Goal: Task Accomplishment & Management: Manage account settings

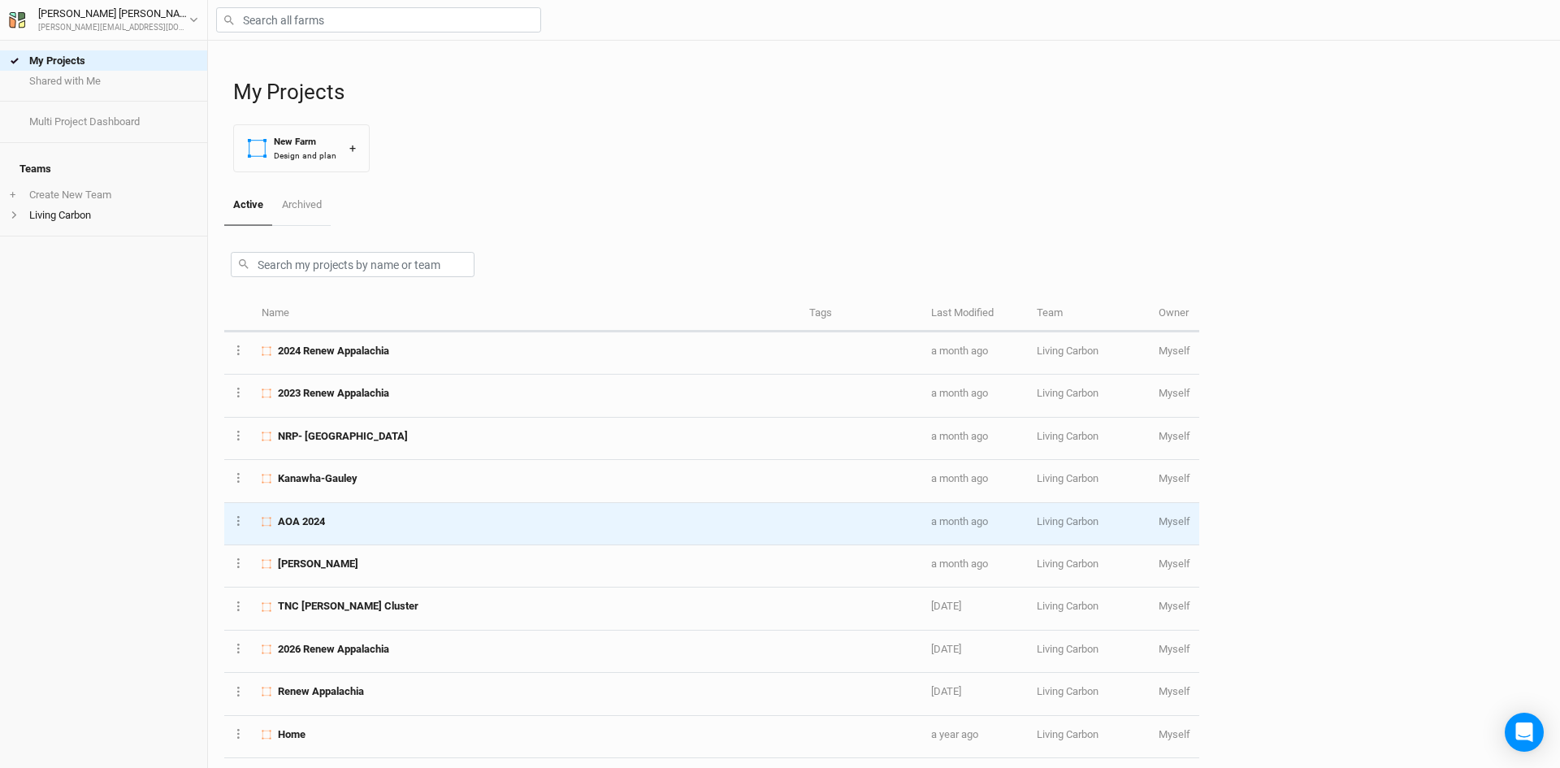
scroll to position [301, 0]
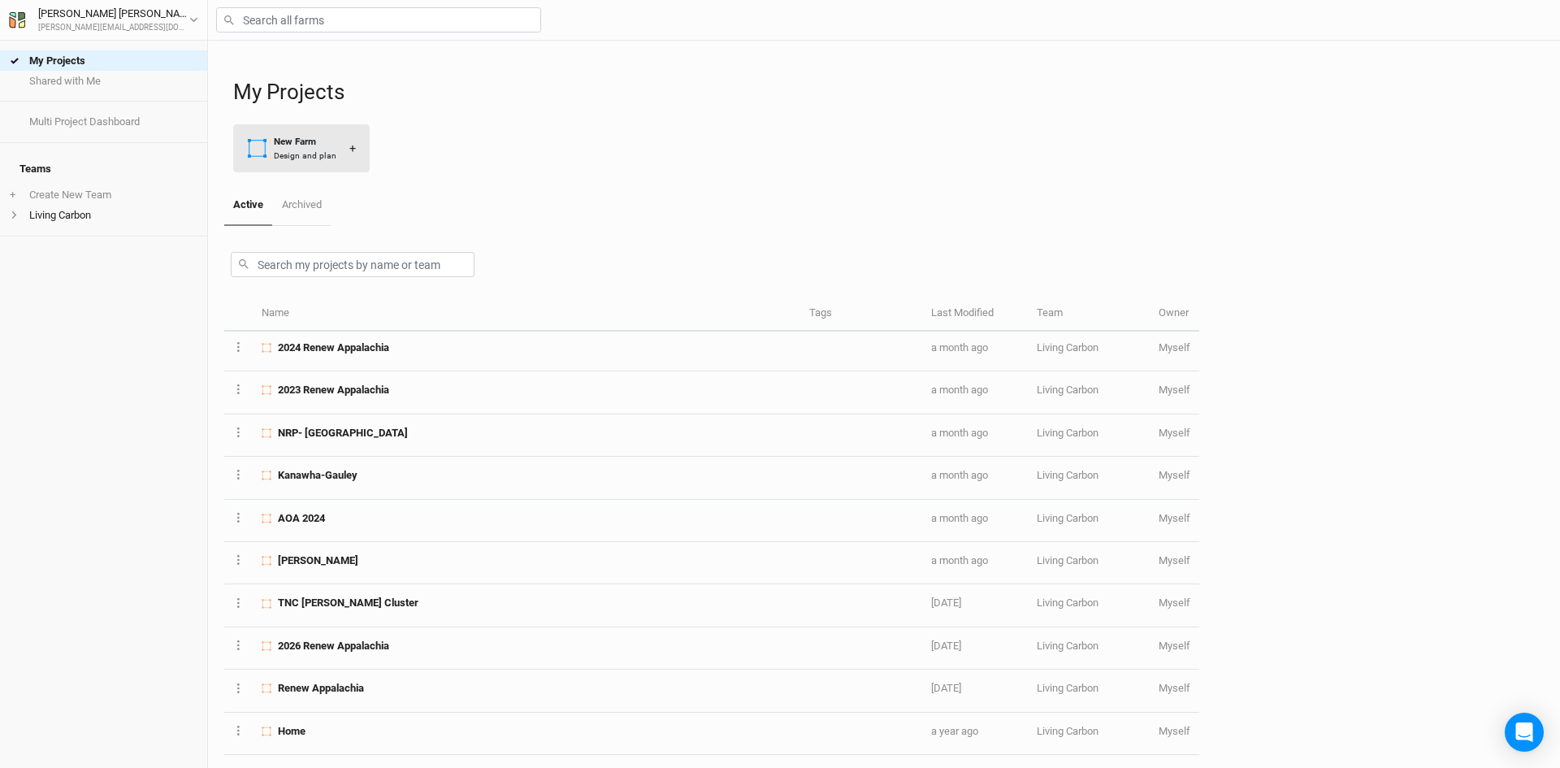
click at [314, 145] on div "New Farm" at bounding box center [305, 142] width 63 height 14
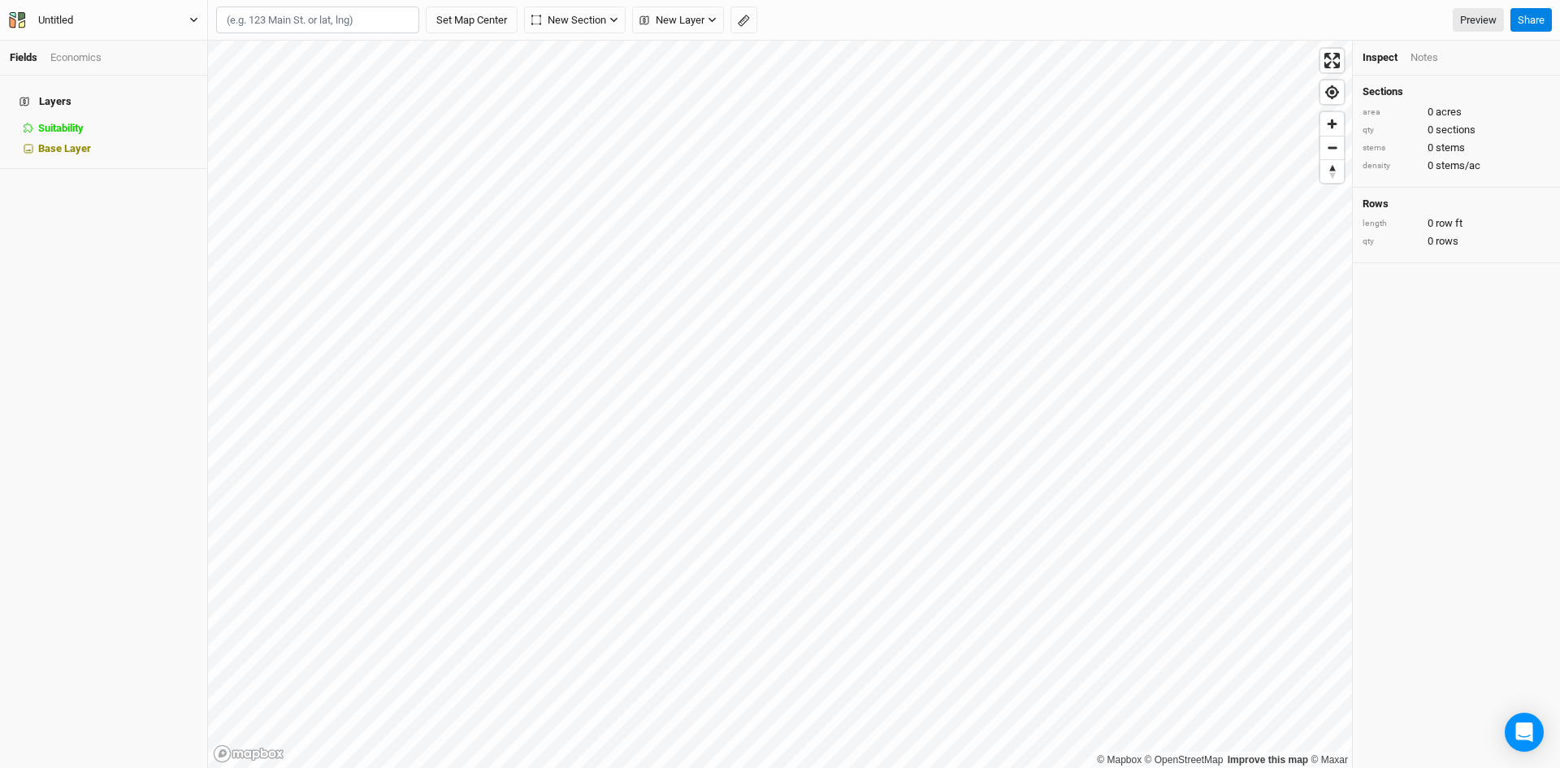
click at [193, 16] on icon "button" at bounding box center [193, 19] width 9 height 9
click at [134, 66] on button "Project Settings" at bounding box center [134, 66] width 128 height 21
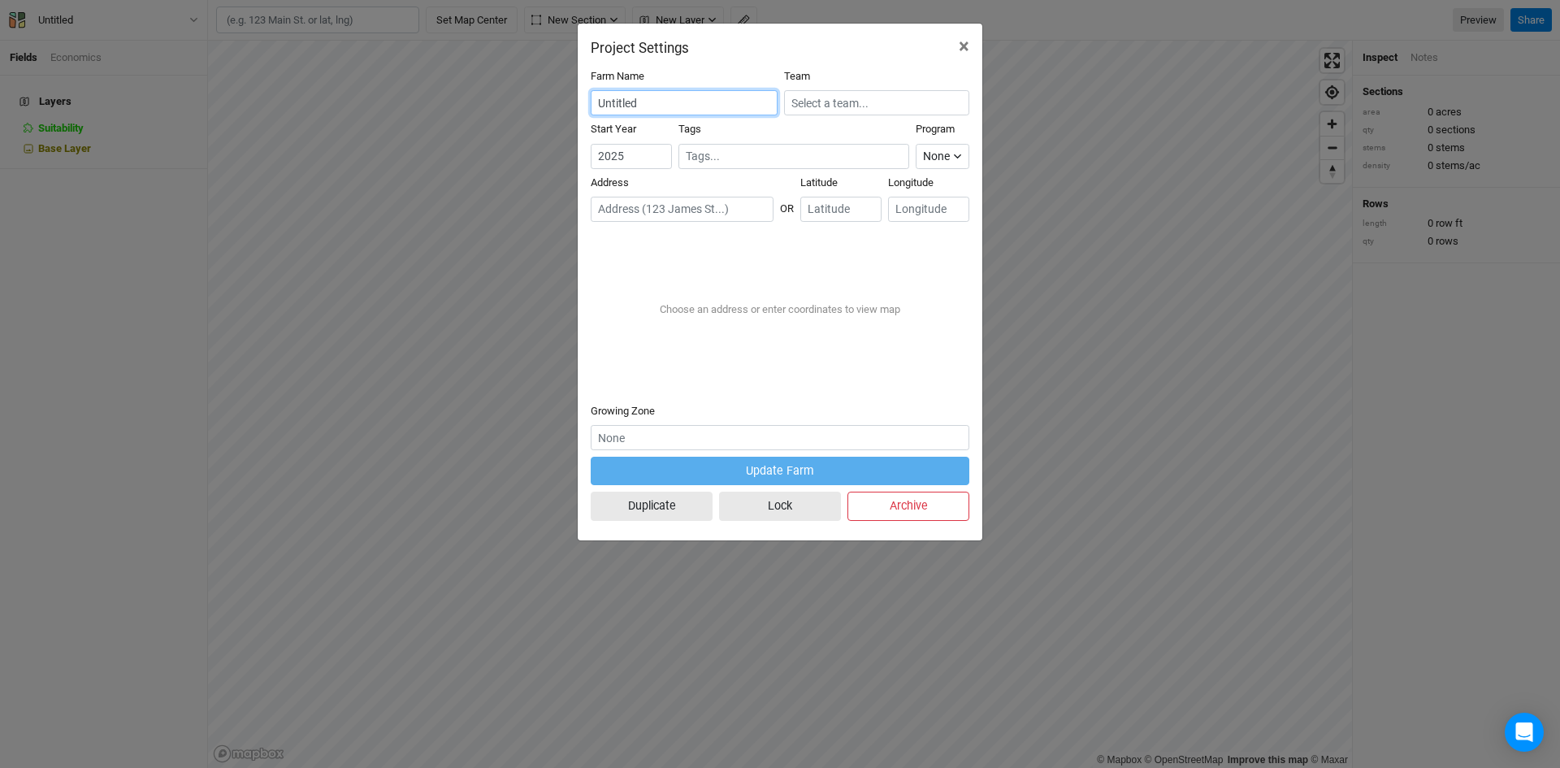
click at [634, 101] on input "Untitled" at bounding box center [684, 102] width 187 height 25
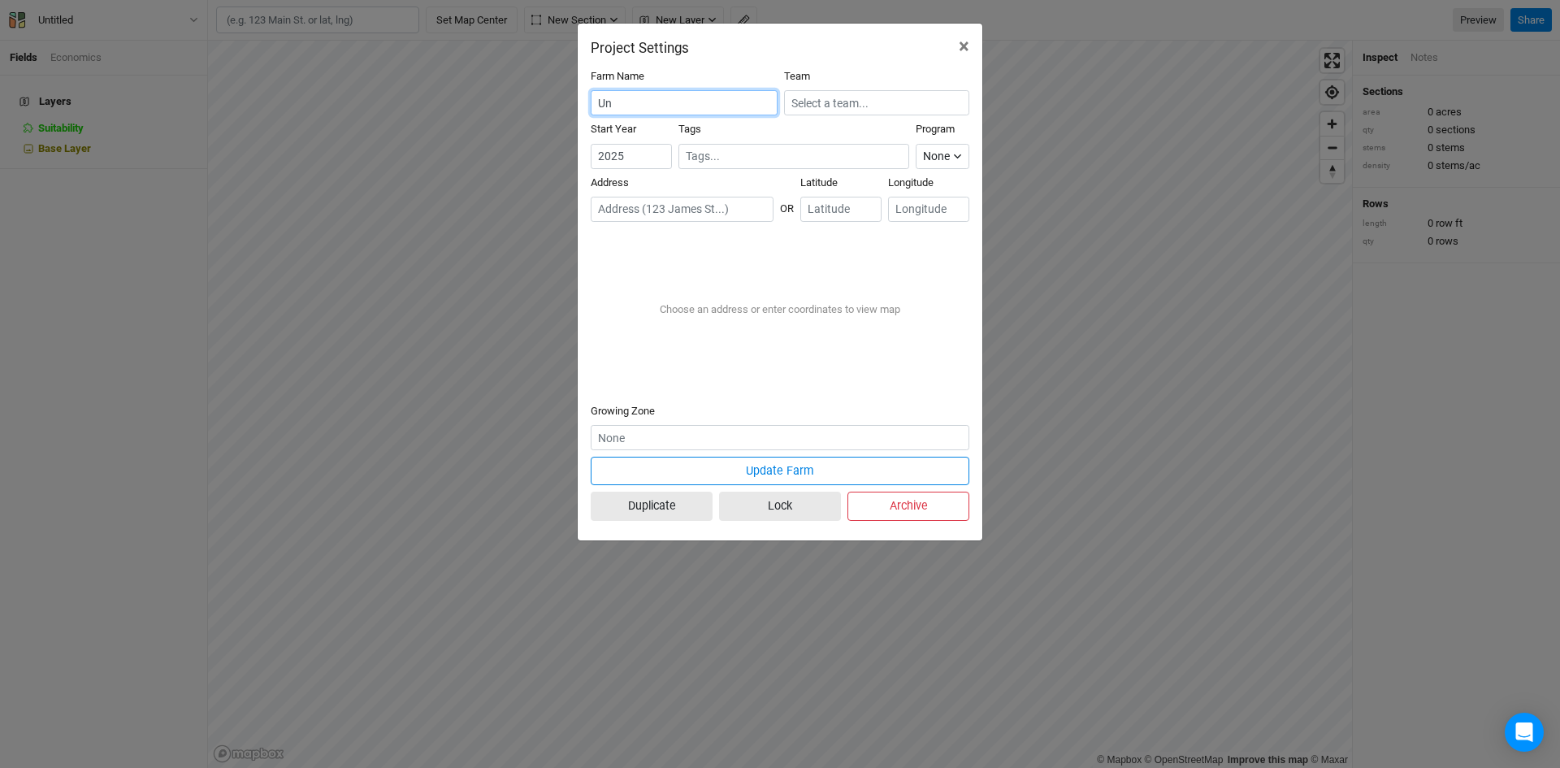
type input "U"
type input "Robindale"
click at [855, 102] on input "text" at bounding box center [876, 102] width 185 height 25
click at [835, 159] on div "Living Carbon" at bounding box center [835, 156] width 62 height 15
type input "Living Carbon"
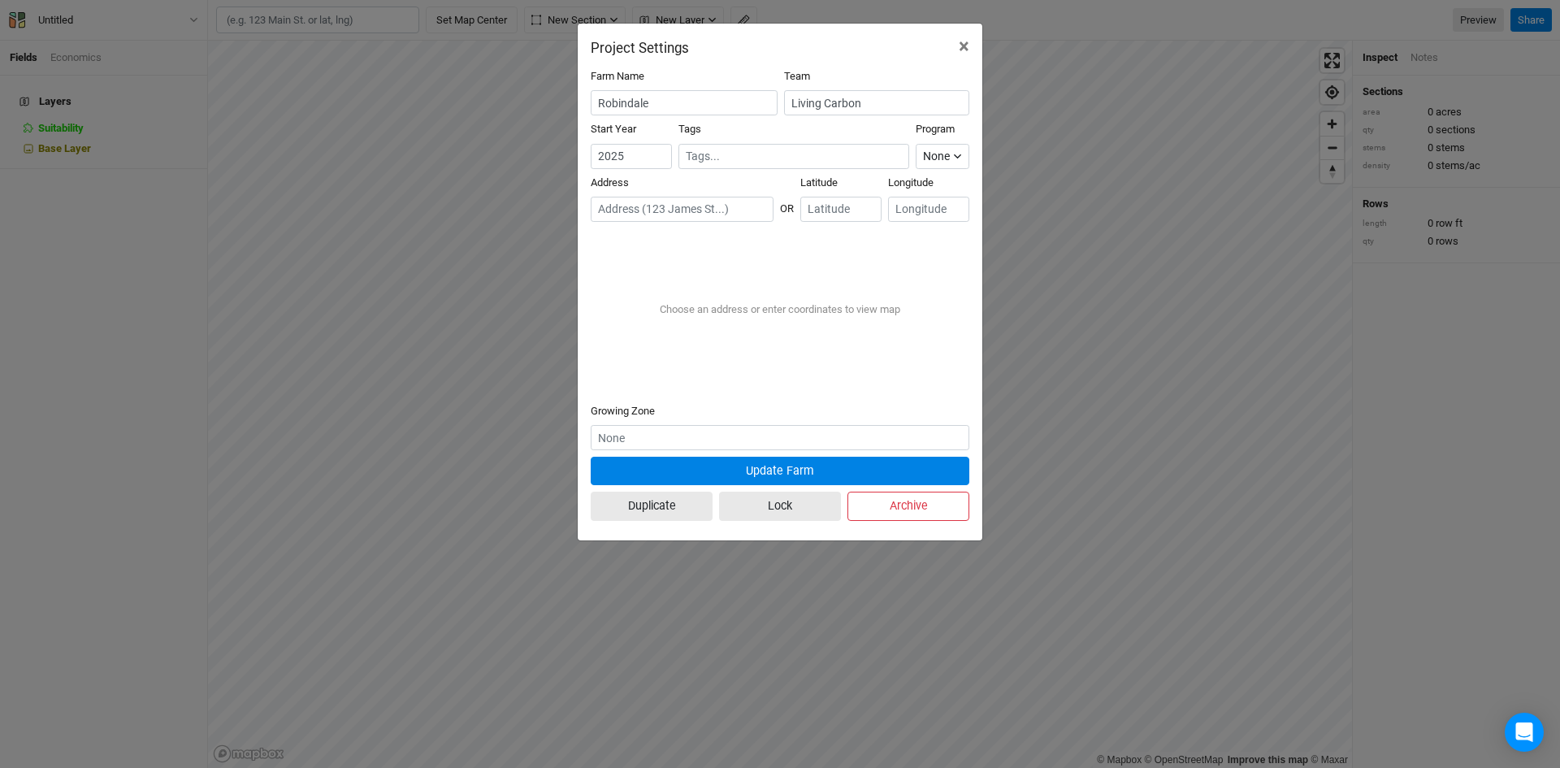
click at [786, 464] on button "Update Farm" at bounding box center [780, 471] width 379 height 28
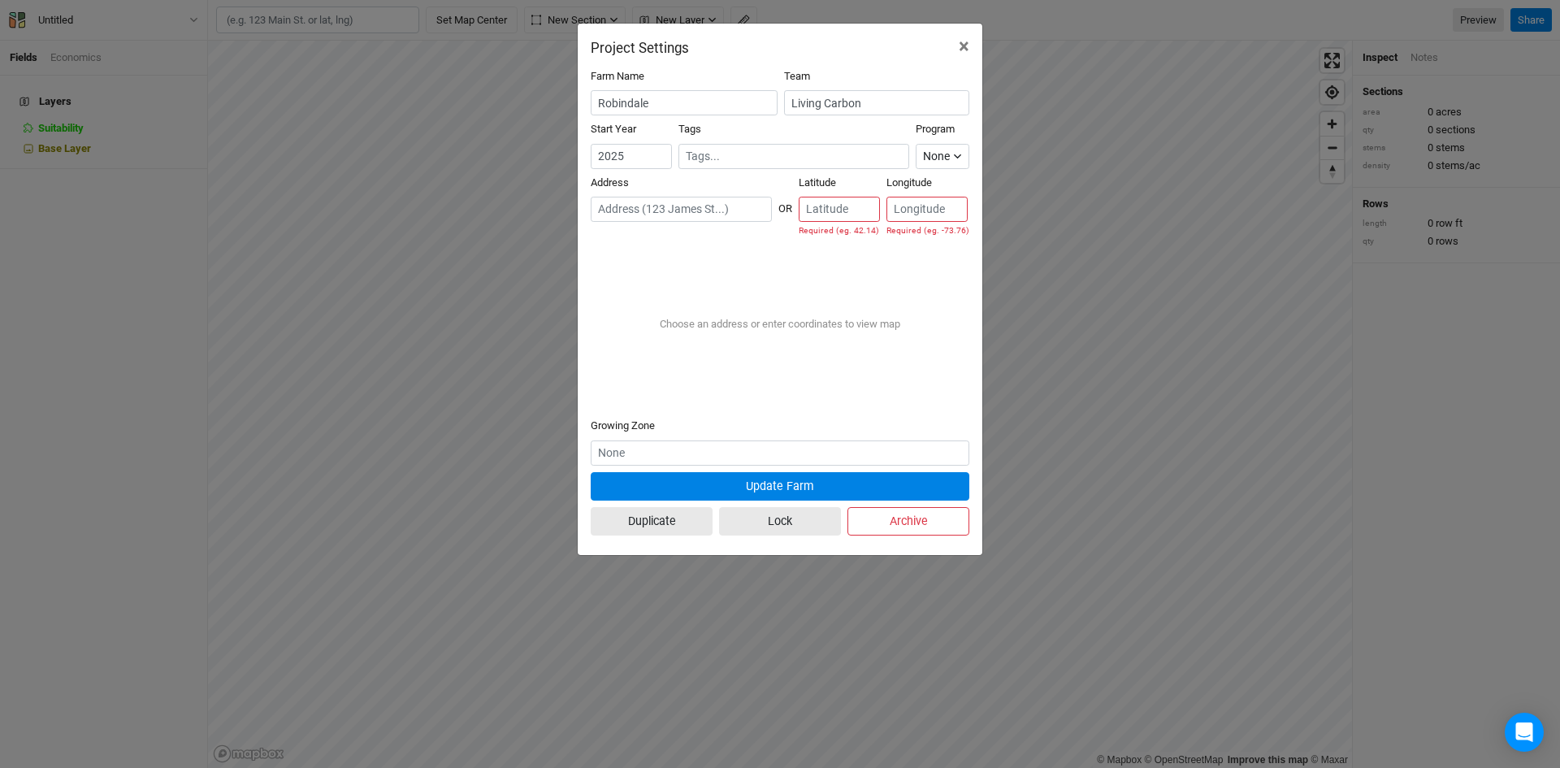
click at [782, 486] on button "Update Farm" at bounding box center [780, 486] width 379 height 28
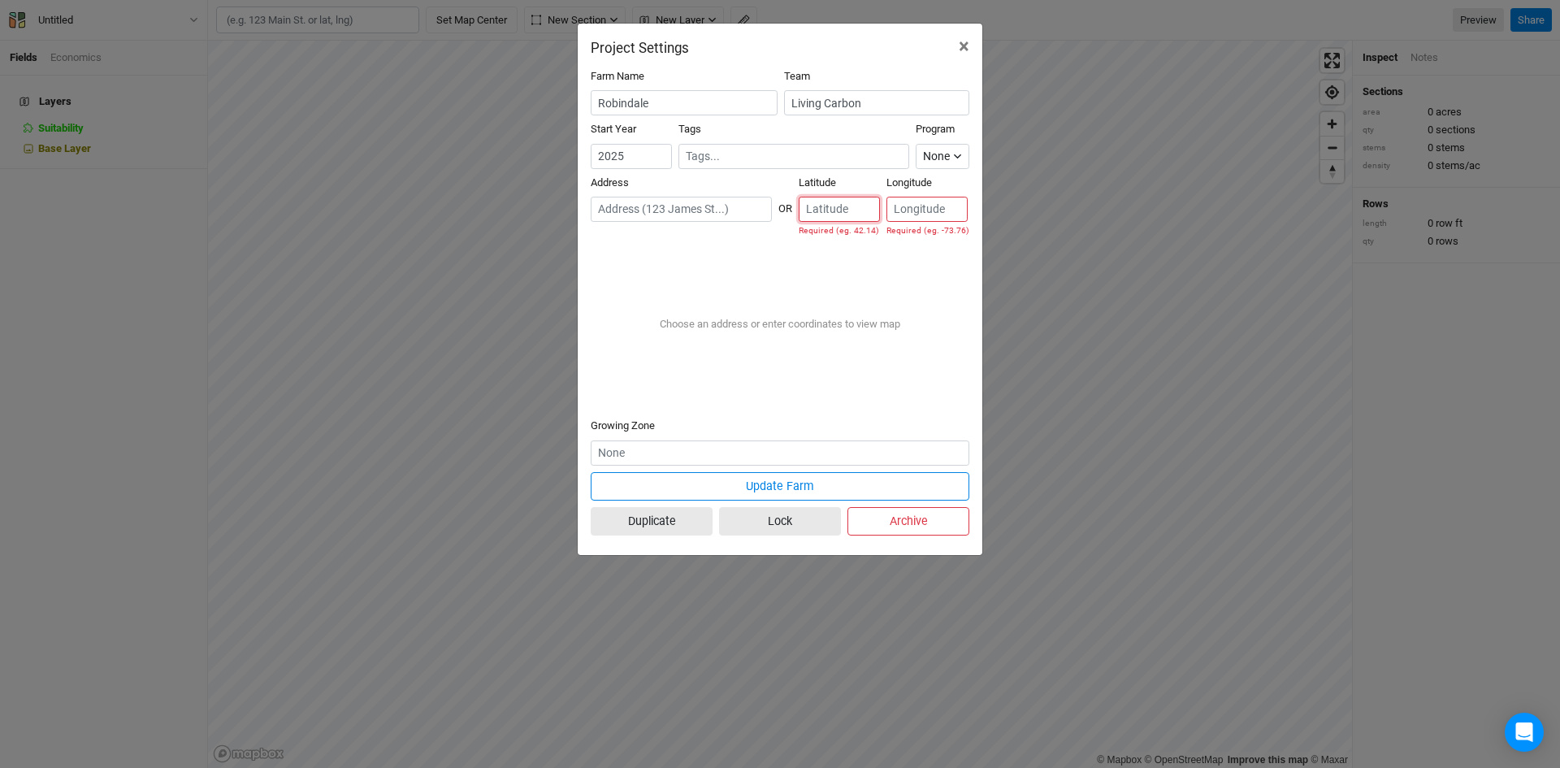
click at [821, 204] on input "number" at bounding box center [839, 209] width 81 height 25
click at [845, 203] on input "number" at bounding box center [839, 209] width 81 height 25
type input "40.679035"
click at [929, 210] on input "number" at bounding box center [926, 209] width 81 height 25
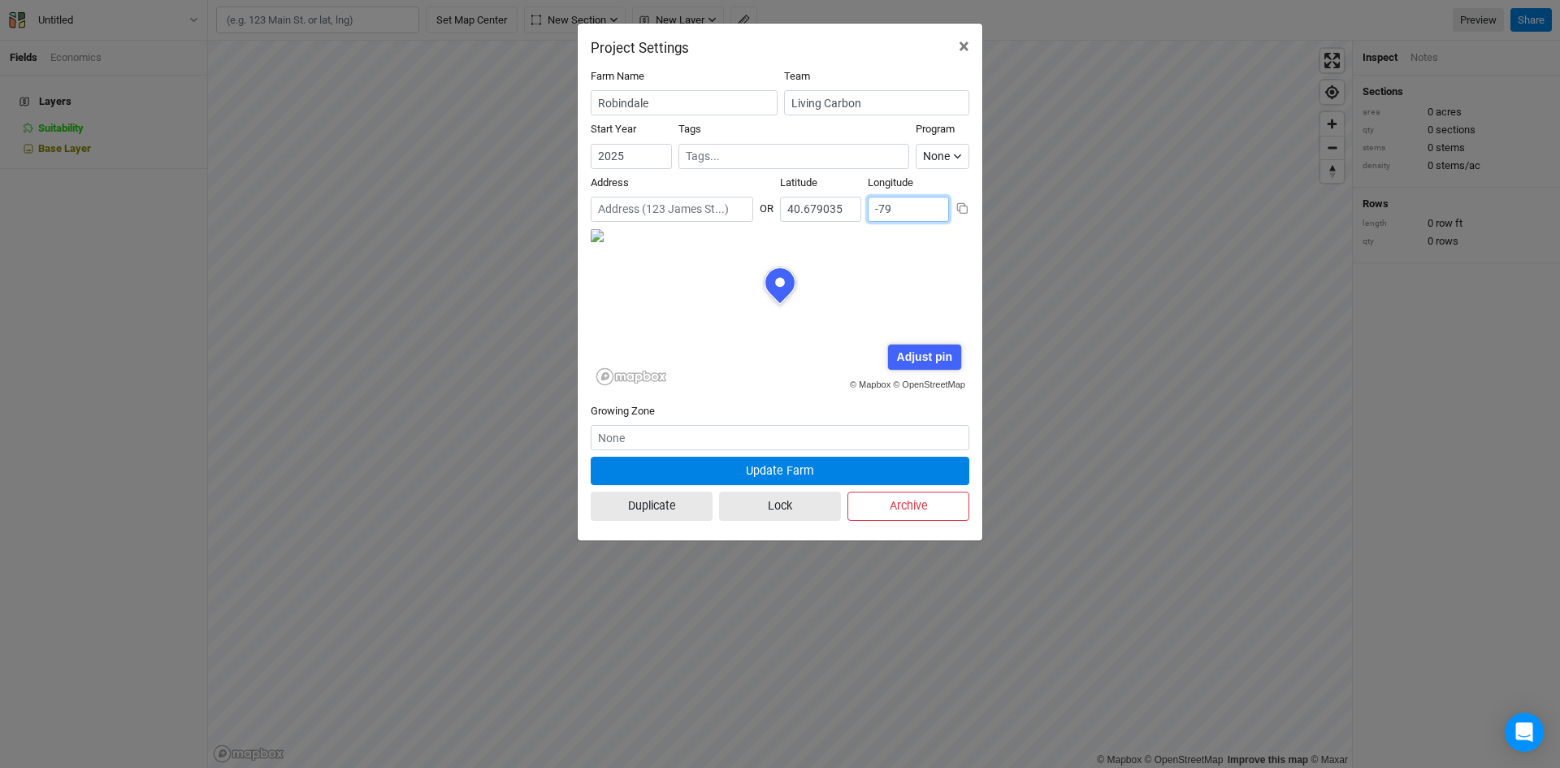
scroll to position [81, 189]
type input "-79.166448"
click at [787, 467] on button "Update Farm" at bounding box center [780, 471] width 379 height 28
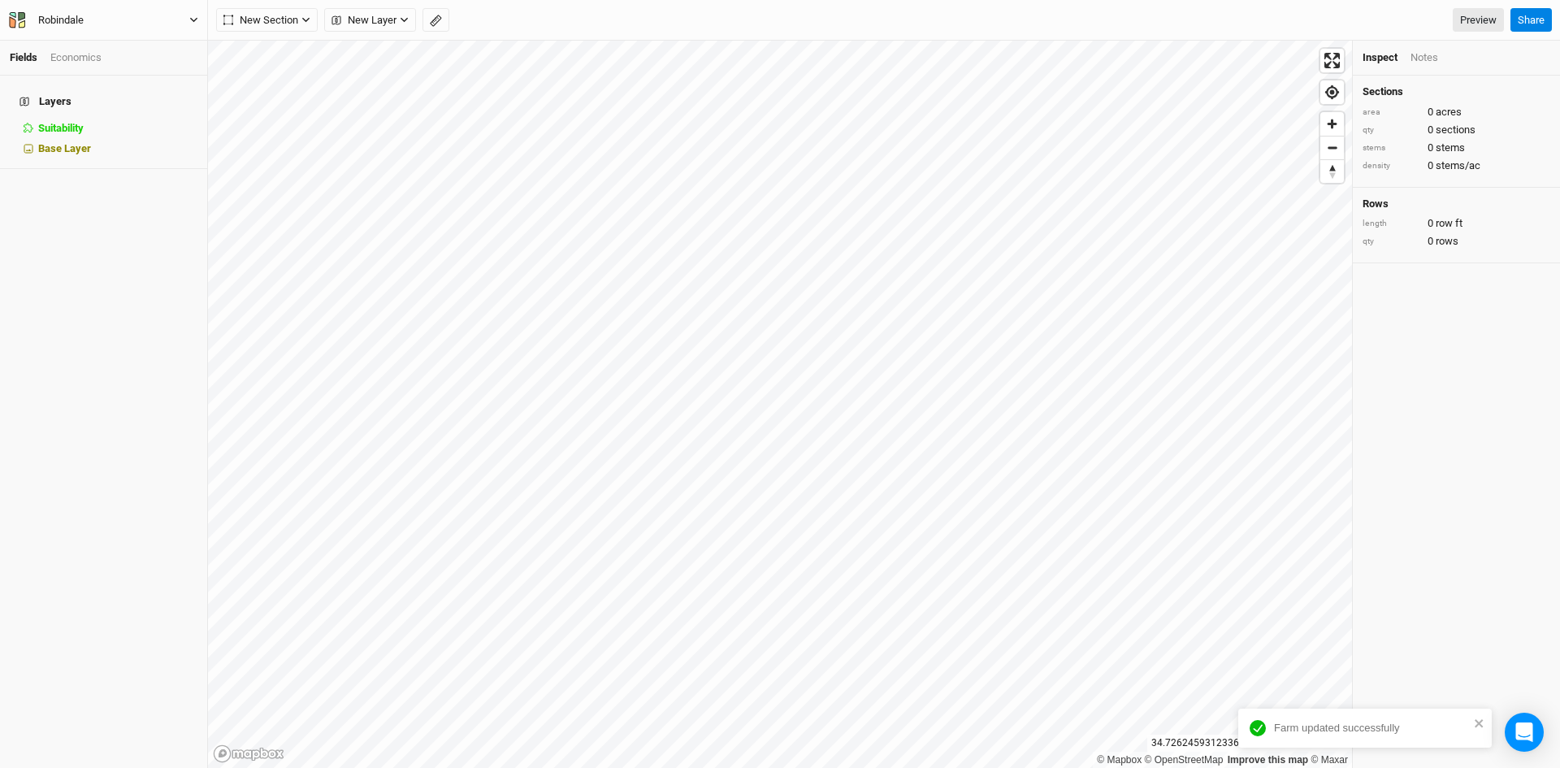
click at [75, 18] on div "Robindale" at bounding box center [60, 20] width 45 height 16
click at [90, 270] on div "Layers Suitability hide Base Layer" at bounding box center [103, 422] width 207 height 692
click at [375, 17] on span "New Layer" at bounding box center [363, 20] width 65 height 16
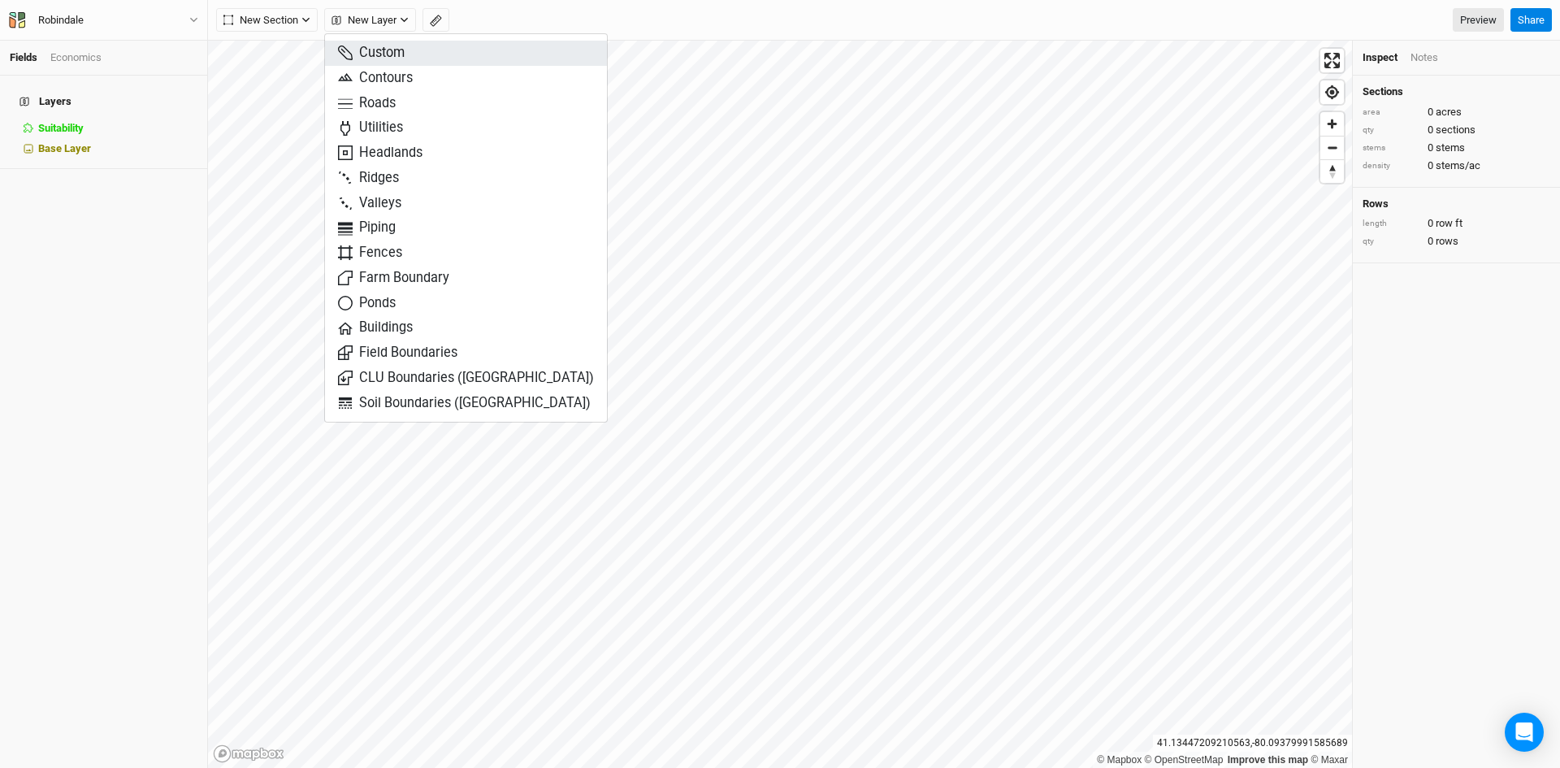
click at [398, 47] on span "Custom" at bounding box center [371, 53] width 67 height 19
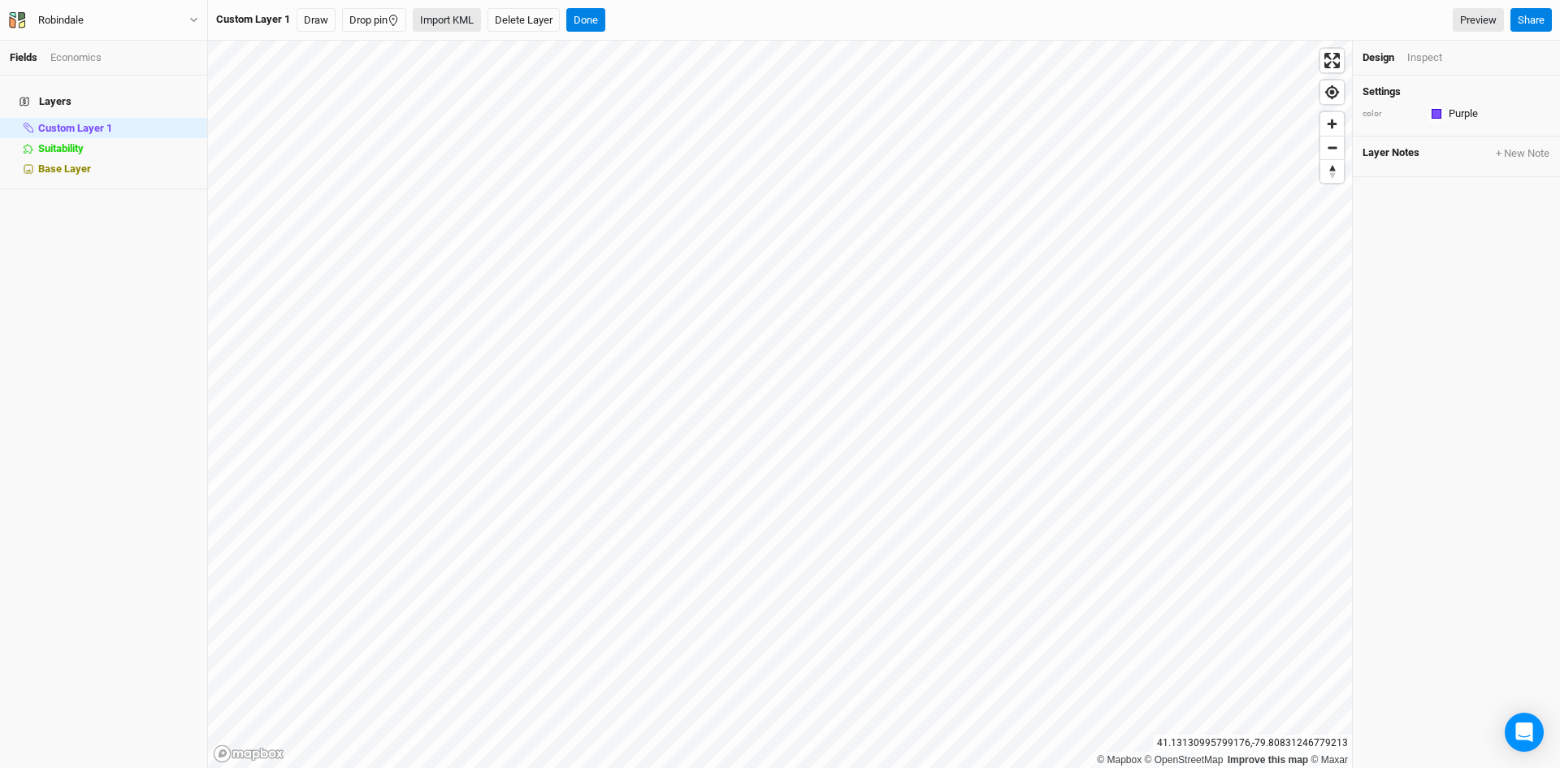
click at [456, 14] on button "Import KML" at bounding box center [447, 20] width 68 height 24
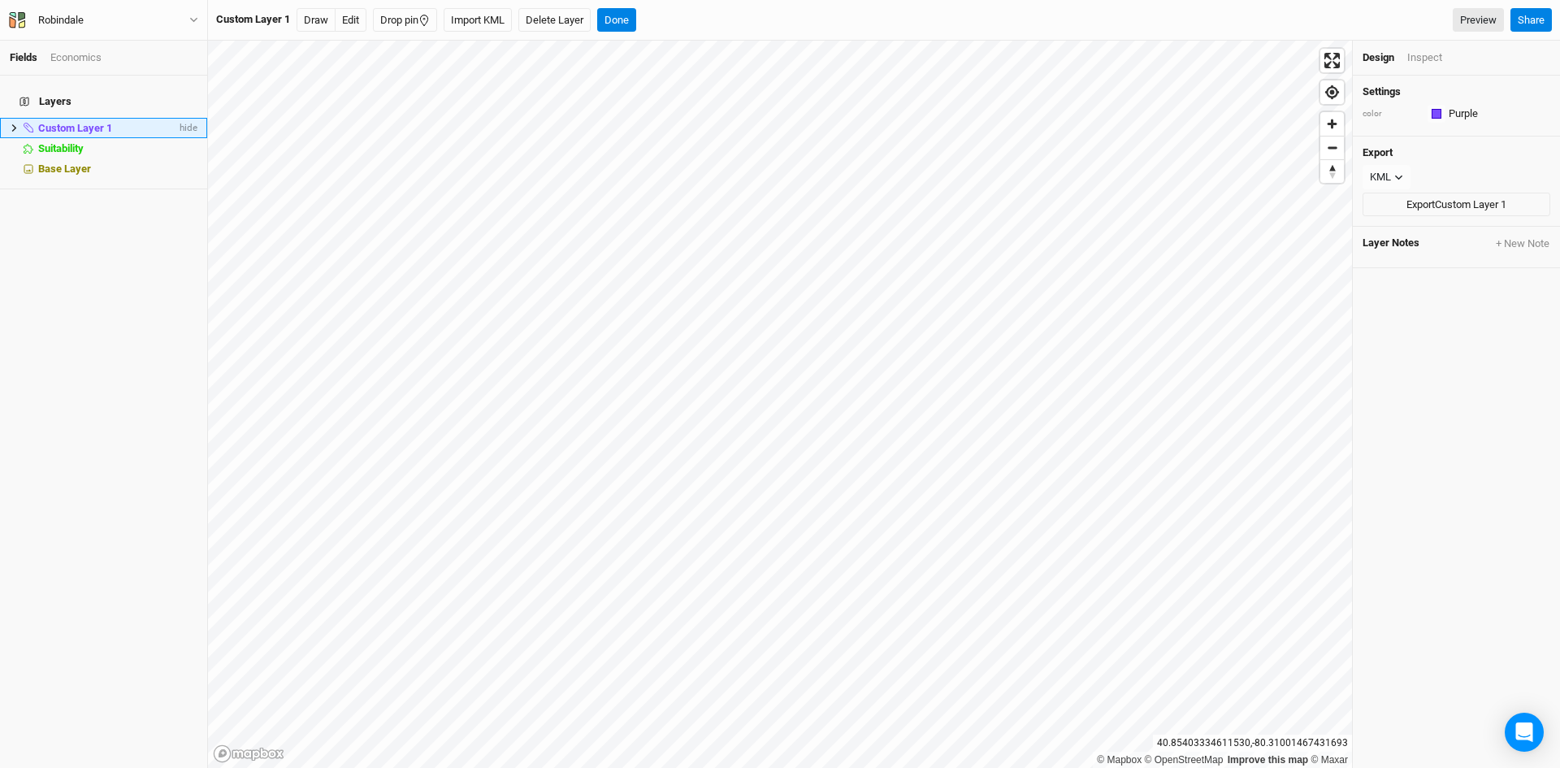
click at [88, 122] on span "Custom Layer 1" at bounding box center [75, 128] width 74 height 12
click at [69, 122] on span "Custom Layer 1" at bounding box center [75, 128] width 74 height 12
click at [15, 123] on icon at bounding box center [14, 127] width 9 height 9
click at [83, 142] on span "LJ FOREST PRODUCTS LLC" at bounding box center [113, 148] width 128 height 12
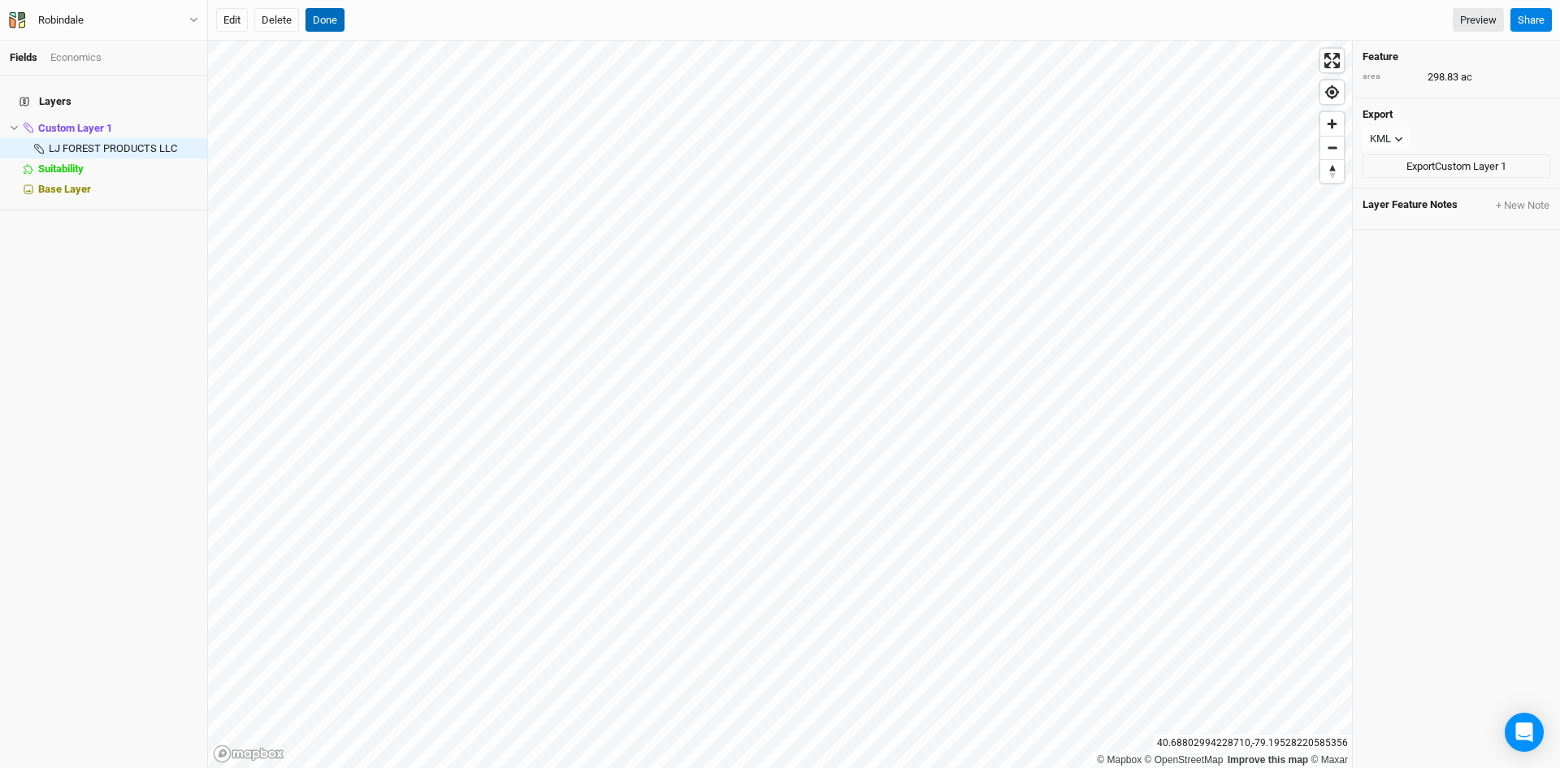
click at [331, 15] on button "Done" at bounding box center [324, 20] width 39 height 24
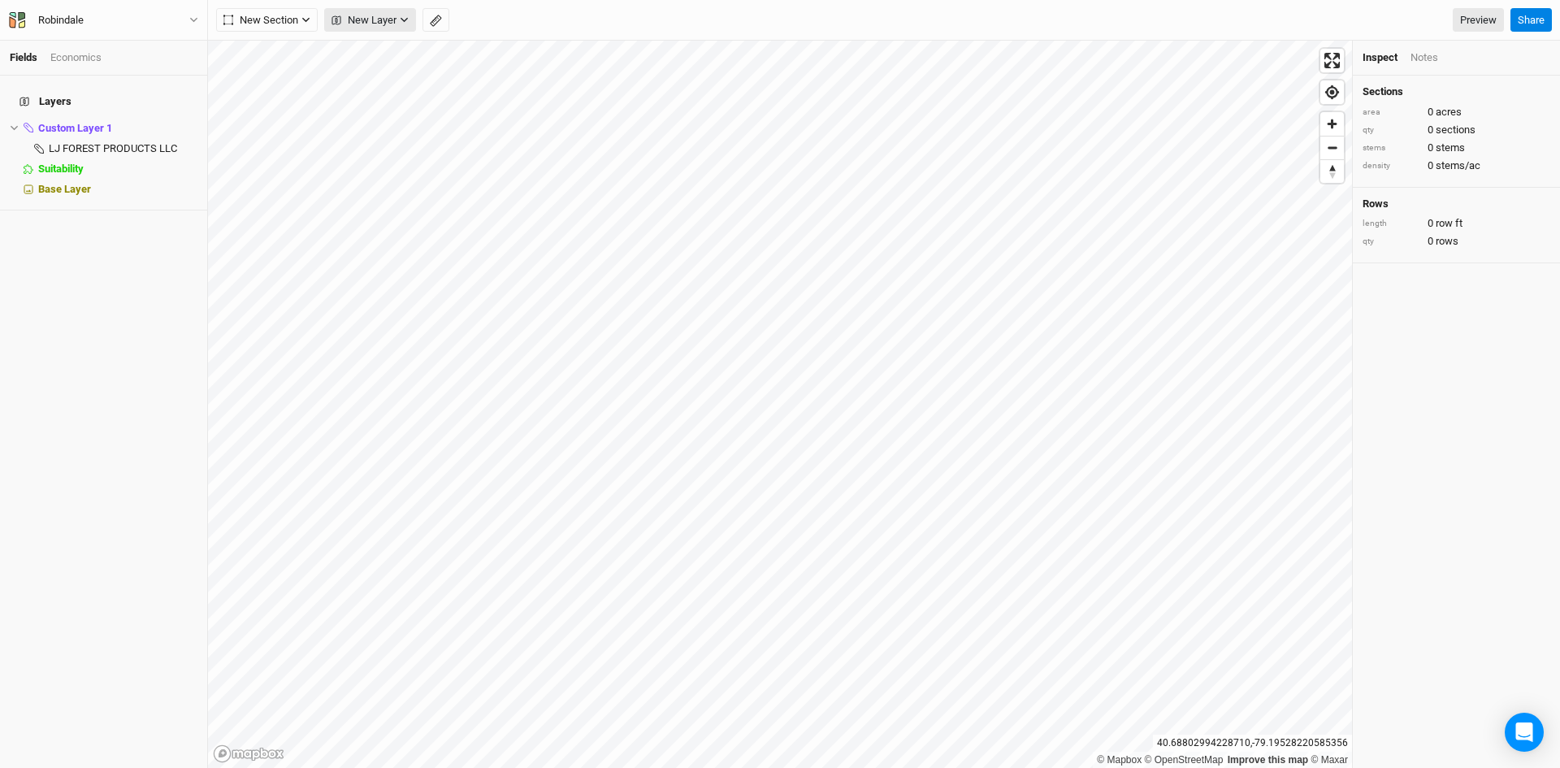
click at [372, 15] on span "New Layer" at bounding box center [363, 20] width 65 height 16
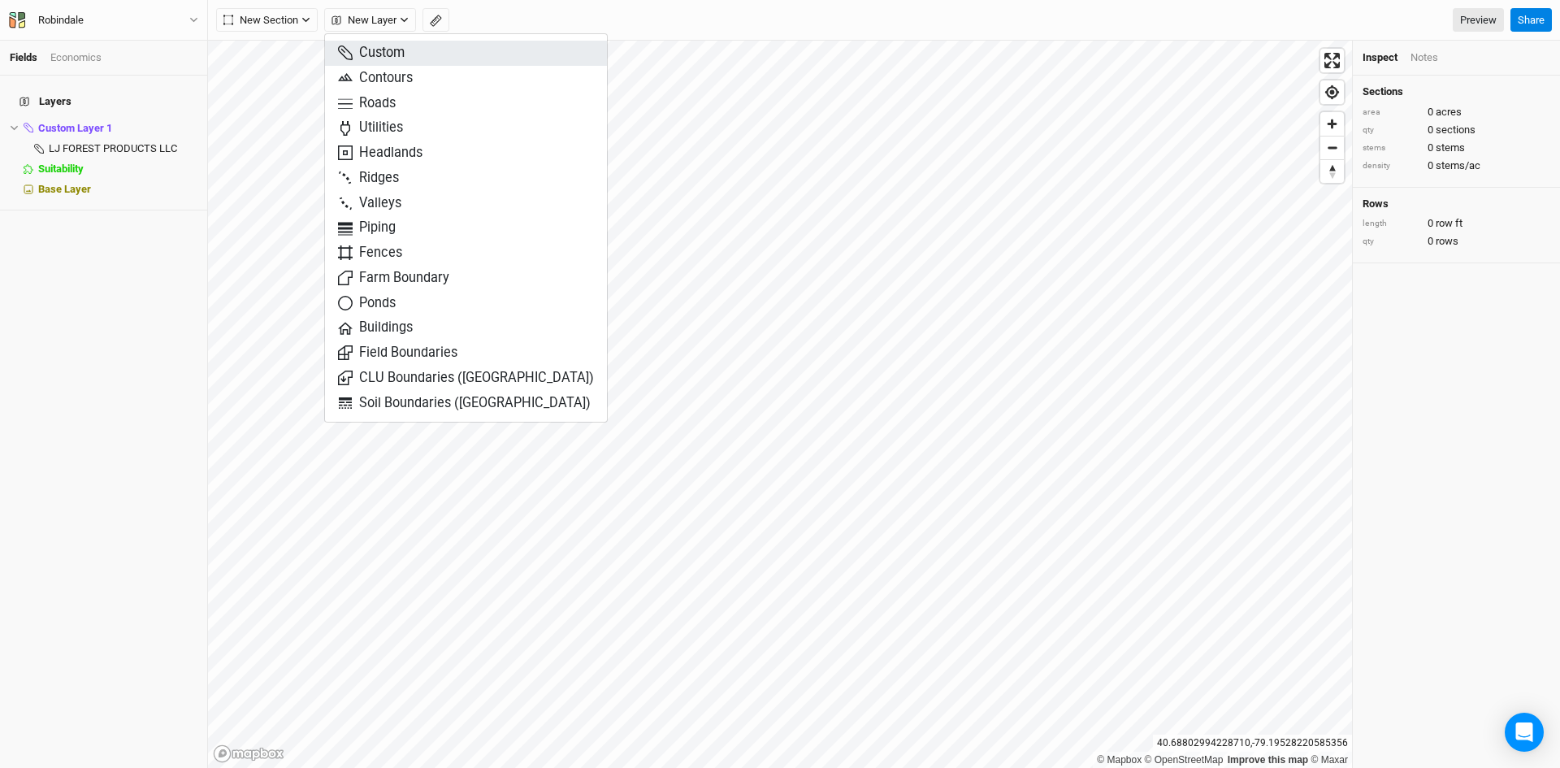
click at [380, 50] on span "Custom" at bounding box center [371, 53] width 67 height 19
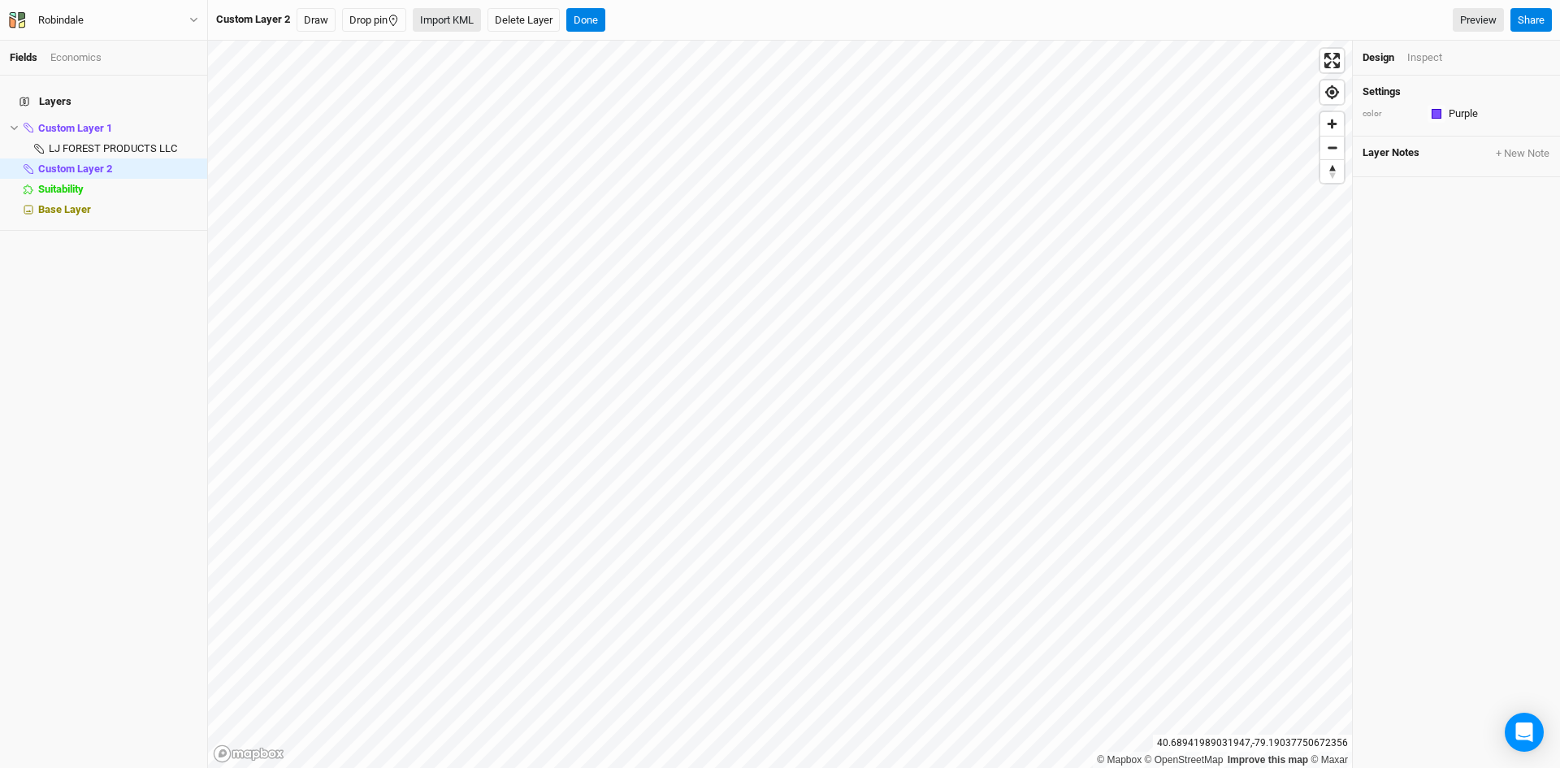
click at [464, 15] on button "Import KML" at bounding box center [447, 20] width 68 height 24
click at [471, 9] on button "Import KML" at bounding box center [478, 20] width 68 height 24
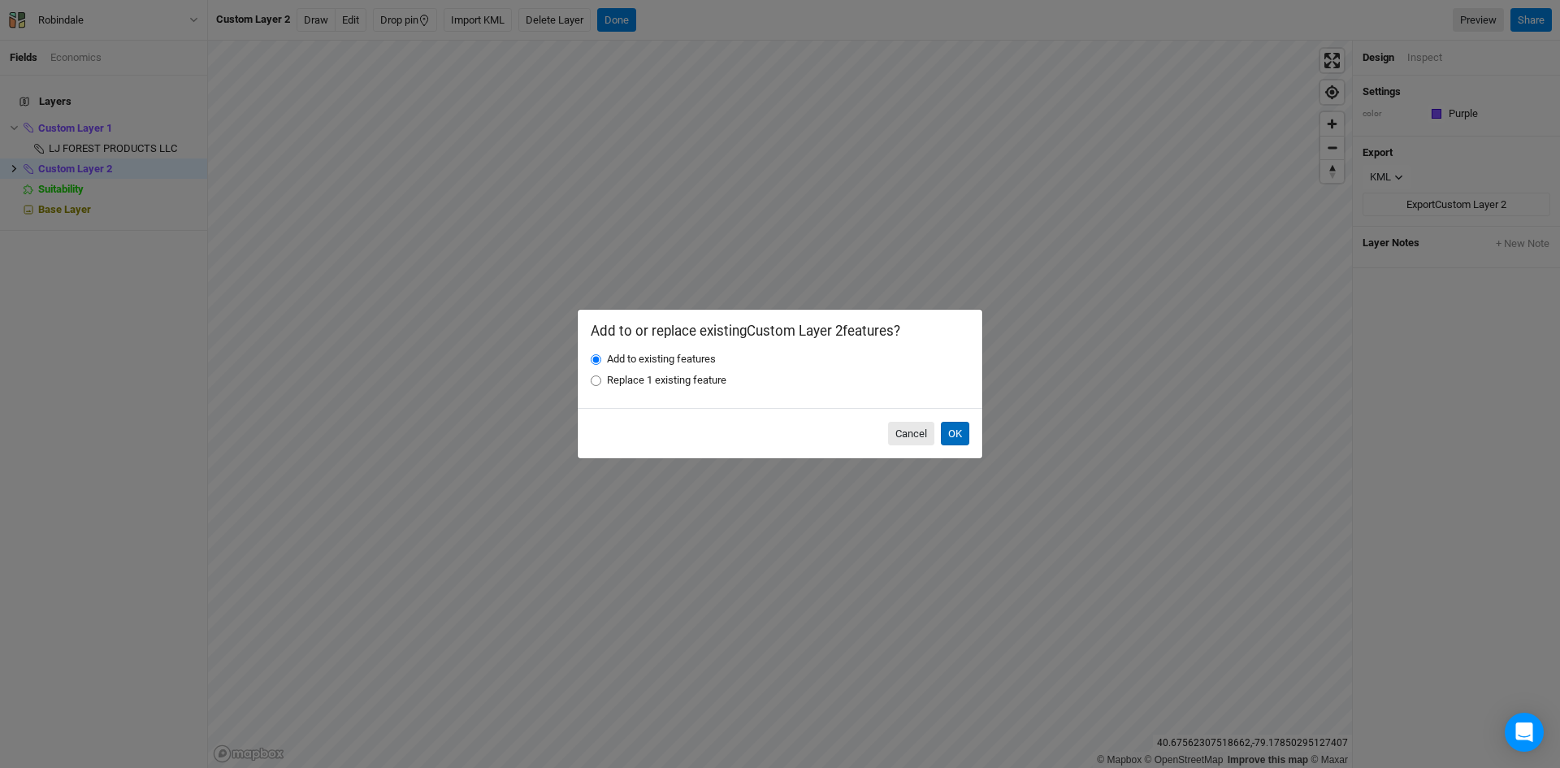
click at [957, 435] on button "OK" at bounding box center [955, 434] width 28 height 24
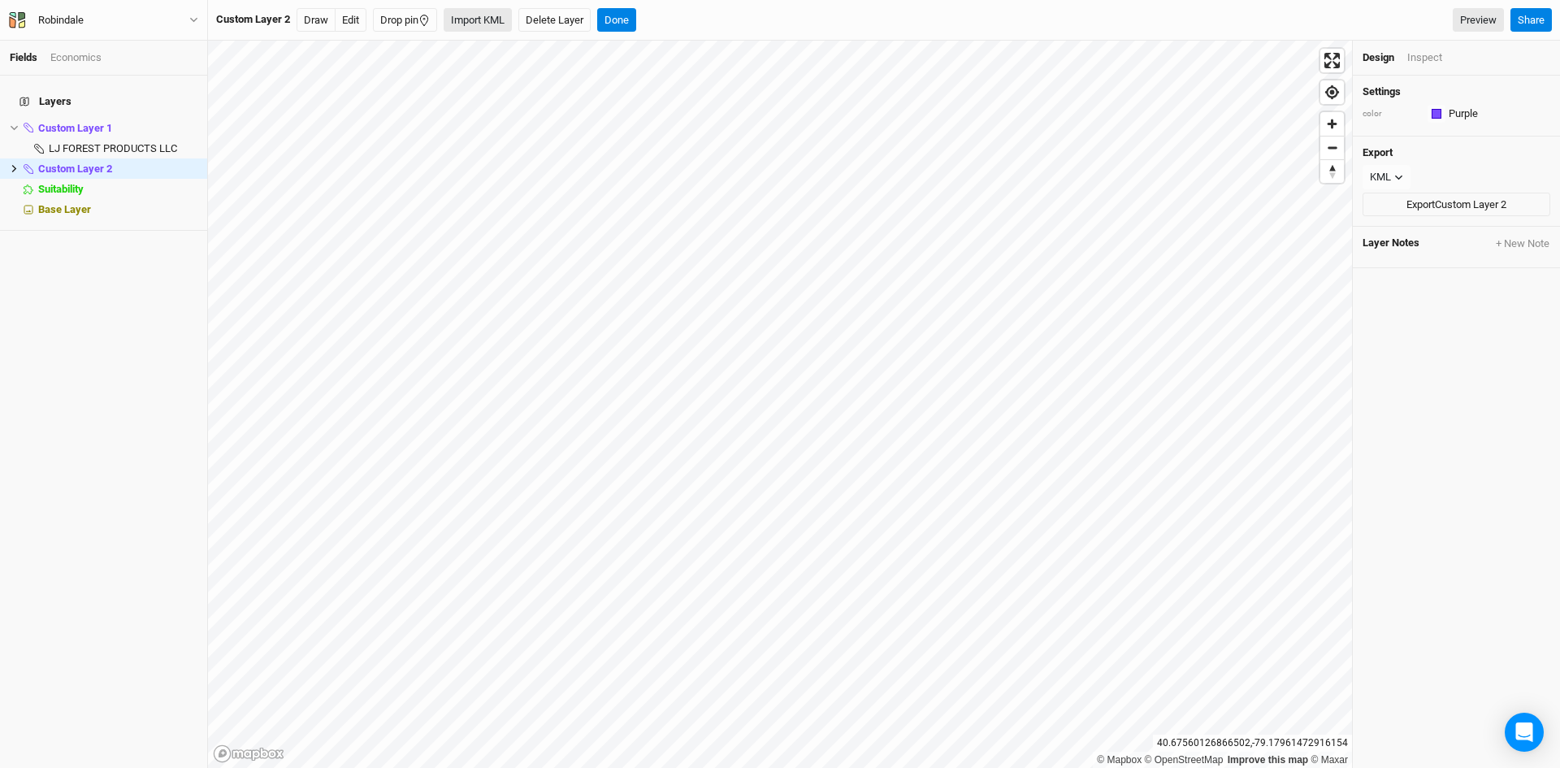
click at [492, 19] on button "Import KML" at bounding box center [478, 20] width 68 height 24
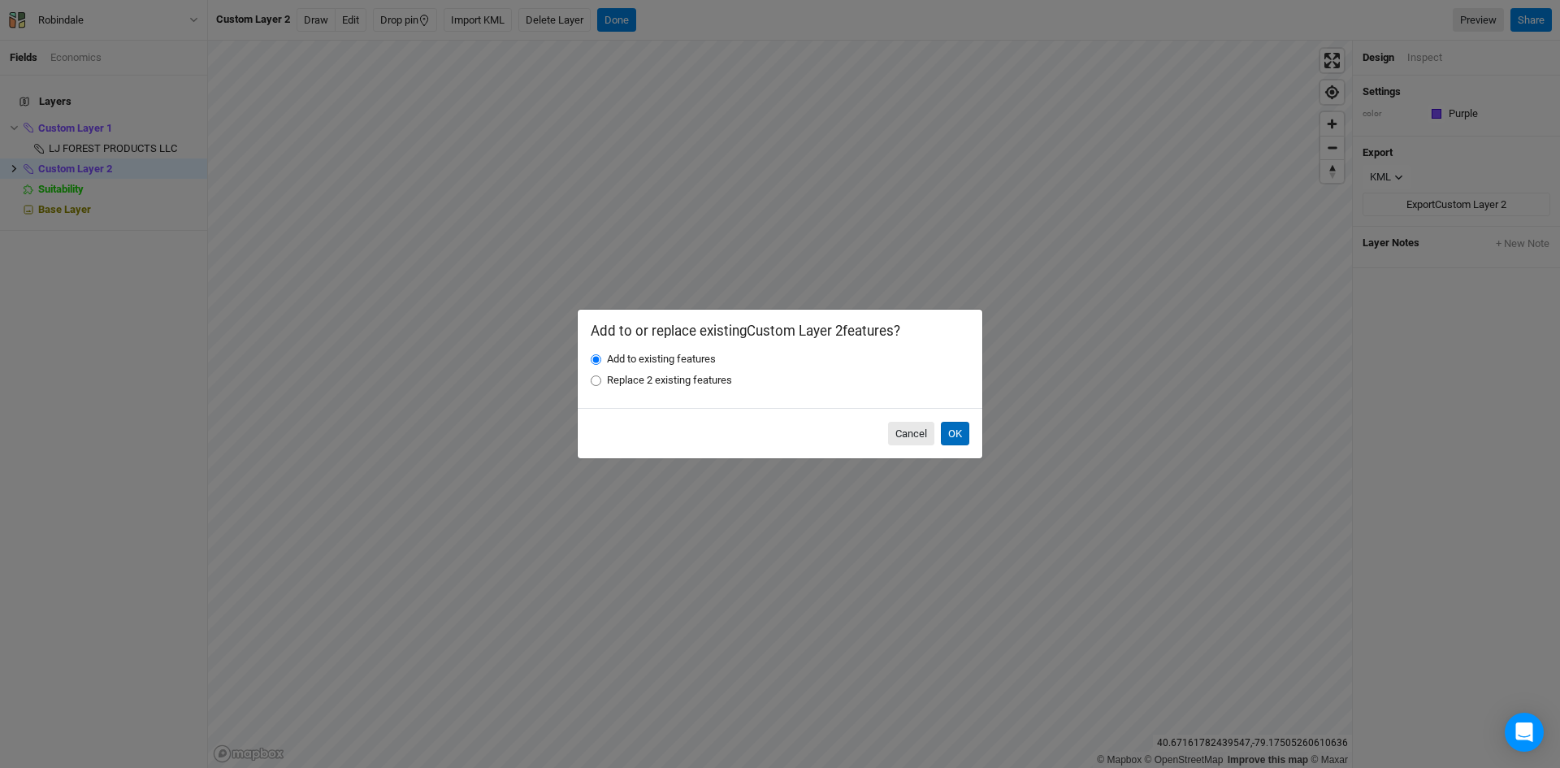
click at [952, 425] on button "OK" at bounding box center [955, 434] width 28 height 24
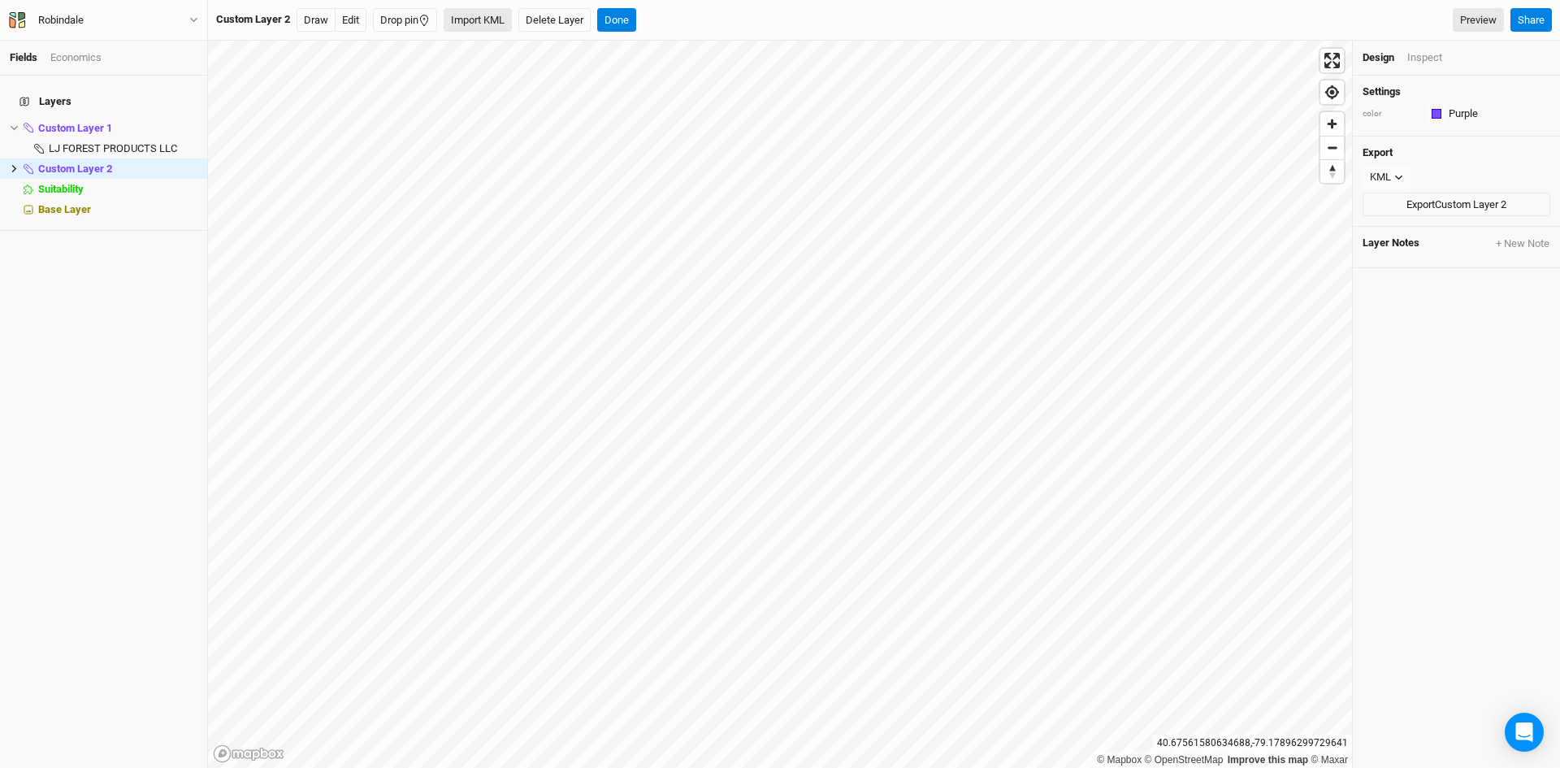
click at [473, 15] on button "Import KML" at bounding box center [478, 20] width 68 height 24
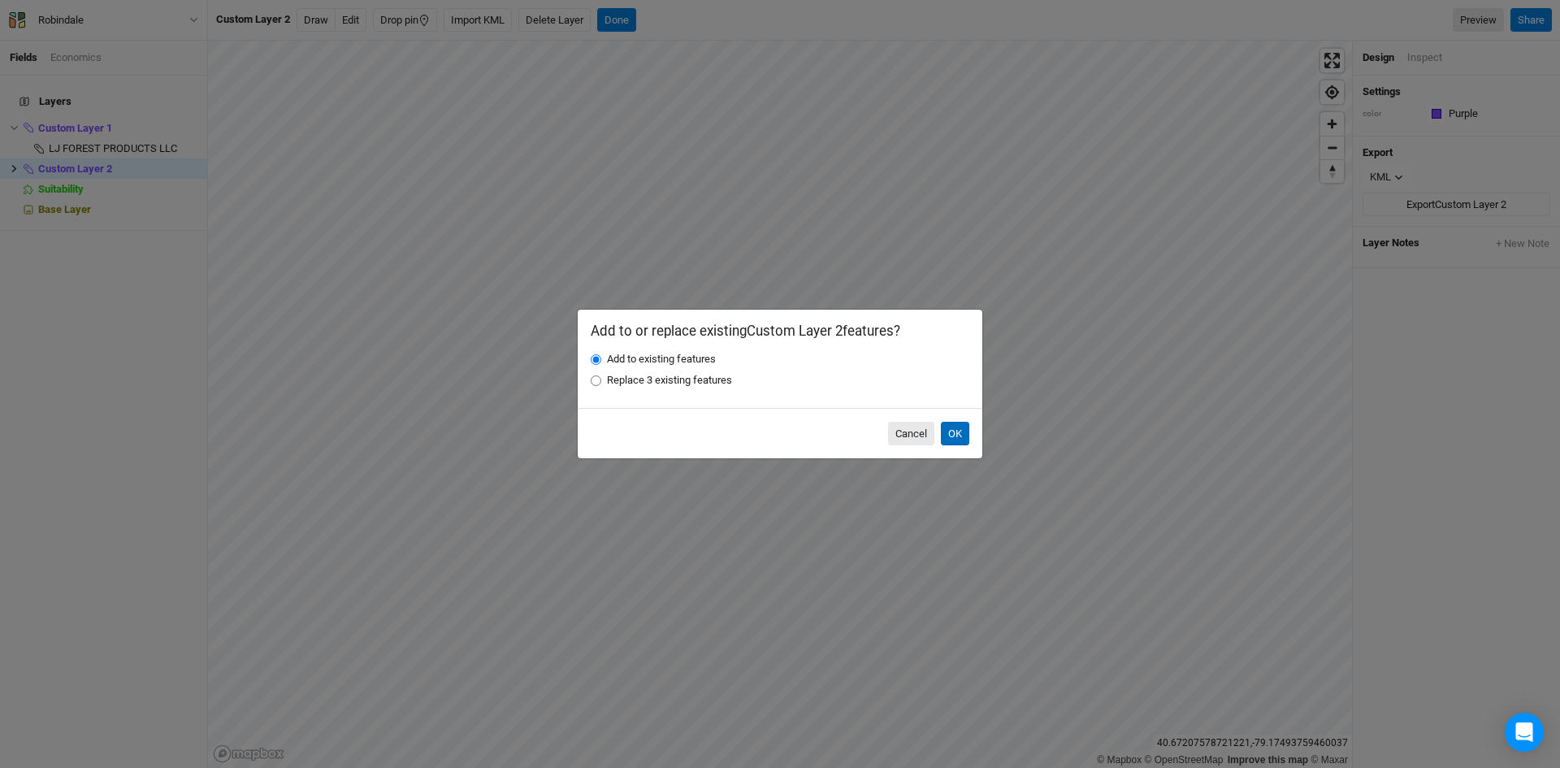
click at [963, 430] on button "OK" at bounding box center [955, 434] width 28 height 24
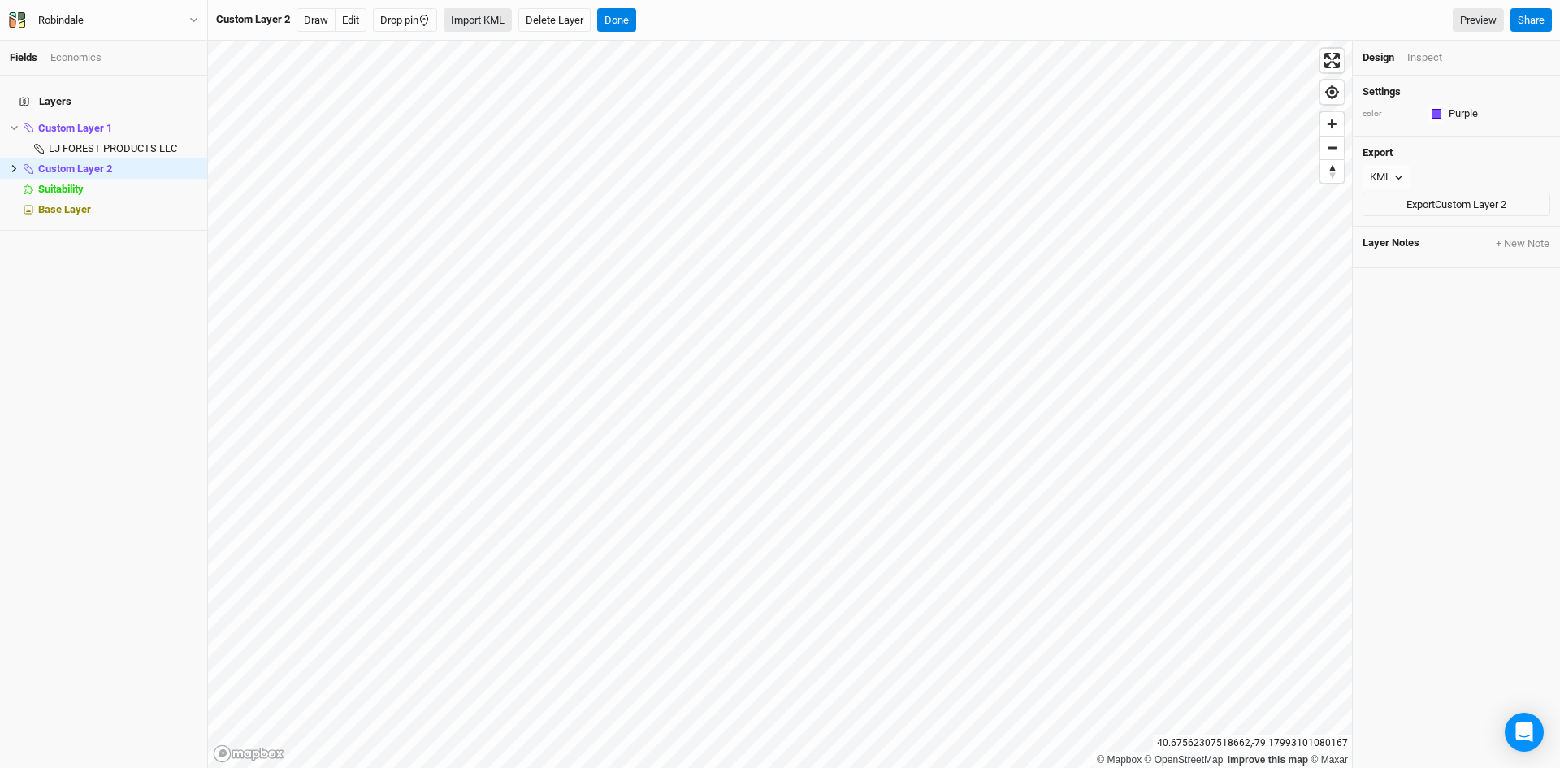
click at [483, 14] on button "Import KML" at bounding box center [478, 20] width 68 height 24
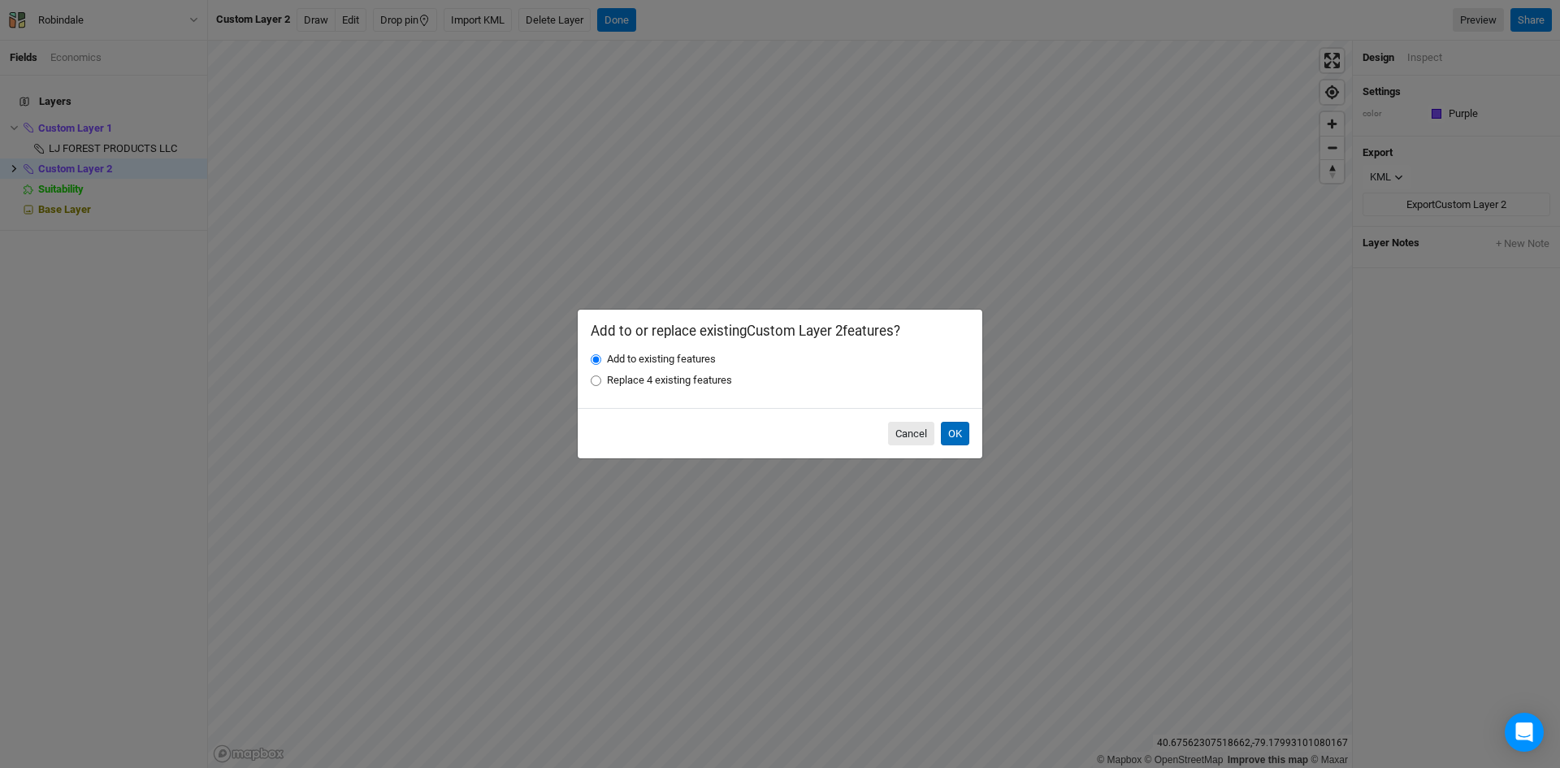
click at [949, 431] on button "OK" at bounding box center [955, 434] width 28 height 24
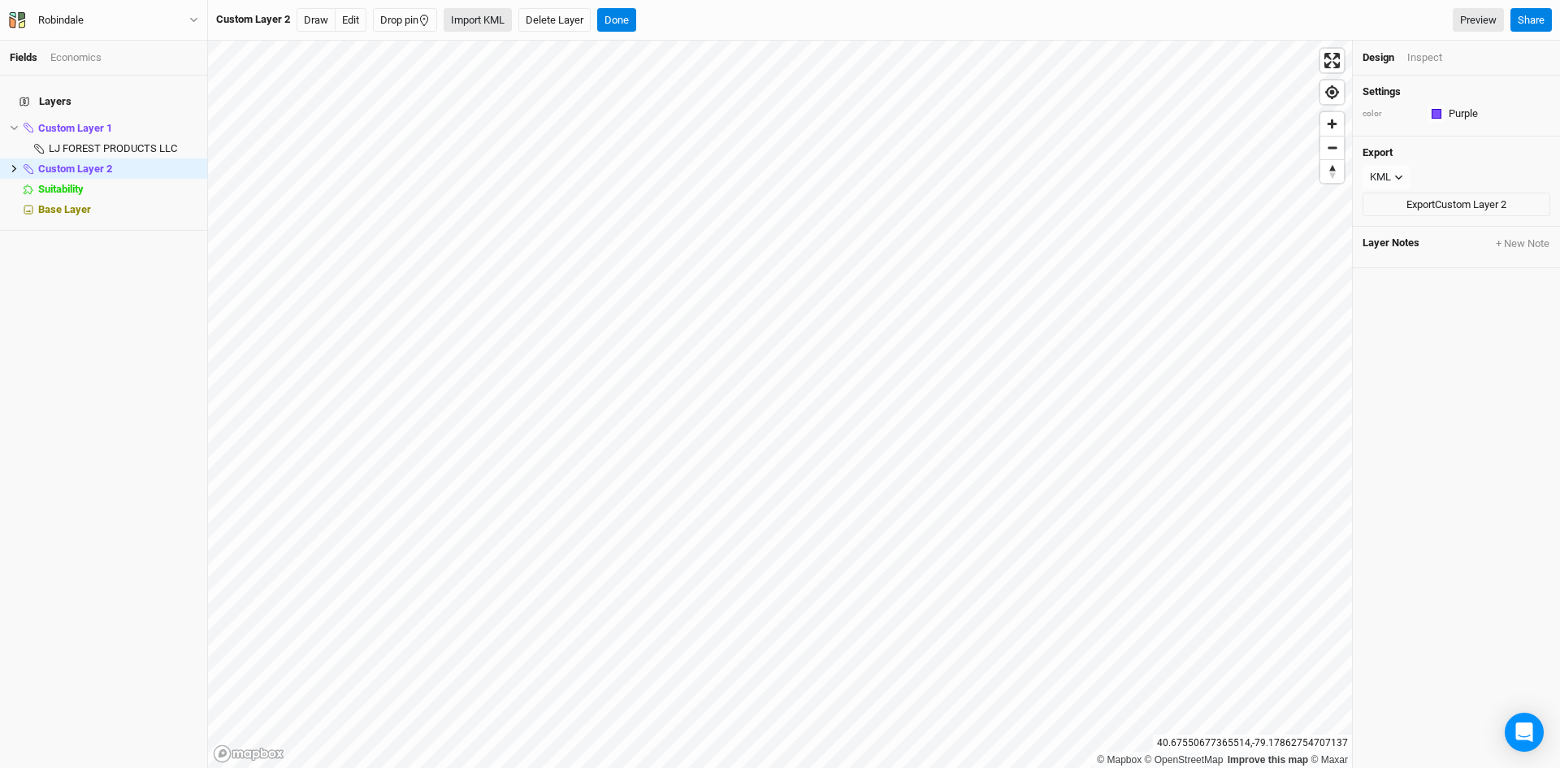
click at [500, 15] on button "Import KML" at bounding box center [478, 20] width 68 height 24
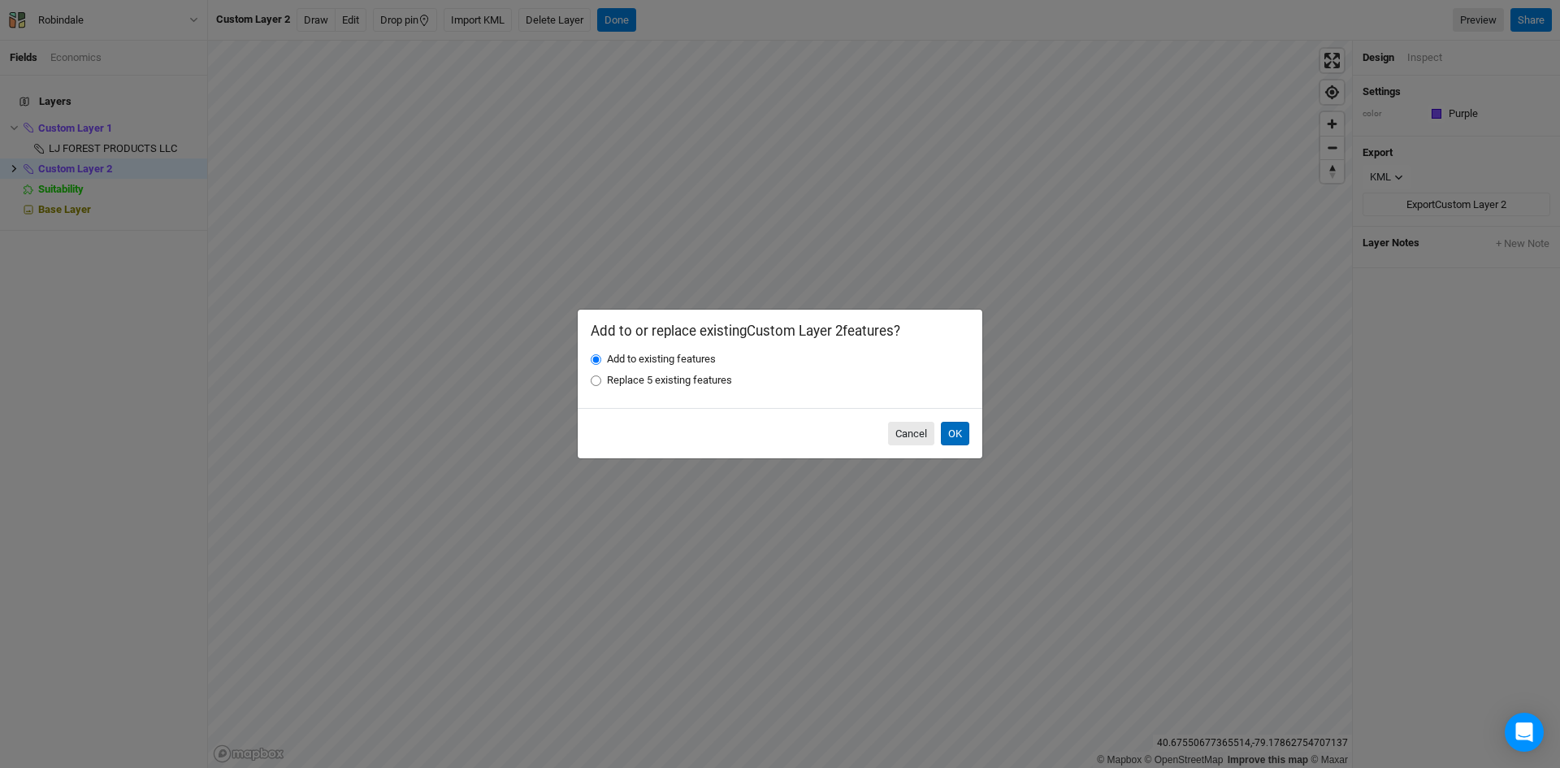
click at [952, 426] on button "OK" at bounding box center [955, 434] width 28 height 24
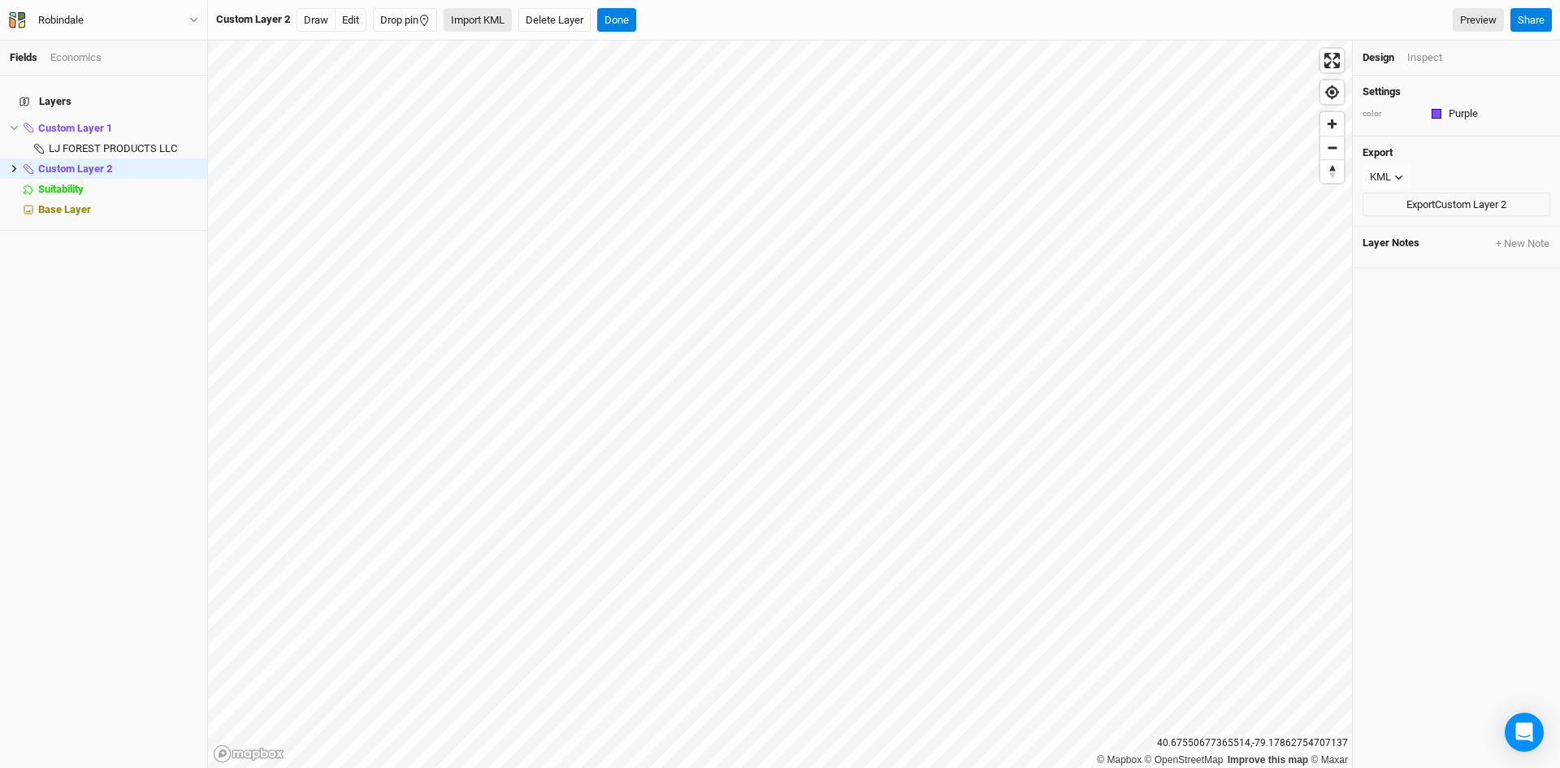
click at [483, 18] on button "Import KML" at bounding box center [478, 20] width 68 height 24
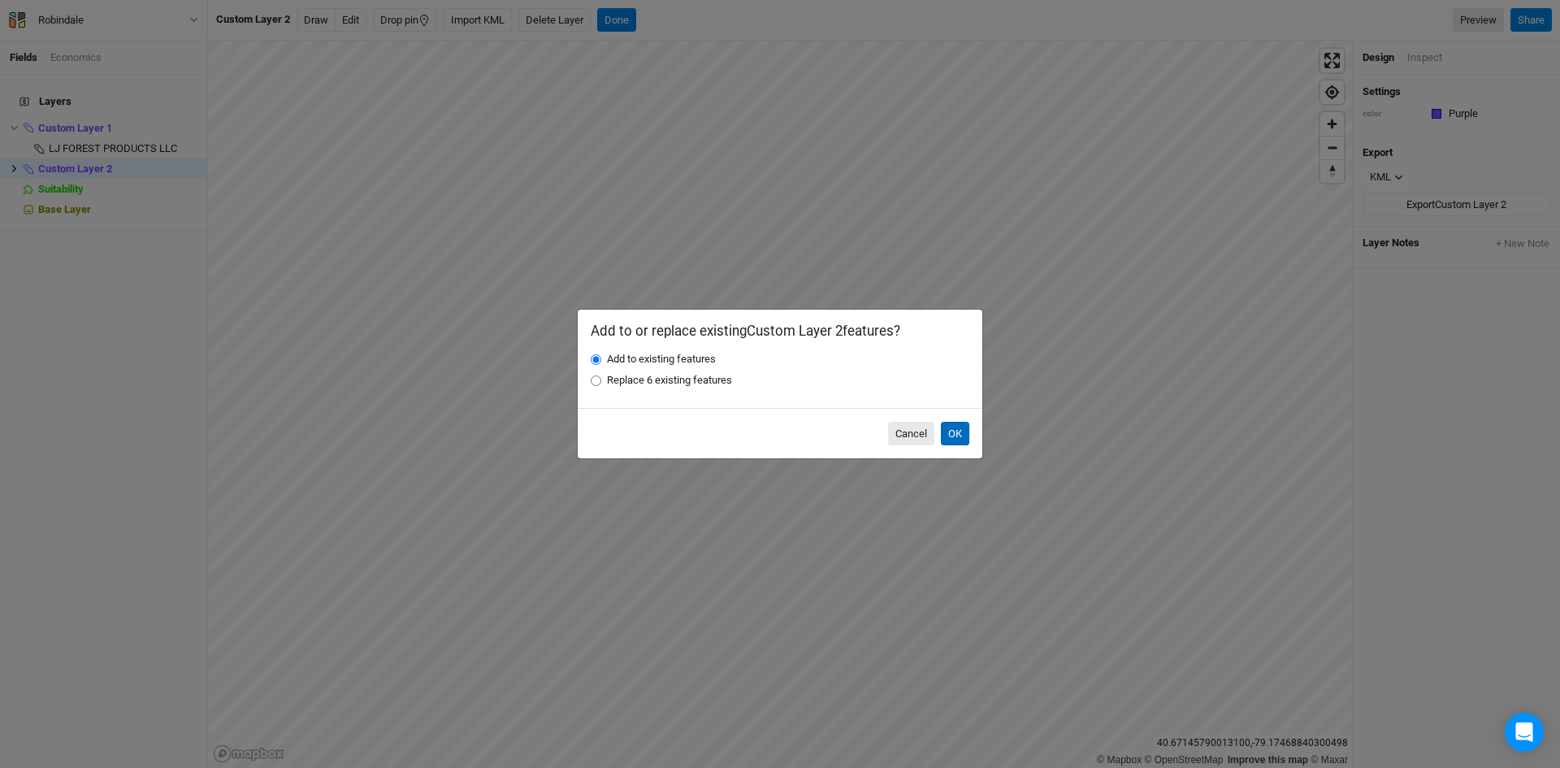
drag, startPoint x: 950, startPoint y: 431, endPoint x: 946, endPoint y: 422, distance: 9.5
click at [950, 429] on button "OK" at bounding box center [955, 434] width 28 height 24
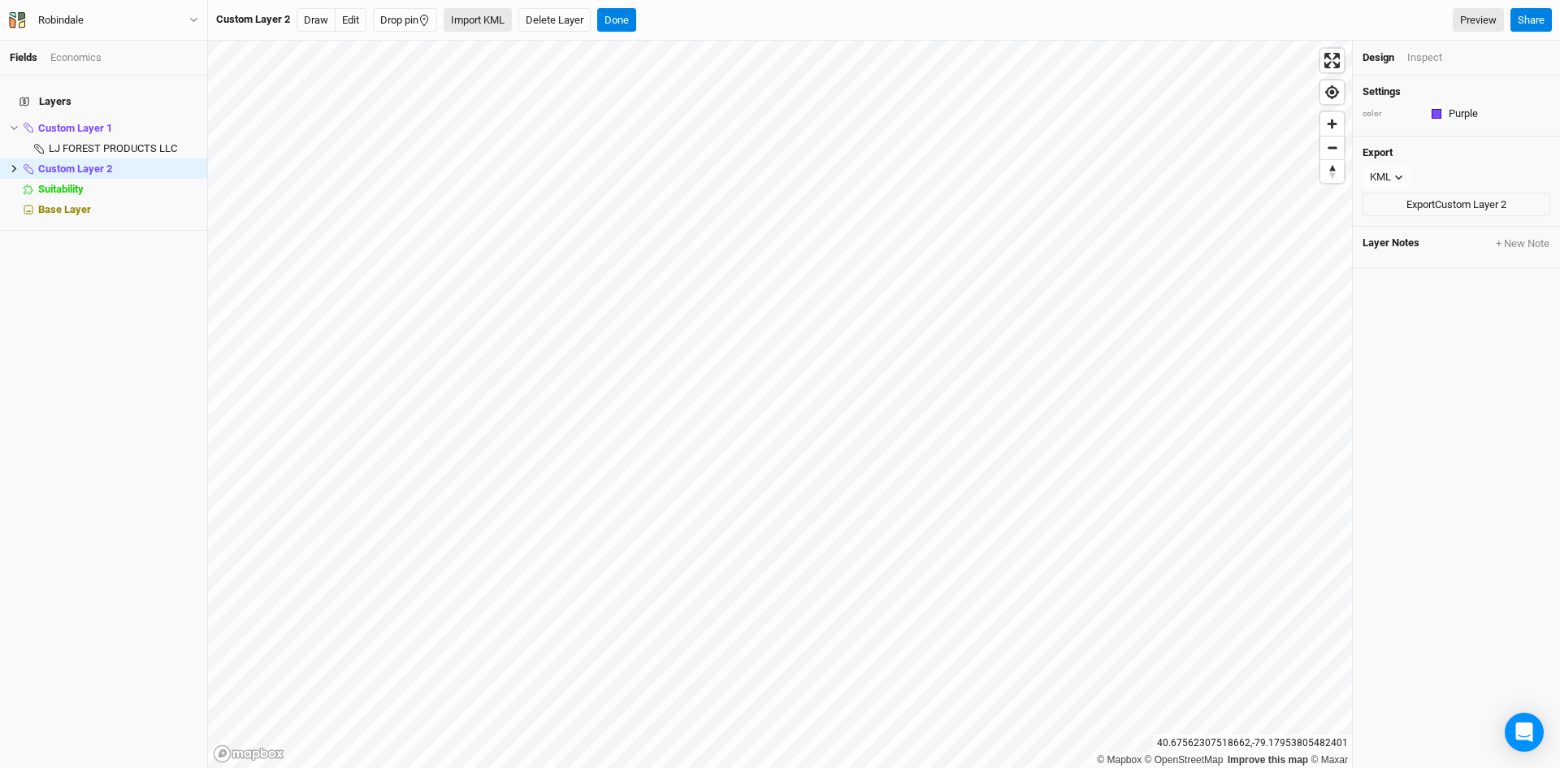
click at [485, 26] on button "Import KML" at bounding box center [478, 20] width 68 height 24
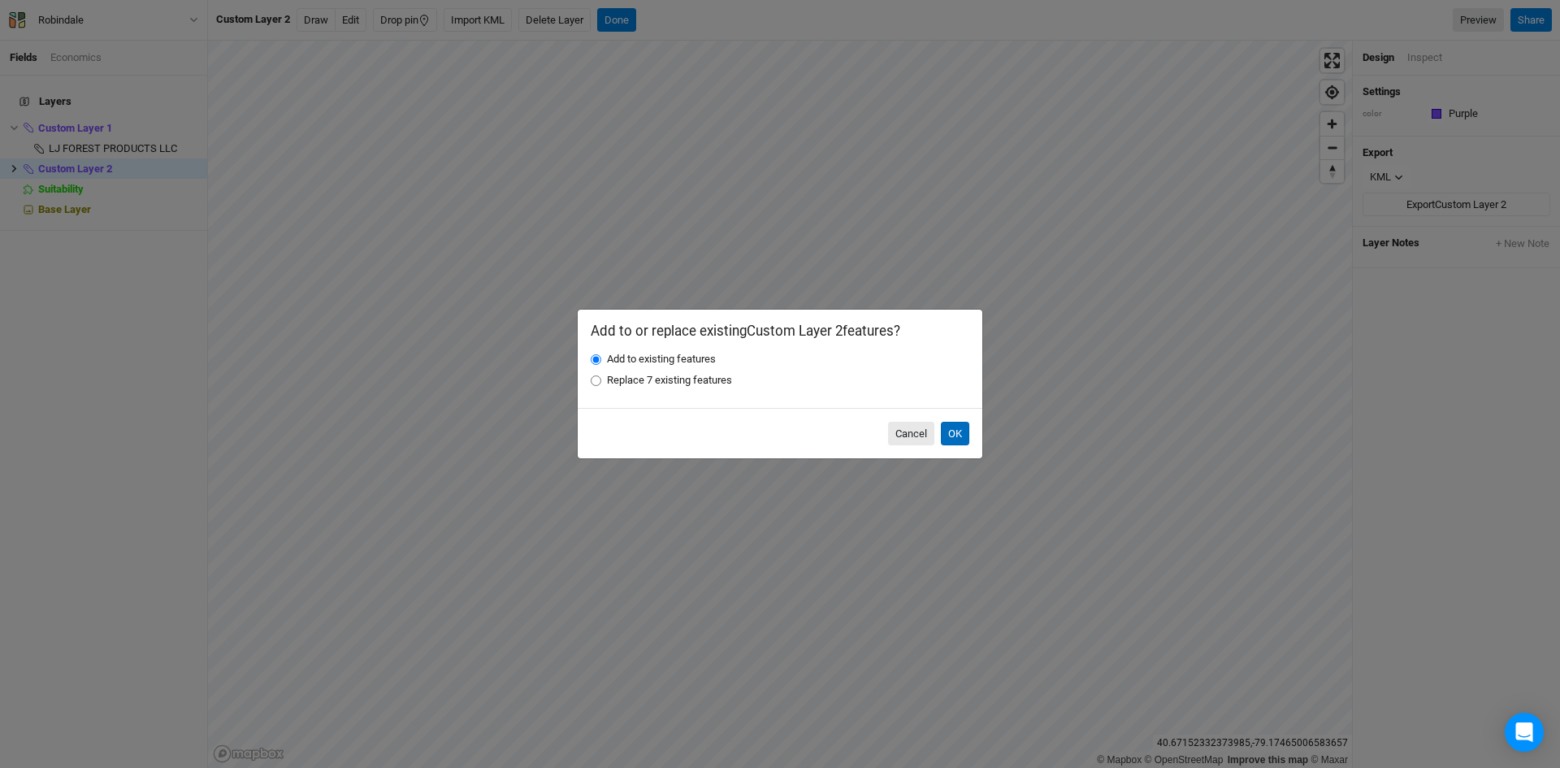
click at [956, 441] on button "OK" at bounding box center [955, 434] width 28 height 24
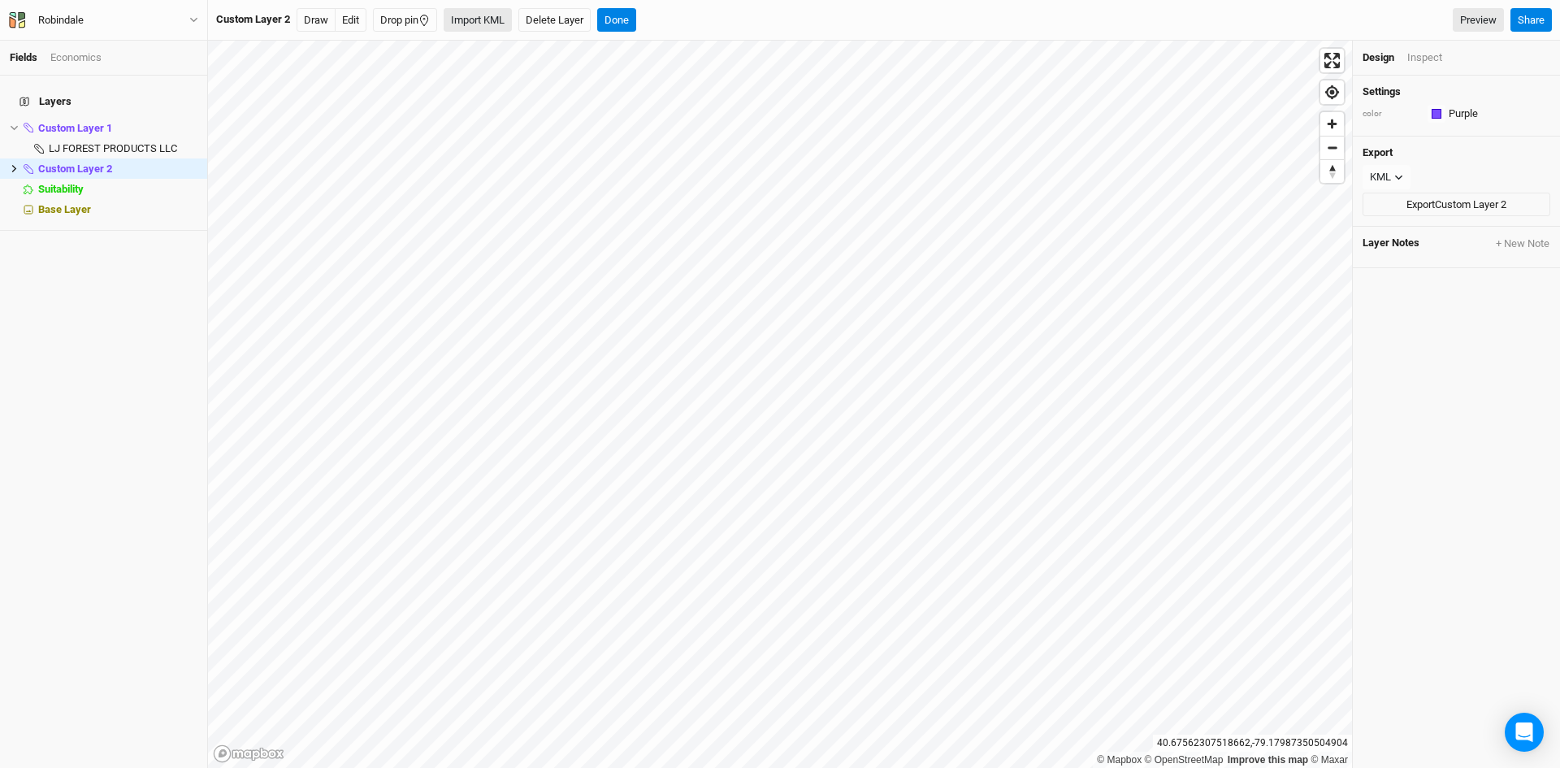
click at [476, 21] on button "Import KML" at bounding box center [478, 20] width 68 height 24
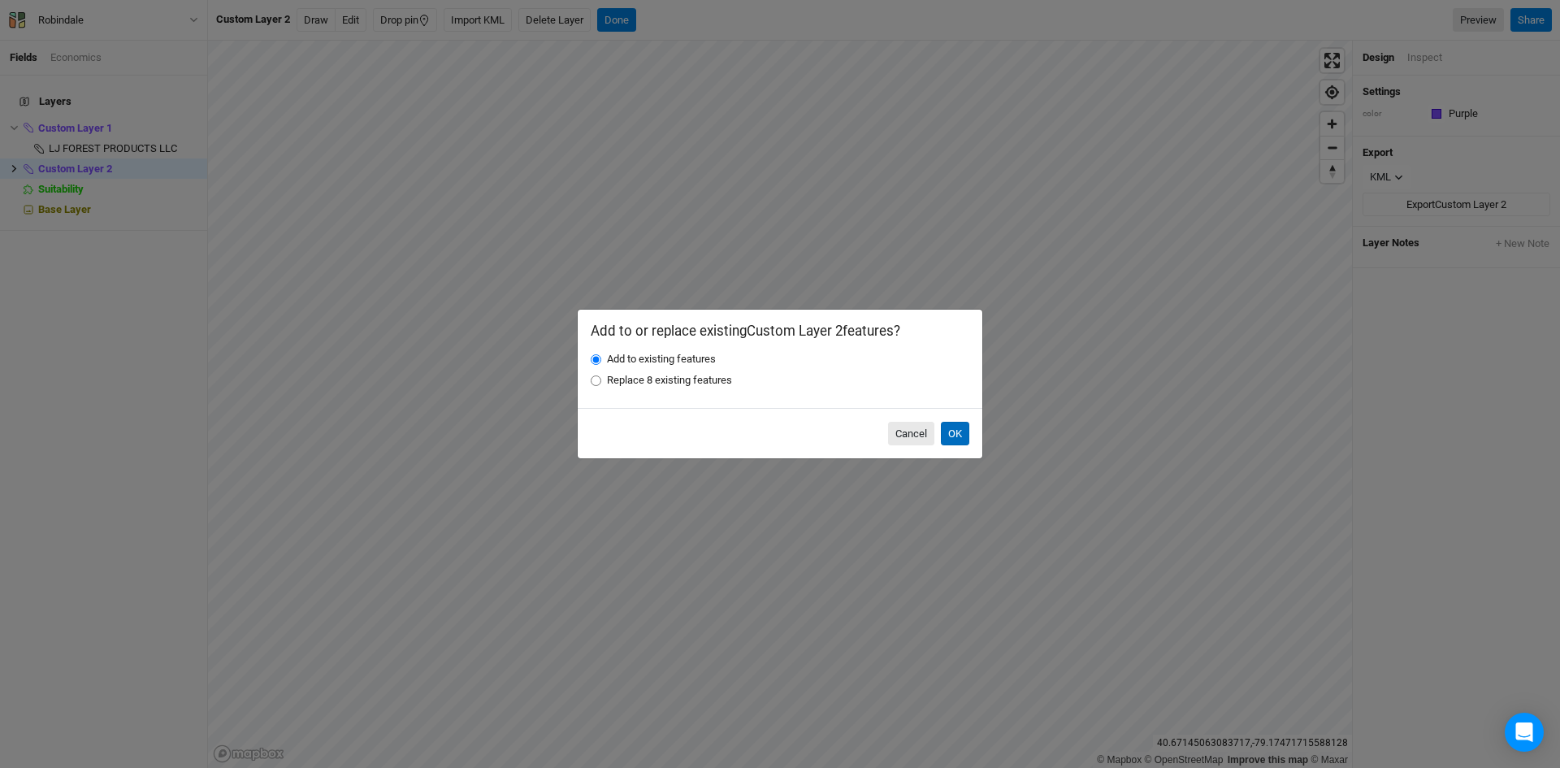
click at [950, 431] on button "OK" at bounding box center [955, 434] width 28 height 24
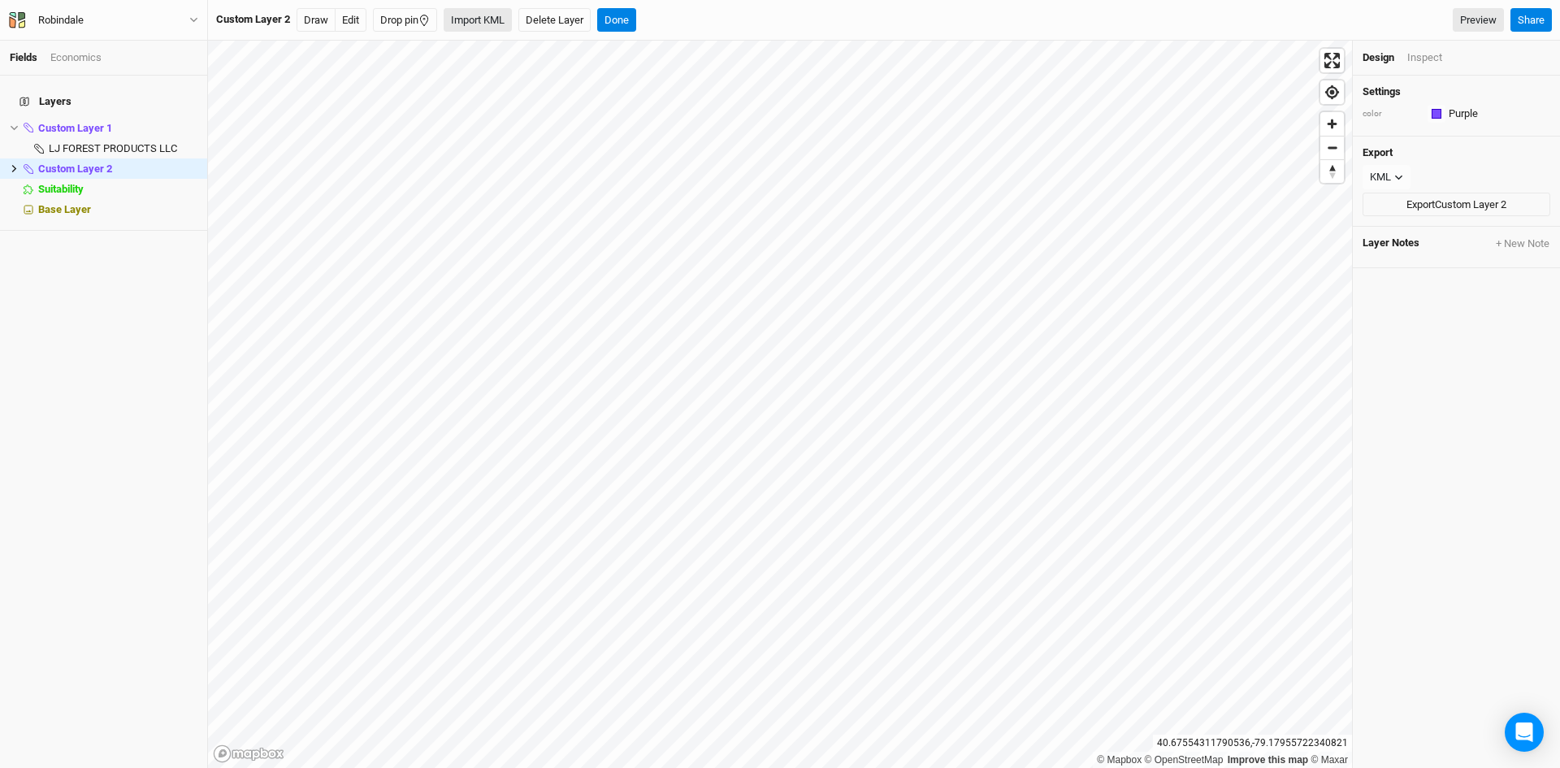
click at [461, 12] on button "Import KML" at bounding box center [478, 20] width 68 height 24
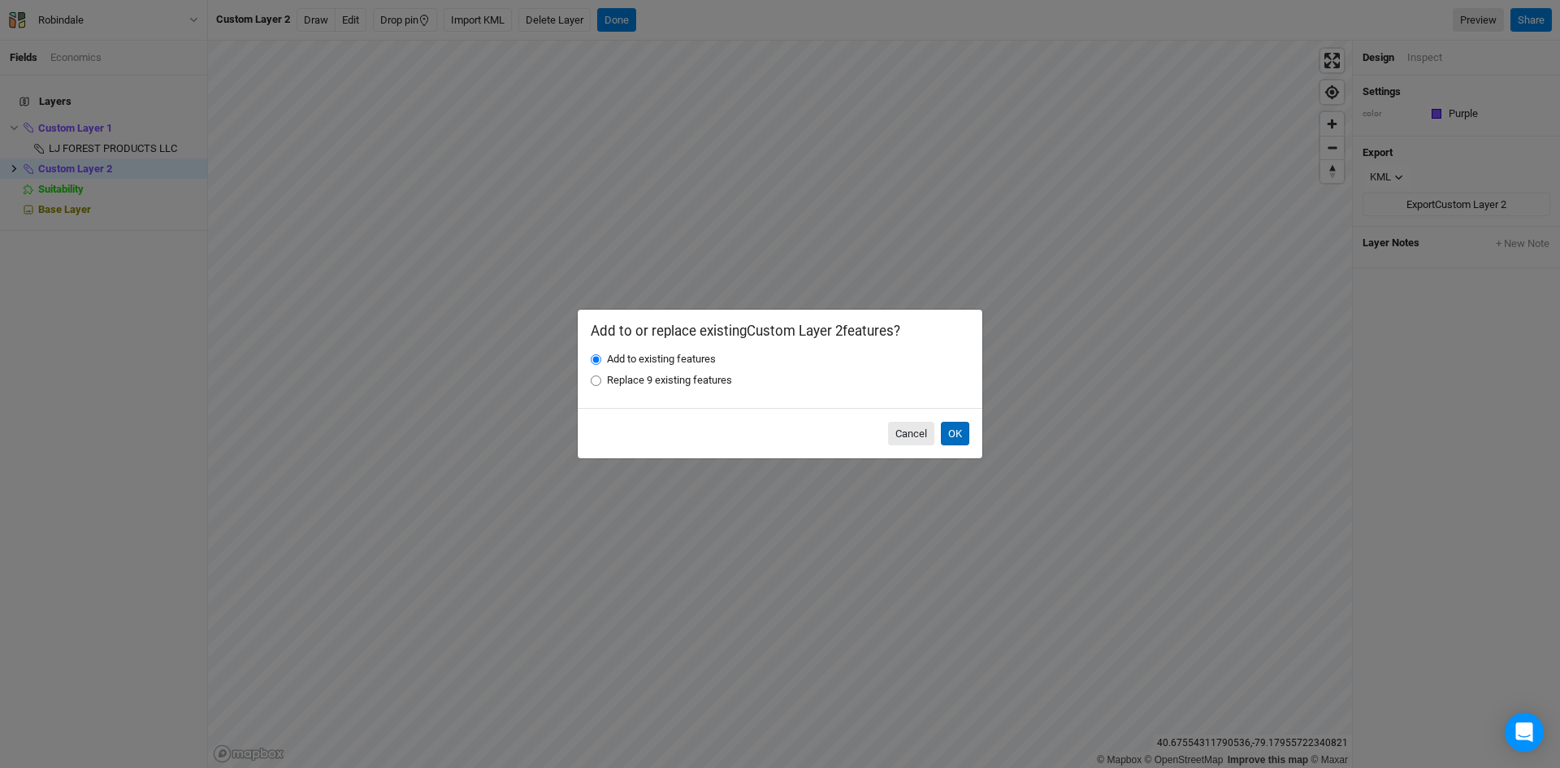
click at [959, 435] on button "OK" at bounding box center [955, 434] width 28 height 24
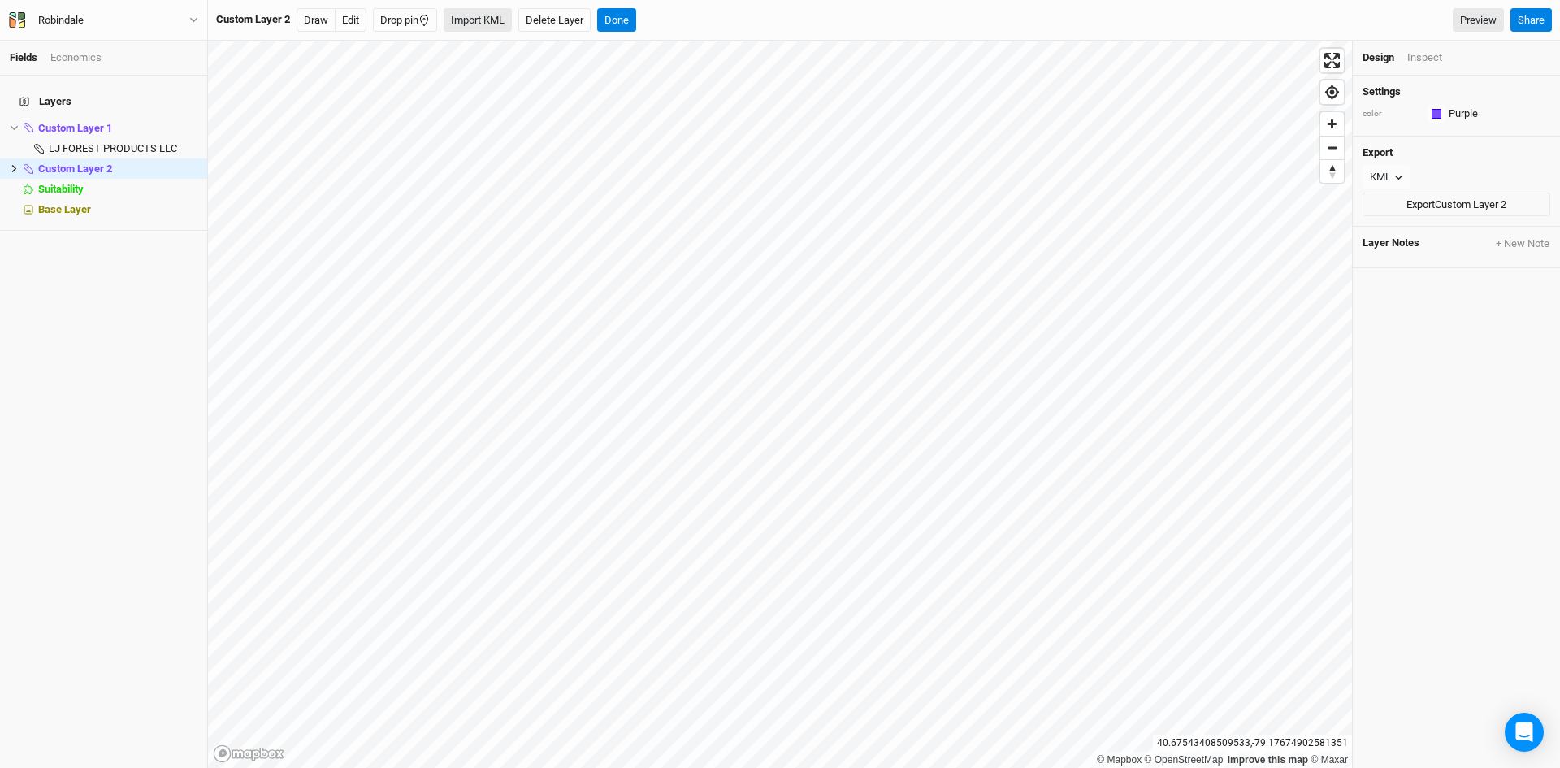
click at [494, 18] on button "Import KML" at bounding box center [478, 20] width 68 height 24
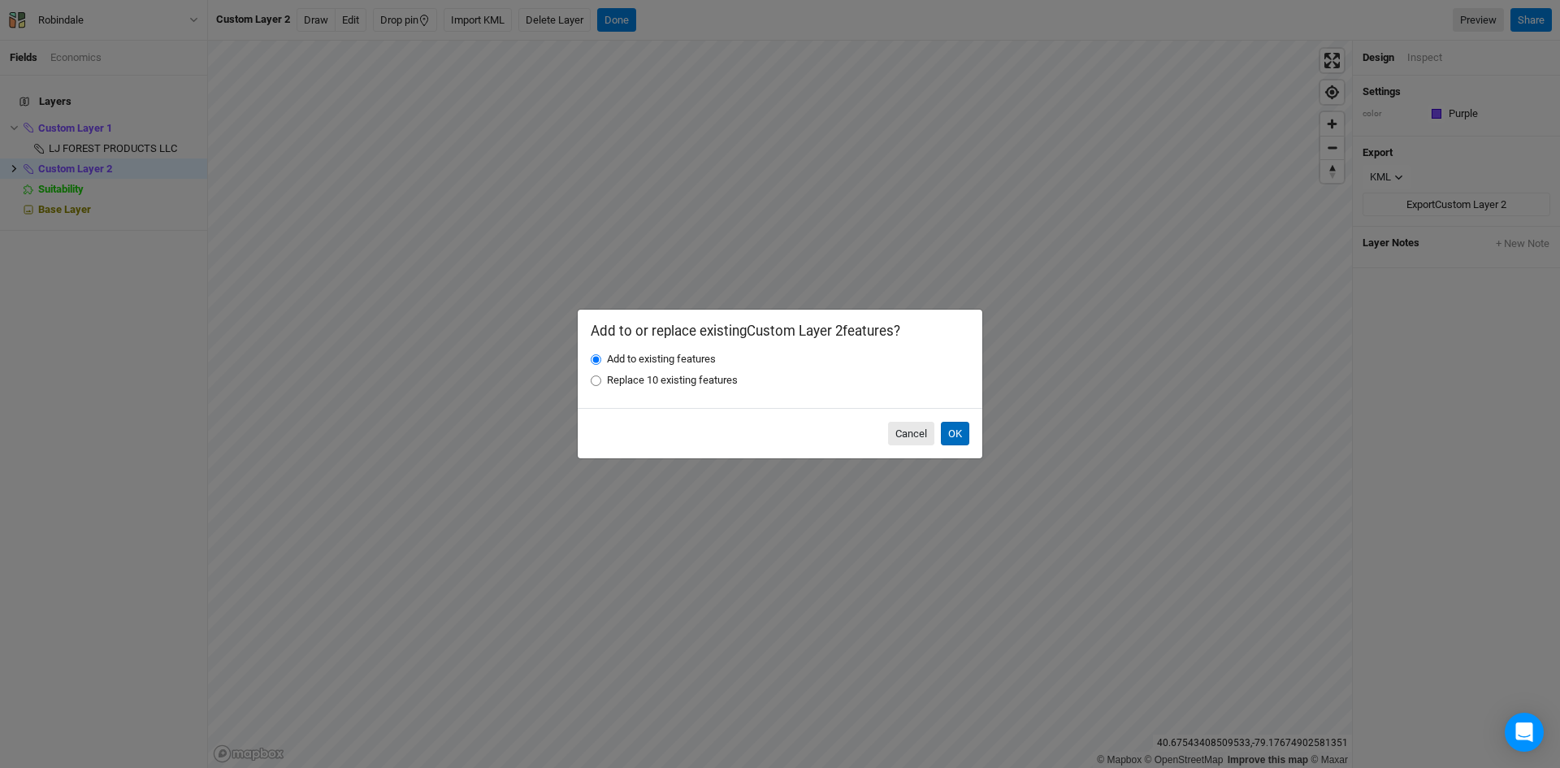
click at [955, 435] on button "OK" at bounding box center [955, 434] width 28 height 24
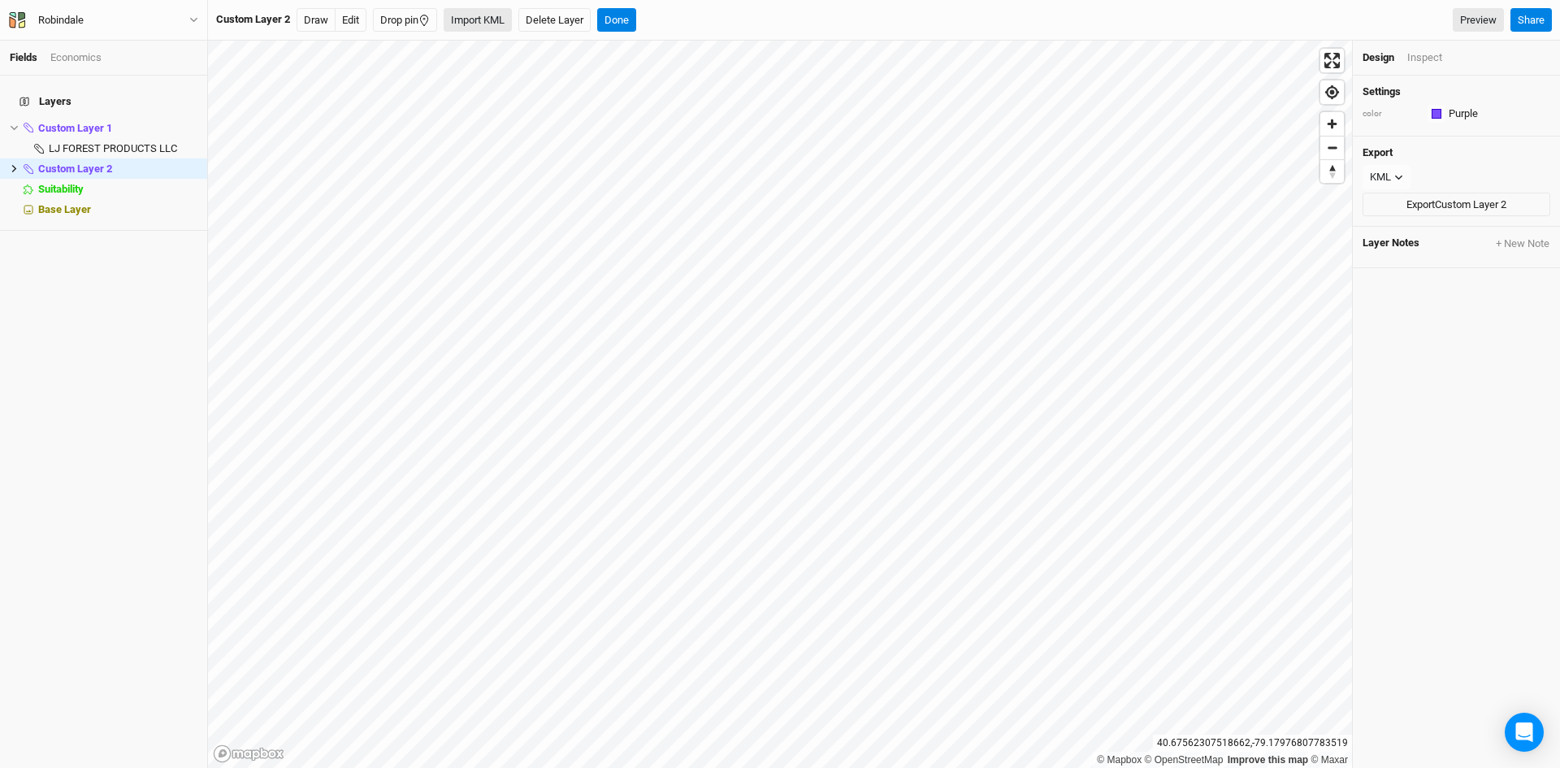
click at [469, 19] on button "Import KML" at bounding box center [478, 20] width 68 height 24
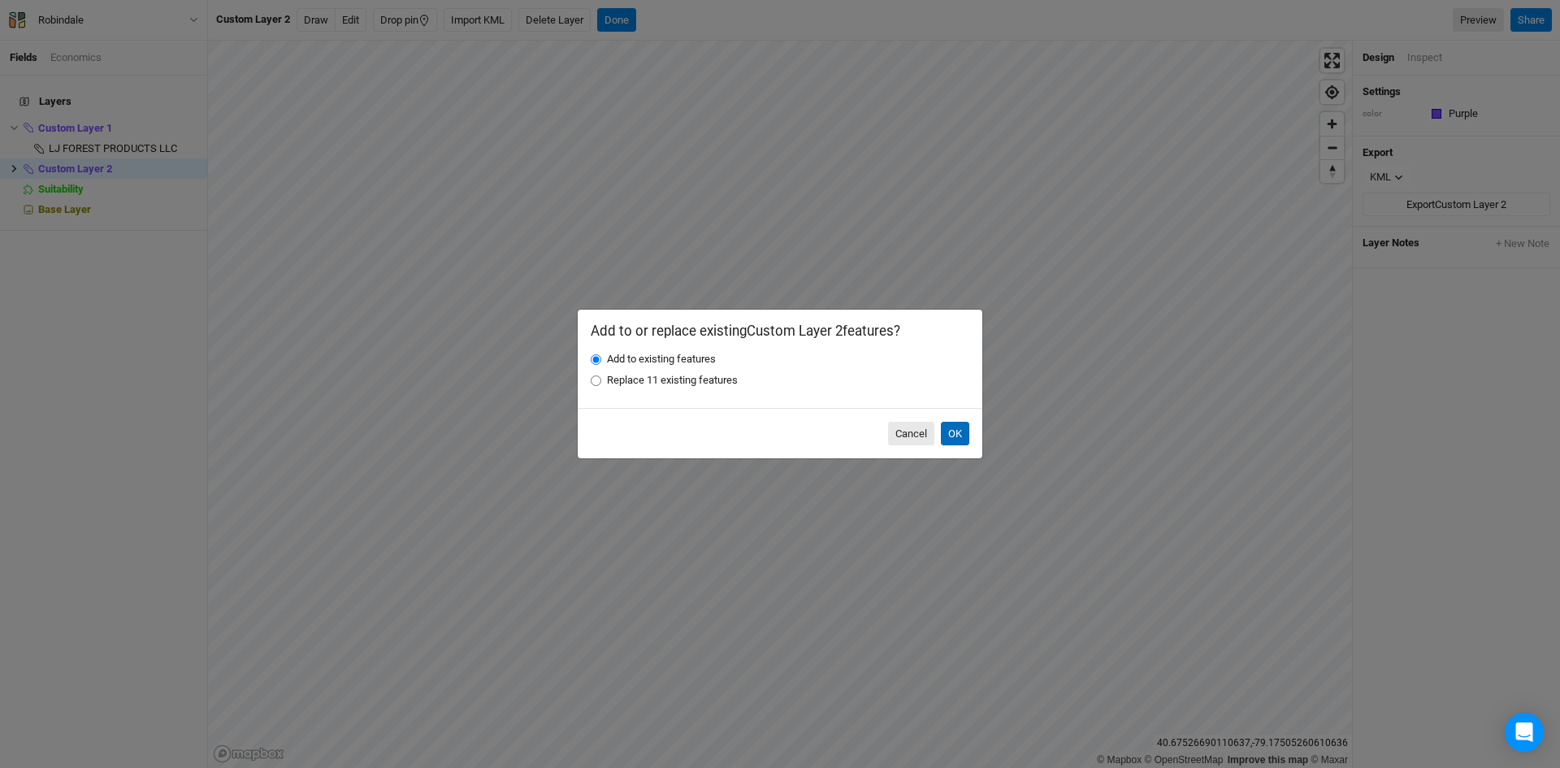
click at [952, 430] on button "OK" at bounding box center [955, 434] width 28 height 24
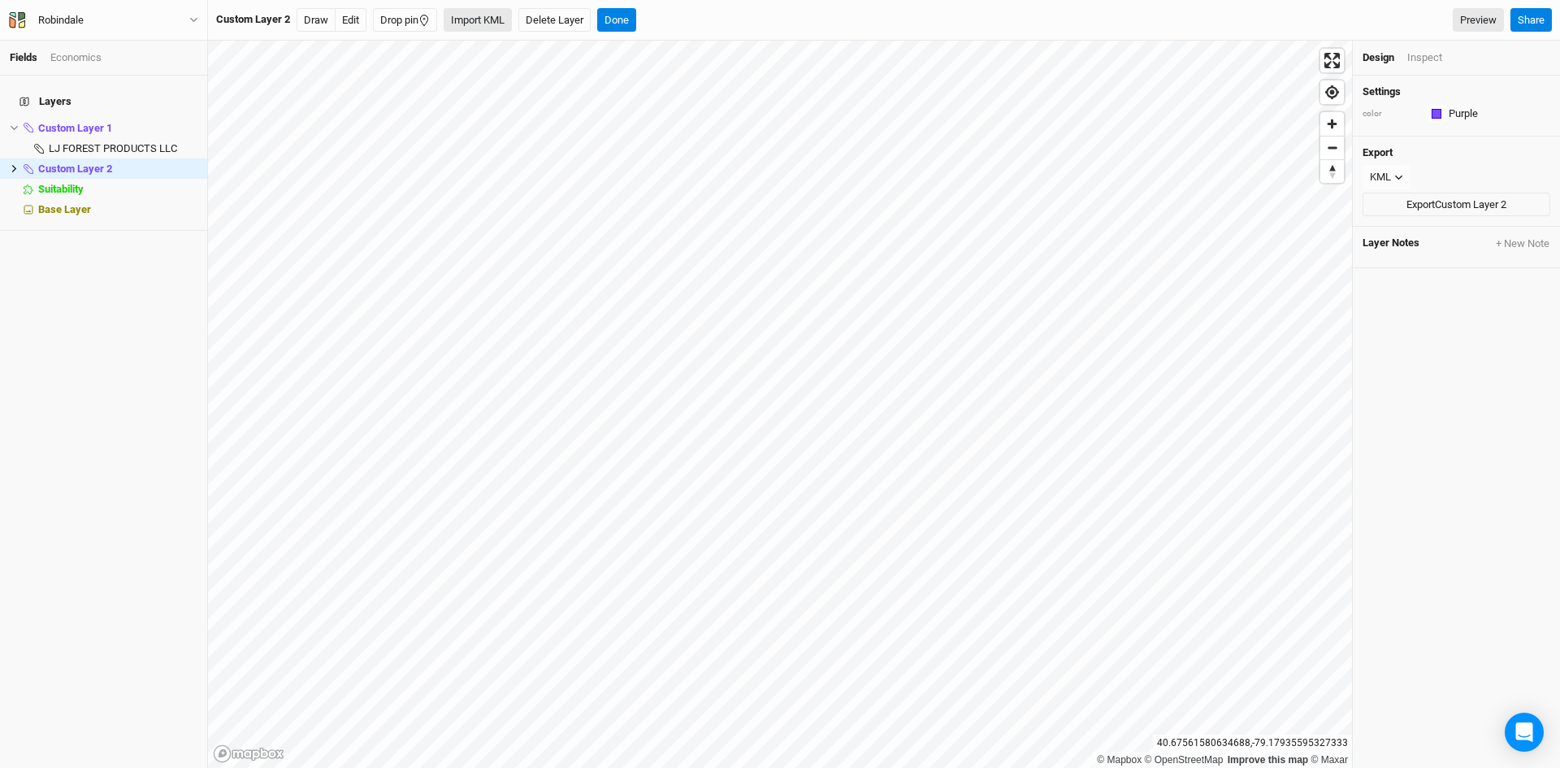
click at [485, 21] on button "Import KML" at bounding box center [478, 20] width 68 height 24
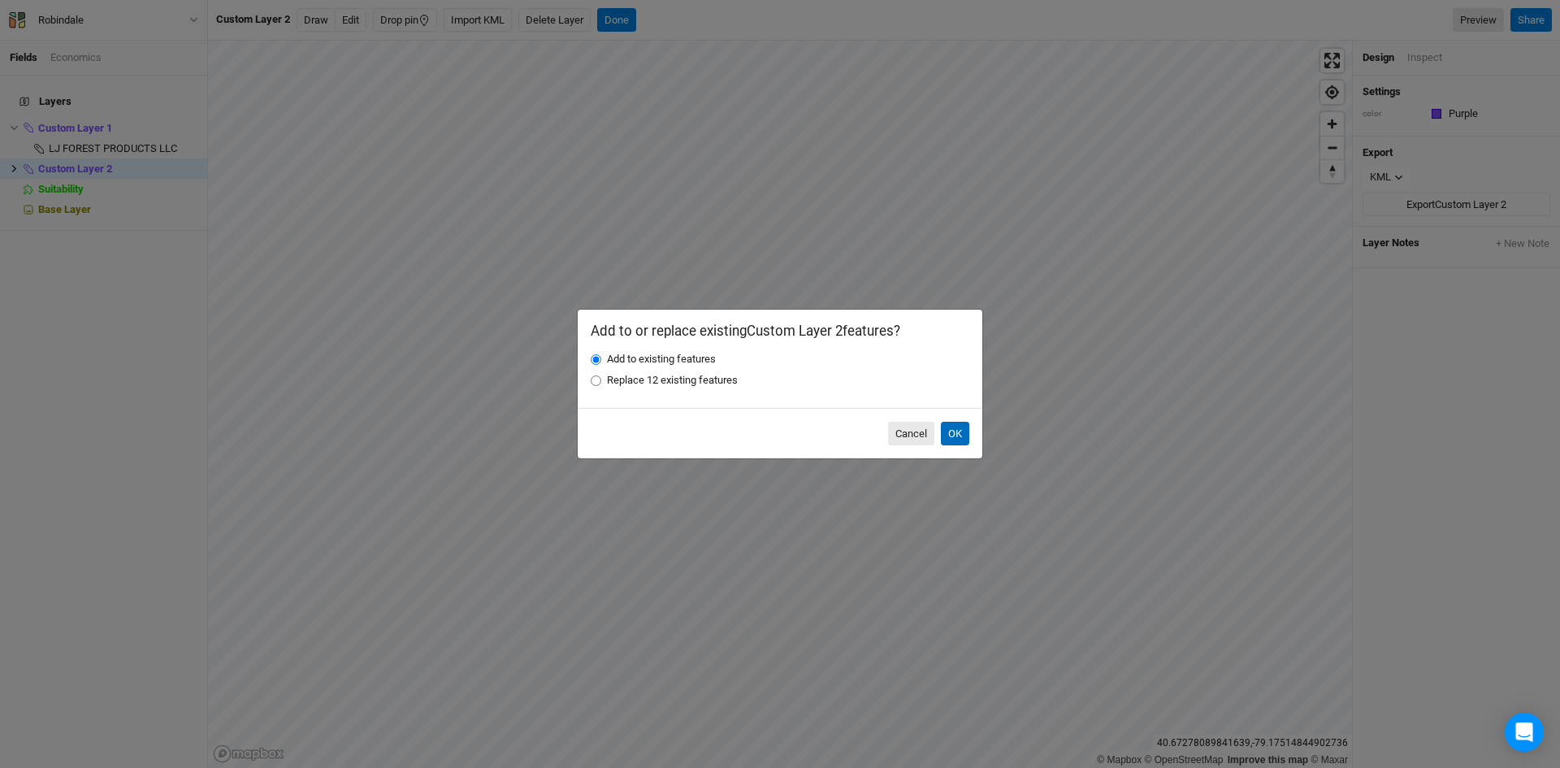
click at [963, 434] on button "OK" at bounding box center [955, 434] width 28 height 24
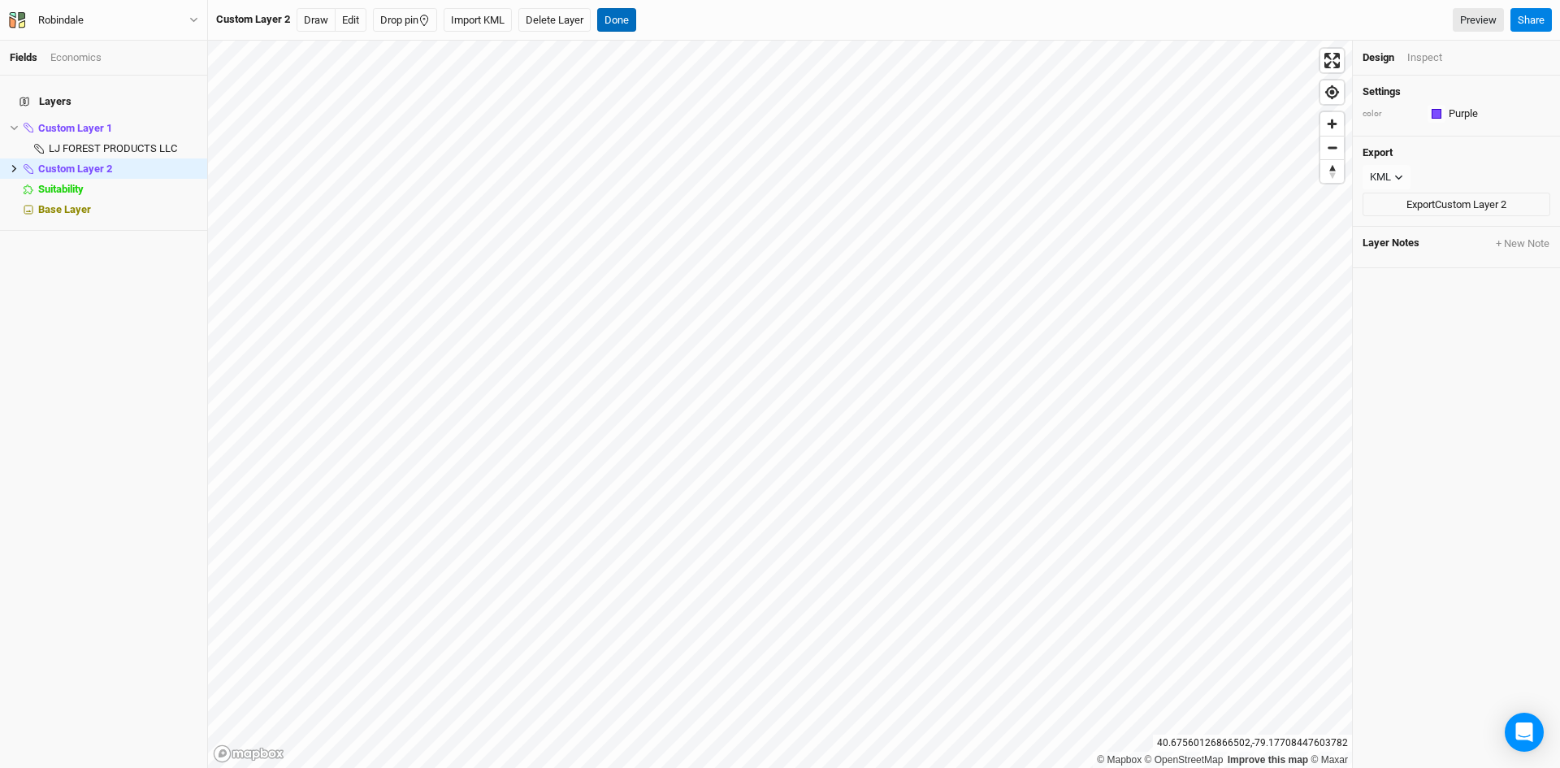
click at [630, 24] on button "Done" at bounding box center [616, 20] width 39 height 24
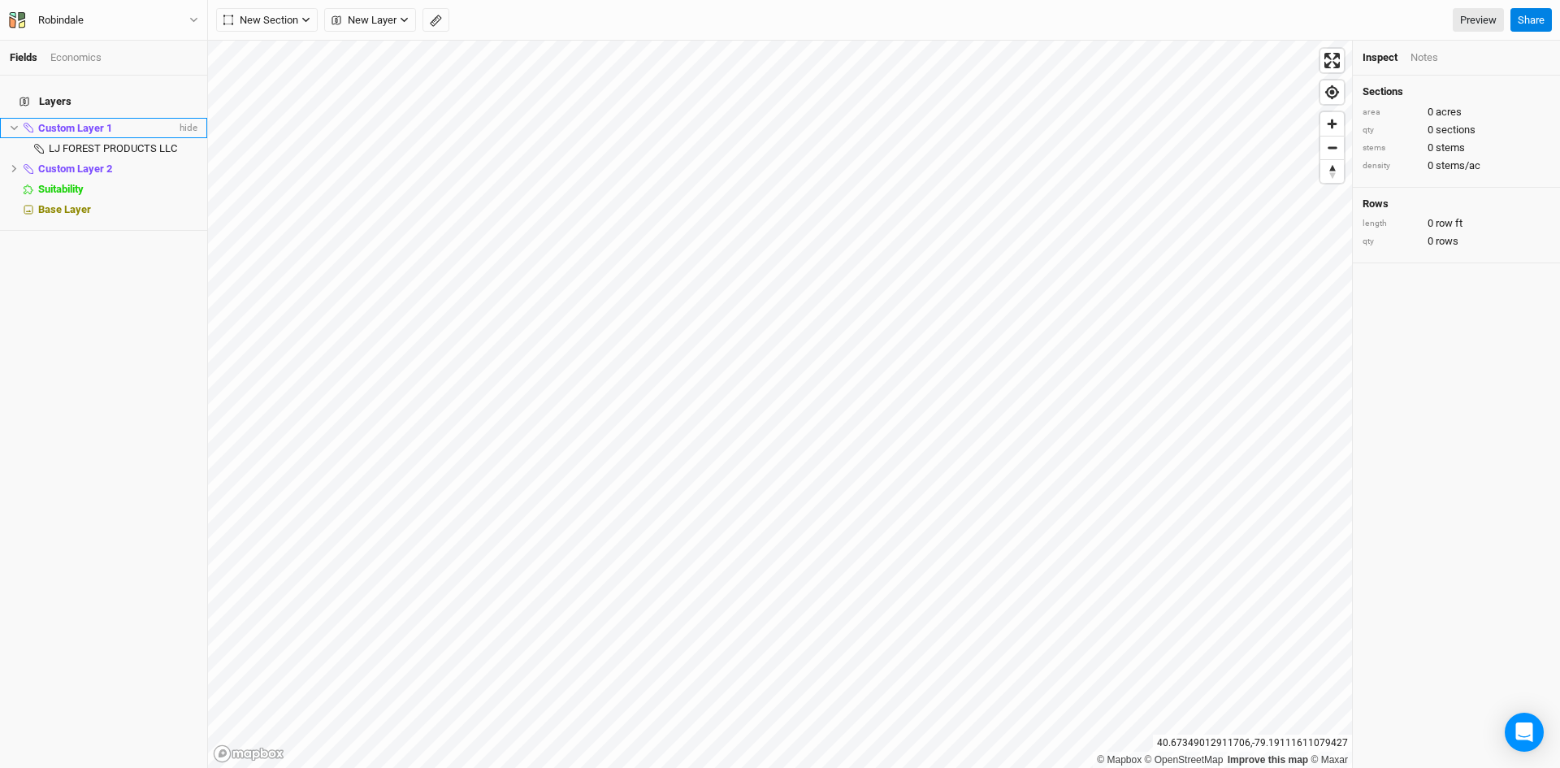
click at [11, 123] on icon at bounding box center [14, 127] width 9 height 9
click at [15, 164] on icon at bounding box center [14, 168] width 9 height 9
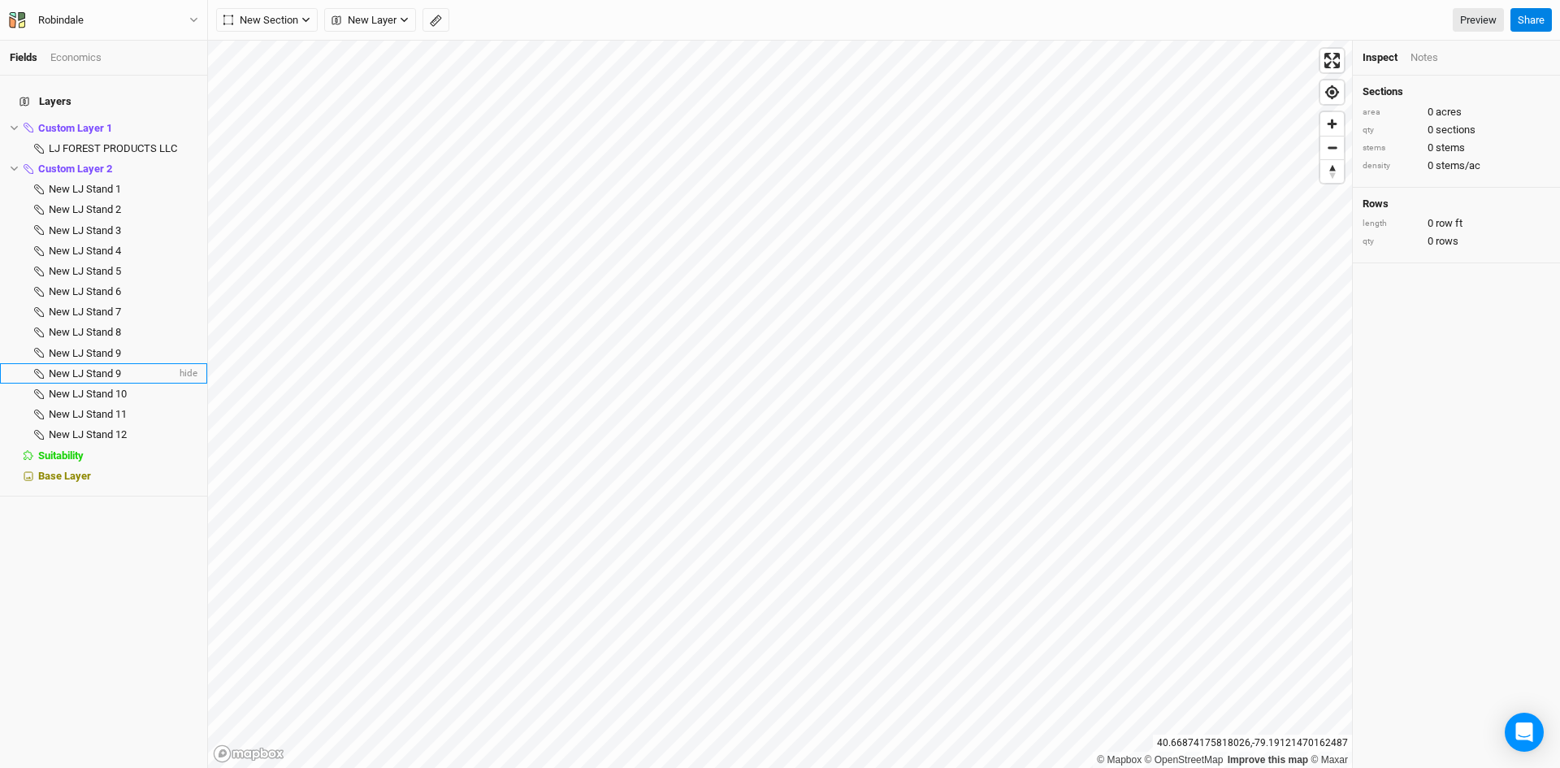
click at [81, 367] on span "New LJ Stand 9" at bounding box center [85, 373] width 72 height 12
click at [274, 13] on button "Delete" at bounding box center [276, 20] width 45 height 24
click at [526, 8] on button "Confirm" at bounding box center [521, 20] width 50 height 24
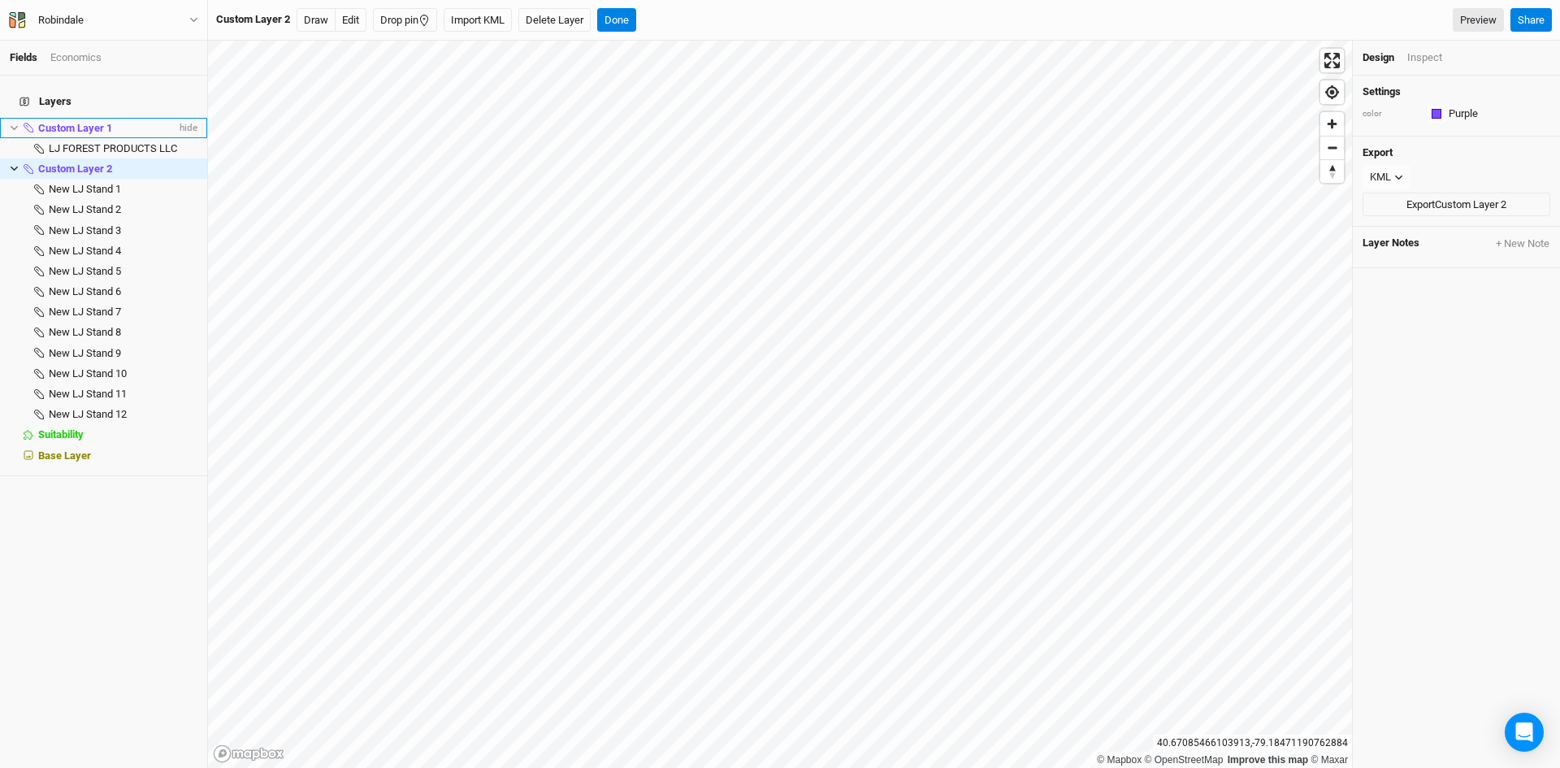
click at [86, 122] on span "Custom Layer 1" at bounding box center [75, 128] width 74 height 12
click at [1433, 109] on div "button" at bounding box center [1436, 114] width 10 height 10
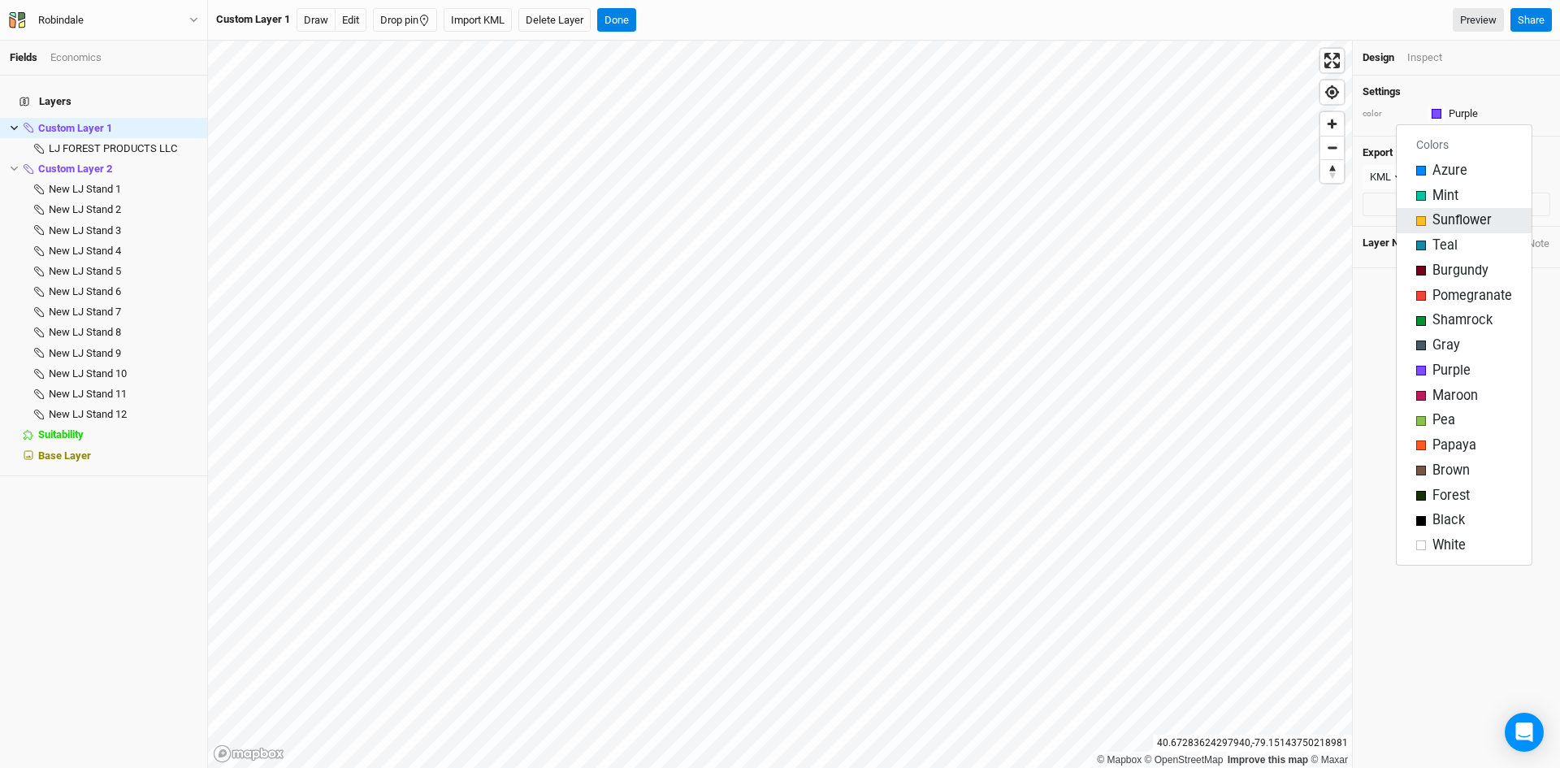
click at [1422, 222] on div "button" at bounding box center [1421, 221] width 10 height 10
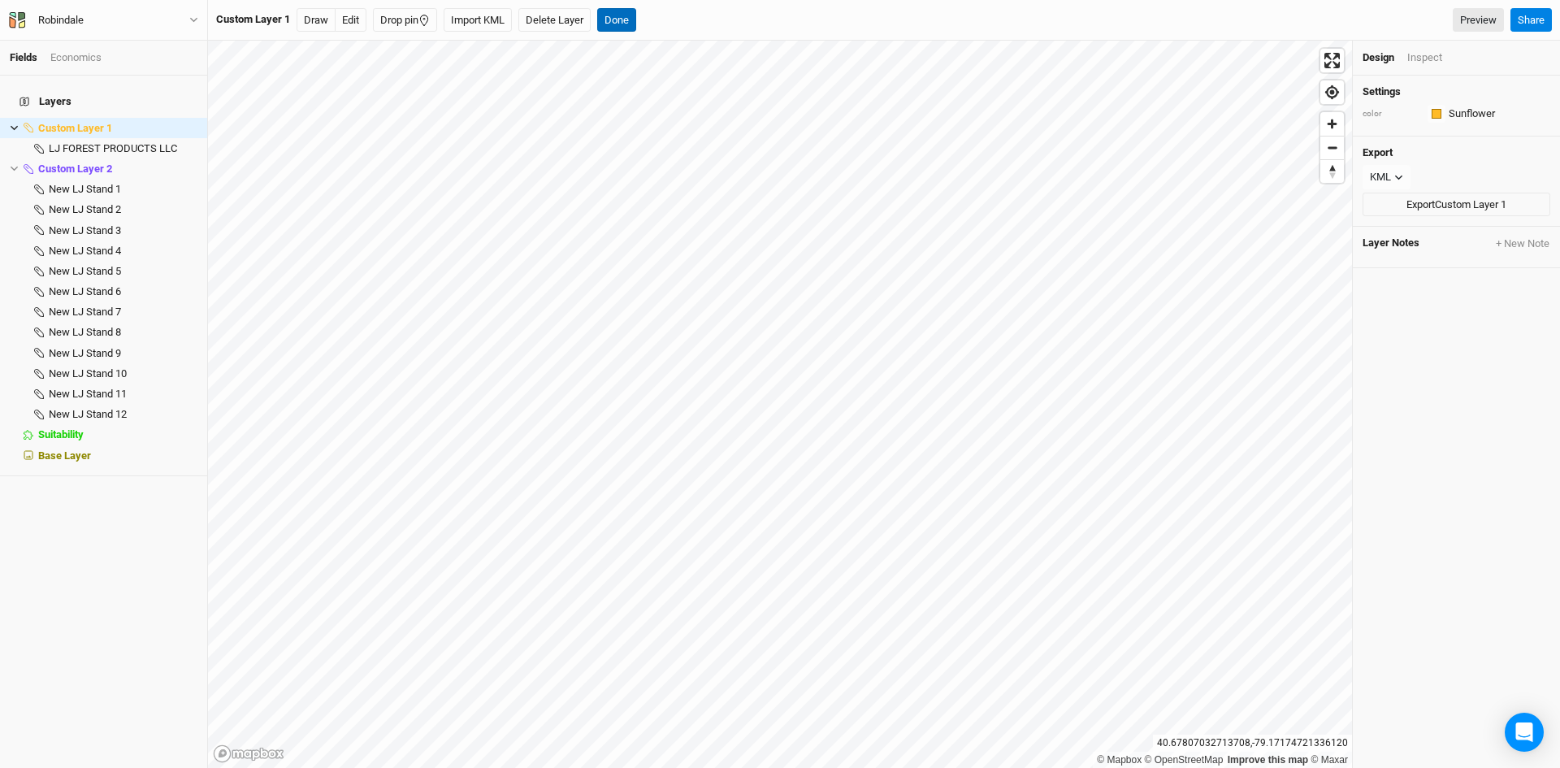
click at [626, 15] on button "Done" at bounding box center [616, 20] width 39 height 24
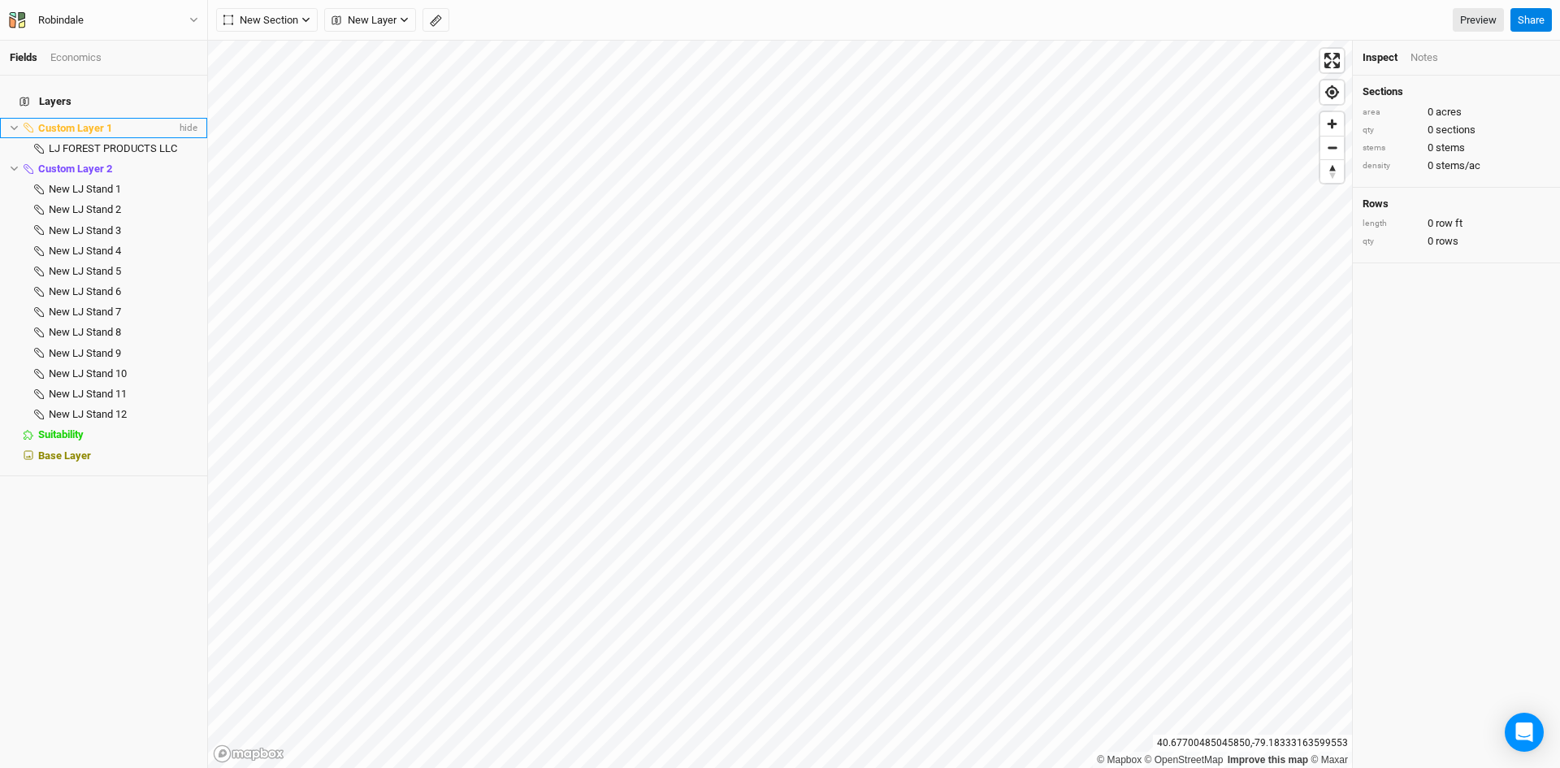
click at [11, 123] on icon at bounding box center [14, 127] width 9 height 9
click at [70, 122] on span "Custom Layer 1" at bounding box center [75, 128] width 74 height 12
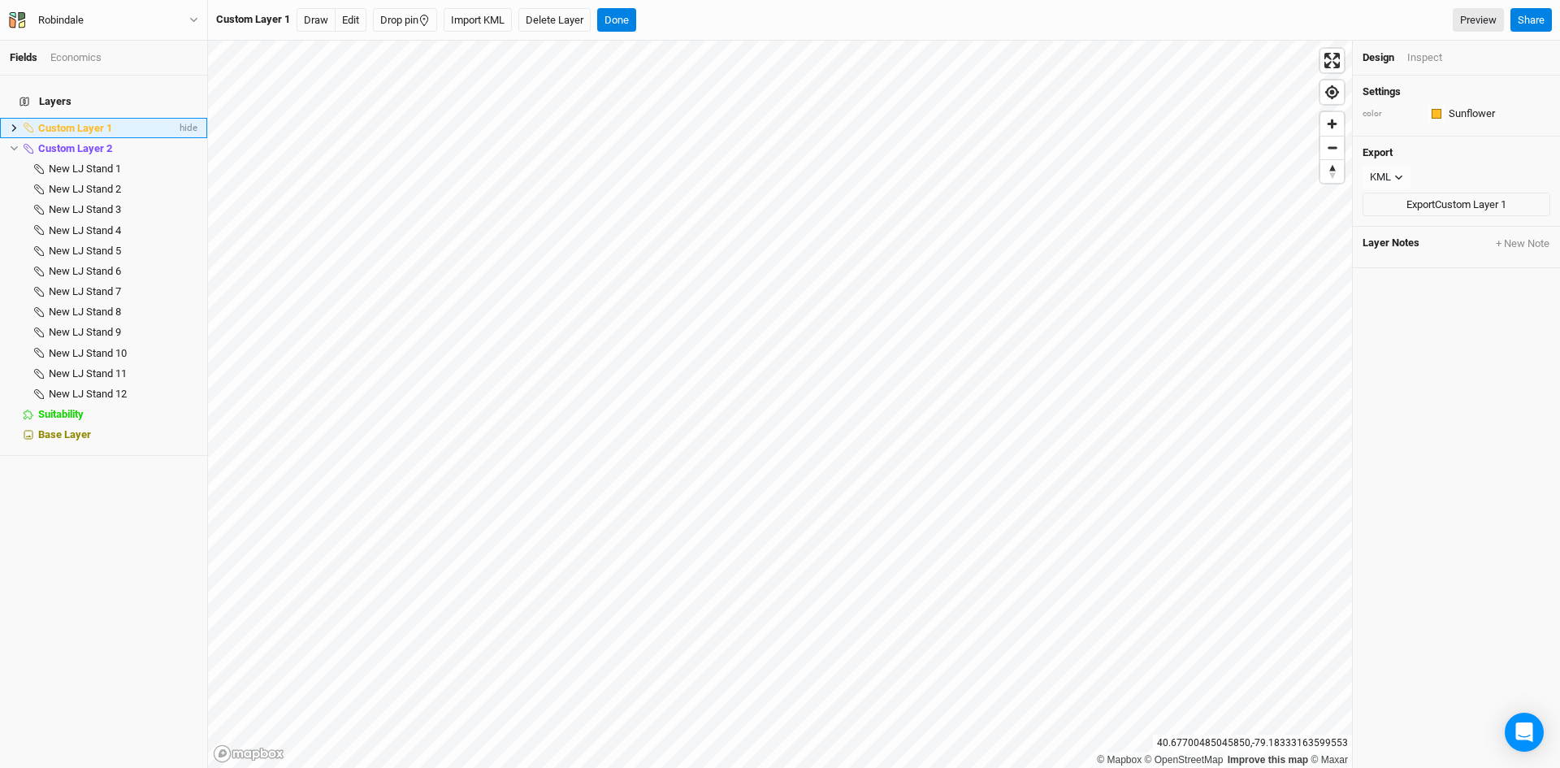
click at [107, 122] on span "Custom Layer 1" at bounding box center [75, 128] width 74 height 12
click at [109, 122] on span "Custom Layer 1" at bounding box center [75, 128] width 74 height 12
click at [74, 122] on span "Custom Layer 1" at bounding box center [75, 128] width 74 height 12
click at [76, 122] on span "Custom Layer 1" at bounding box center [75, 128] width 74 height 12
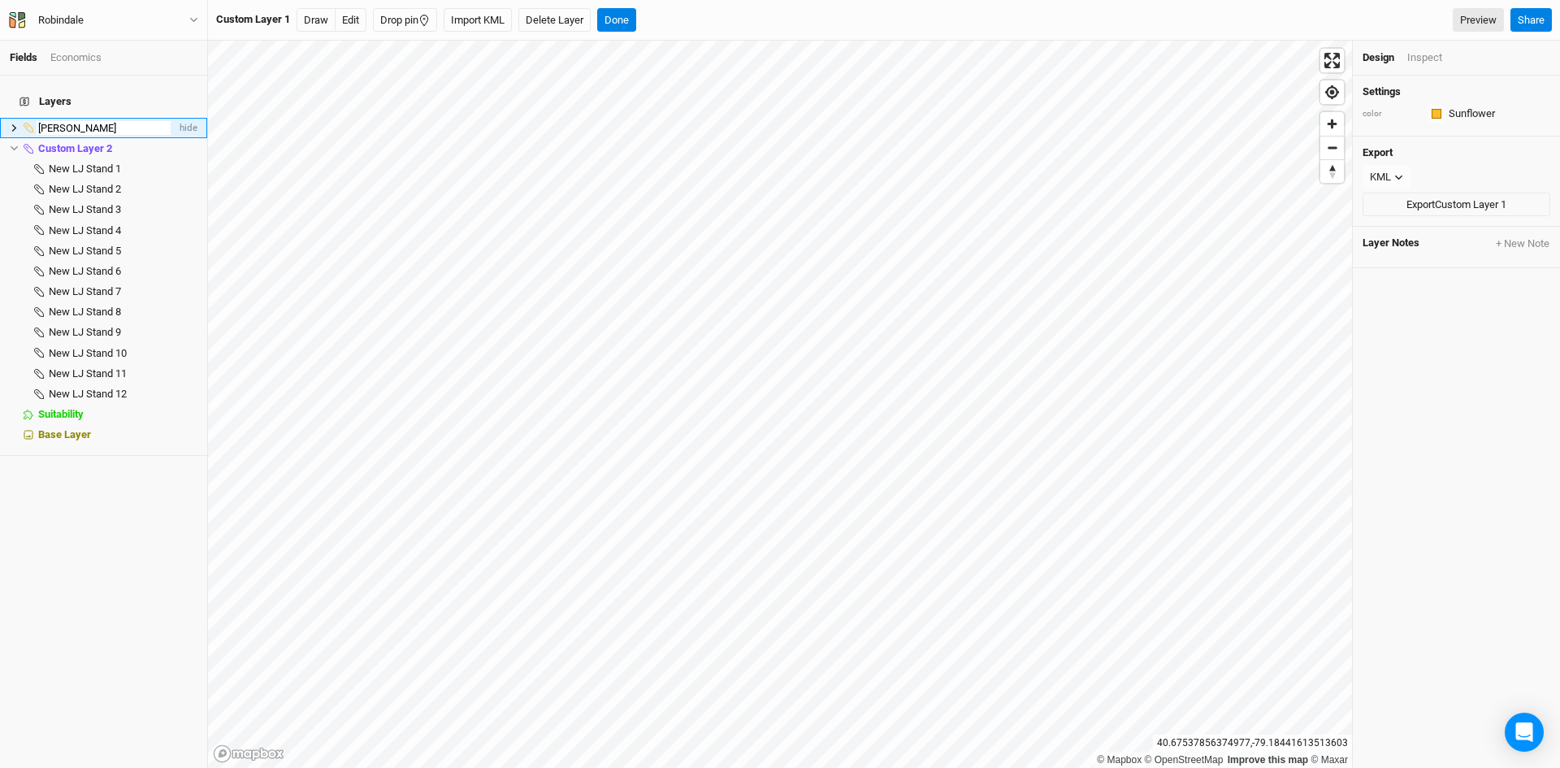
type input "[PERSON_NAME]"
drag, startPoint x: 132, startPoint y: 297, endPoint x: 140, endPoint y: 295, distance: 8.5
click at [140, 297] on ul "[PERSON_NAME] hide Custom Layer 2 hide New LJ Stand 1 hide New LJ Stand 2 hide …" at bounding box center [103, 281] width 207 height 327
click at [78, 122] on span "Custom Layer 2" at bounding box center [75, 128] width 74 height 12
click at [66, 122] on span "Custom Layer 2" at bounding box center [75, 128] width 74 height 12
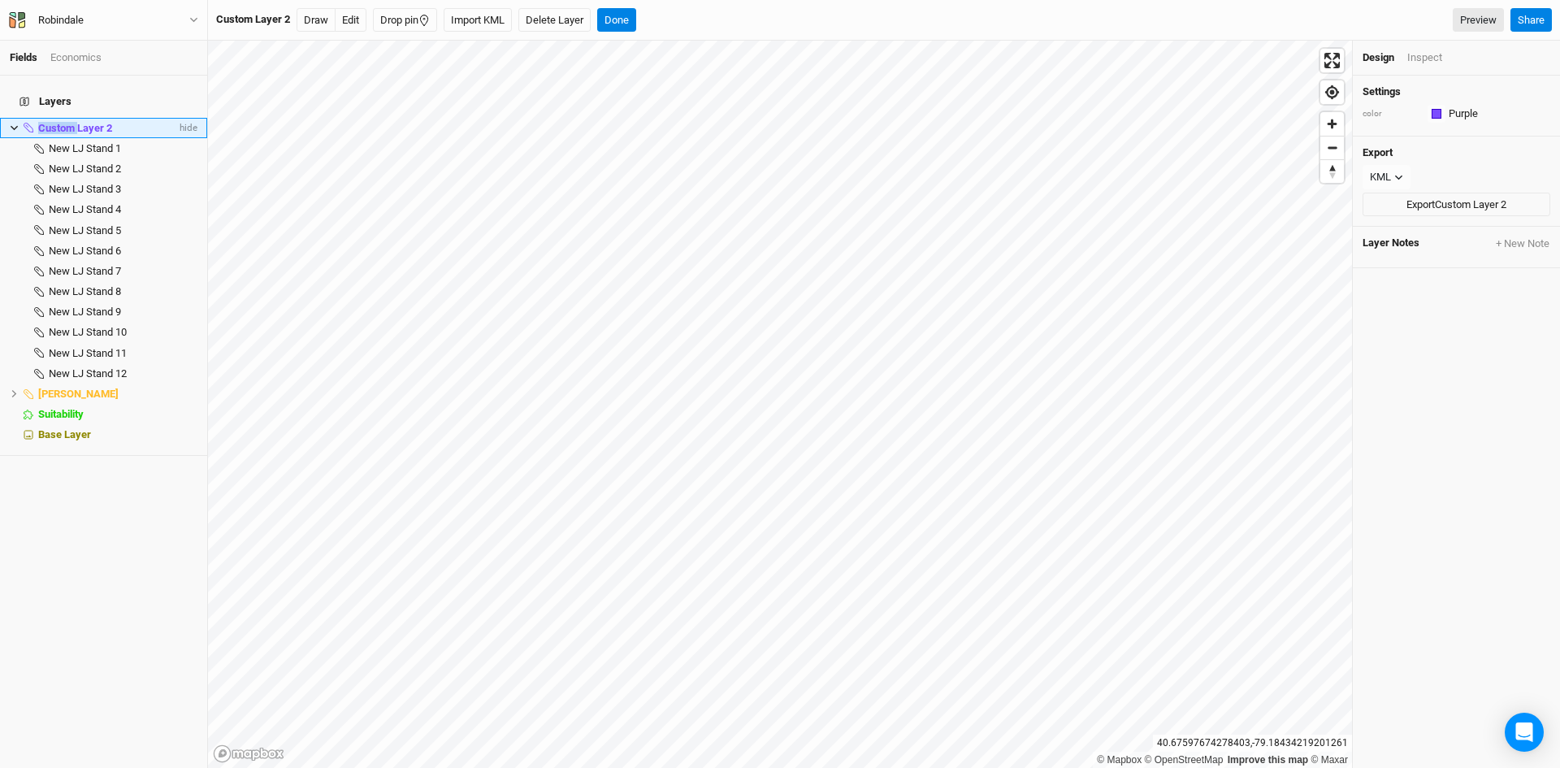
click at [66, 122] on span "Custom Layer 2" at bounding box center [75, 128] width 74 height 12
type input "[PERSON_NAME]"
click at [626, 19] on button "Done" at bounding box center [623, 20] width 39 height 24
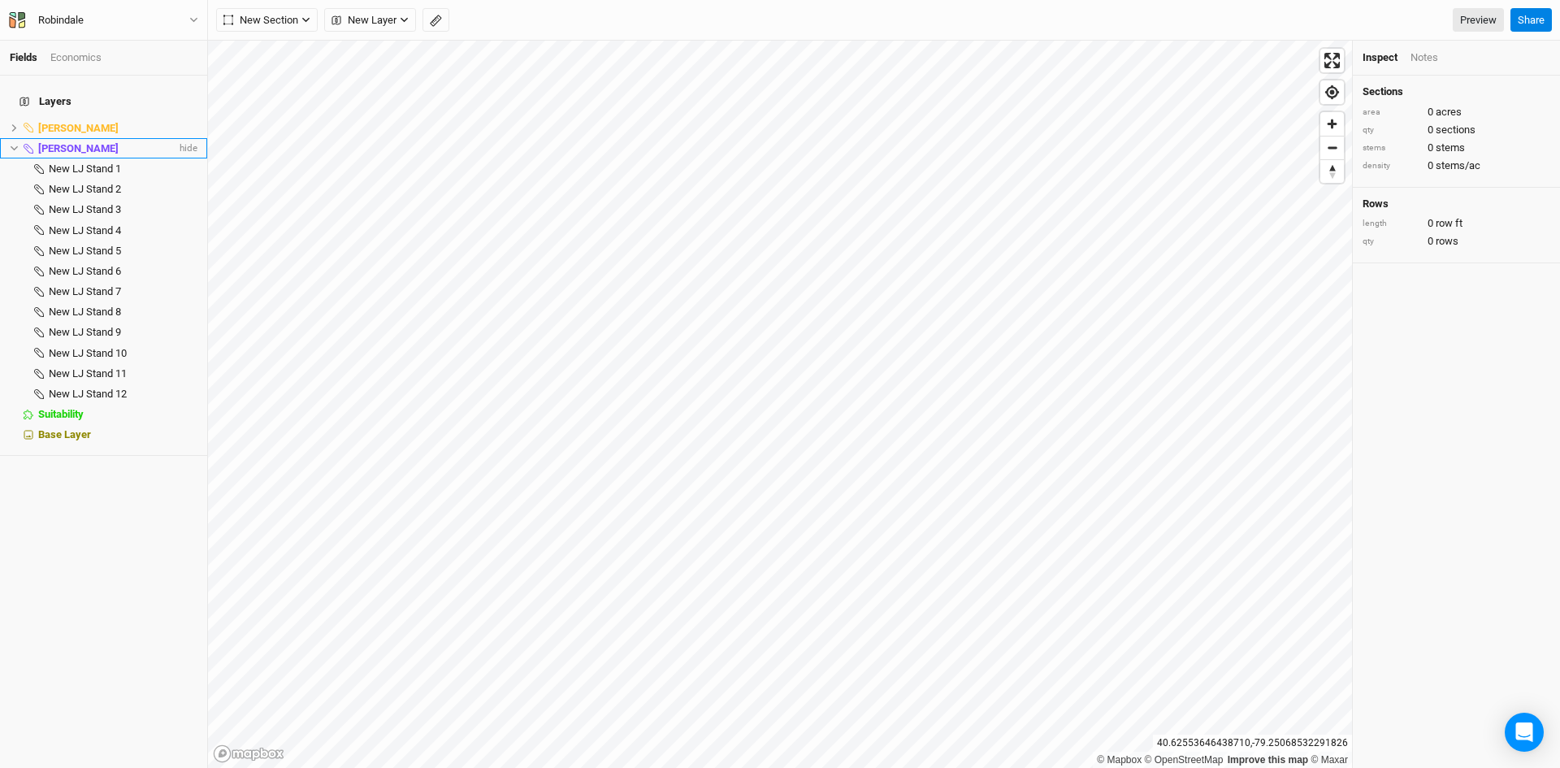
click at [16, 144] on icon at bounding box center [14, 148] width 9 height 9
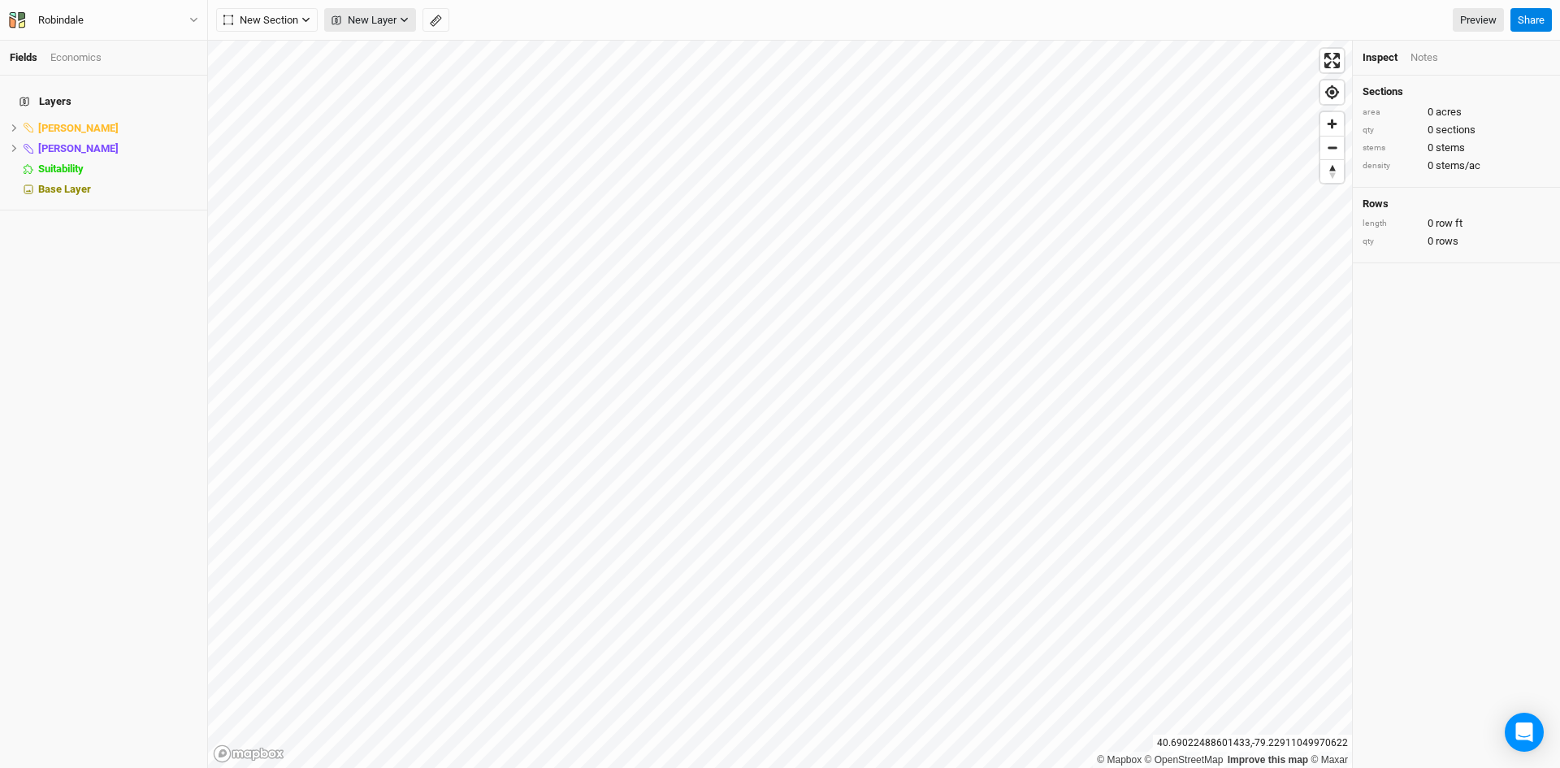
click at [370, 24] on span "New Layer" at bounding box center [363, 20] width 65 height 16
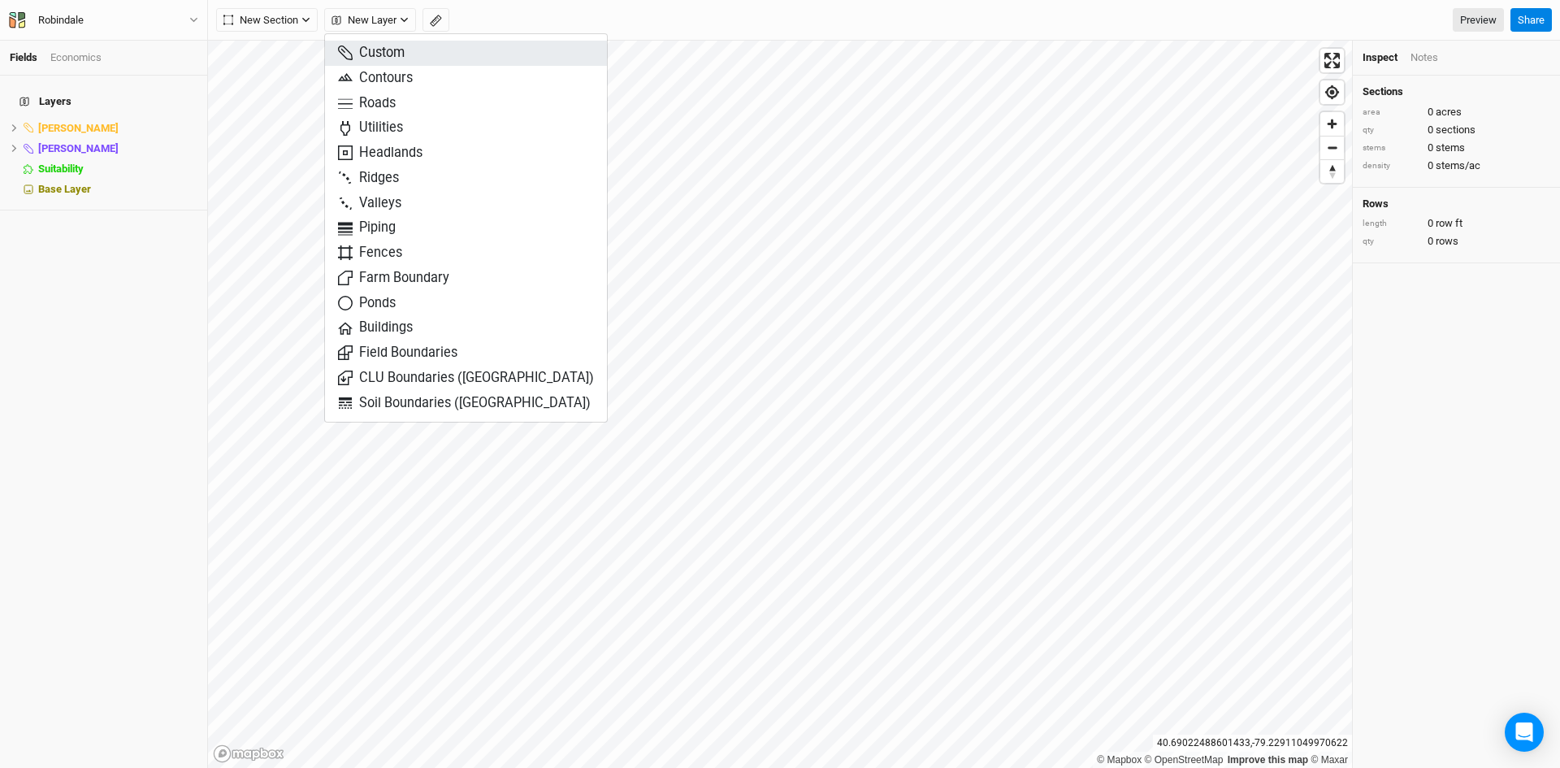
click at [379, 54] on span "Custom" at bounding box center [371, 53] width 67 height 19
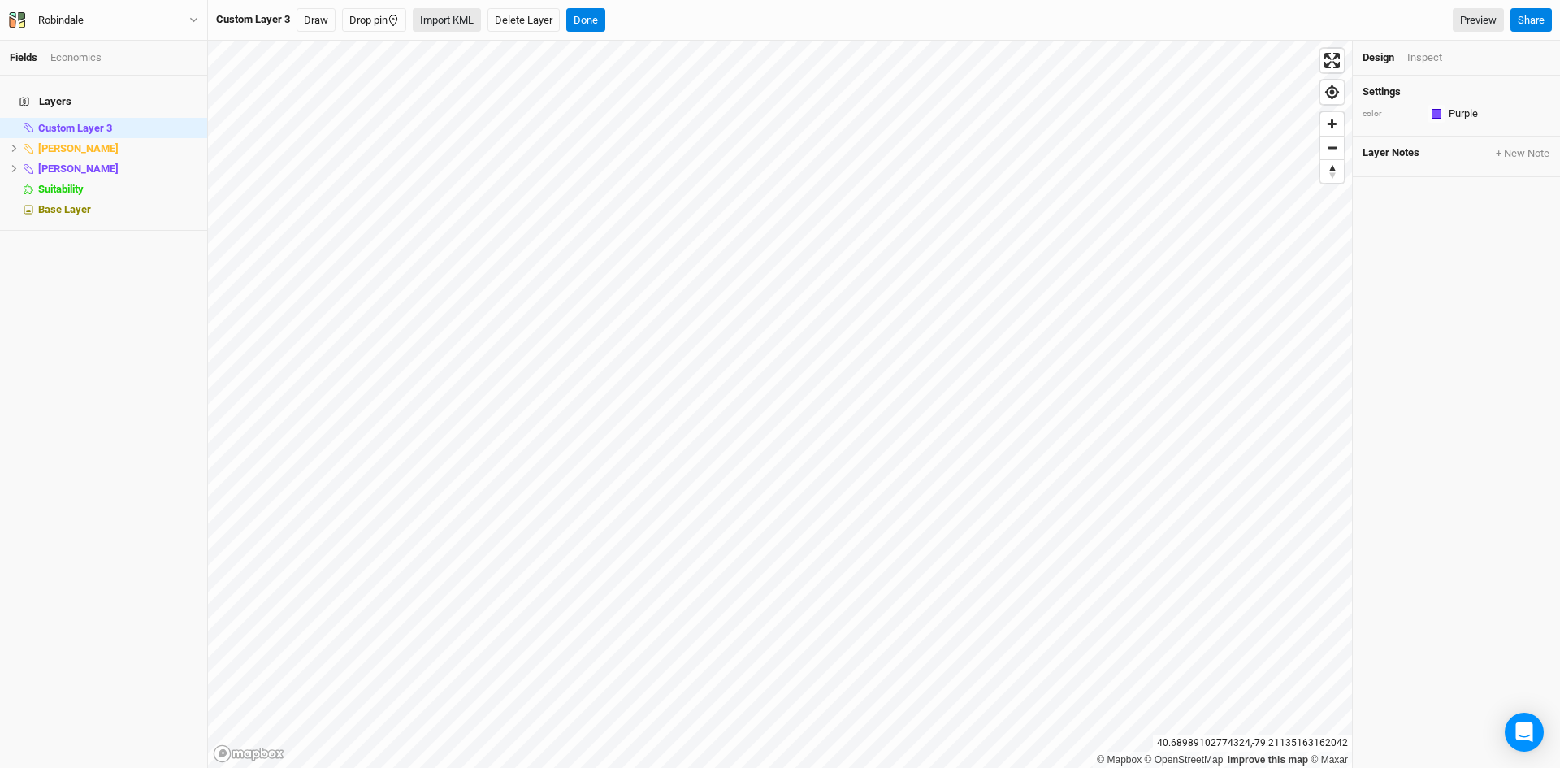
click at [436, 25] on button "Import KML" at bounding box center [447, 20] width 68 height 24
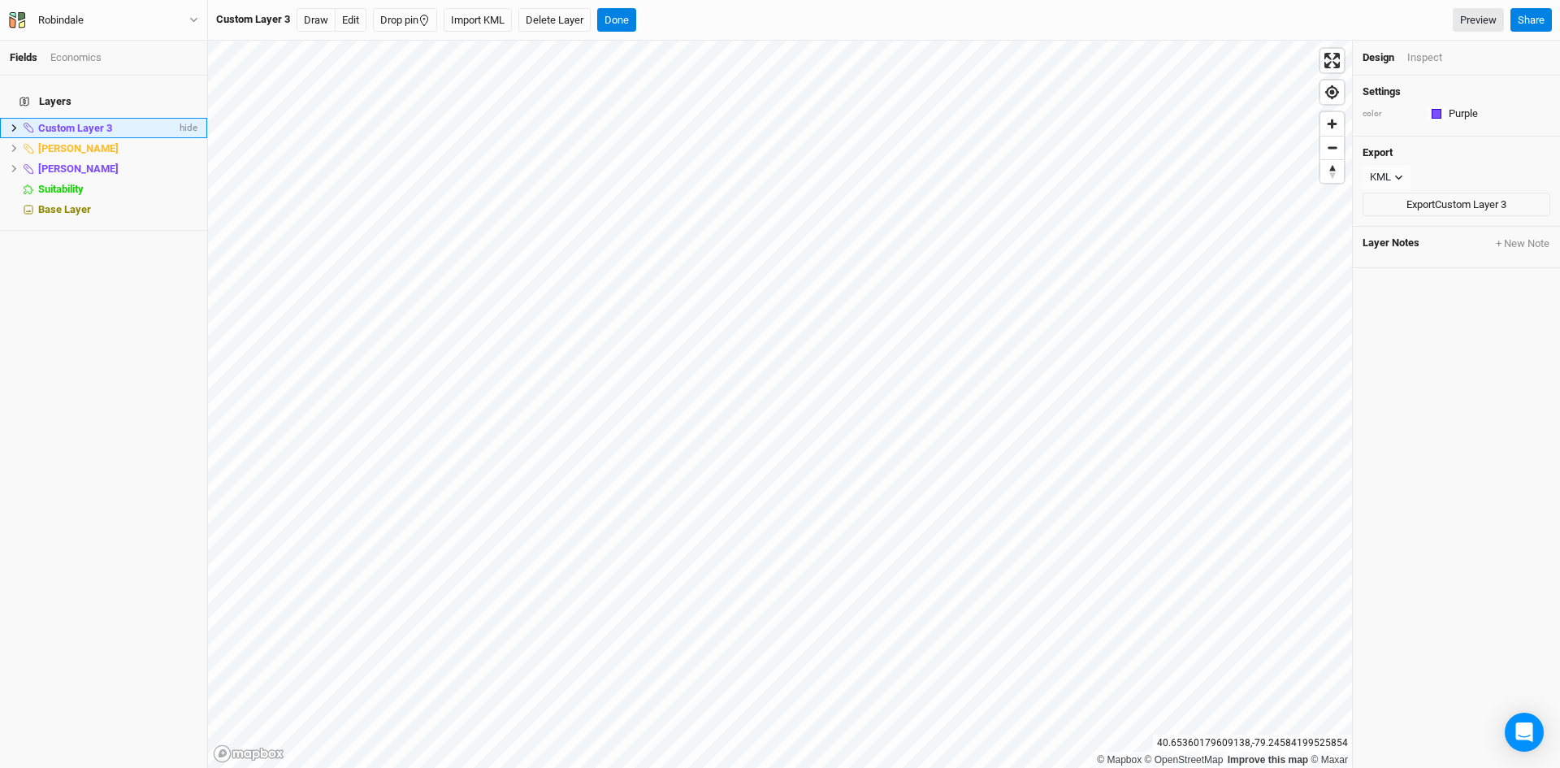
click at [15, 123] on icon at bounding box center [14, 127] width 9 height 9
click at [78, 122] on span "Custom Layer 3" at bounding box center [75, 128] width 74 height 12
type input "Nanty Glo Boundary"
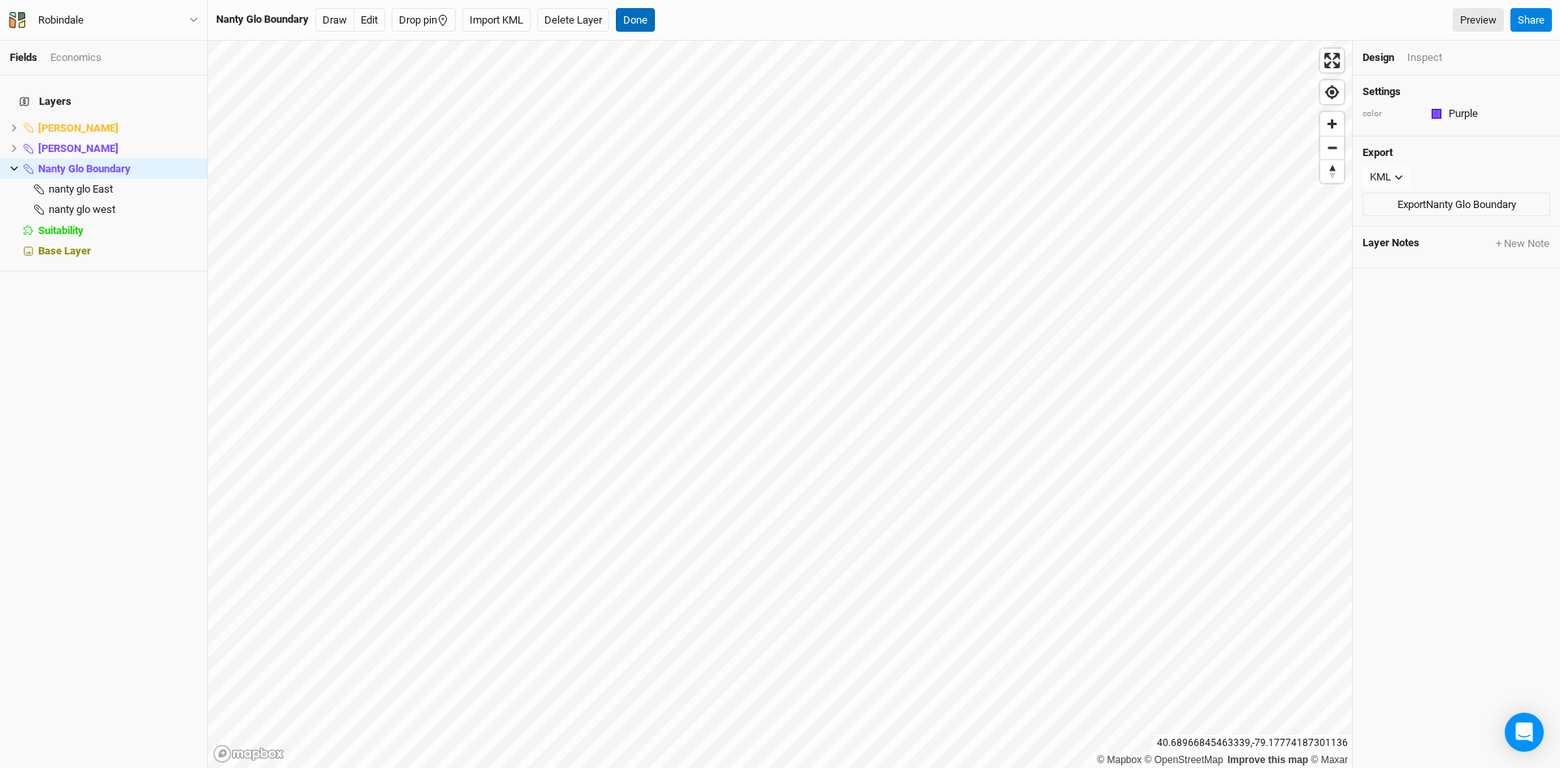
click at [621, 15] on div "Nanty Glo Boundary Draw Edit Drop pin Import KML Delete Layer Done" at bounding box center [435, 20] width 439 height 24
click at [11, 164] on icon at bounding box center [14, 168] width 9 height 9
click at [18, 164] on icon at bounding box center [14, 168] width 9 height 9
click at [70, 183] on span "nanty glo East" at bounding box center [81, 189] width 64 height 12
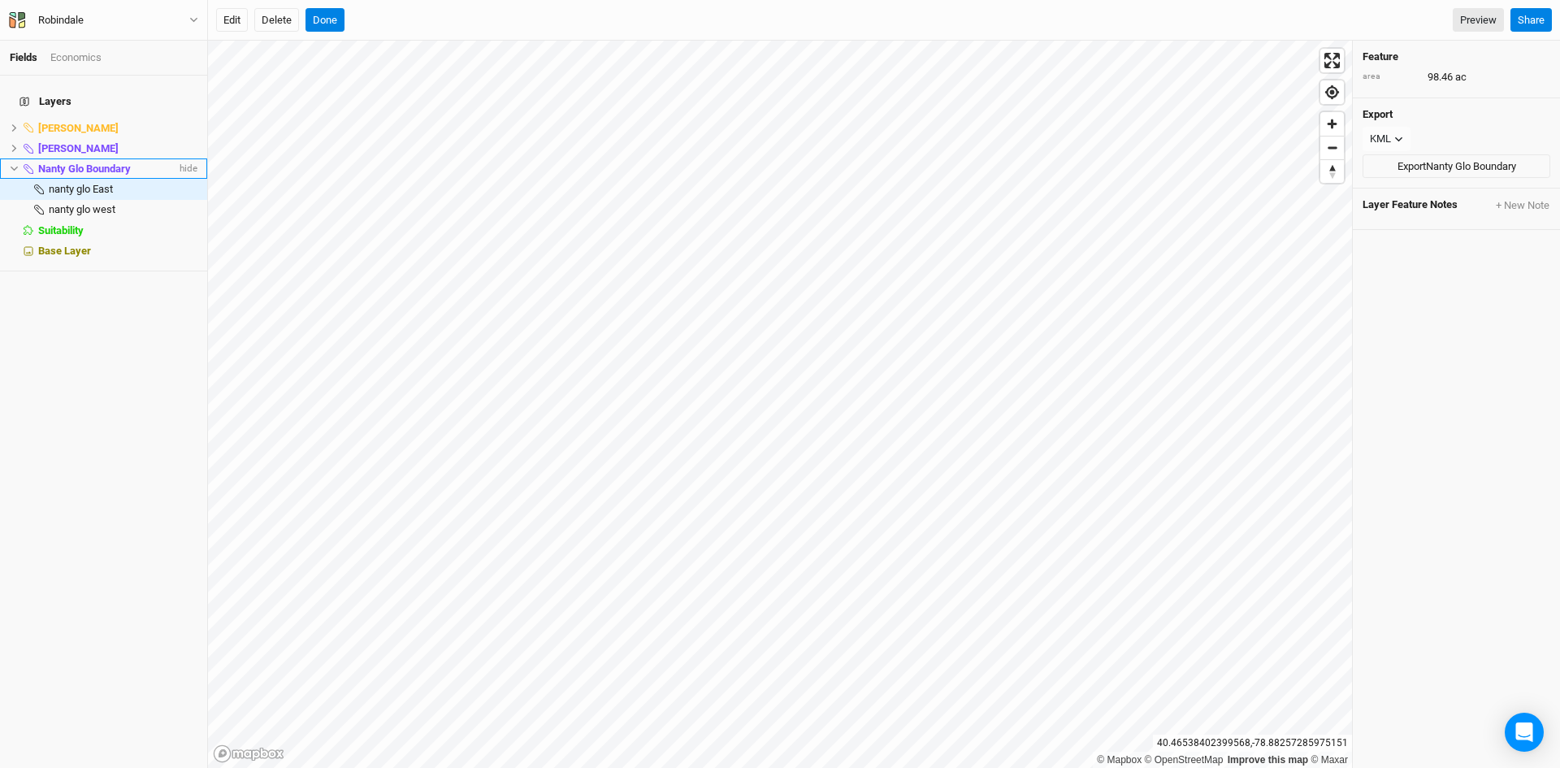
click at [15, 164] on icon at bounding box center [14, 168] width 9 height 9
click at [327, 14] on button "Done" at bounding box center [324, 20] width 39 height 24
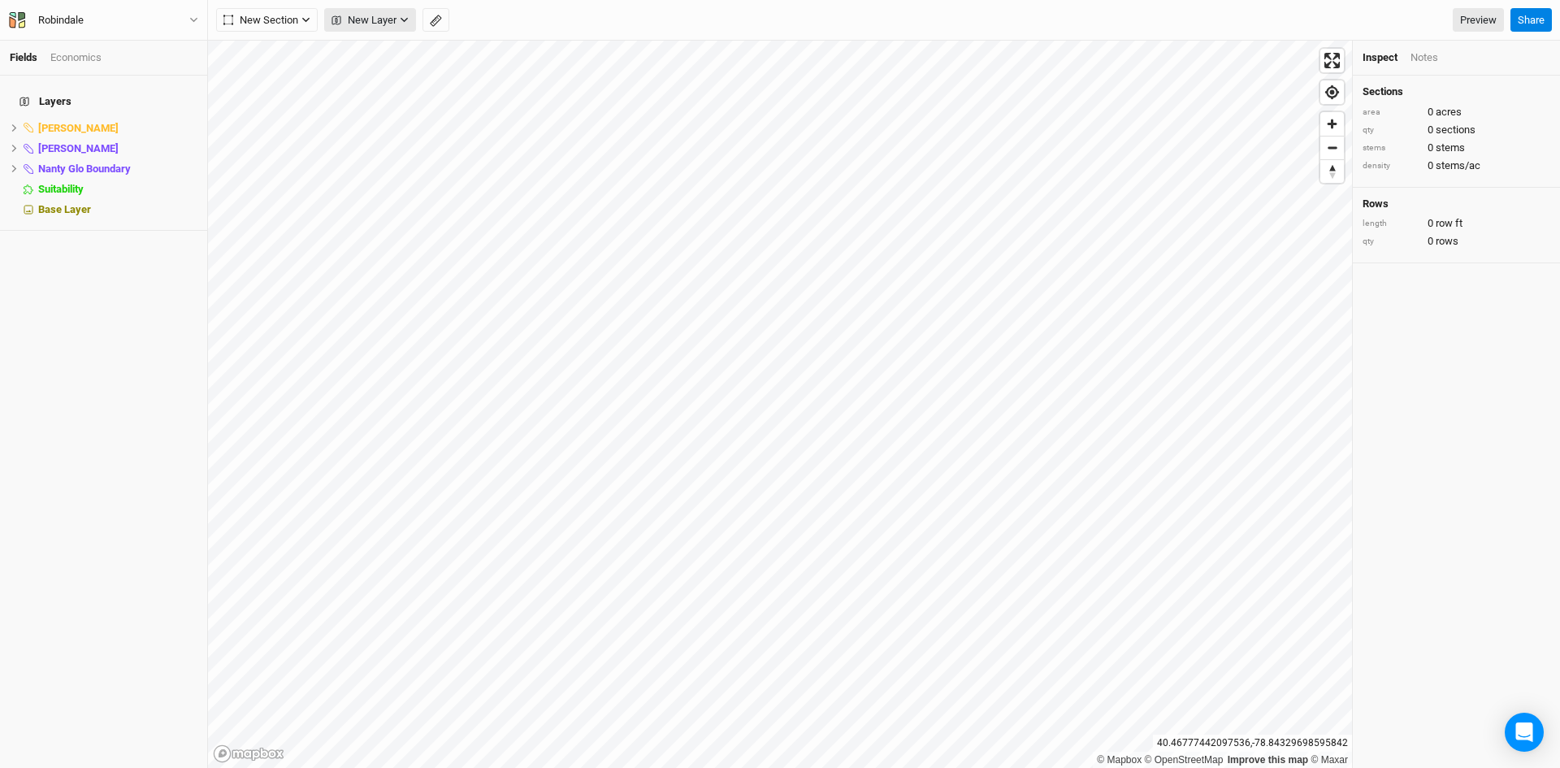
click at [361, 15] on span "New Layer" at bounding box center [363, 20] width 65 height 16
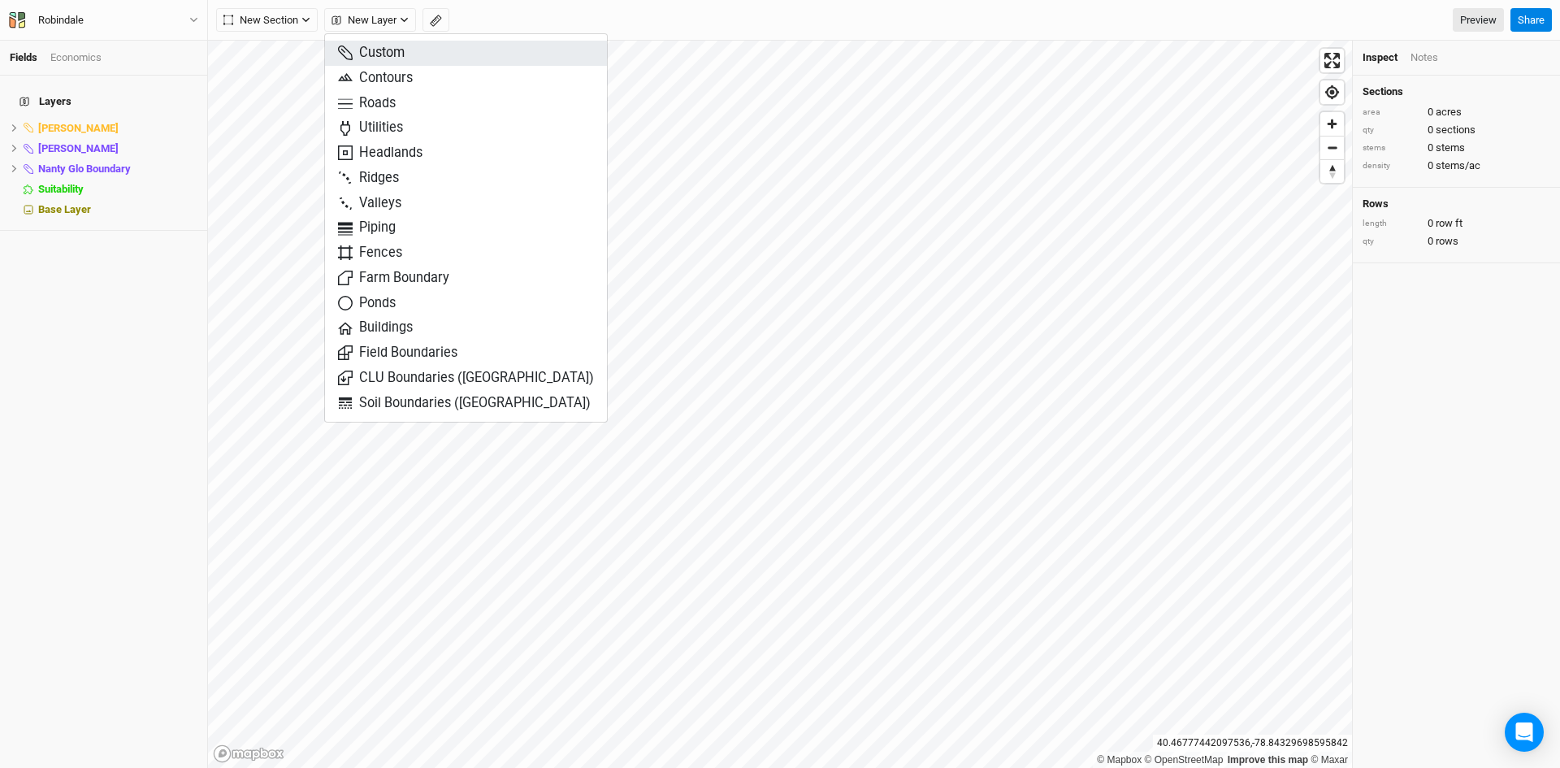
click at [393, 50] on span "Custom" at bounding box center [371, 53] width 67 height 19
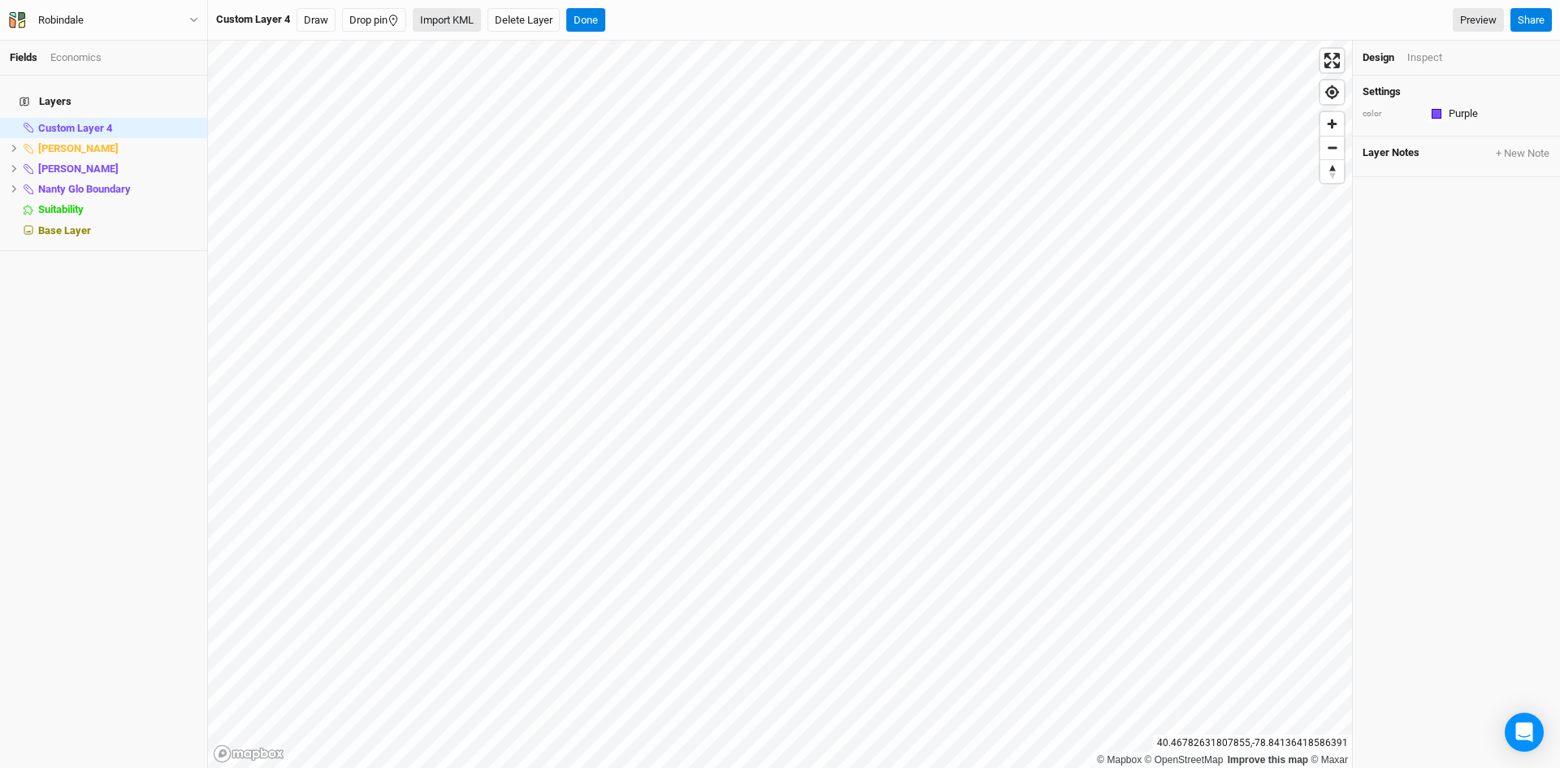
click at [445, 19] on button "Import KML" at bounding box center [447, 20] width 68 height 24
click at [623, 16] on button "Done" at bounding box center [616, 20] width 39 height 24
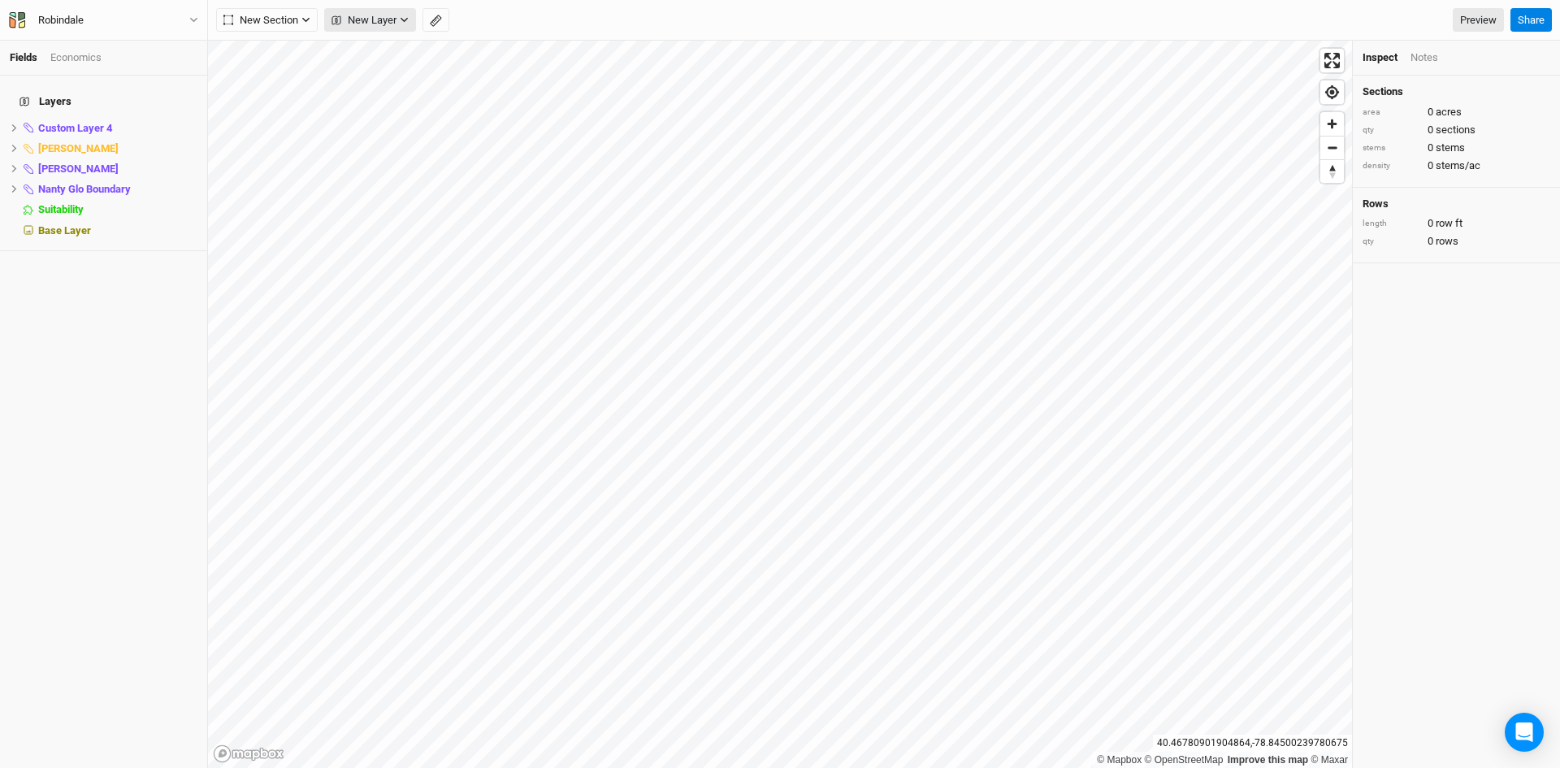
click at [391, 20] on span "New Layer" at bounding box center [363, 20] width 65 height 16
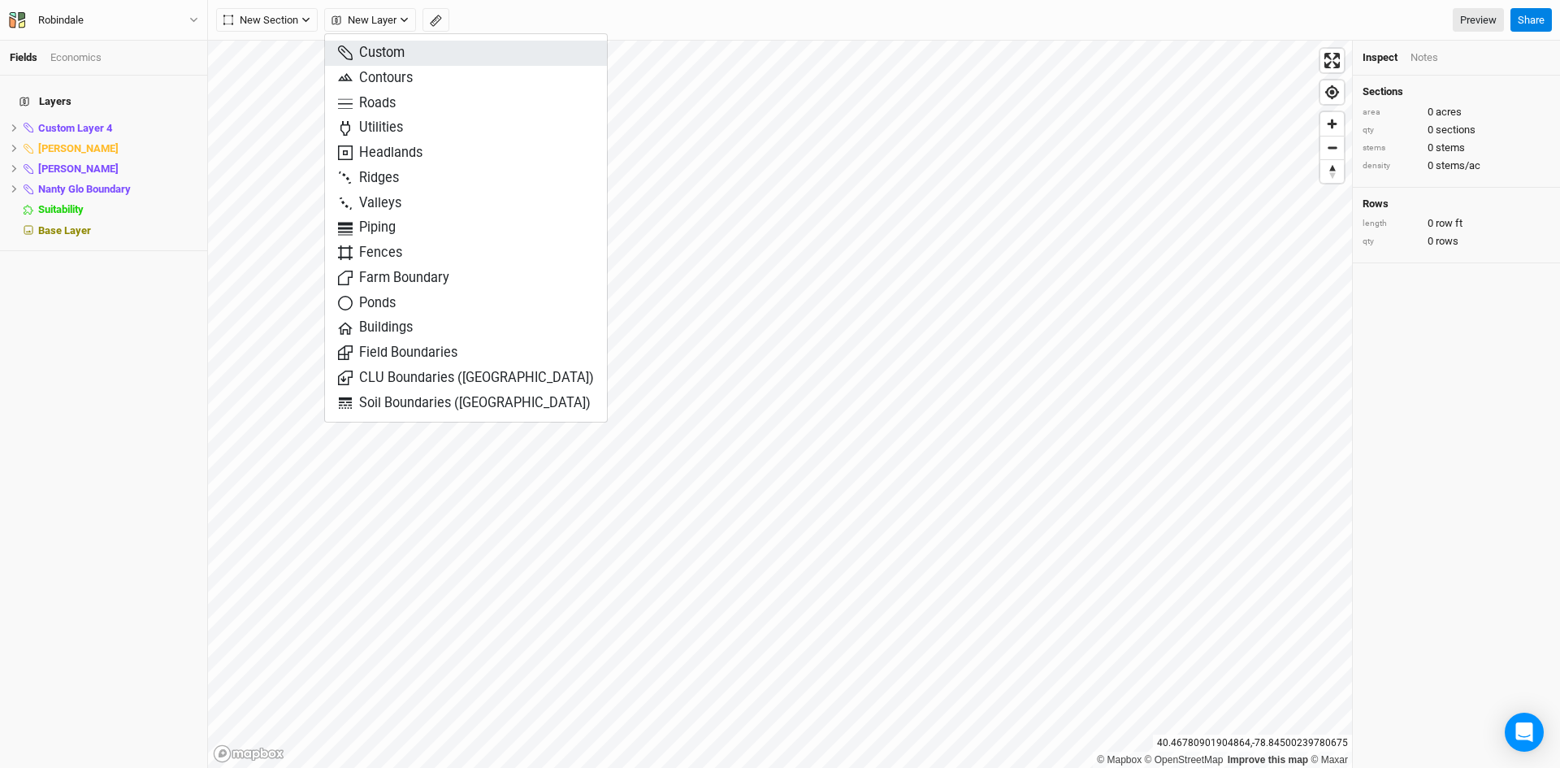
click at [384, 55] on span "Custom" at bounding box center [371, 53] width 67 height 19
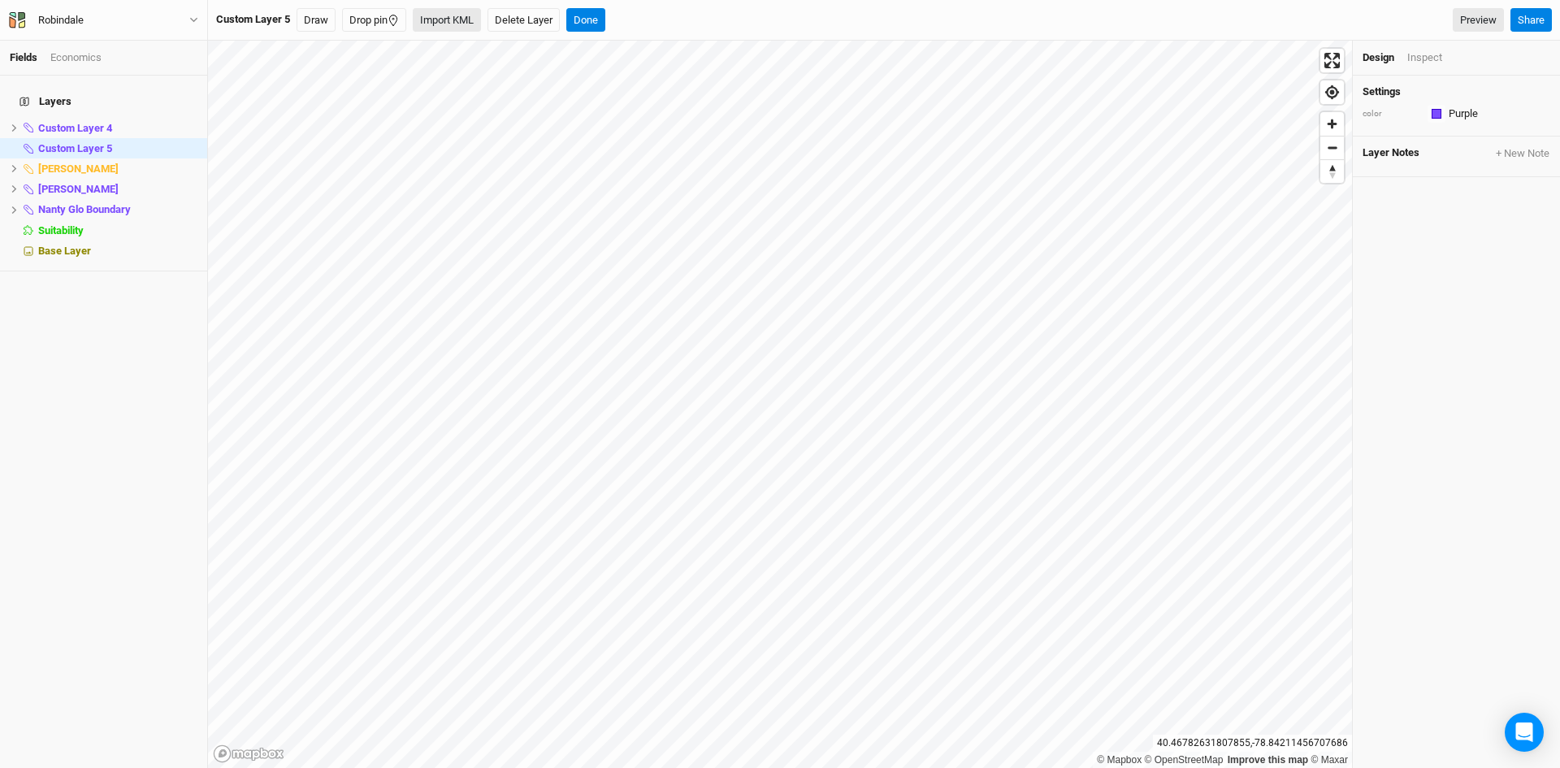
click at [446, 12] on button "Import KML" at bounding box center [447, 20] width 68 height 24
click at [617, 26] on button "Done" at bounding box center [616, 20] width 39 height 24
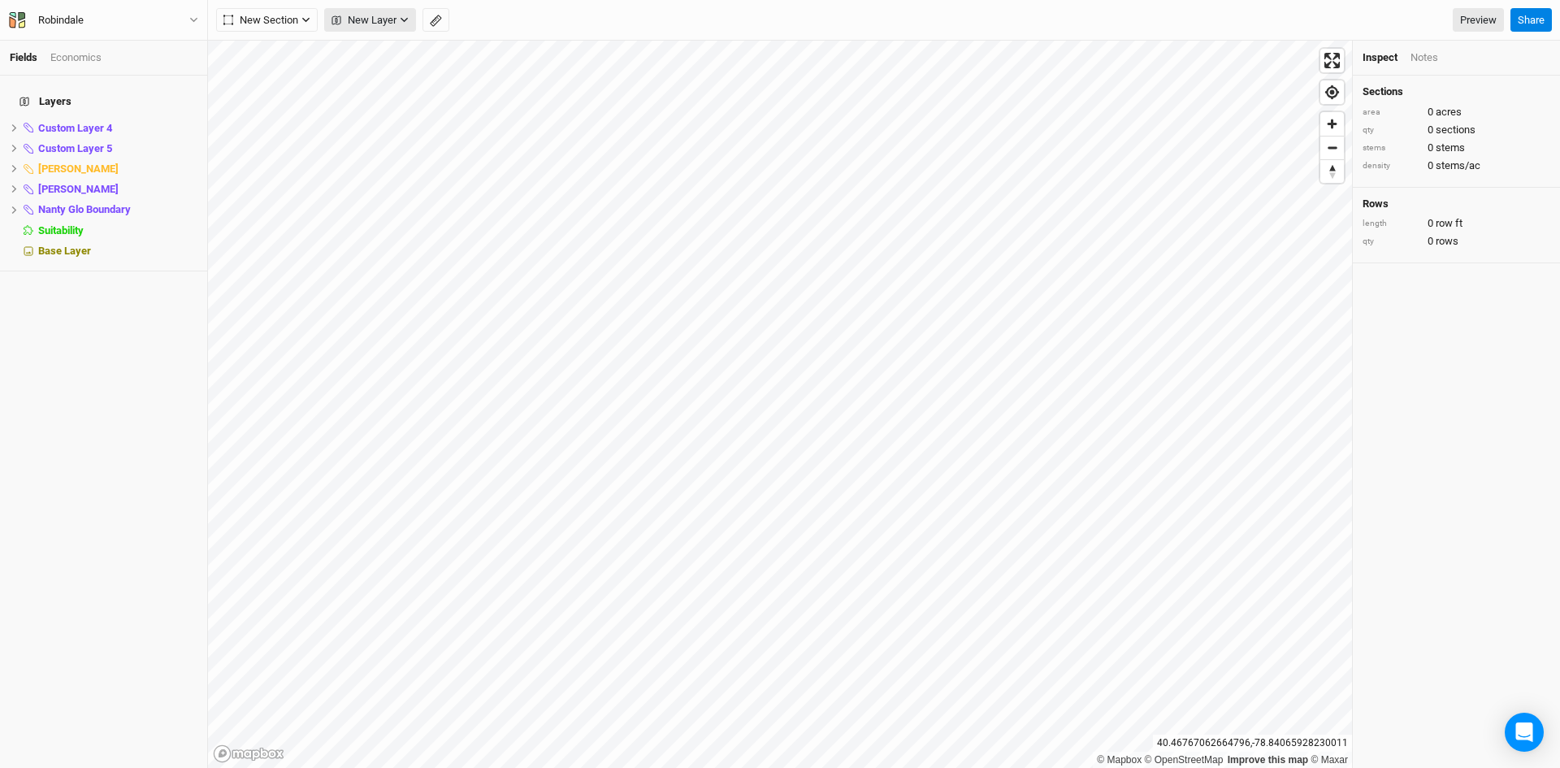
click at [359, 22] on span "New Layer" at bounding box center [363, 20] width 65 height 16
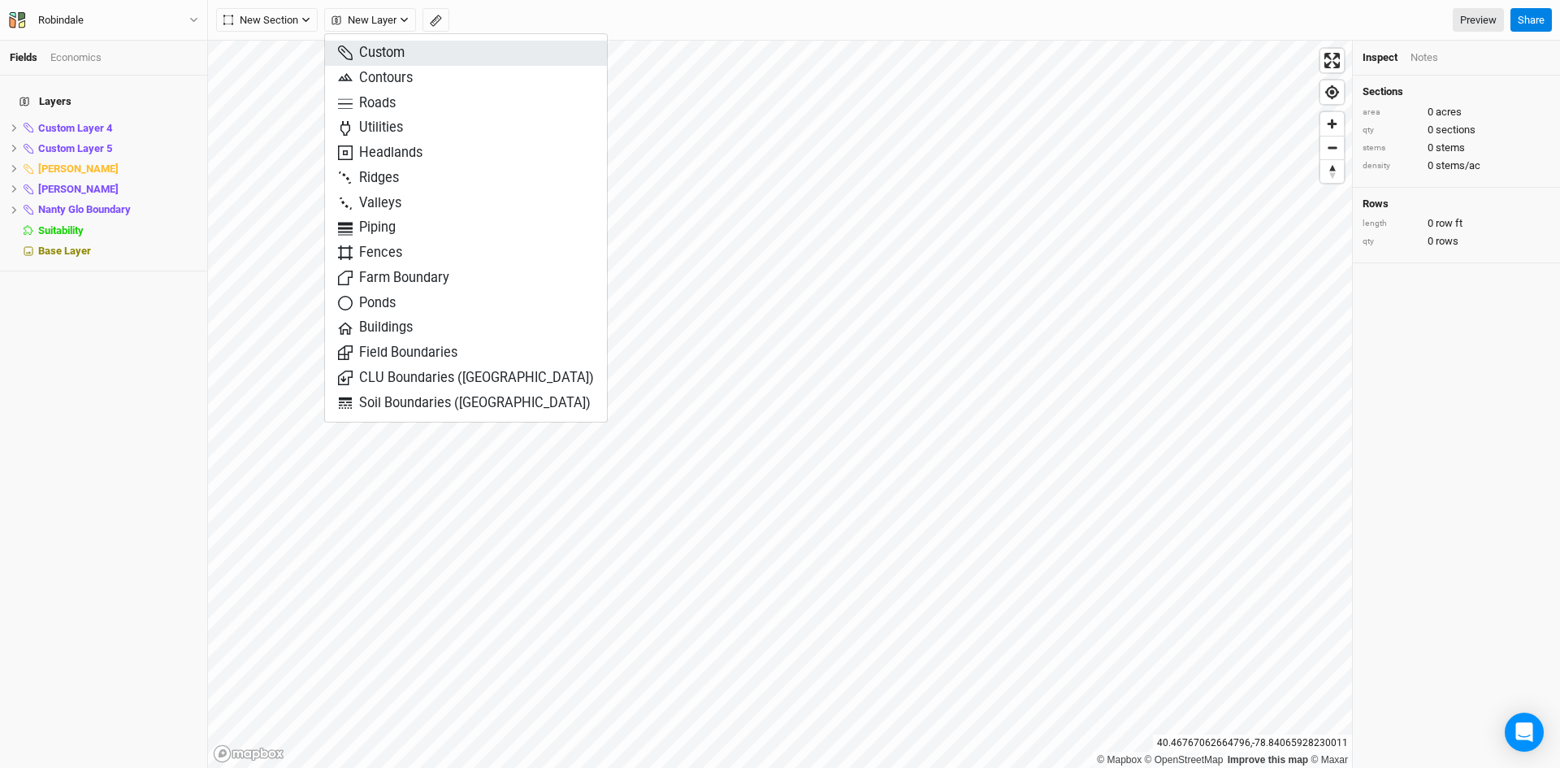
click at [392, 51] on span "Custom" at bounding box center [371, 53] width 67 height 19
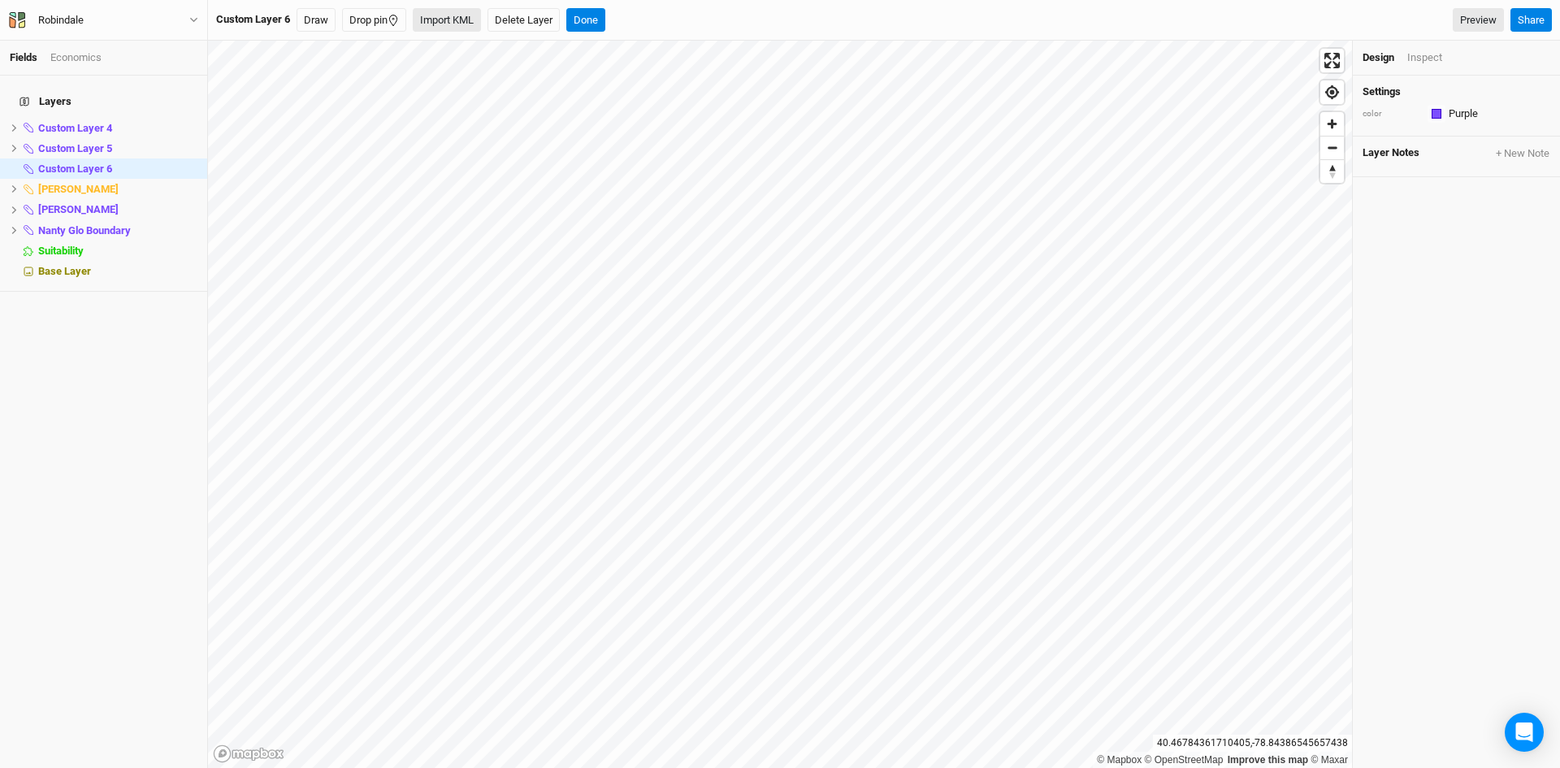
click at [446, 20] on button "Import KML" at bounding box center [447, 20] width 68 height 24
click at [627, 15] on button "Done" at bounding box center [616, 20] width 39 height 24
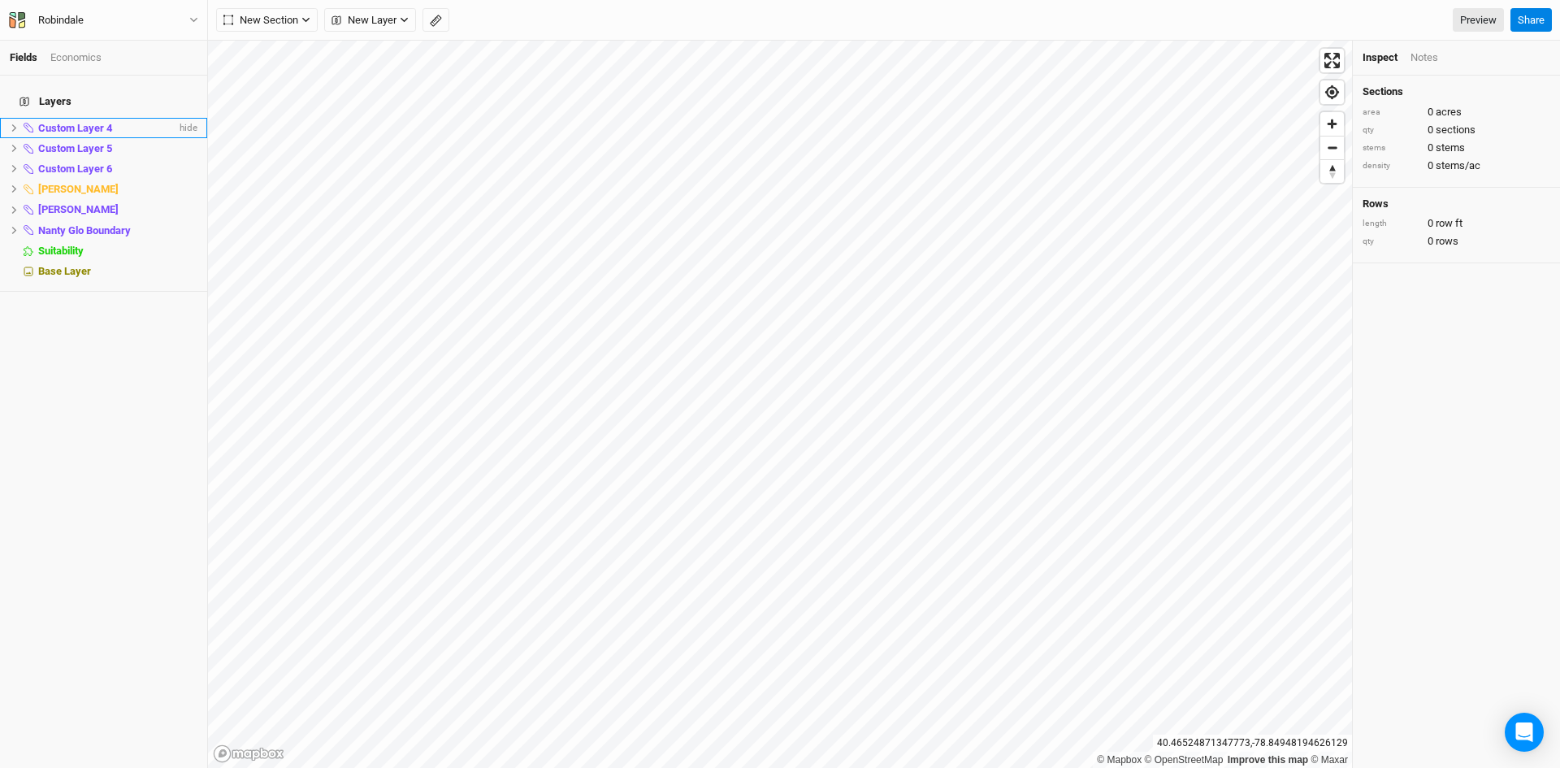
click at [71, 122] on span "Custom Layer 4" at bounding box center [75, 128] width 74 height 12
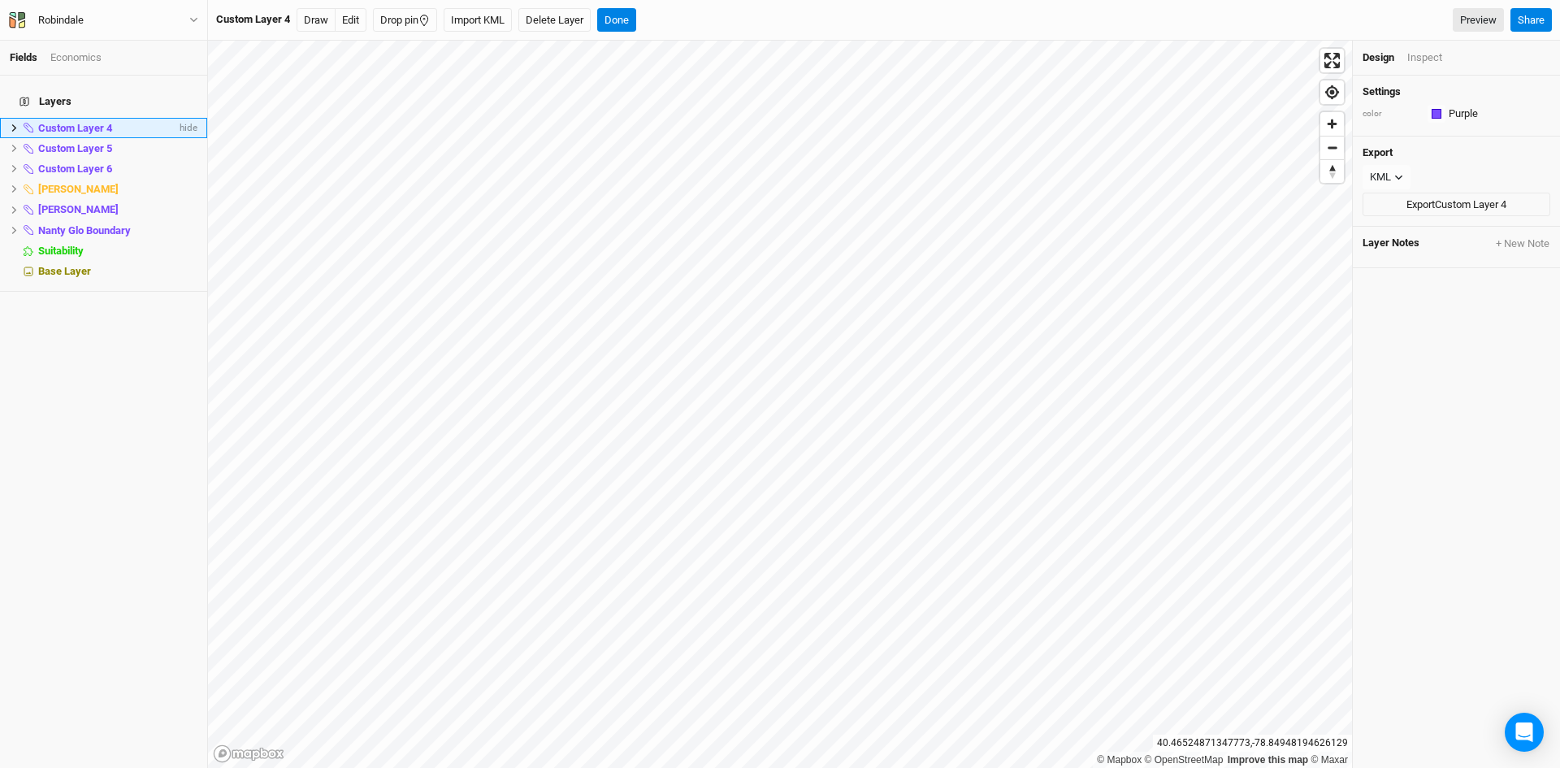
click at [71, 122] on span "Custom Layer 4" at bounding box center [75, 128] width 74 height 12
click at [12, 123] on icon at bounding box center [14, 127] width 9 height 9
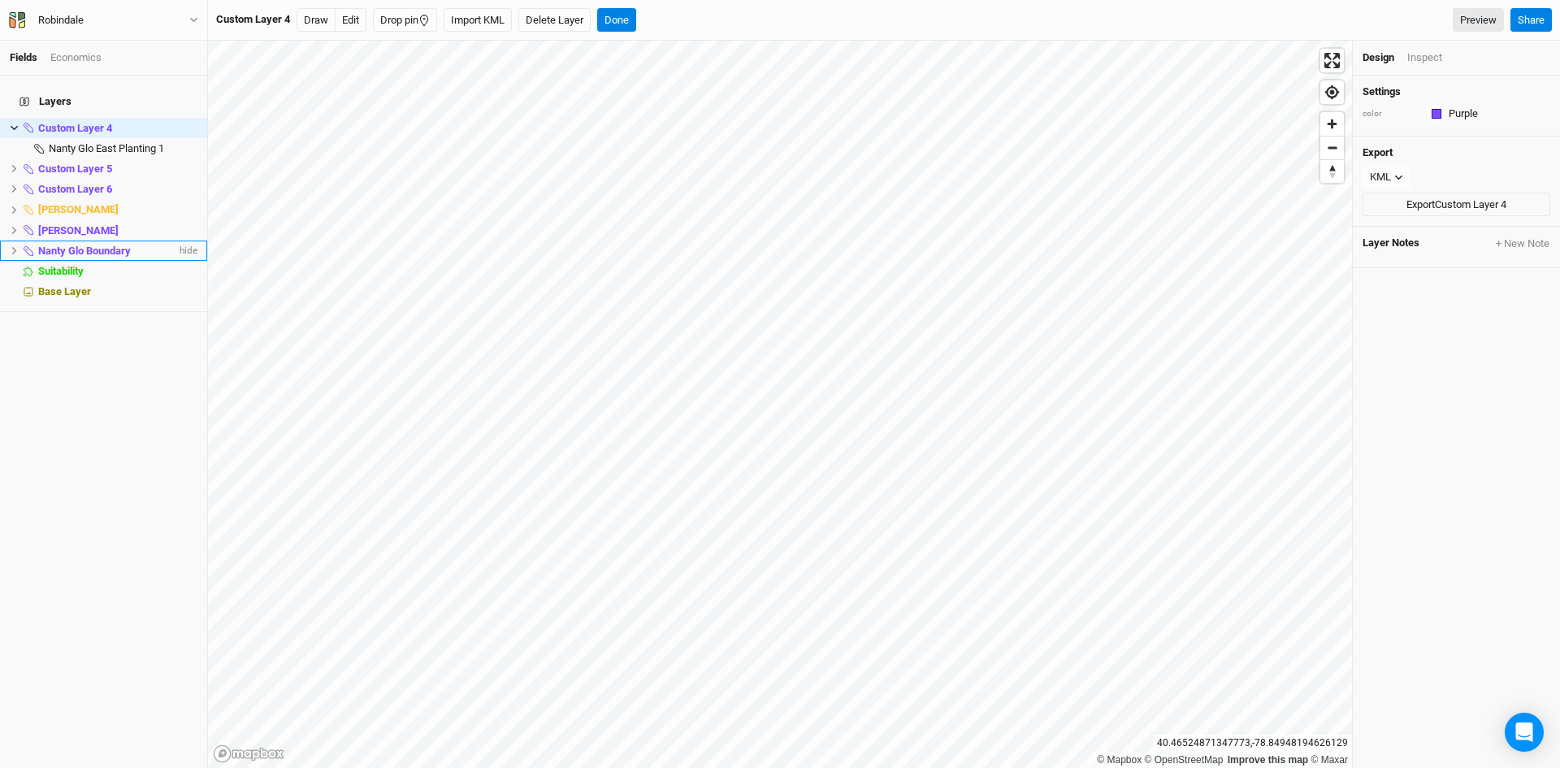
click at [12, 246] on icon at bounding box center [14, 250] width 9 height 9
click at [84, 122] on span "Custom Layer 4" at bounding box center [75, 128] width 74 height 12
type input "Nanty Glo Stand 1"
click at [146, 436] on div "Layers Nanty Glo Stand 1 hide Nanty Glo East Planting 1 hide Custom Layer 5 hid…" at bounding box center [103, 422] width 207 height 692
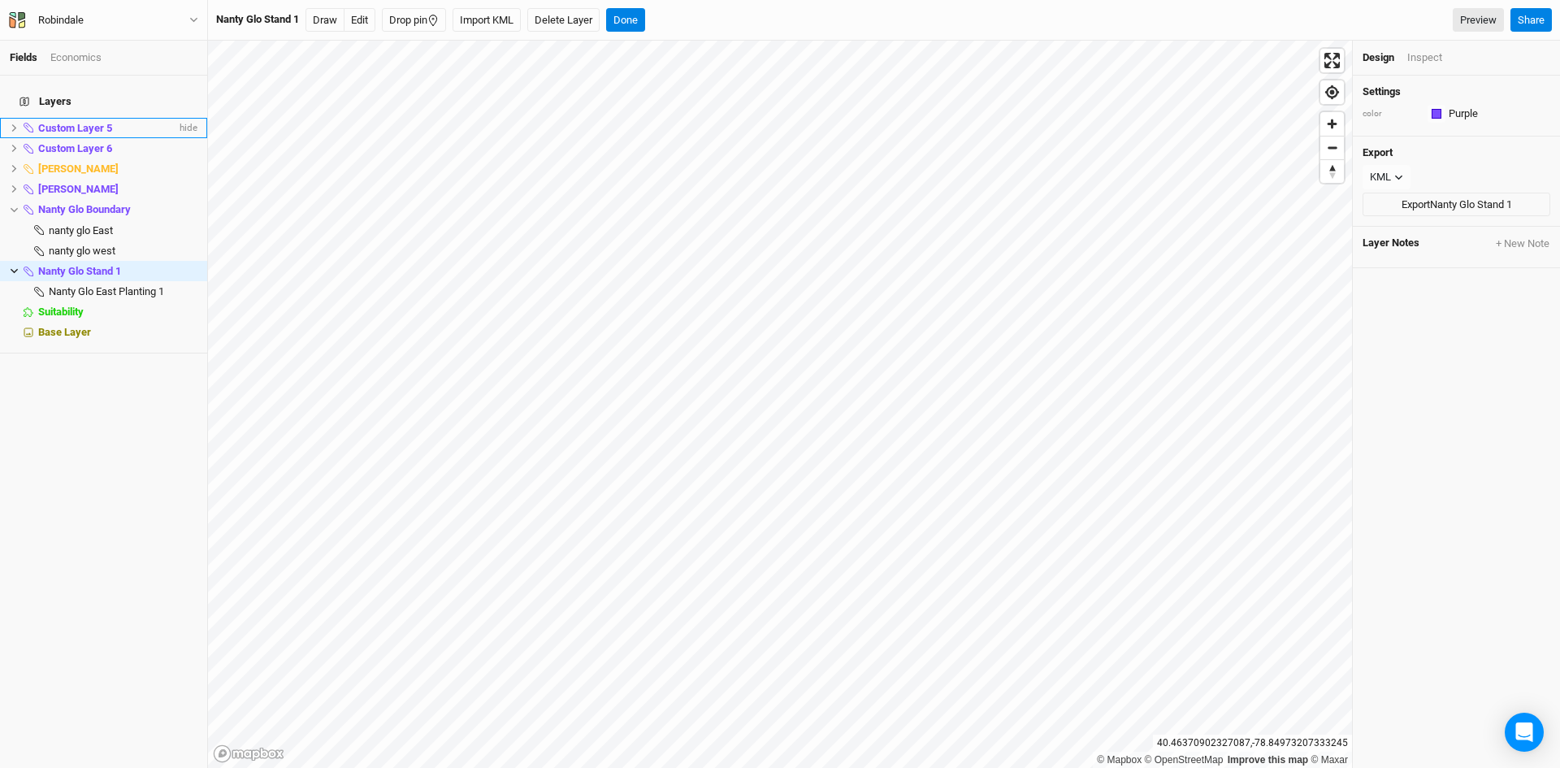
click at [65, 122] on span "Custom Layer 5" at bounding box center [75, 128] width 74 height 12
drag, startPoint x: 11, startPoint y: 117, endPoint x: 19, endPoint y: 116, distance: 8.2
click at [16, 123] on icon at bounding box center [14, 127] width 9 height 9
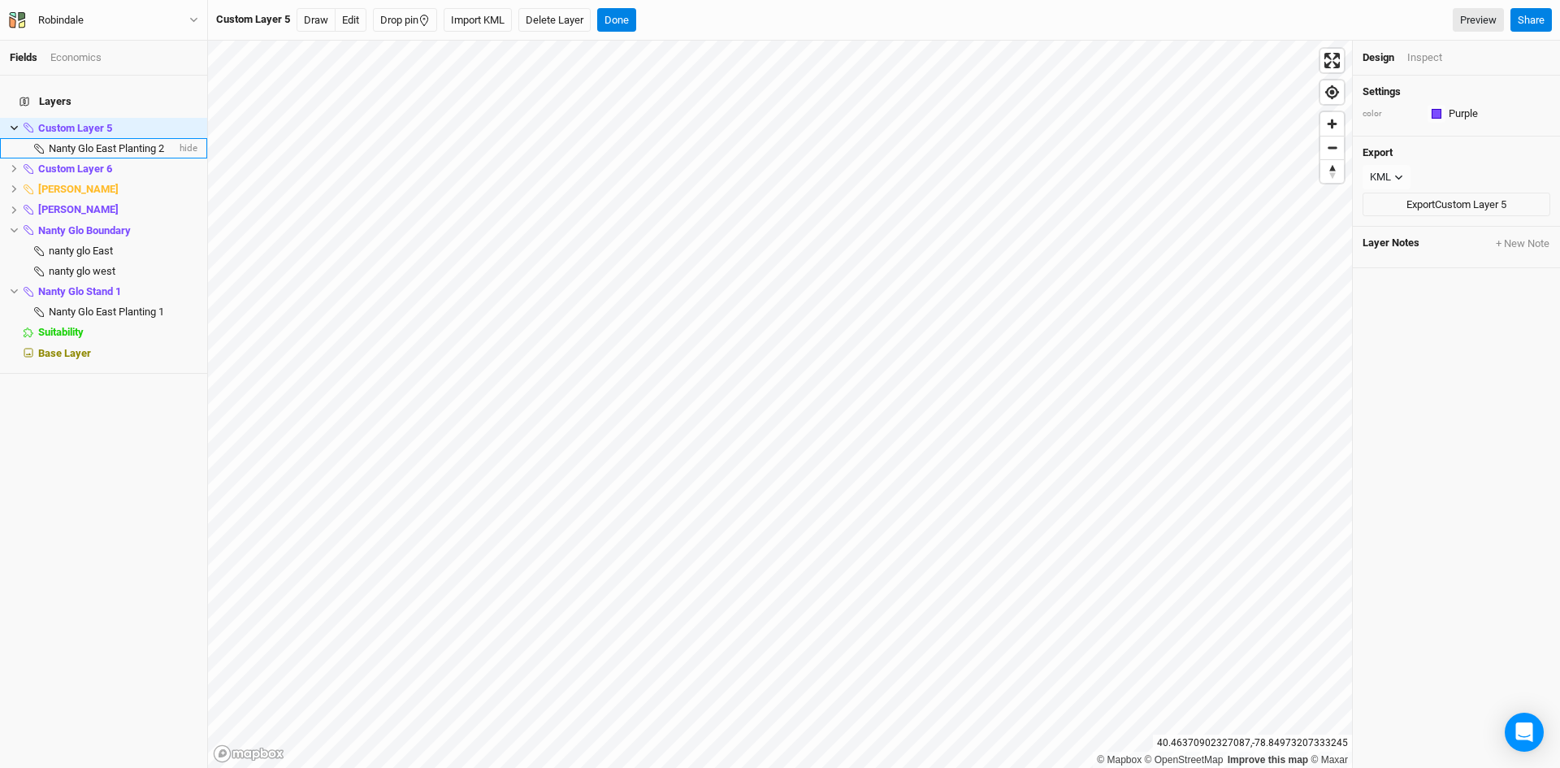
click at [84, 142] on span "Nanty Glo East Planting 2" at bounding box center [106, 148] width 115 height 12
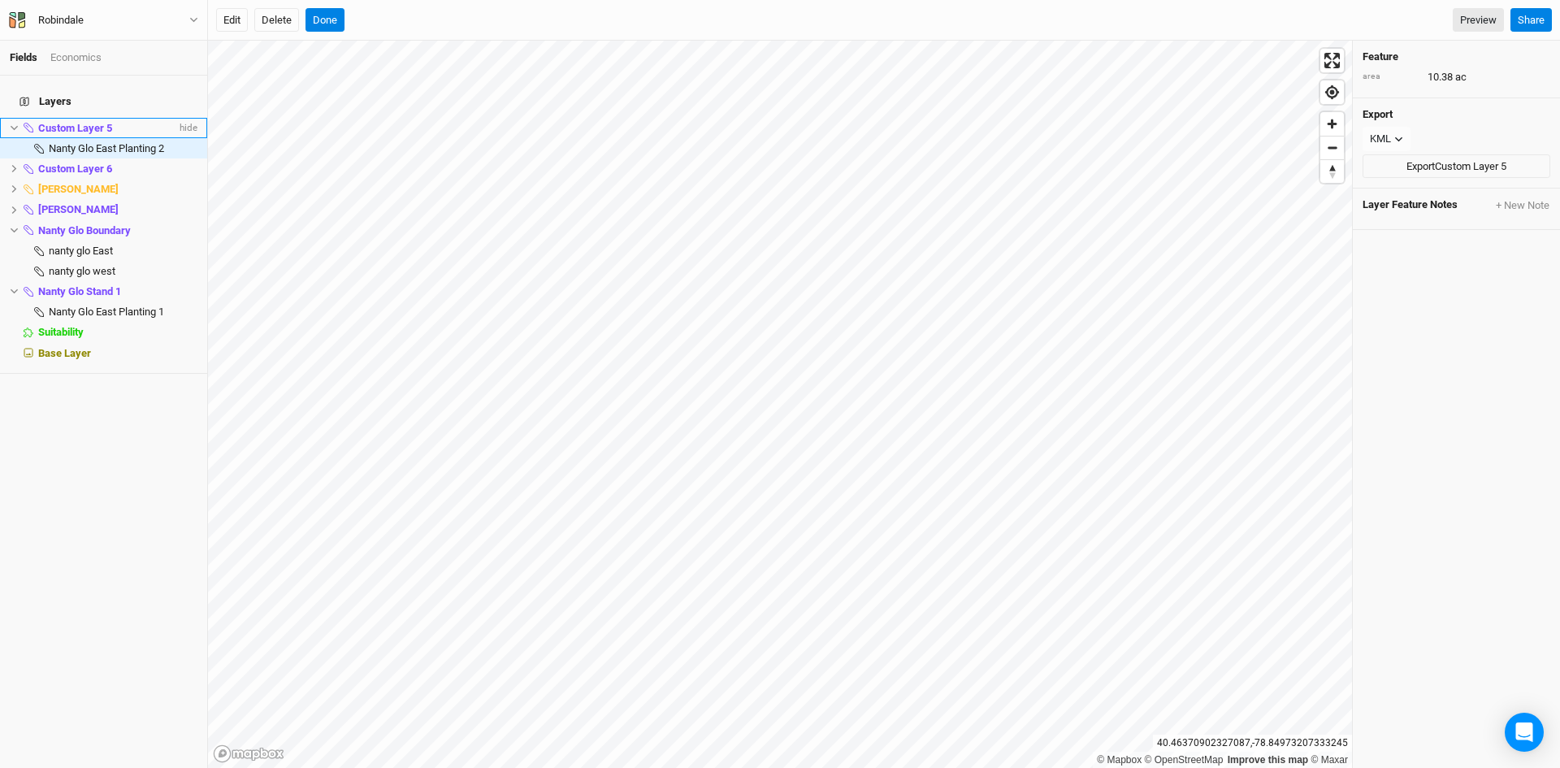
click at [80, 122] on span "Custom Layer 5" at bounding box center [75, 128] width 74 height 12
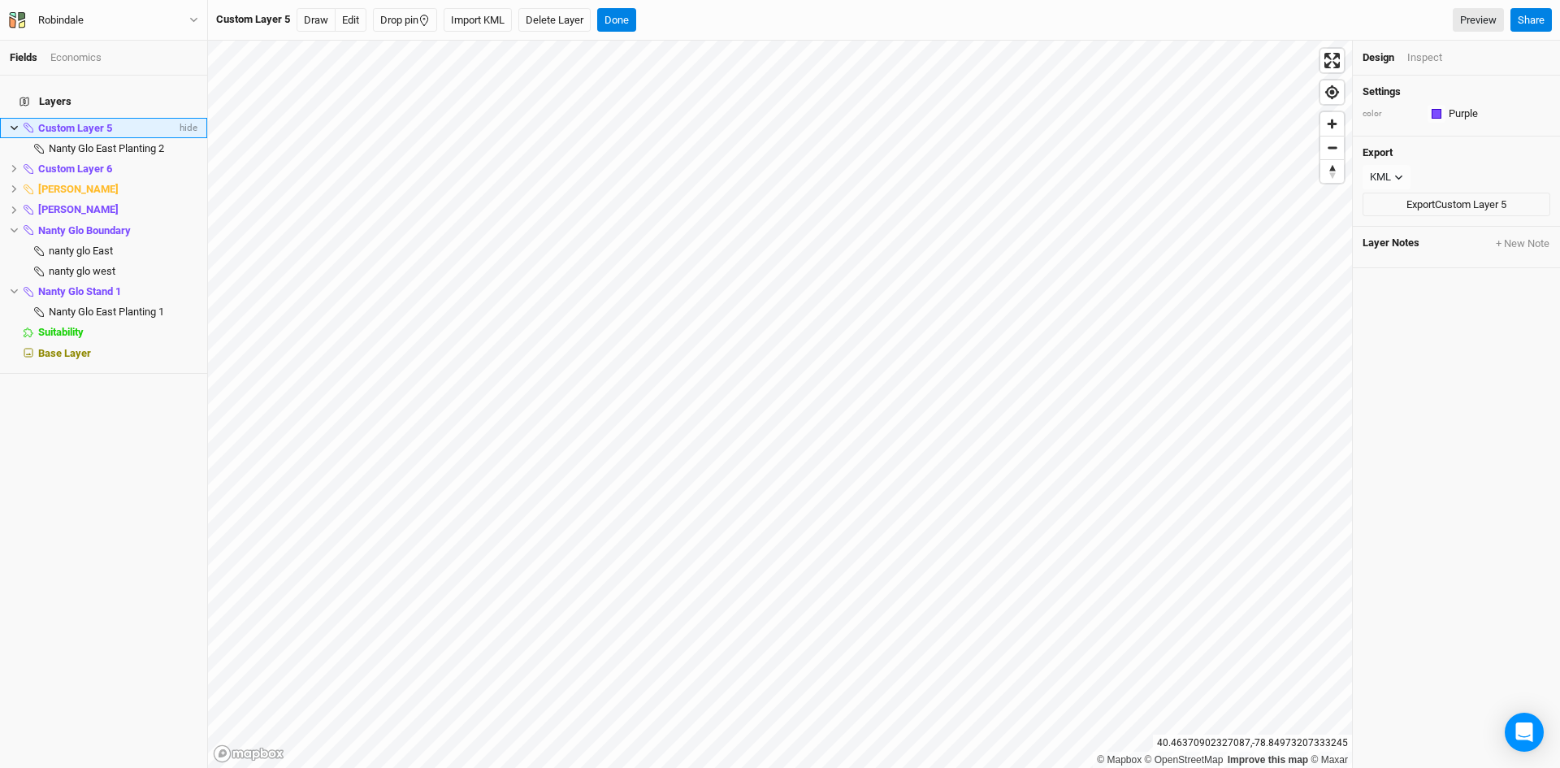
click at [88, 122] on span "Custom Layer 5" at bounding box center [75, 128] width 74 height 12
type input "Nanty Glo Stand 2"
click at [104, 470] on div "Layers Nanty Glo Stand 2 hide Nanty Glo East Planting 2 hide Custom Layer 6 hid…" at bounding box center [103, 422] width 207 height 692
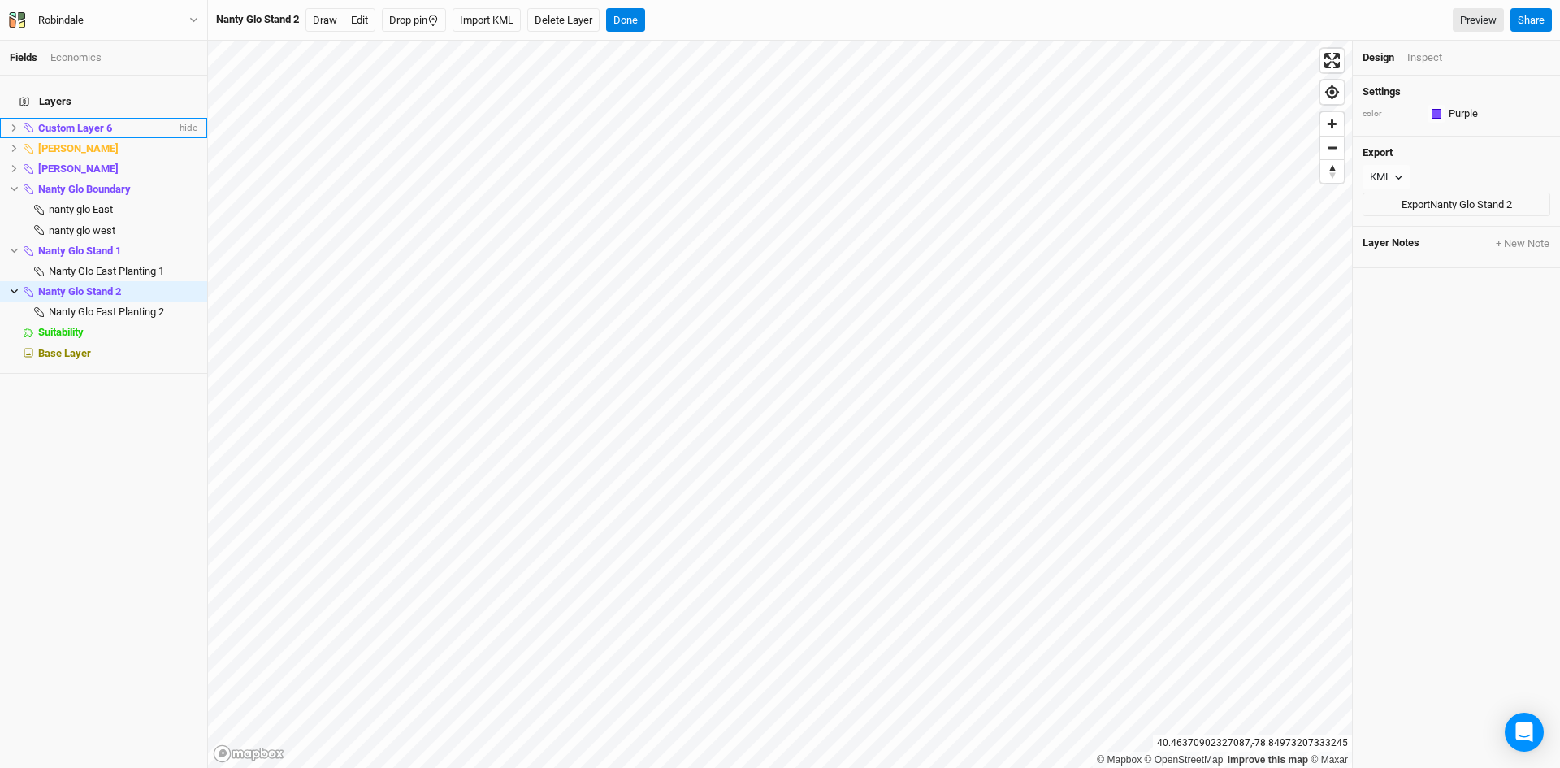
click at [88, 122] on span "Custom Layer 6" at bounding box center [75, 128] width 74 height 12
click at [22, 118] on li "Custom Layer 6 hide" at bounding box center [103, 128] width 207 height 20
click at [12, 123] on icon at bounding box center [14, 127] width 9 height 9
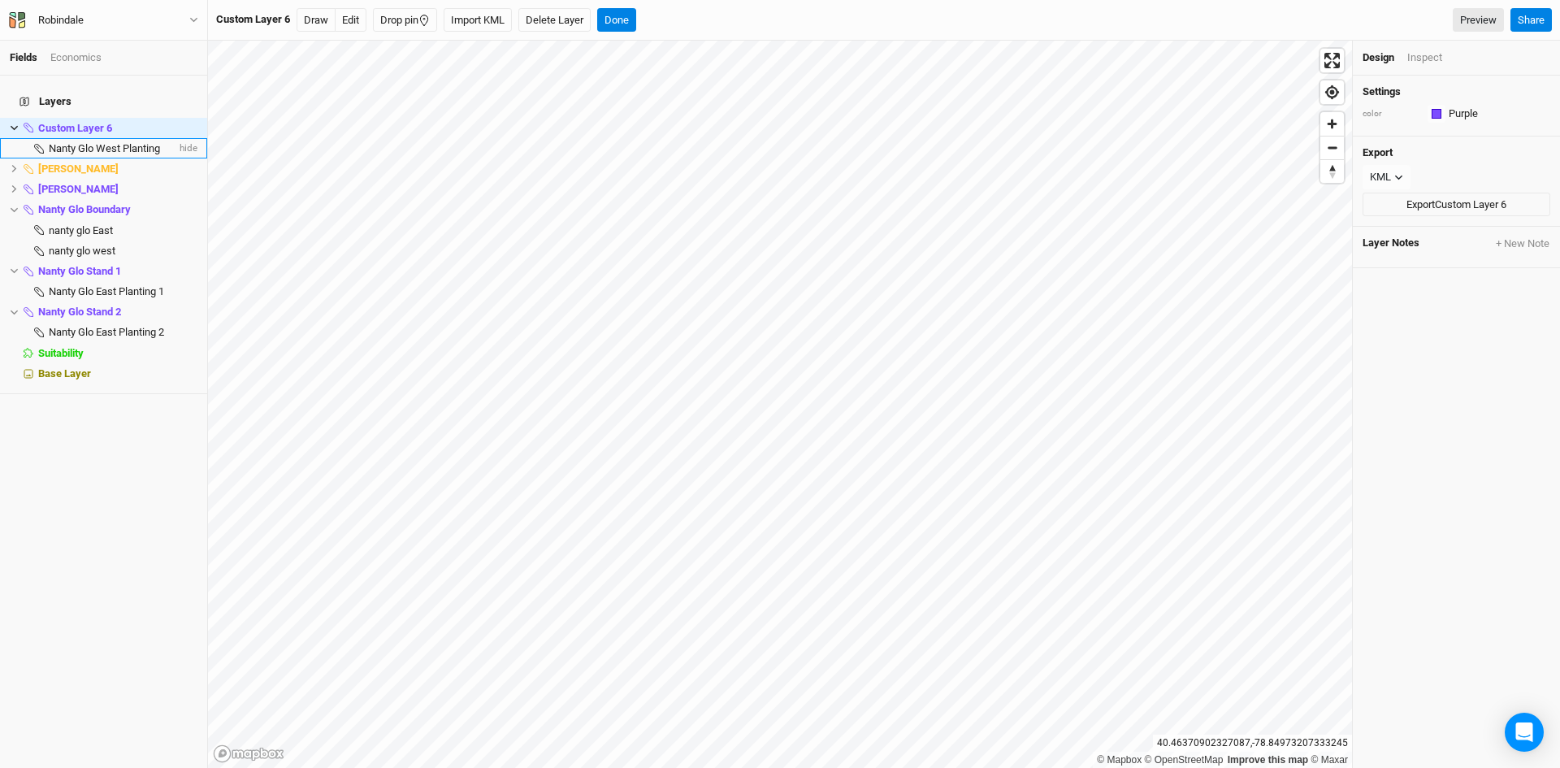
click at [89, 142] on span "Nanty Glo West Planting" at bounding box center [104, 148] width 111 height 12
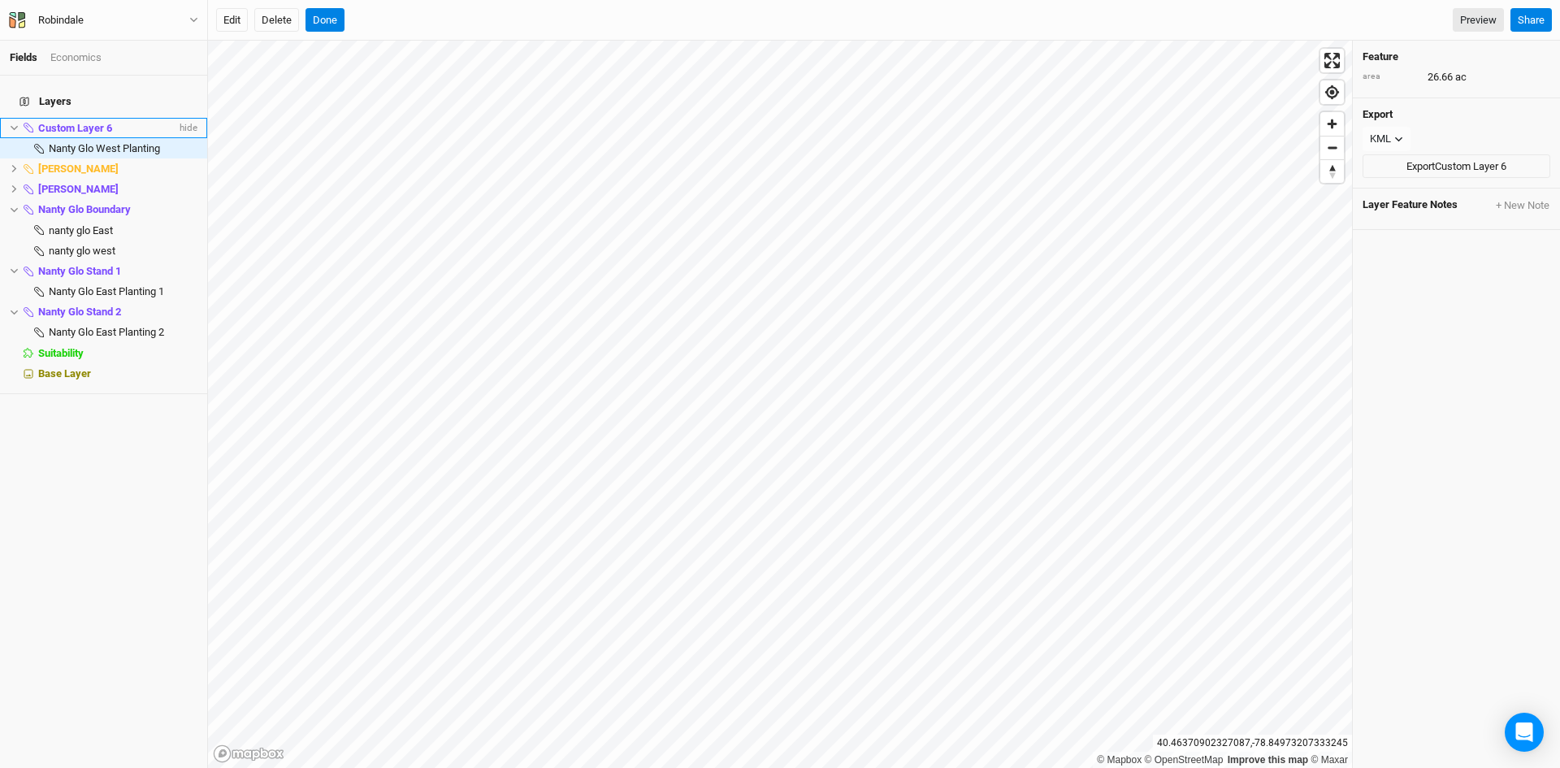
click at [67, 118] on li "Custom Layer 6 hide" at bounding box center [103, 128] width 207 height 20
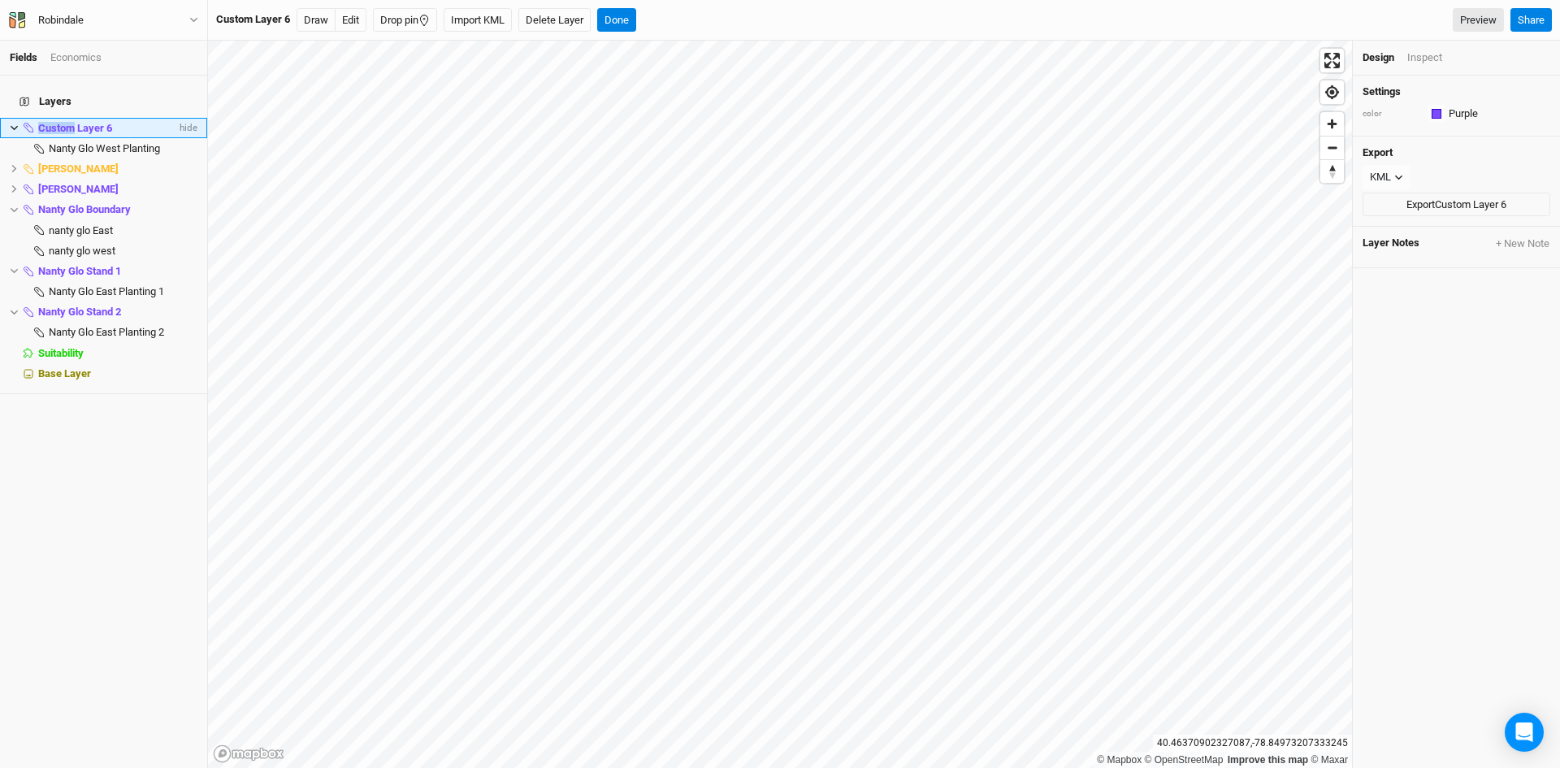
click at [68, 122] on span "Custom Layer 6" at bounding box center [75, 128] width 74 height 12
type input "Nanty Glo Stand 3"
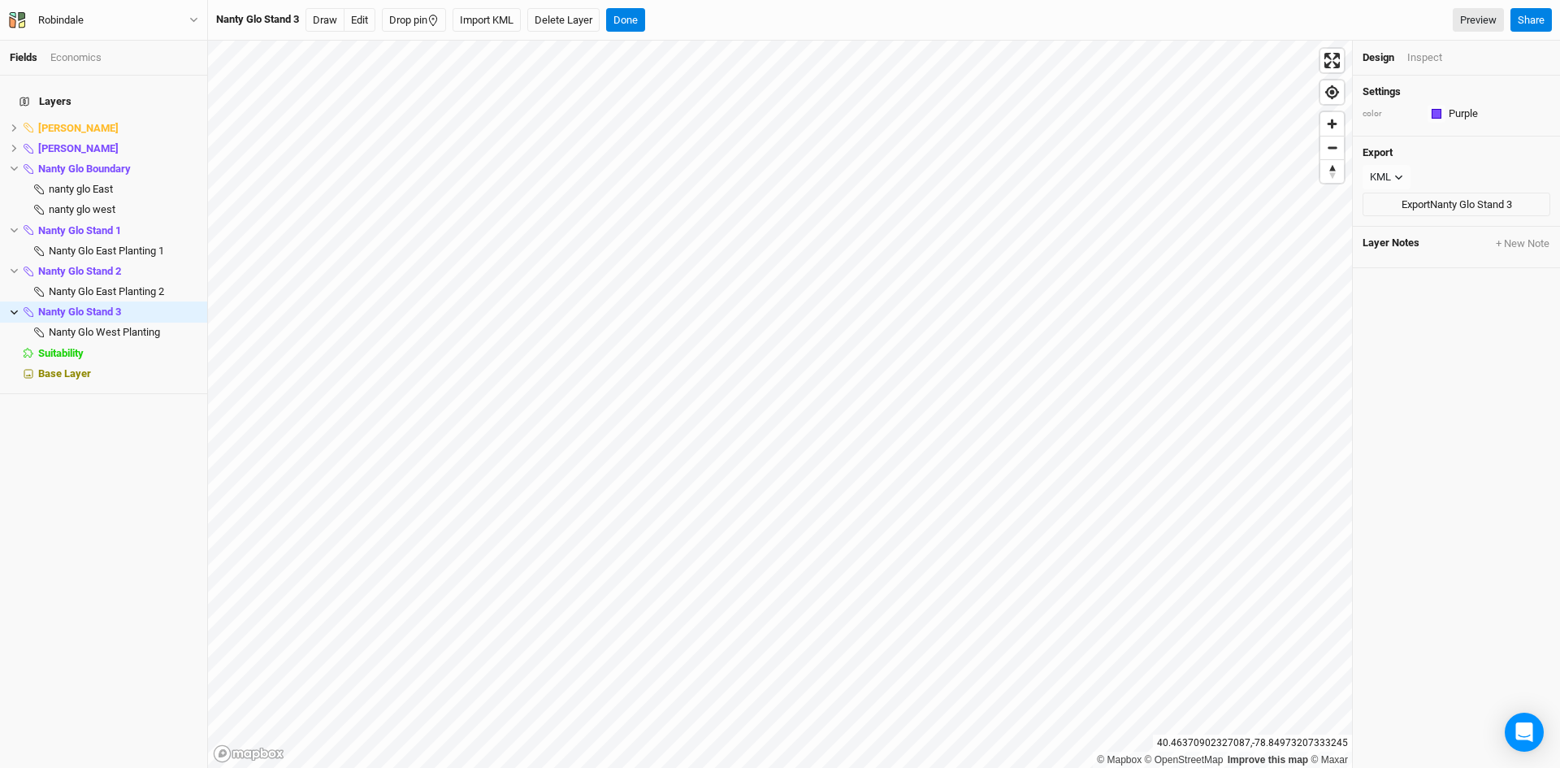
drag, startPoint x: 105, startPoint y: 459, endPoint x: 113, endPoint y: 464, distance: 9.5
click at [113, 464] on div "Layers [PERSON_NAME] hide [PERSON_NAME] Stands hide Nanty Glo Boundary hide nan…" at bounding box center [103, 422] width 207 height 692
click at [10, 163] on li "Nanty Glo Boundary hide" at bounding box center [103, 168] width 207 height 20
click at [13, 164] on icon at bounding box center [14, 168] width 9 height 9
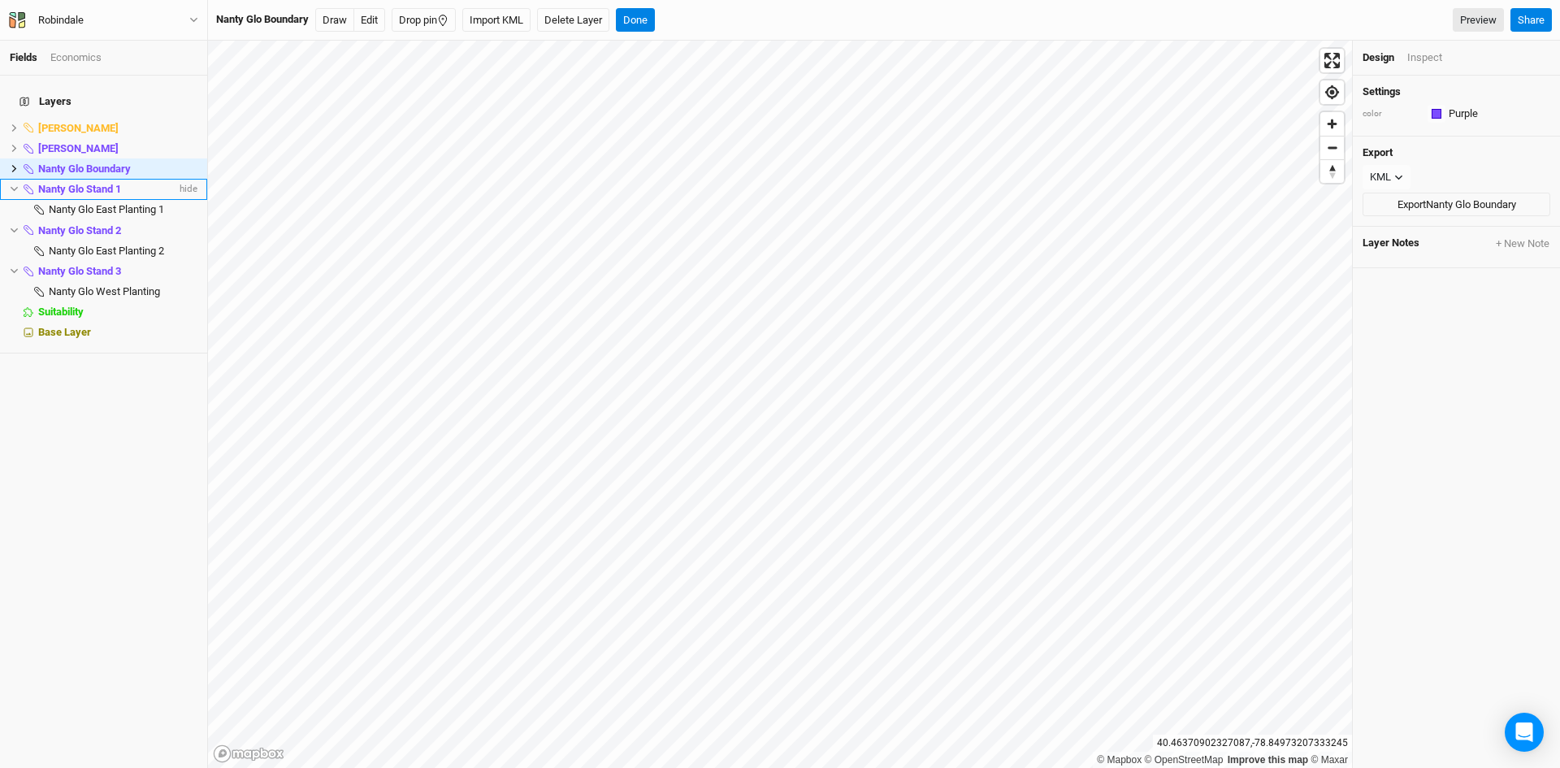
click at [75, 183] on span "Nanty Glo Stand 1" at bounding box center [79, 189] width 83 height 12
click at [73, 183] on span "Nanty Glo Stand 1" at bounding box center [79, 189] width 83 height 12
drag, startPoint x: 119, startPoint y: 365, endPoint x: 97, endPoint y: 312, distance: 56.9
click at [113, 362] on div "Layers [PERSON_NAME] hide [PERSON_NAME] Stands hide Nanty Glo Boundary hide Nan…" at bounding box center [103, 422] width 207 height 692
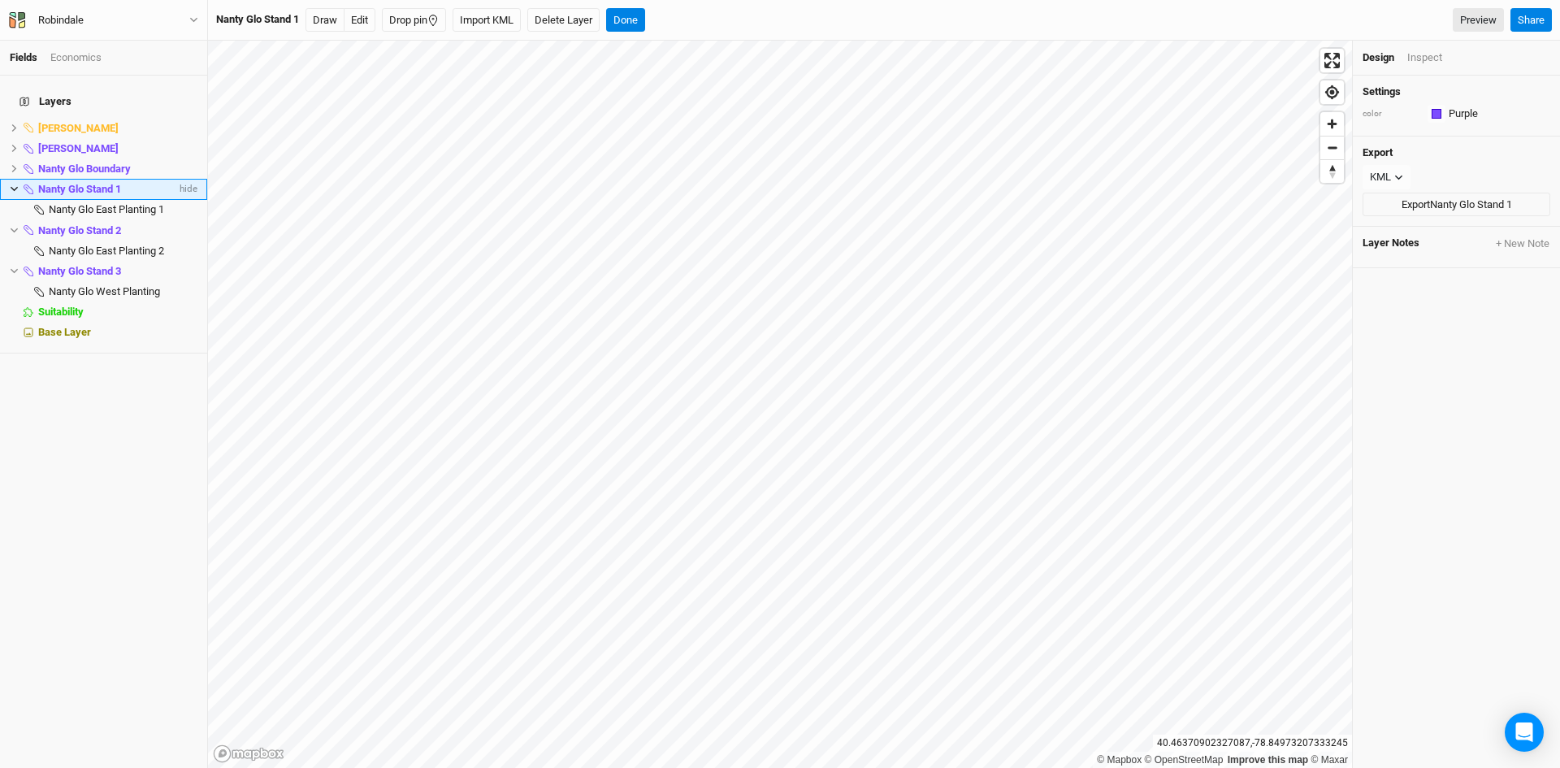
click at [77, 183] on span "Nanty Glo Stand 1" at bounding box center [79, 189] width 83 height 12
click at [92, 183] on span "Nanty Glo Stand 1" at bounding box center [79, 189] width 83 height 12
click at [1432, 114] on div "button" at bounding box center [1436, 114] width 10 height 10
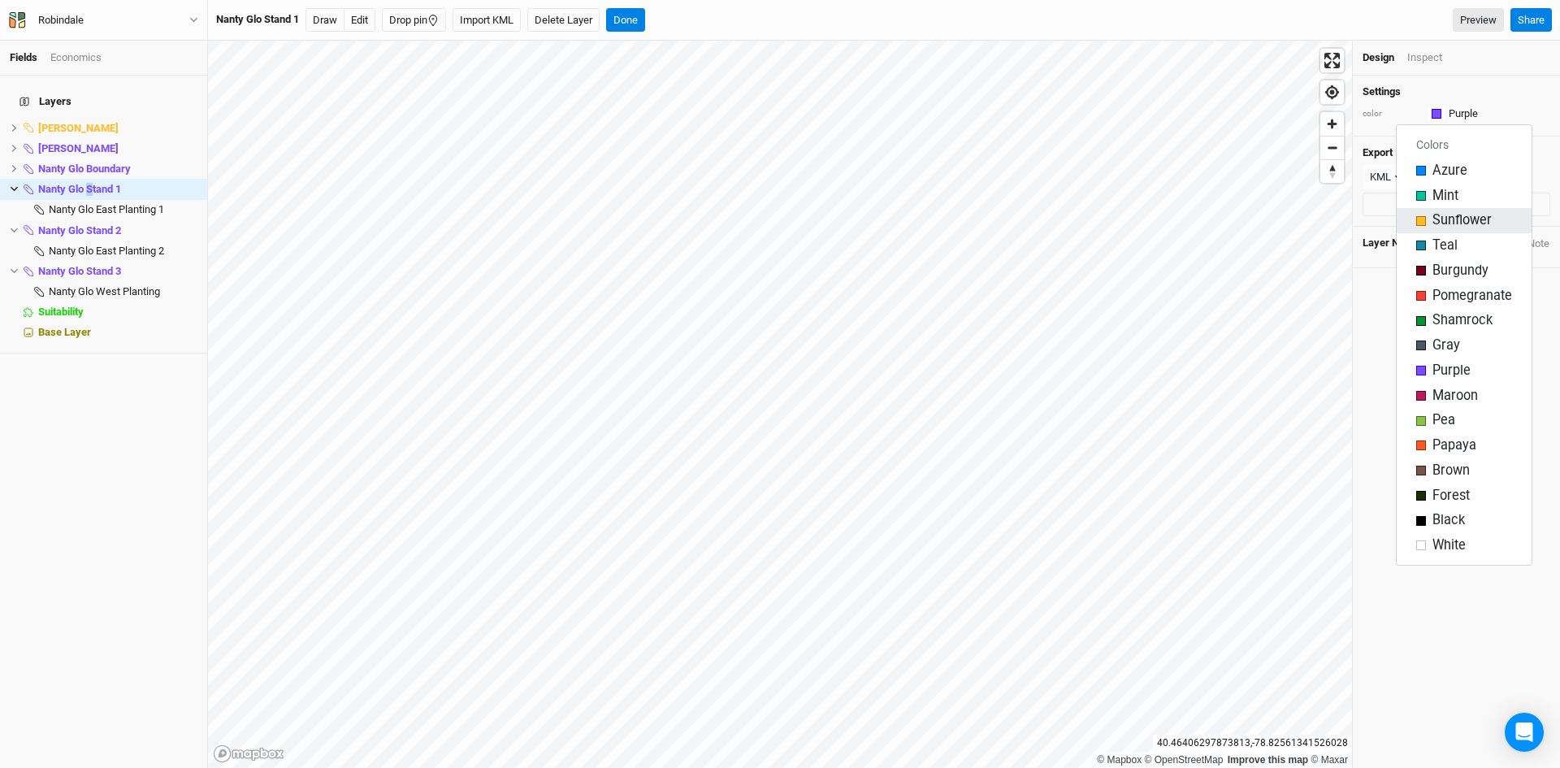
click at [1437, 220] on span "Sunflower" at bounding box center [1461, 220] width 59 height 19
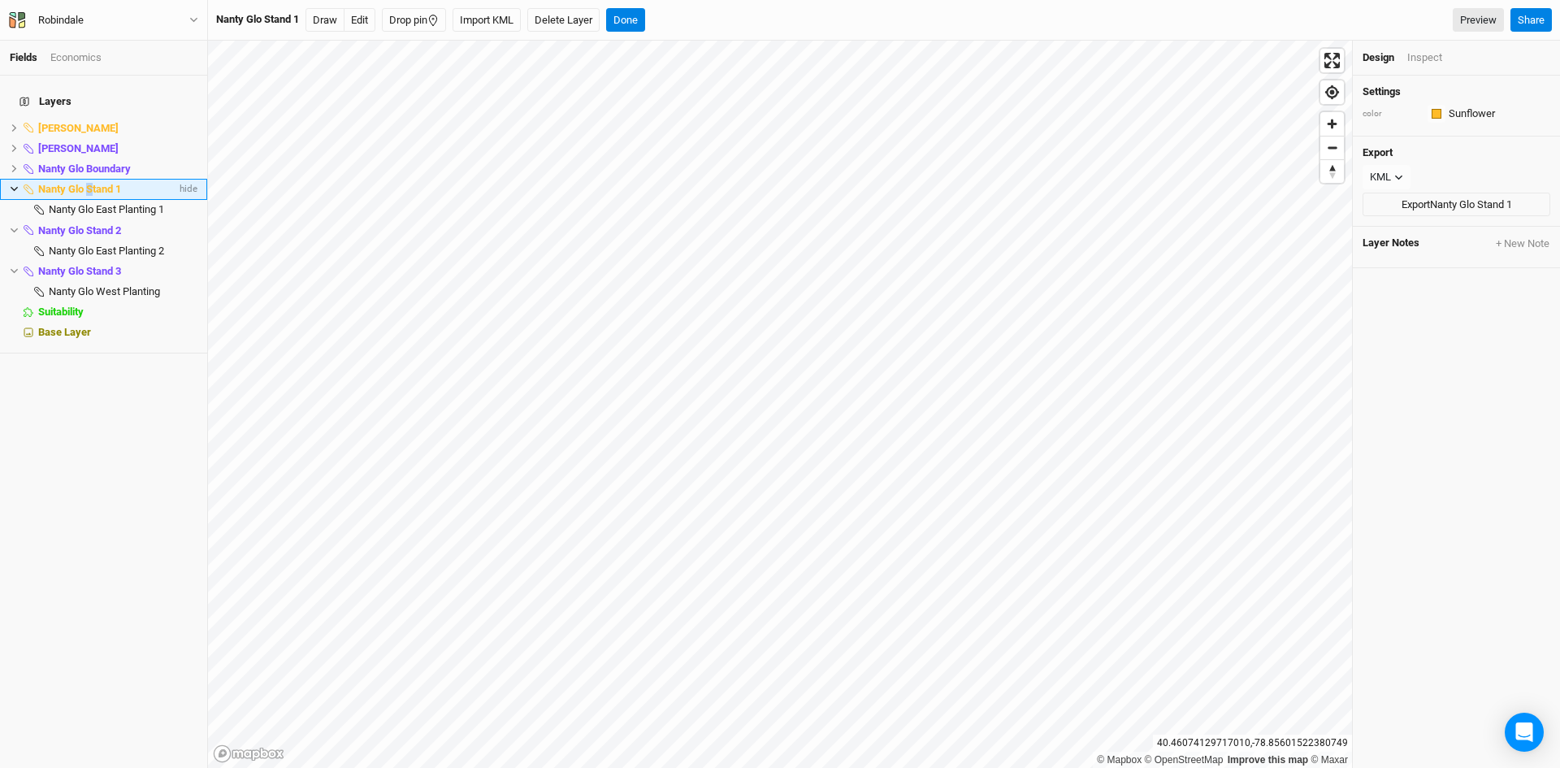
click at [19, 180] on li "Nanty Glo Stand 1 hide" at bounding box center [103, 189] width 207 height 20
click at [8, 179] on li "Nanty Glo Stand 1 hide" at bounding box center [103, 189] width 207 height 20
click at [7, 179] on li "Nanty Glo Stand 1 hide" at bounding box center [103, 189] width 207 height 20
click at [16, 187] on icon at bounding box center [14, 189] width 7 height 5
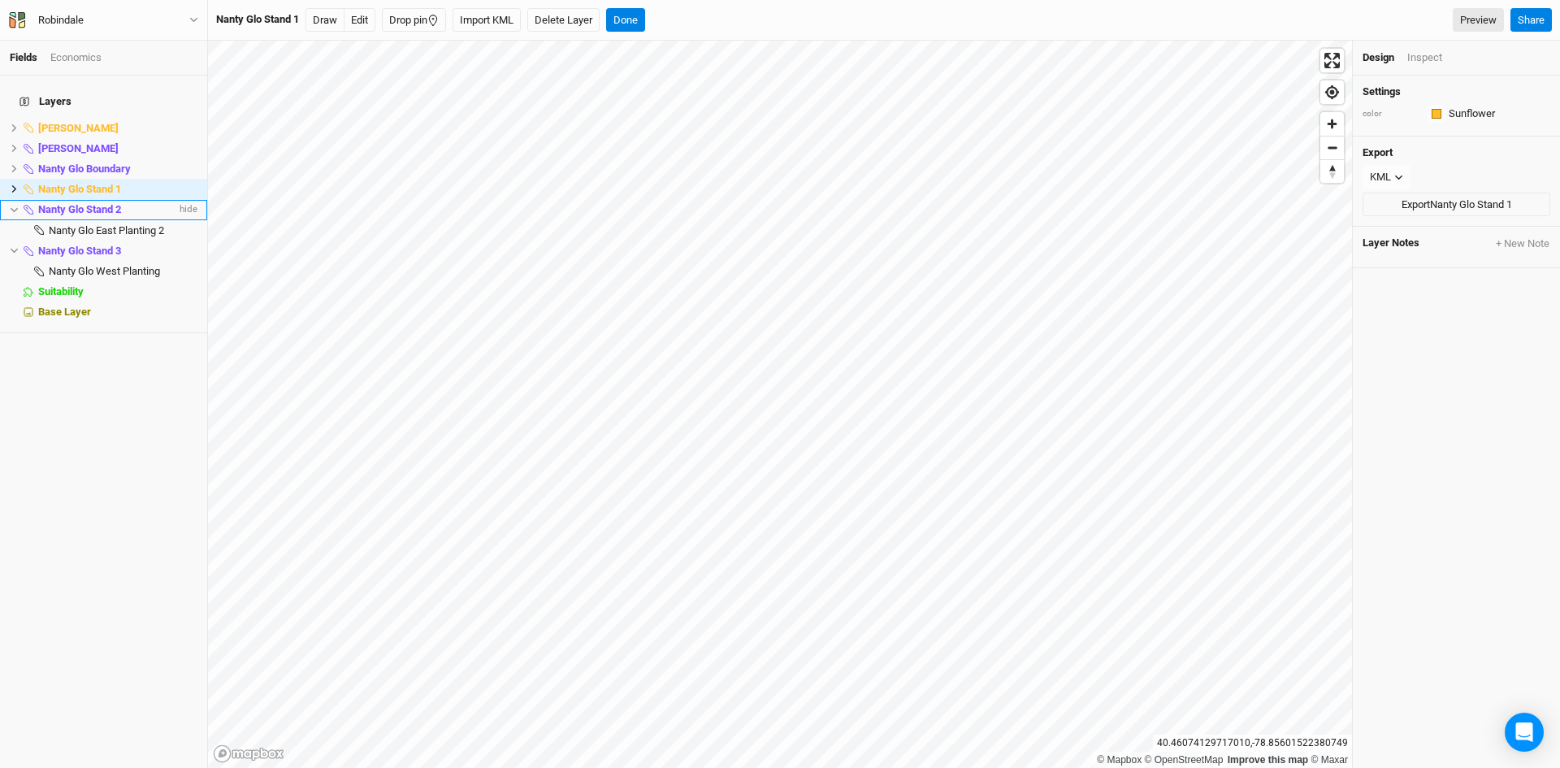
click at [62, 203] on span "Nanty Glo Stand 2" at bounding box center [79, 209] width 83 height 12
click at [1436, 116] on div "button" at bounding box center [1436, 114] width 10 height 10
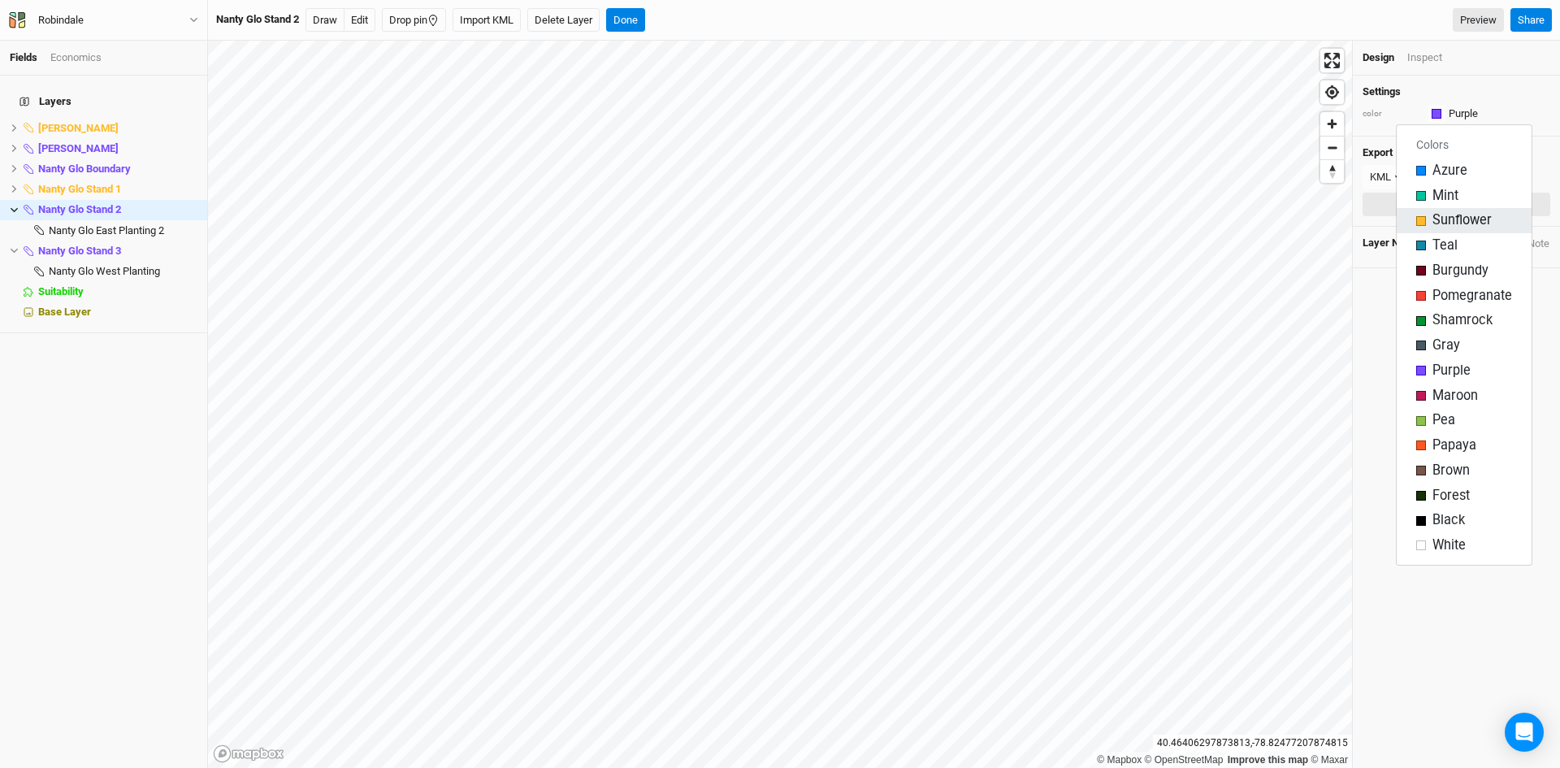
click at [1441, 217] on span "Sunflower" at bounding box center [1461, 220] width 59 height 19
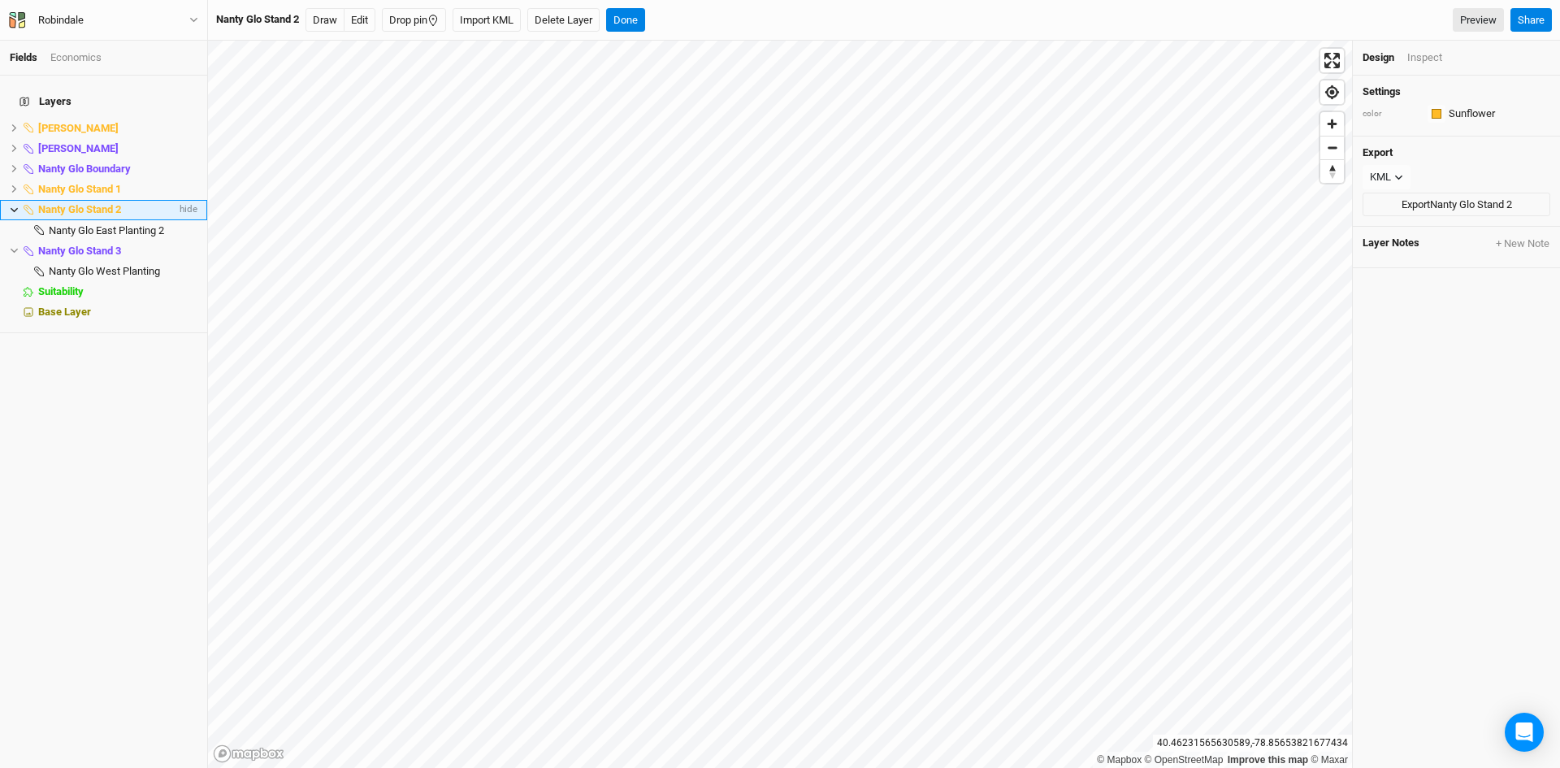
click at [10, 206] on icon at bounding box center [14, 210] width 9 height 9
click at [77, 224] on span "Nanty Glo Stand 3" at bounding box center [79, 230] width 83 height 12
click at [1437, 110] on div "button" at bounding box center [1436, 114] width 10 height 10
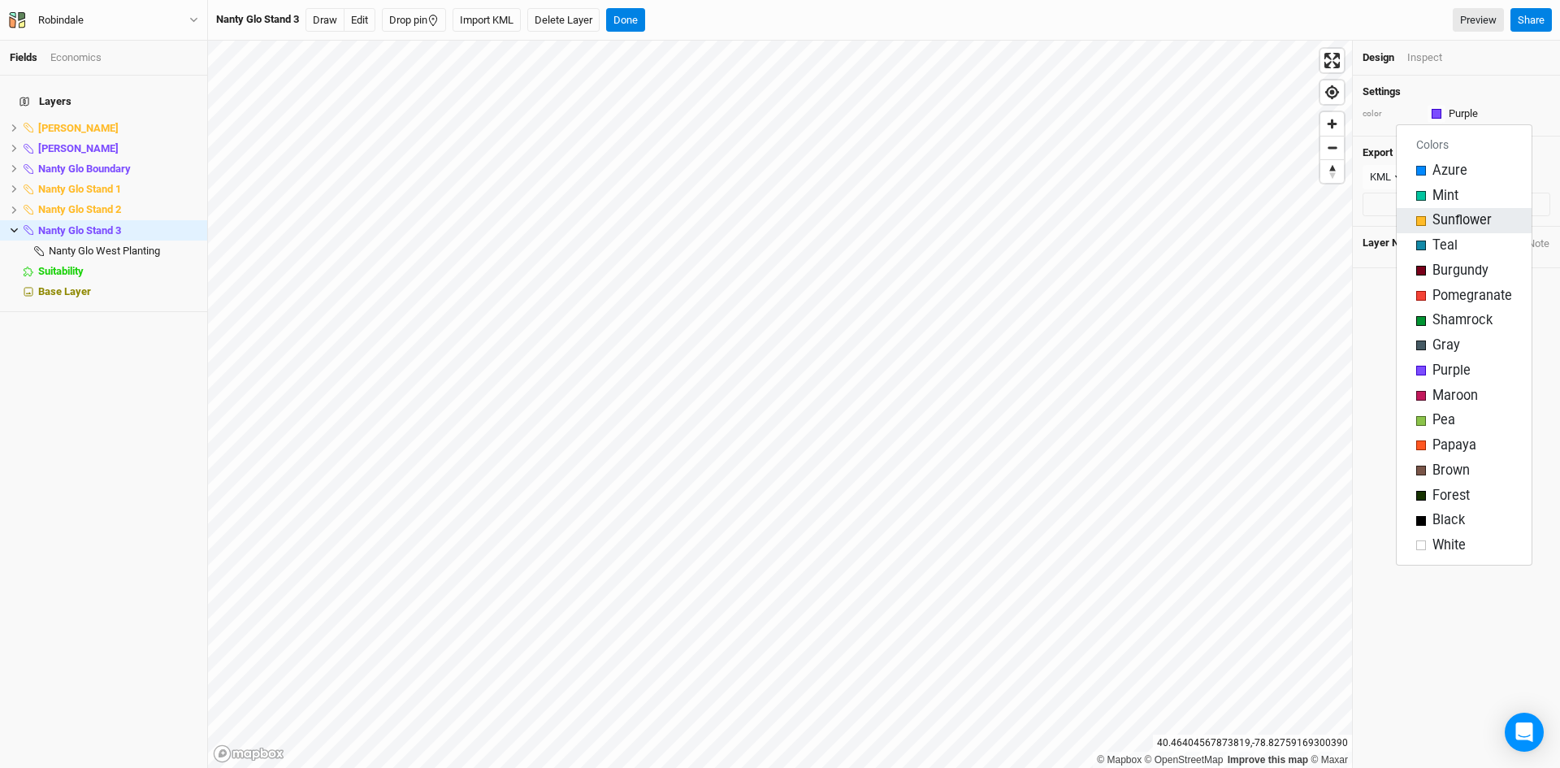
click at [1439, 219] on span "Sunflower" at bounding box center [1461, 220] width 59 height 19
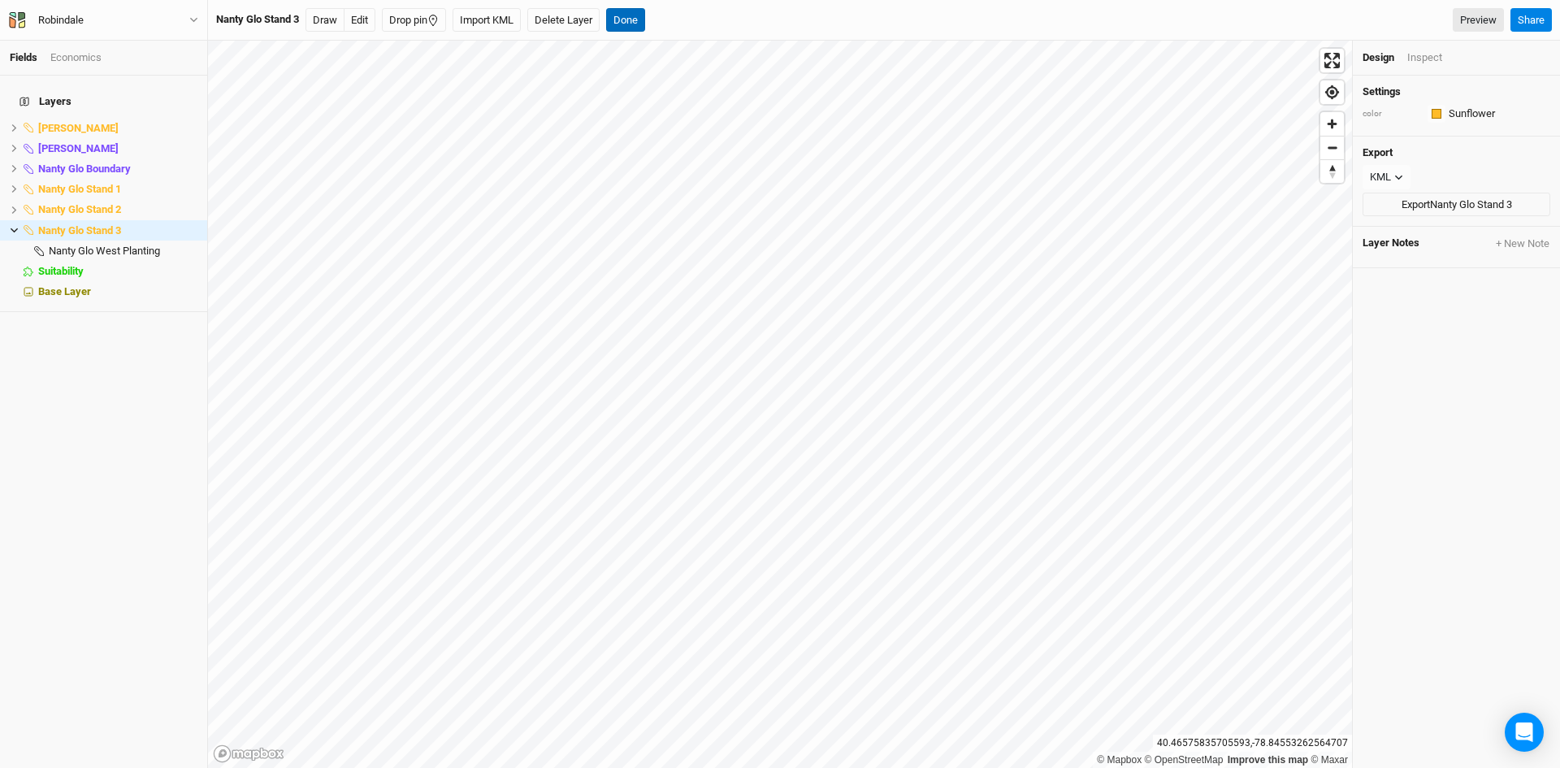
drag, startPoint x: 637, startPoint y: 14, endPoint x: 622, endPoint y: 21, distance: 16.3
click at [635, 12] on button "Done" at bounding box center [625, 20] width 39 height 24
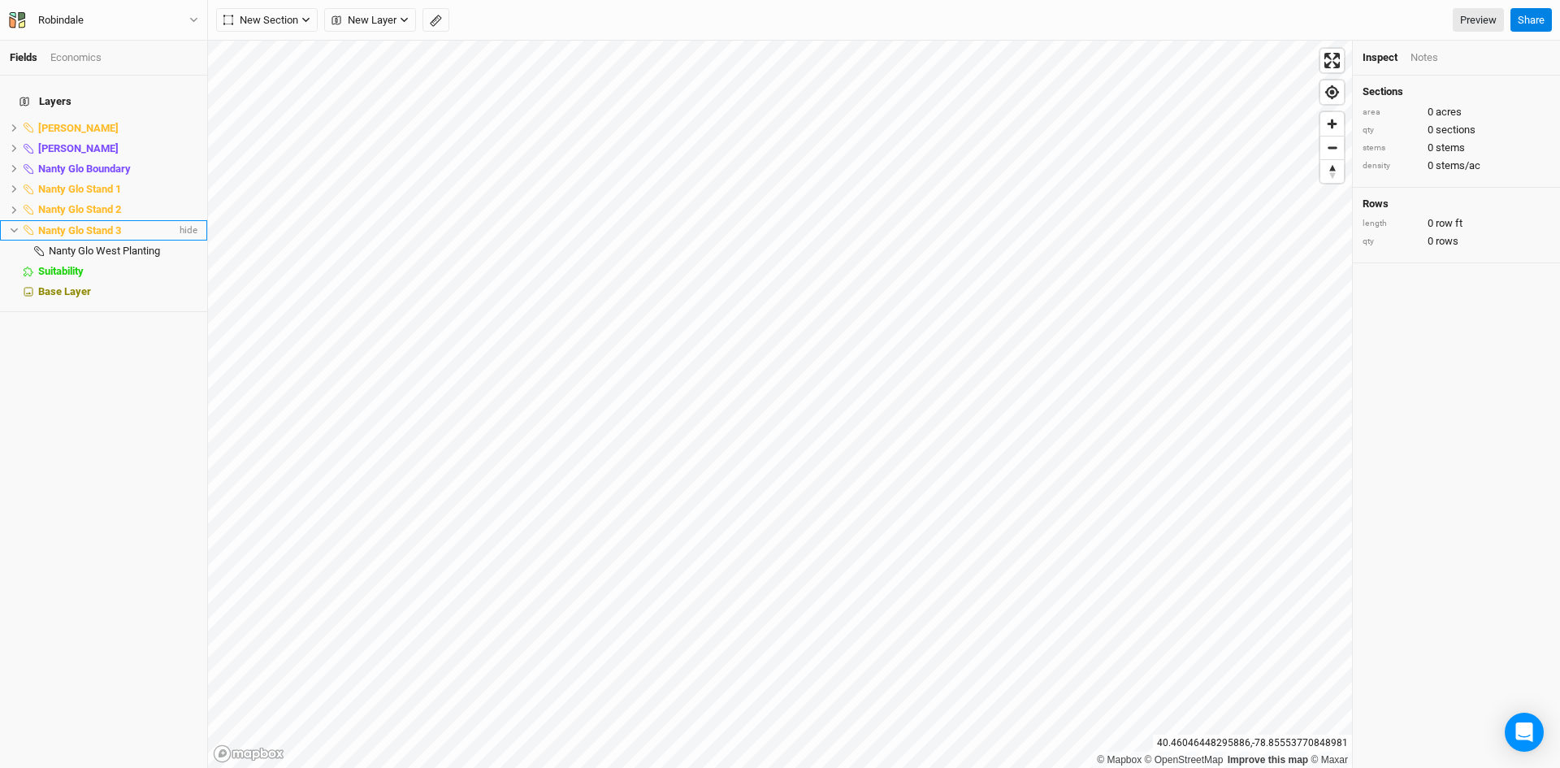
click at [16, 226] on icon at bounding box center [14, 230] width 9 height 9
click at [67, 431] on div "Layers [PERSON_NAME] hide [PERSON_NAME] Stands hide Nanty [PERSON_NAME] hide Na…" at bounding box center [103, 422] width 207 height 692
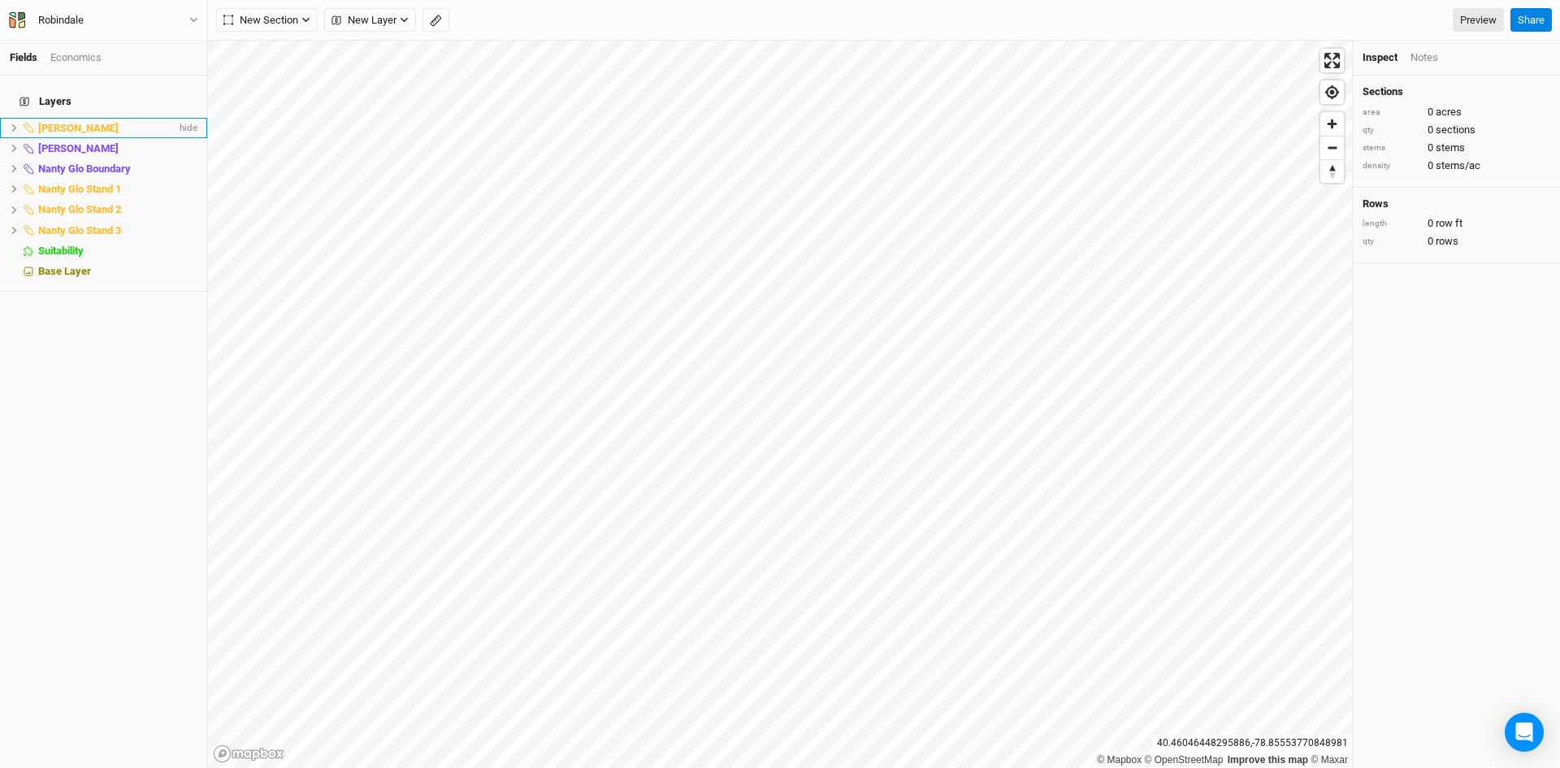
click at [9, 119] on li "[PERSON_NAME] hide" at bounding box center [103, 128] width 207 height 20
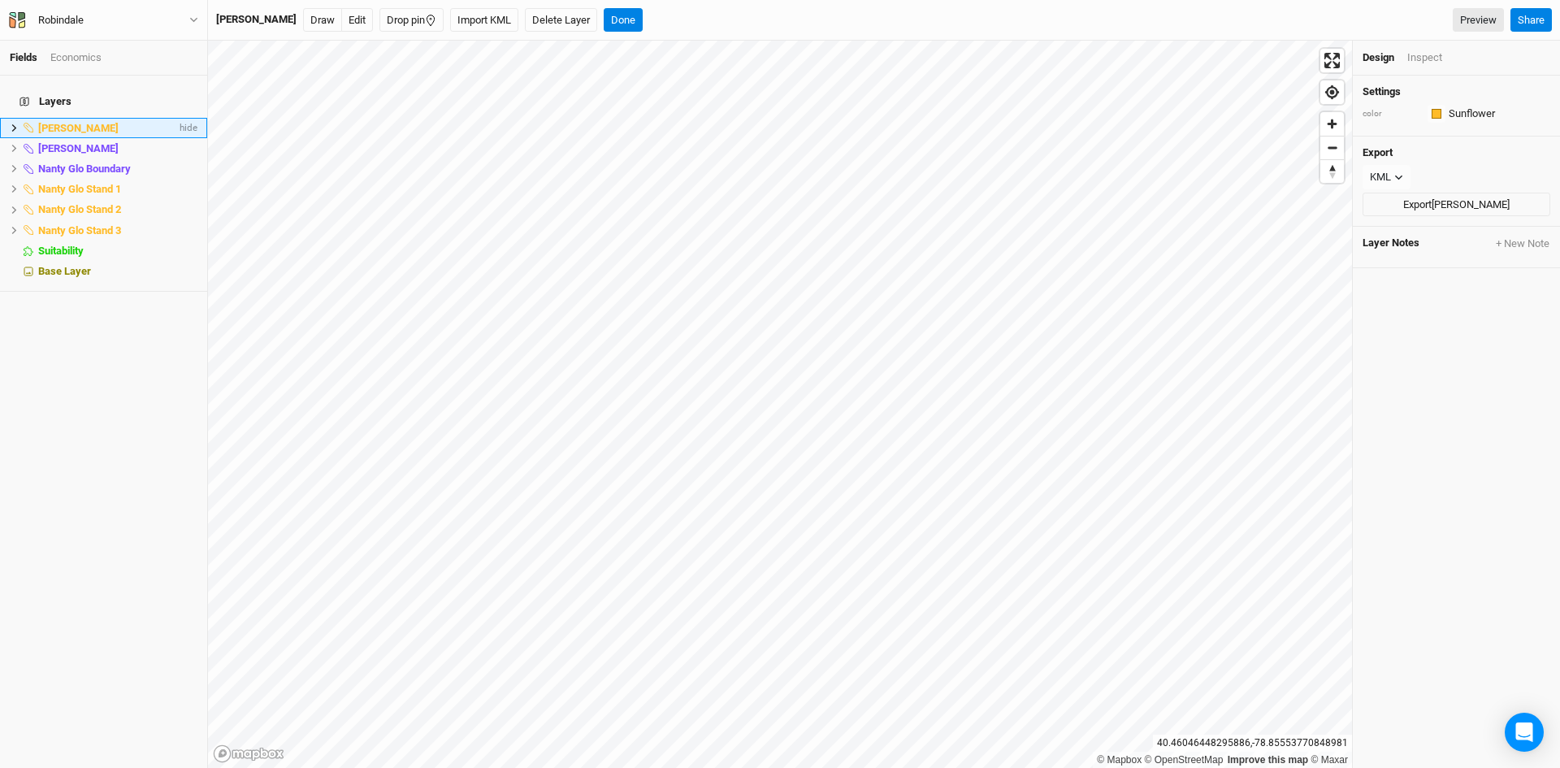
click at [19, 123] on span at bounding box center [28, 128] width 19 height 10
click at [14, 124] on icon at bounding box center [14, 127] width 5 height 7
click at [63, 142] on span "LJ FOREST PRODUCTS LLC" at bounding box center [113, 148] width 128 height 12
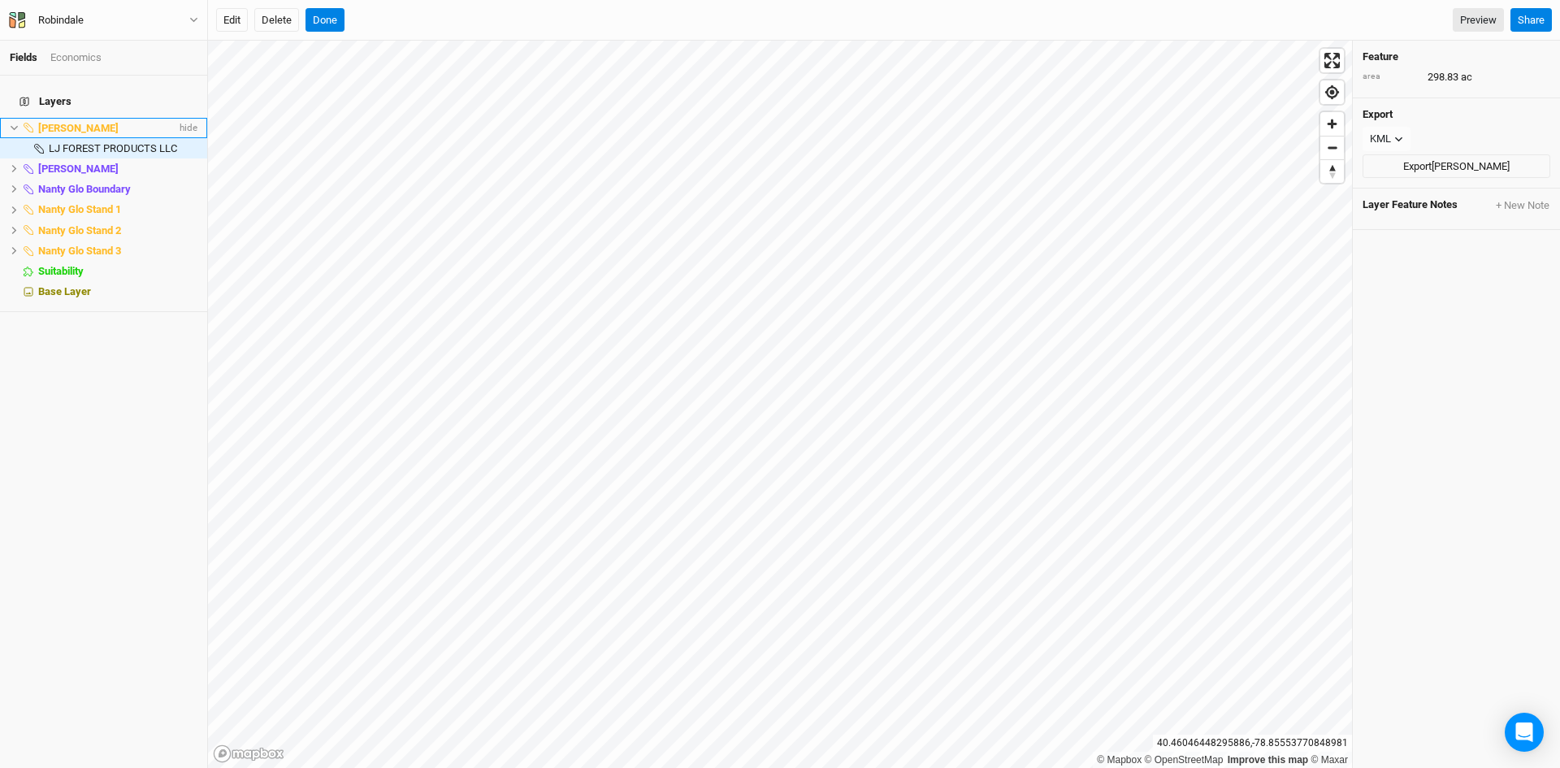
click at [18, 118] on li "[PERSON_NAME] hide" at bounding box center [103, 128] width 207 height 20
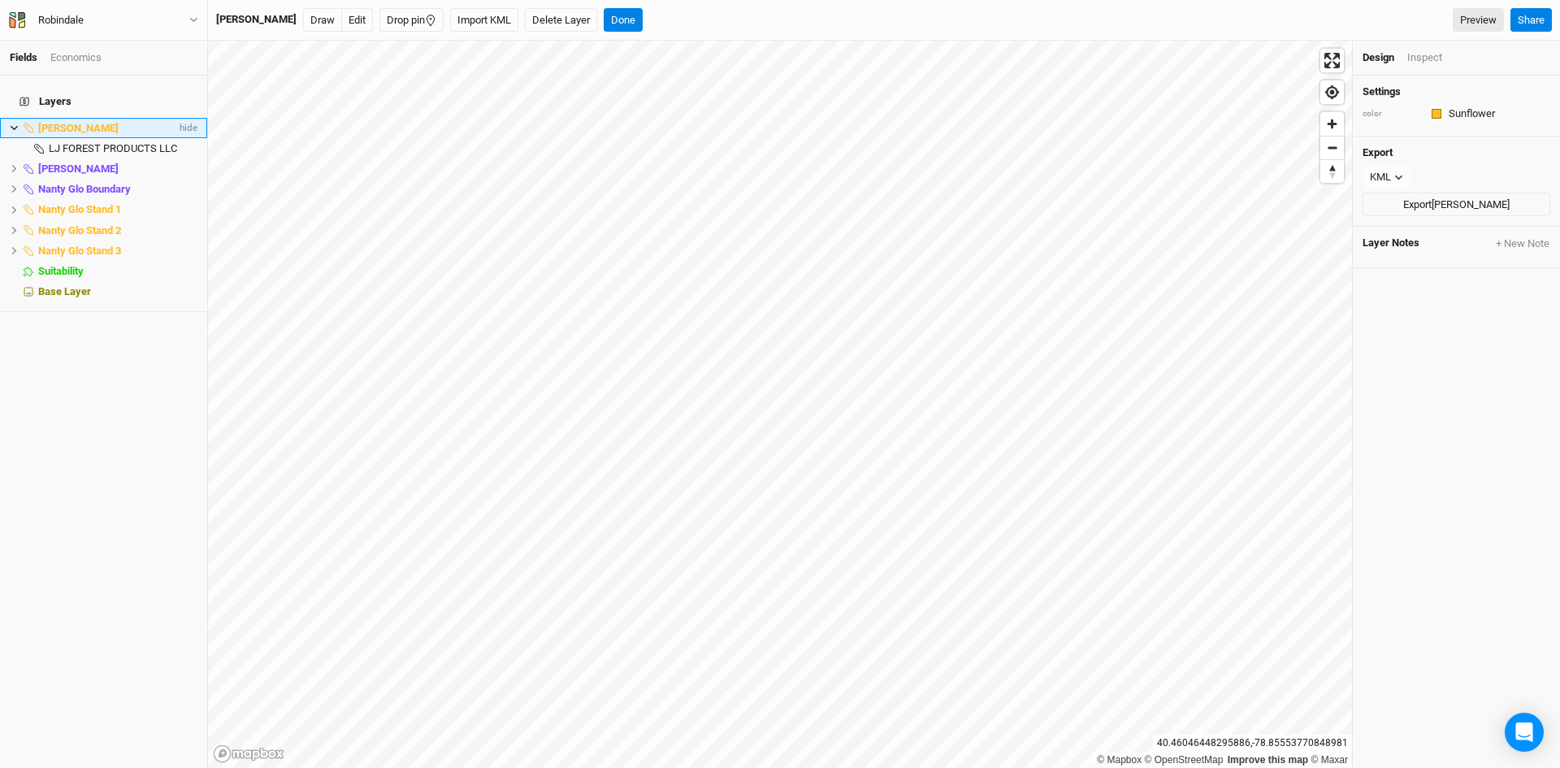
click at [14, 123] on icon at bounding box center [14, 127] width 9 height 9
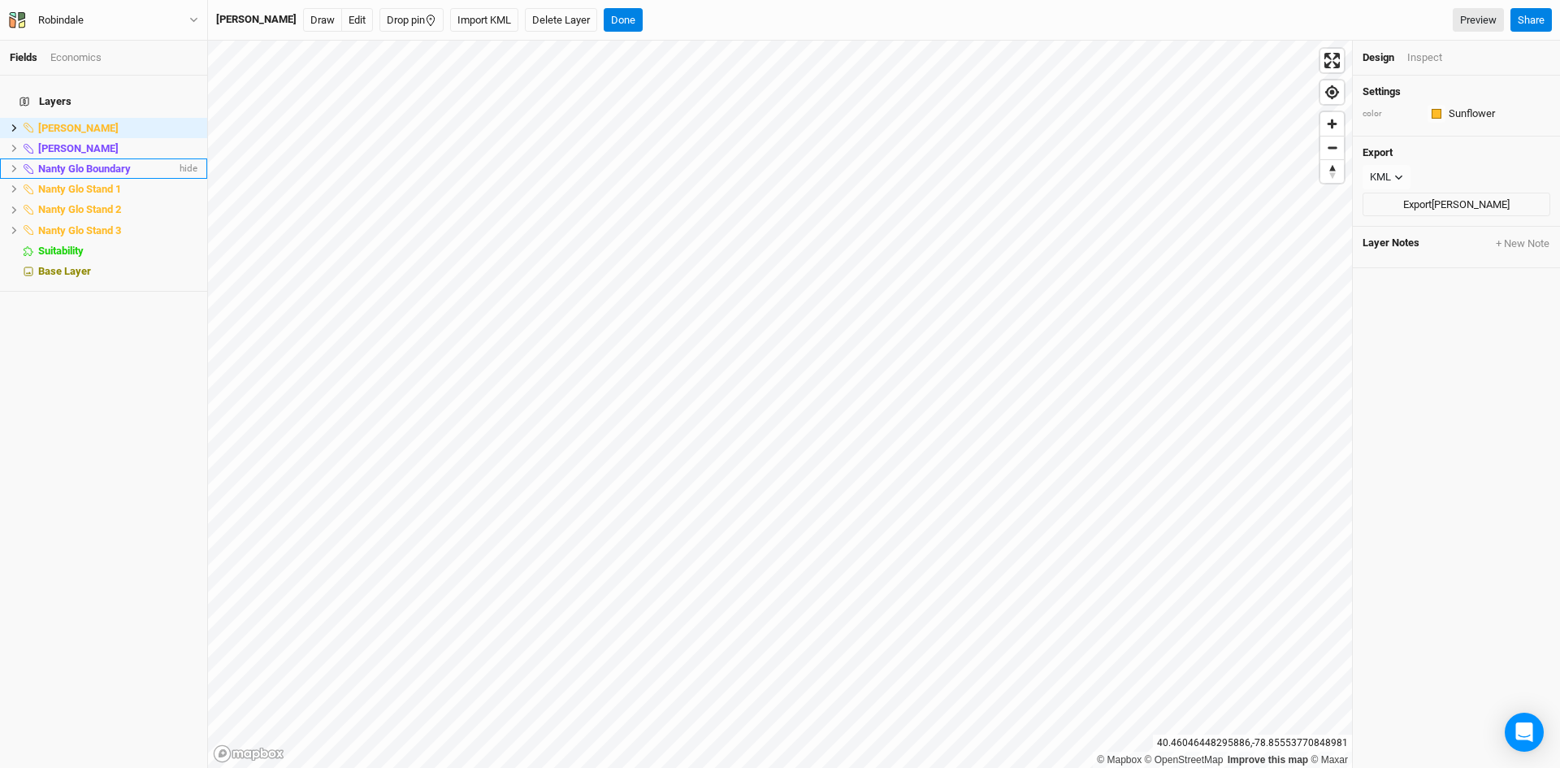
click at [80, 162] on span "Nanty Glo Boundary" at bounding box center [84, 168] width 93 height 12
click at [102, 162] on span "Nanty Glo Boundary" at bounding box center [84, 168] width 93 height 12
click at [1440, 110] on div "button" at bounding box center [1436, 114] width 10 height 10
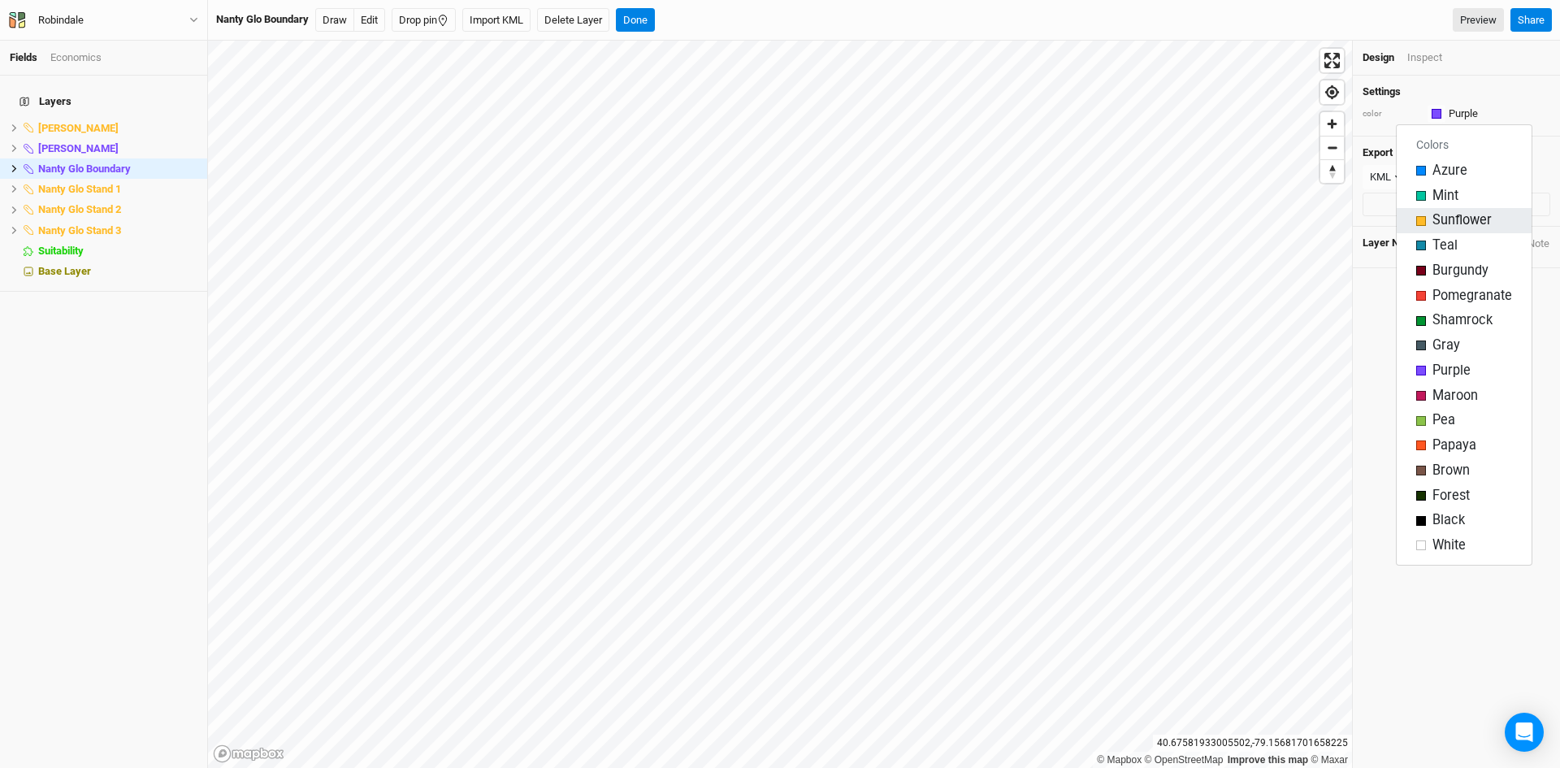
click at [1457, 217] on span "Sunflower" at bounding box center [1461, 220] width 59 height 19
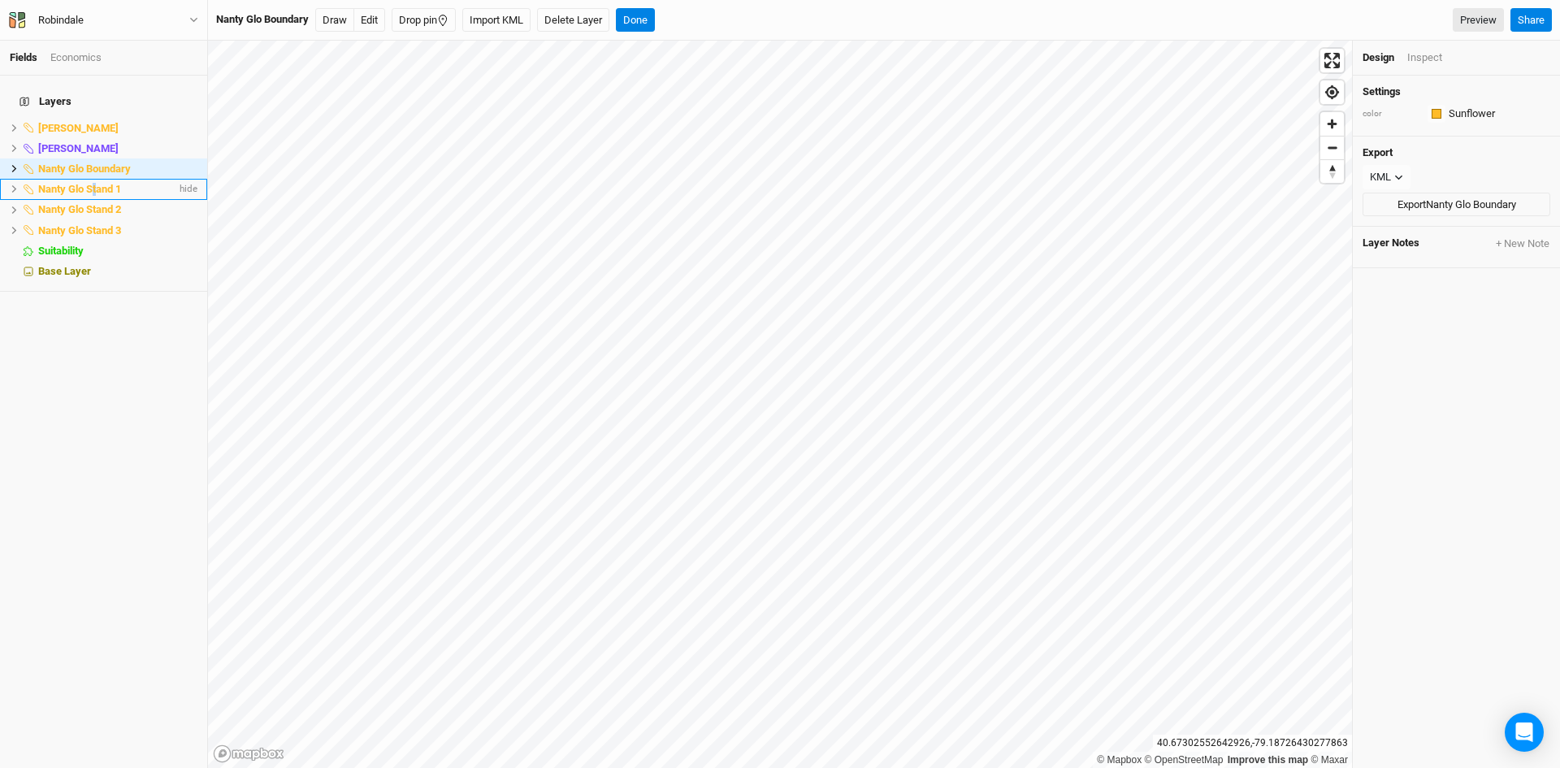
drag, startPoint x: 95, startPoint y: 175, endPoint x: 103, endPoint y: 175, distance: 8.2
click at [102, 183] on span "Nanty Glo Stand 1" at bounding box center [79, 189] width 83 height 12
click at [115, 301] on div "Layers [PERSON_NAME] hide [PERSON_NAME] Stands hide Nanty [PERSON_NAME] hide Na…" at bounding box center [103, 422] width 207 height 692
click at [100, 183] on span "Nanty Glo Stand 1" at bounding box center [79, 189] width 83 height 12
click at [1437, 115] on div "button" at bounding box center [1436, 114] width 10 height 10
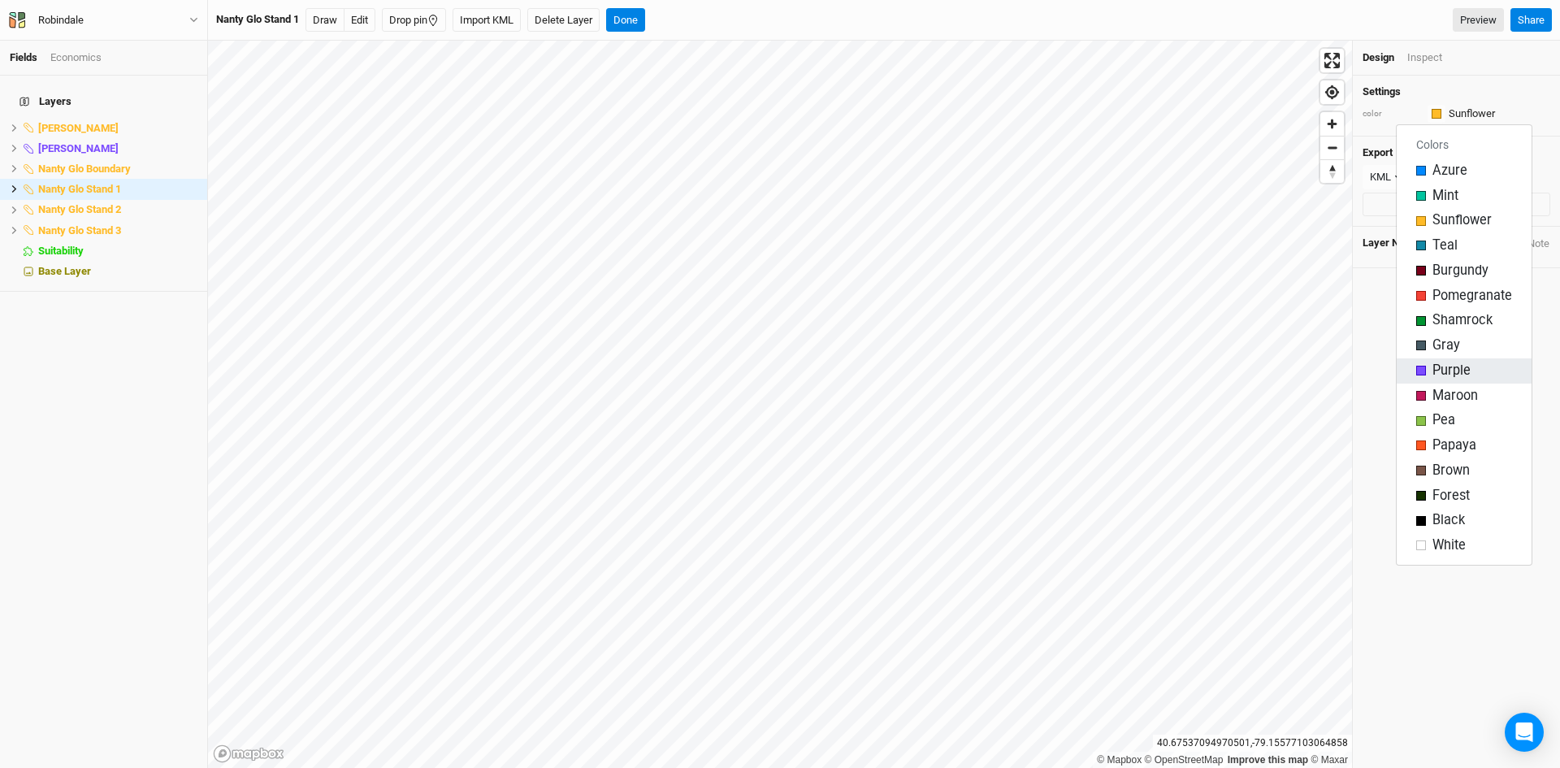
click at [1430, 362] on div "Purple" at bounding box center [1464, 371] width 96 height 19
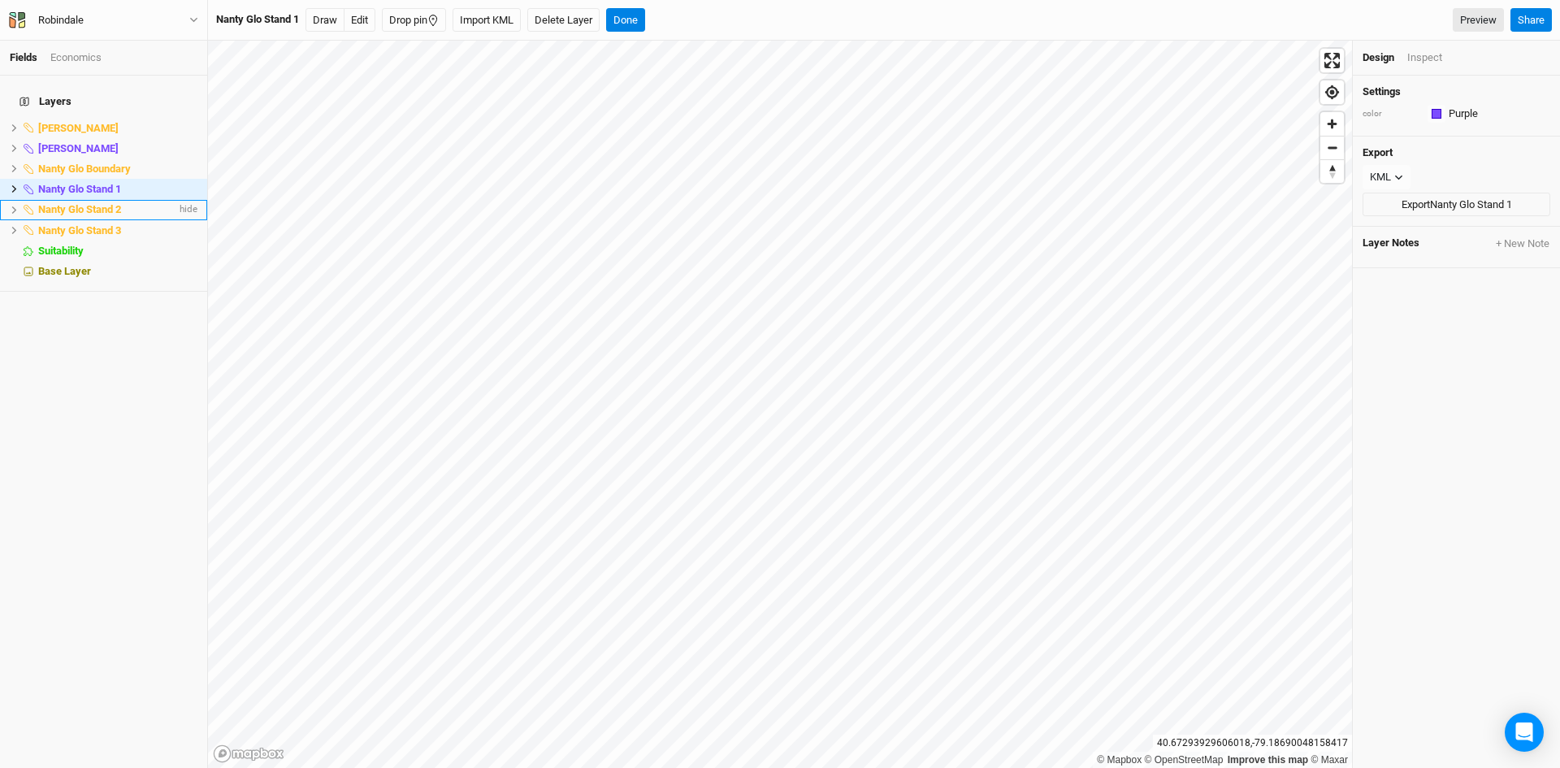
click at [90, 203] on span "Nanty Glo Stand 2" at bounding box center [79, 209] width 83 height 12
click at [1443, 114] on button "button" at bounding box center [1436, 114] width 18 height 18
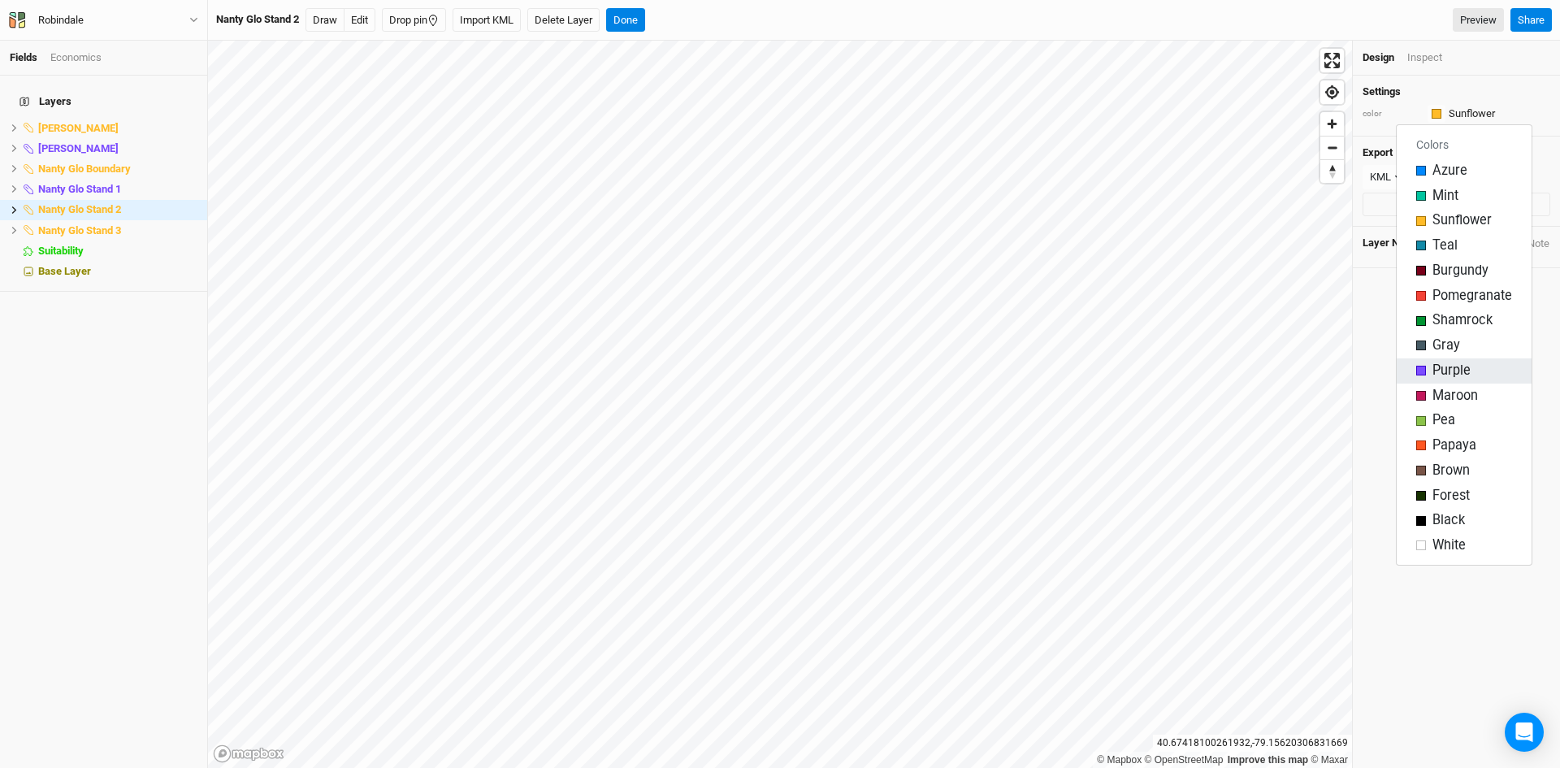
drag, startPoint x: 1444, startPoint y: 365, endPoint x: 1416, endPoint y: 370, distance: 28.0
click at [1443, 365] on span "Purple" at bounding box center [1451, 371] width 38 height 19
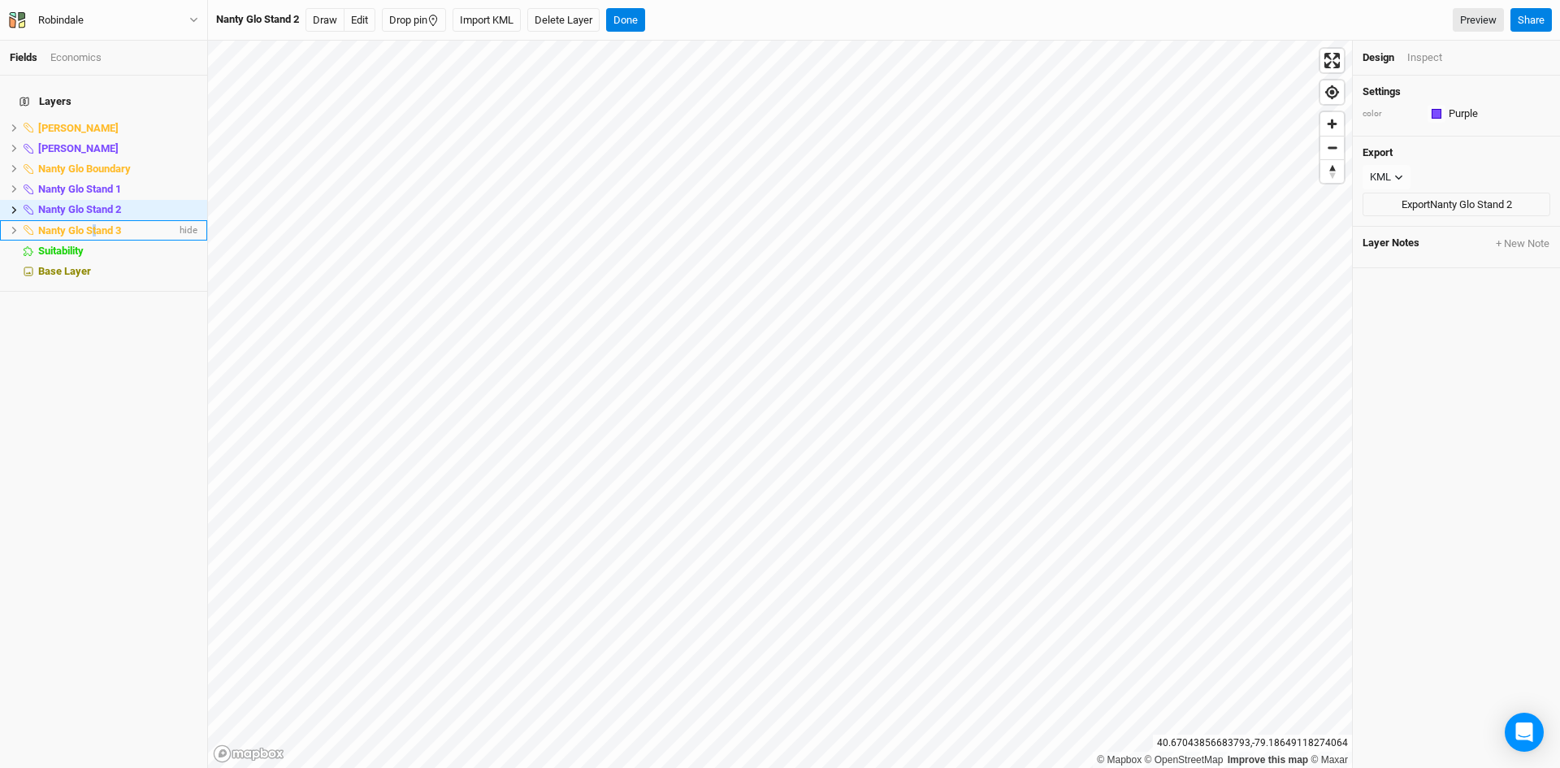
click at [96, 224] on span "Nanty Glo Stand 3" at bounding box center [79, 230] width 83 height 12
click at [1437, 114] on div "button" at bounding box center [1436, 114] width 10 height 10
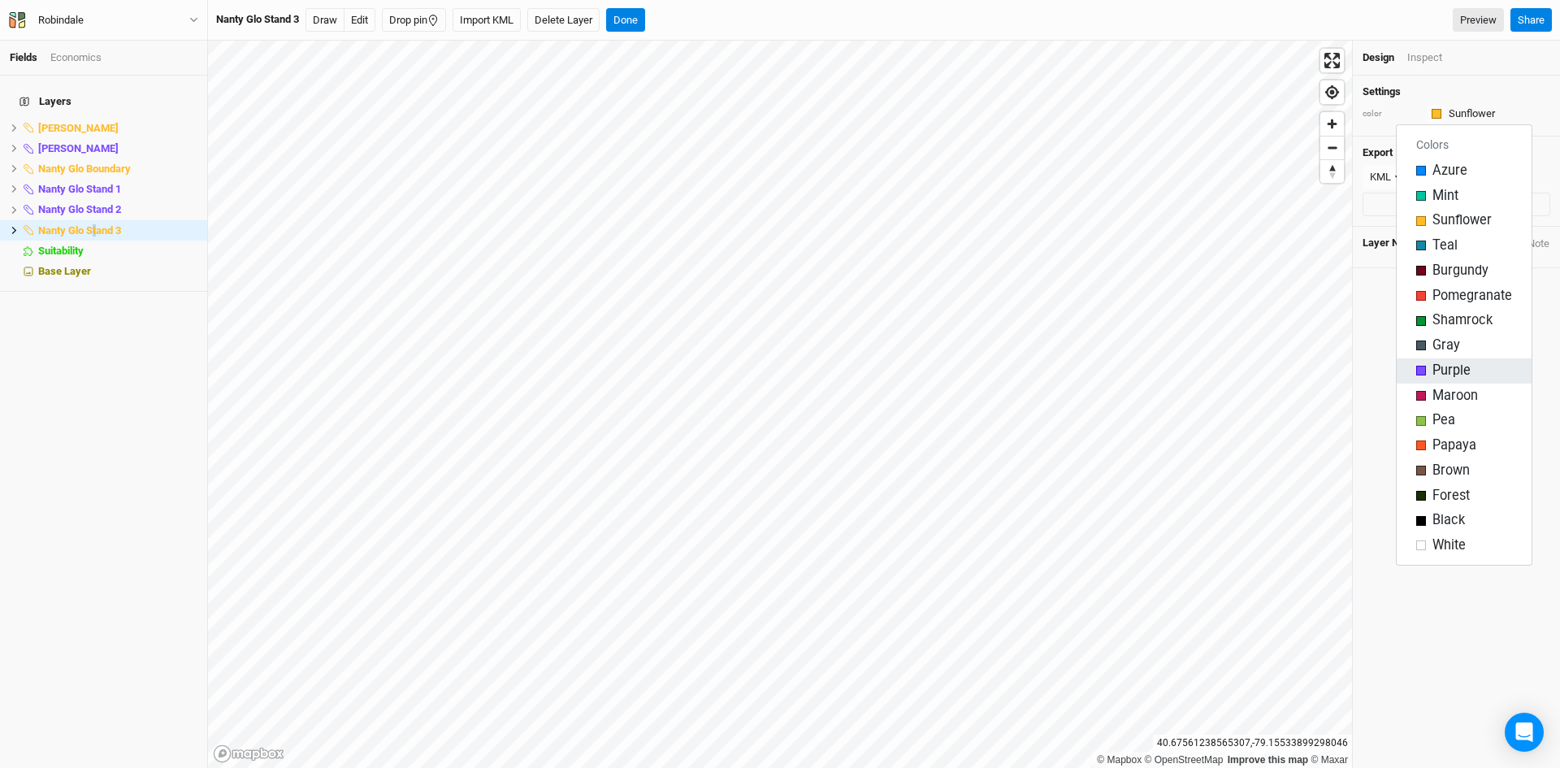
click at [1457, 366] on span "Purple" at bounding box center [1451, 371] width 38 height 19
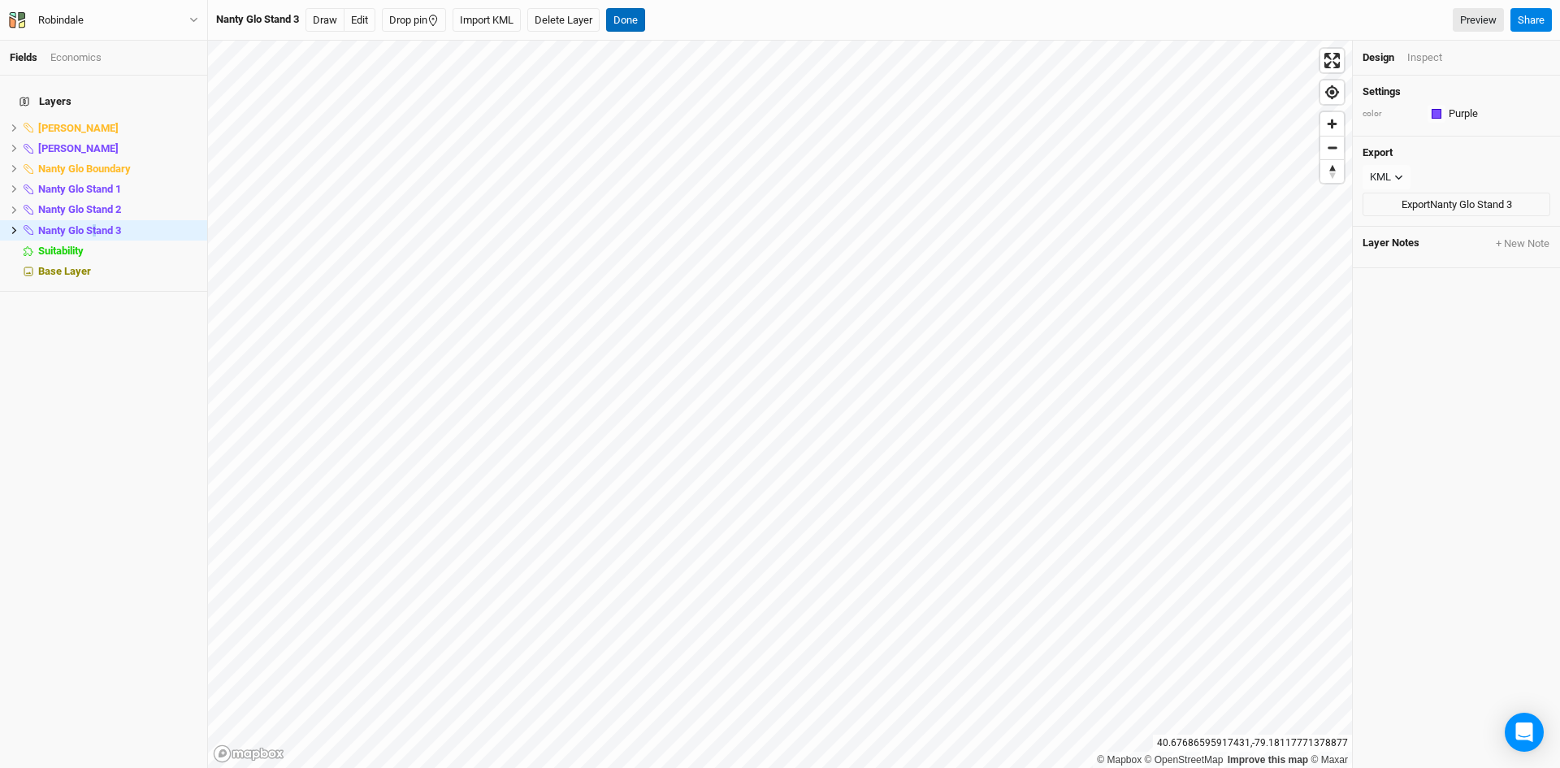
click at [644, 13] on button "Done" at bounding box center [625, 20] width 39 height 24
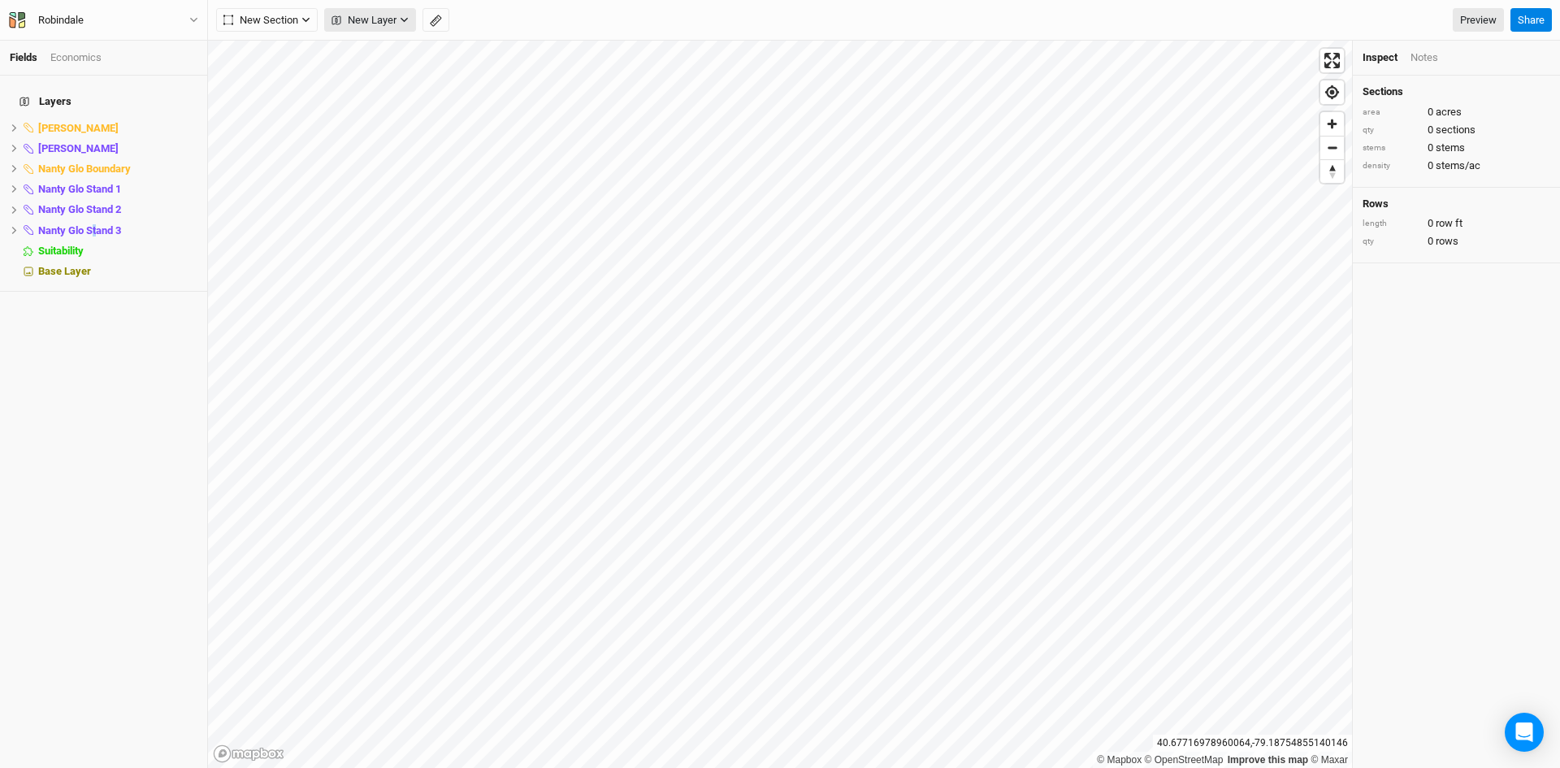
click at [386, 14] on button "New Layer" at bounding box center [370, 20] width 92 height 24
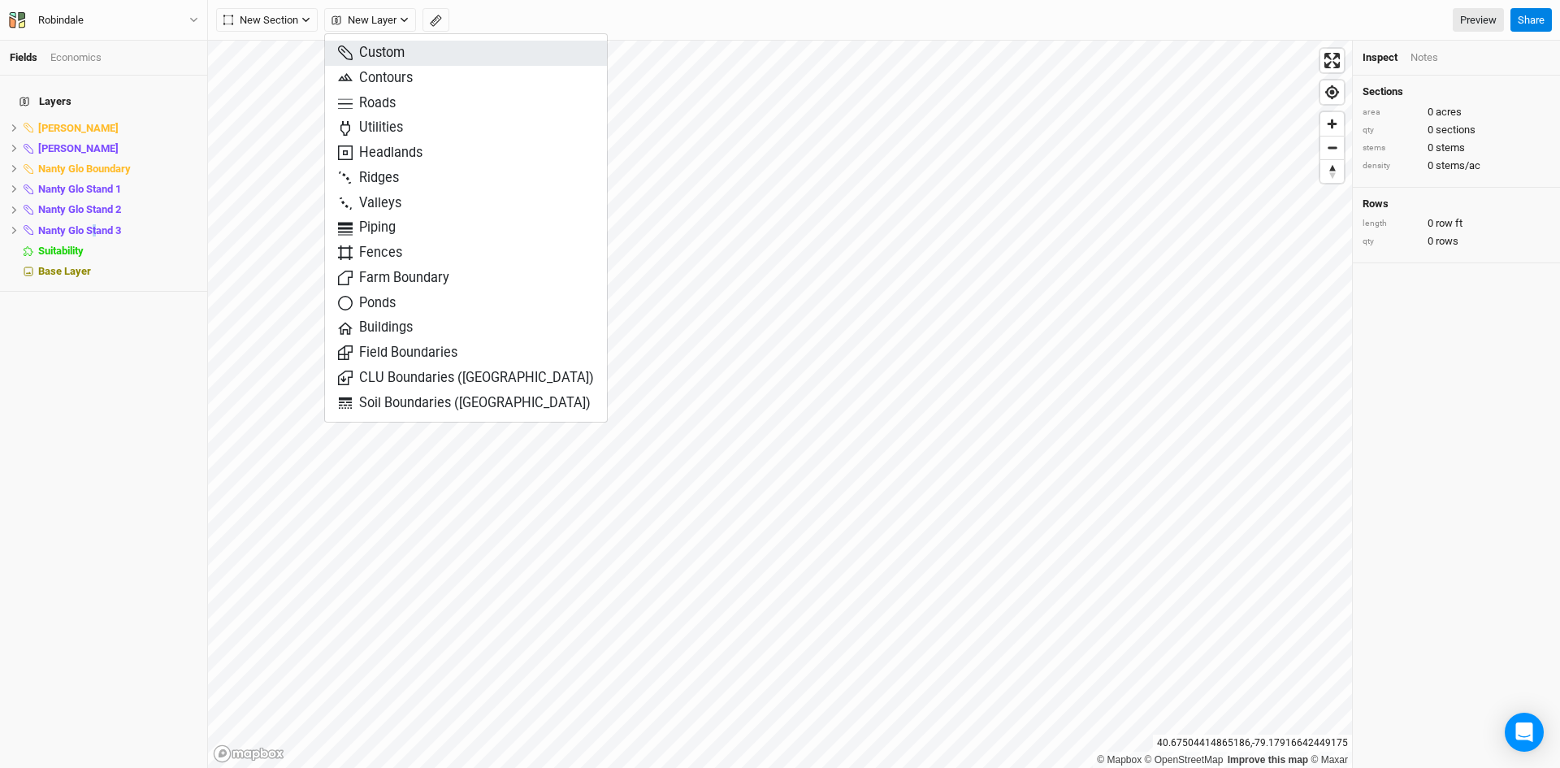
click at [386, 54] on span "Custom" at bounding box center [371, 53] width 67 height 19
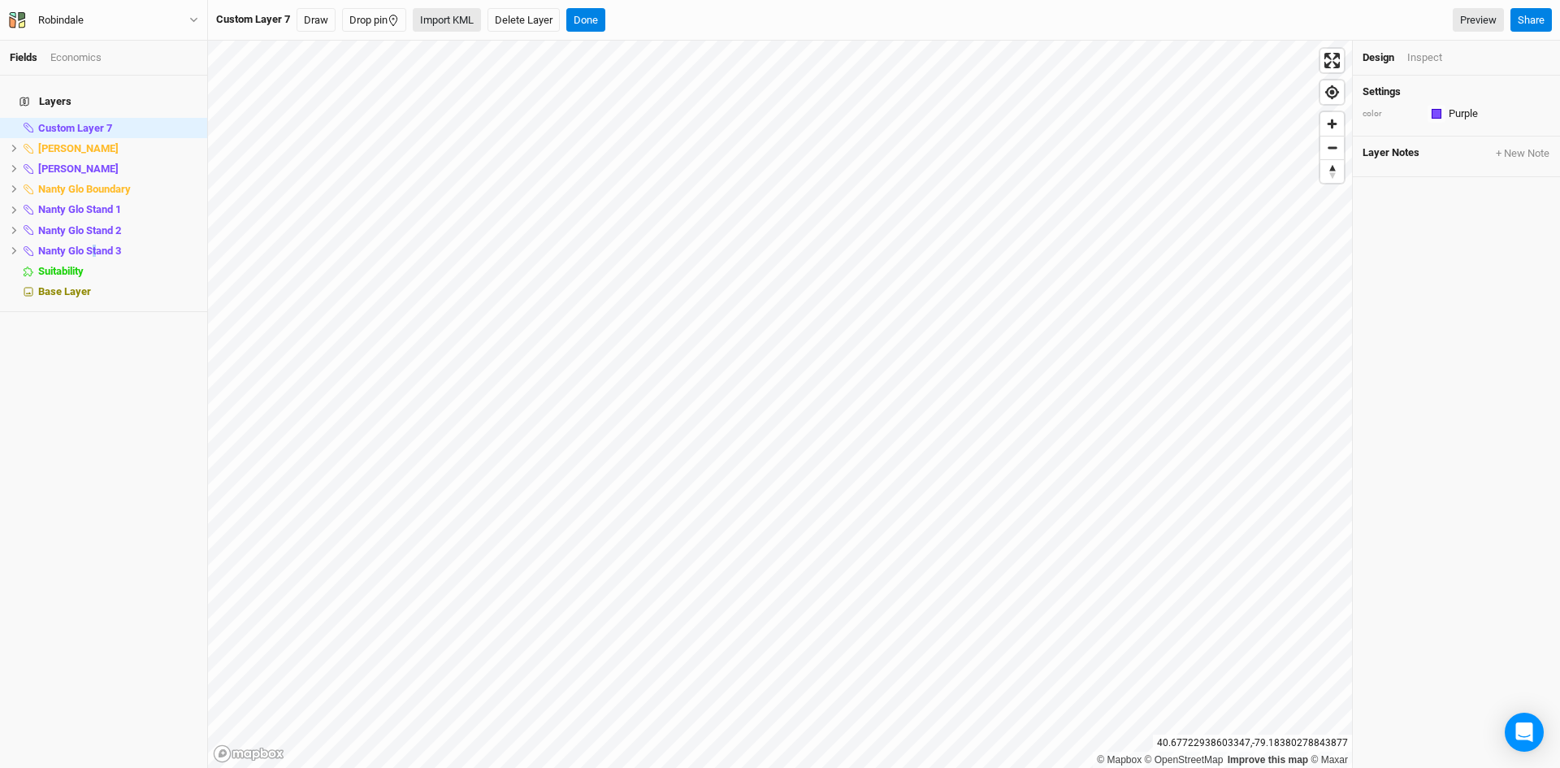
click at [445, 22] on button "Import KML" at bounding box center [447, 20] width 68 height 24
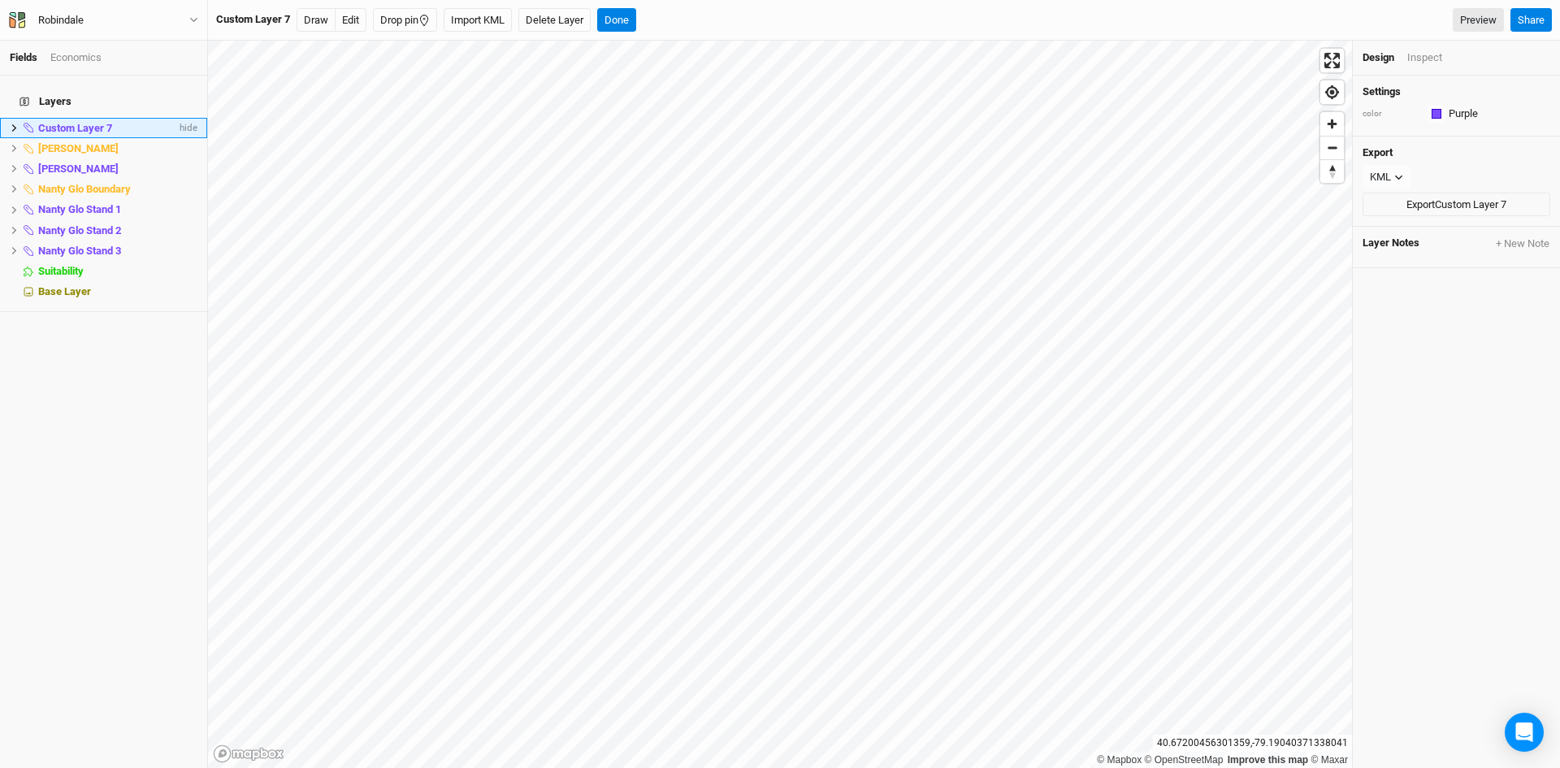
click at [8, 118] on li "Custom Layer 7 hide" at bounding box center [103, 128] width 207 height 20
click at [11, 123] on icon at bounding box center [14, 127] width 9 height 9
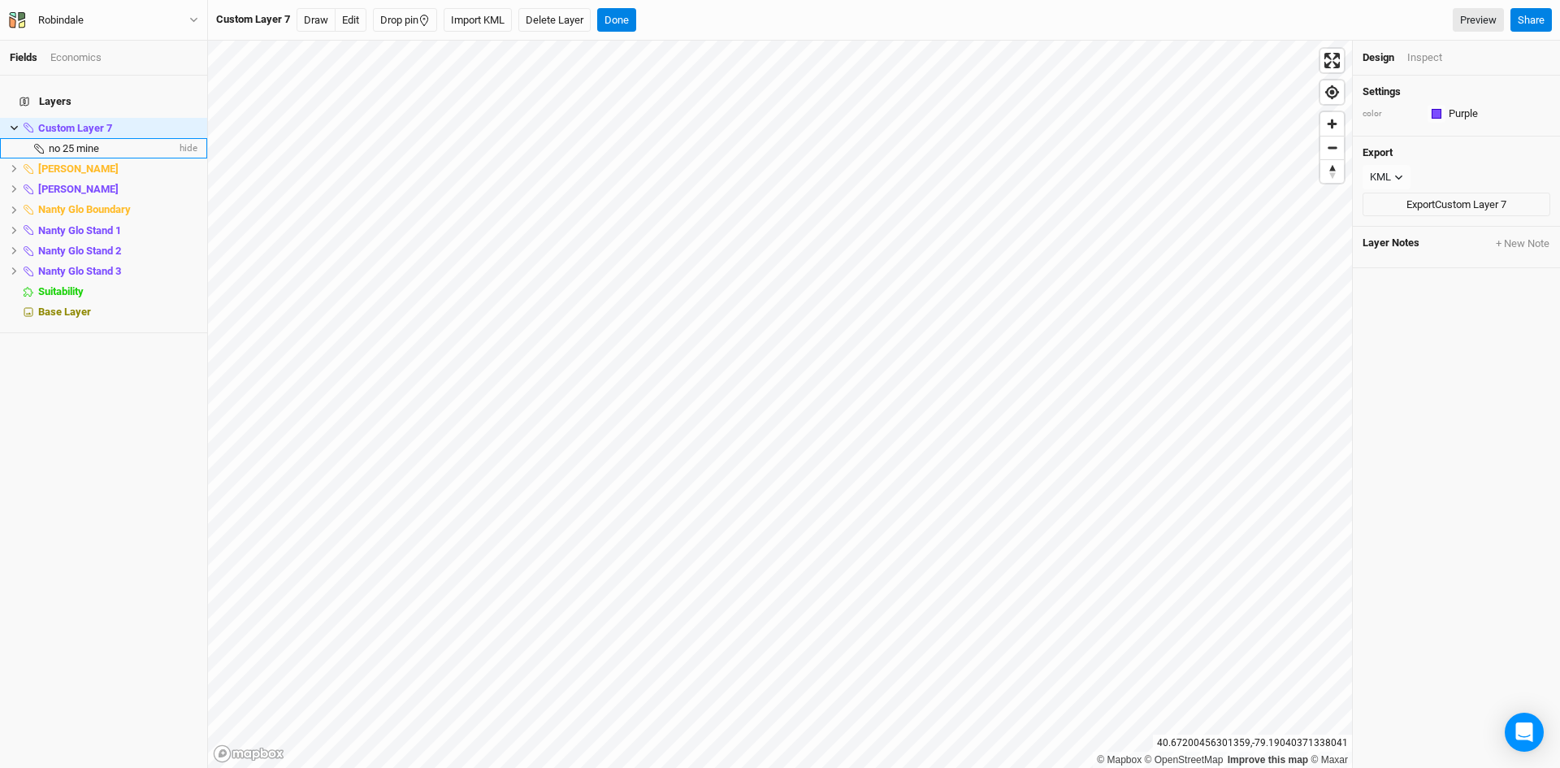
click at [64, 142] on span "no 25 mine" at bounding box center [74, 148] width 50 height 12
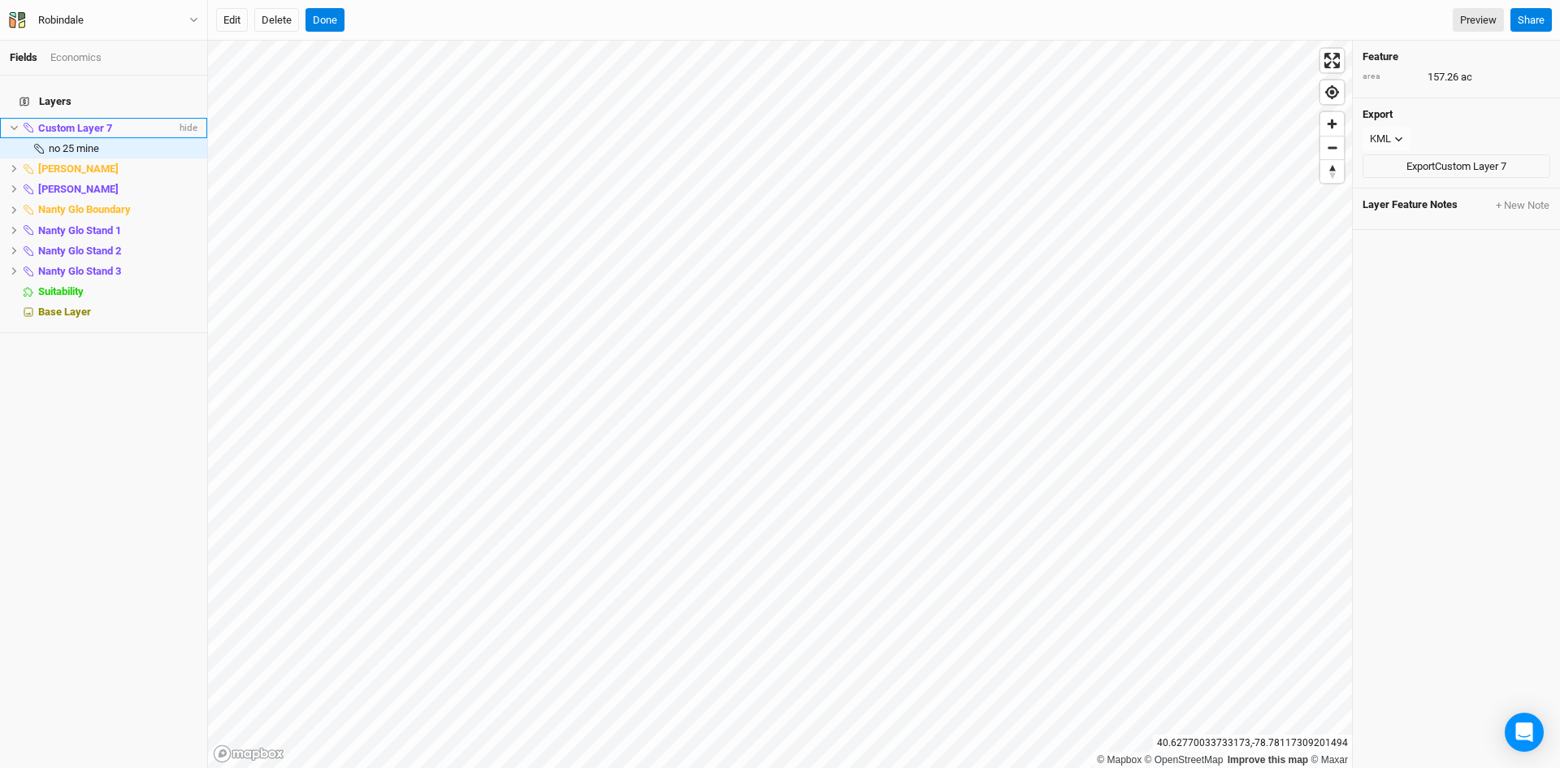
click at [68, 122] on span "Custom Layer 7" at bounding box center [75, 128] width 74 height 12
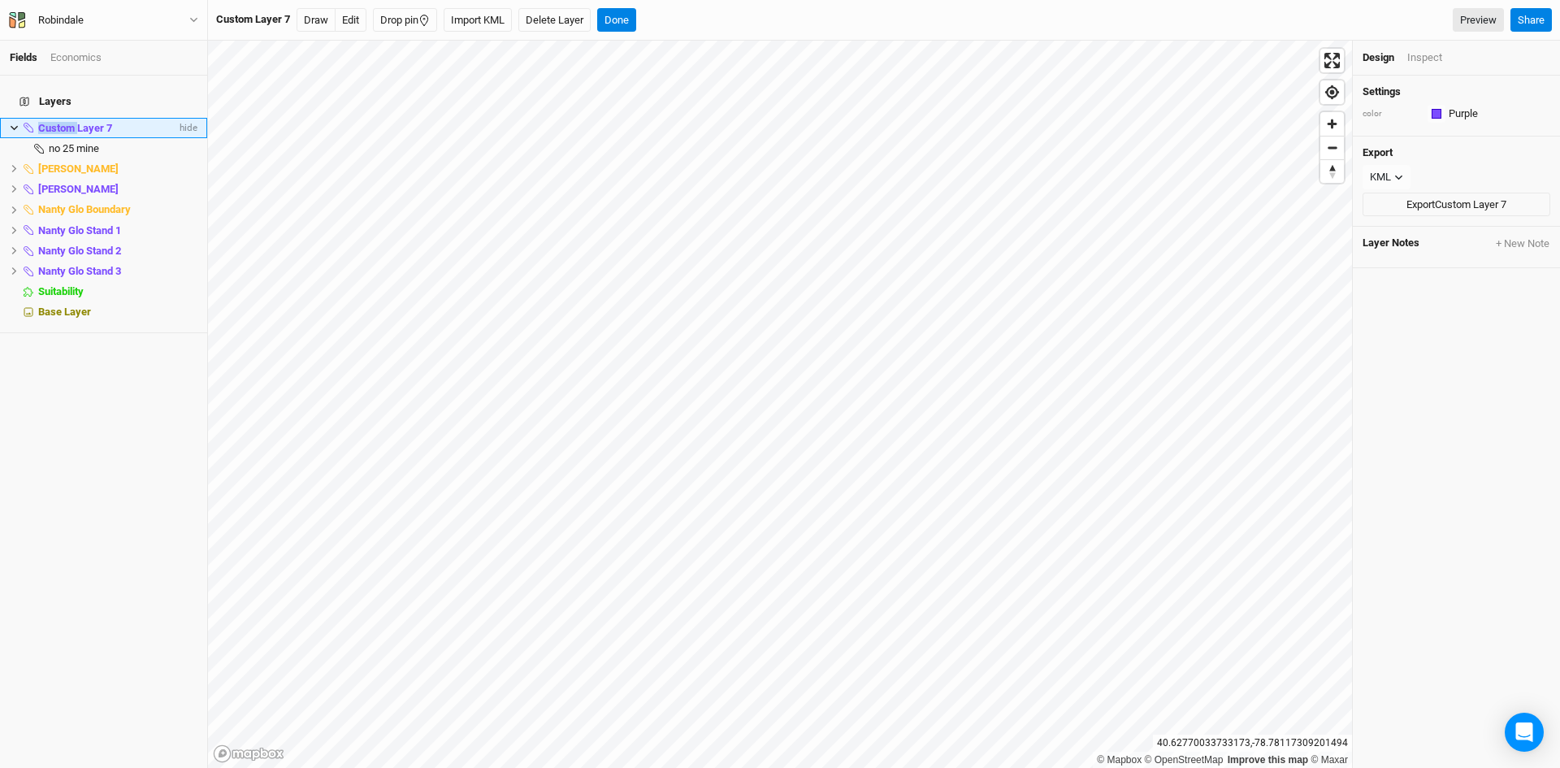
click at [67, 122] on span "Custom Layer 7" at bounding box center [75, 128] width 74 height 12
type input "No 25 Mine Do"
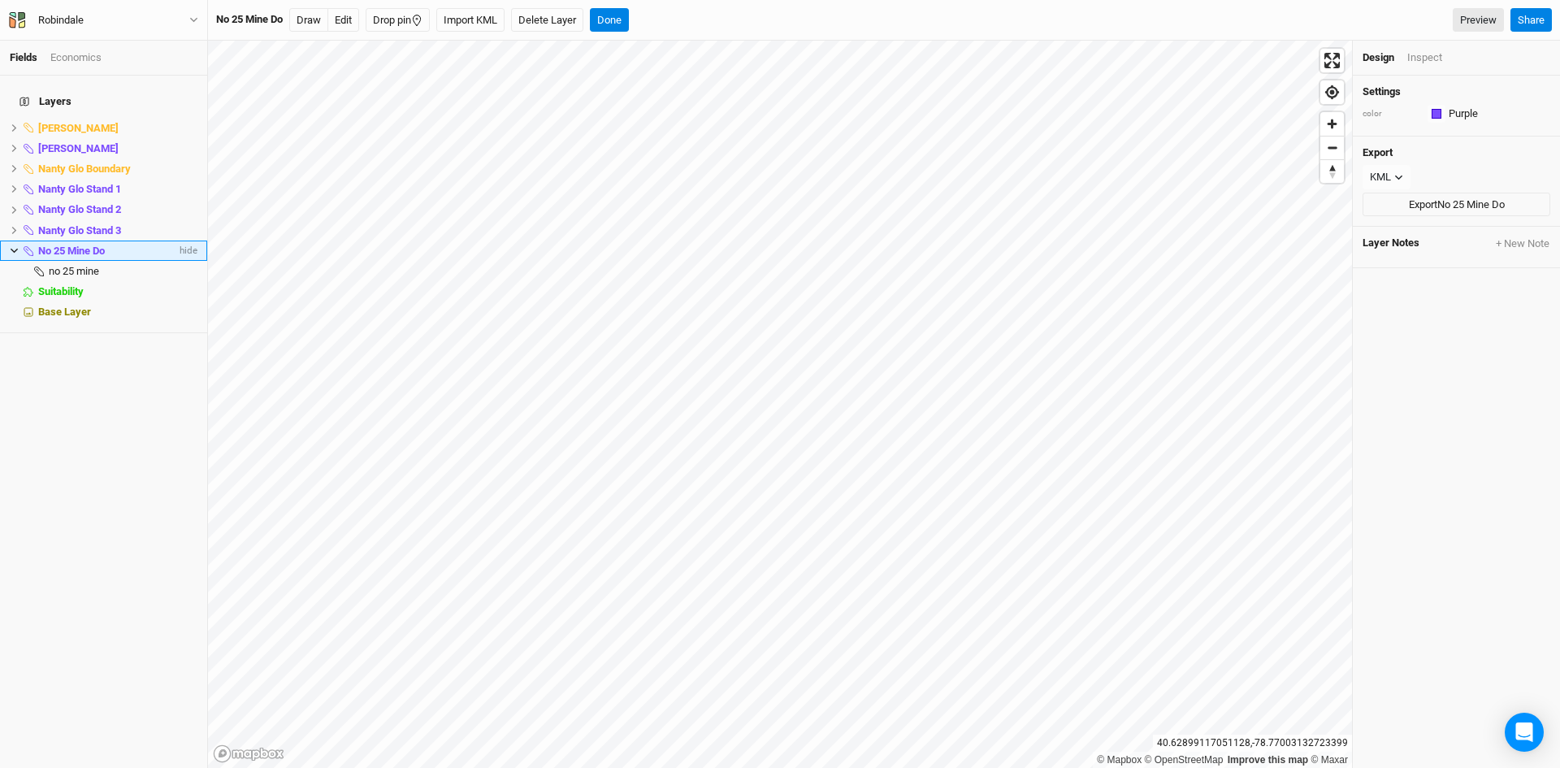
click at [76, 245] on span "No 25 Mine Do" at bounding box center [71, 251] width 67 height 12
click at [119, 244] on input "No 25 Mine Do" at bounding box center [104, 251] width 134 height 15
click at [102, 245] on input "No 25 Mine Do" at bounding box center [104, 251] width 134 height 15
click at [108, 244] on input "No 25 Mine Do" at bounding box center [104, 251] width 134 height 15
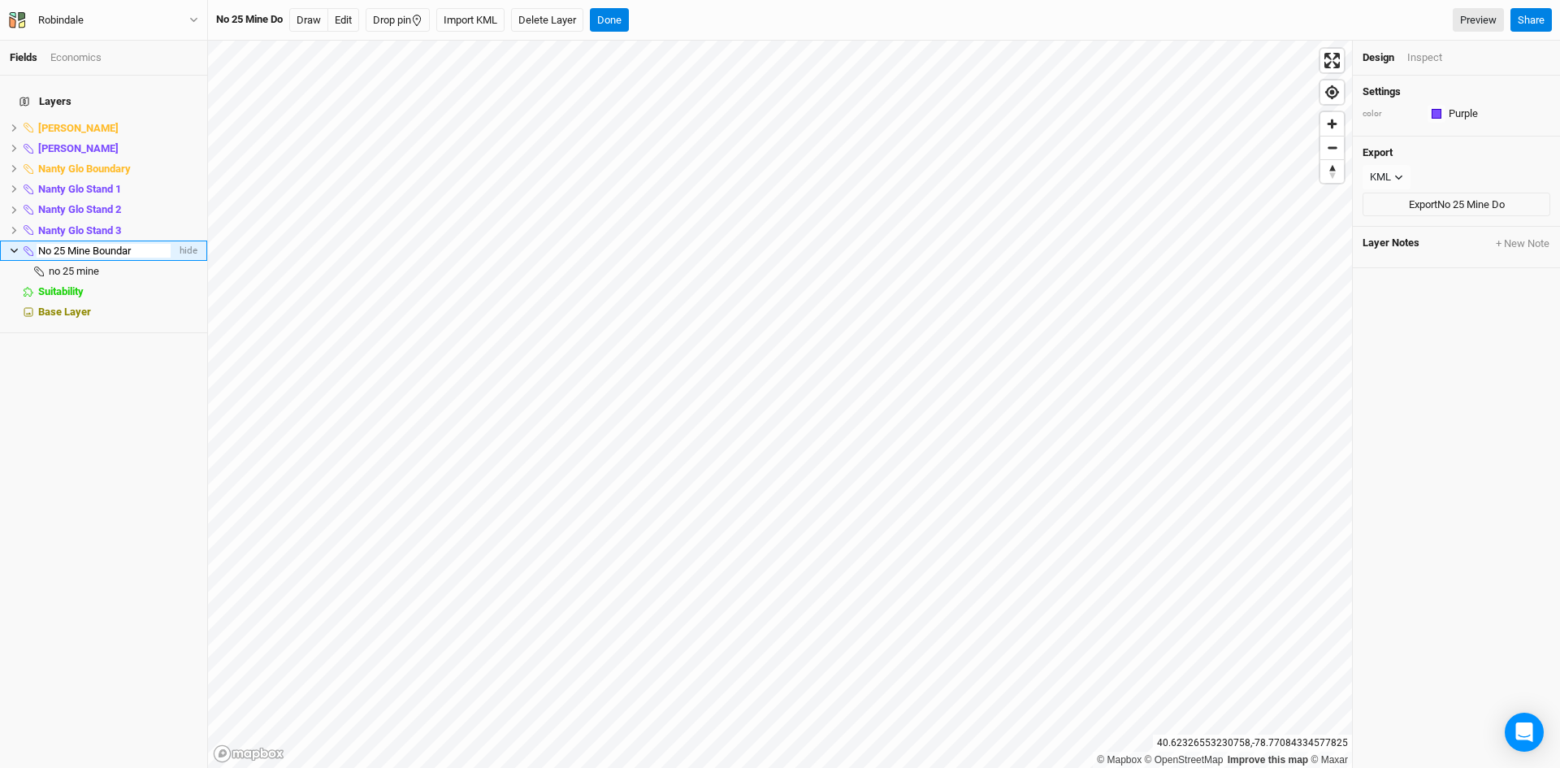
type input "No 25 Mine Boundary"
click at [46, 383] on div "Layers [PERSON_NAME] hide [PERSON_NAME] Stands hide Nanty Glo Boundary hide Nan…" at bounding box center [103, 422] width 207 height 692
click at [71, 245] on span "No 25 Mine Boundary" at bounding box center [87, 251] width 99 height 12
click at [1436, 118] on div "button" at bounding box center [1436, 114] width 10 height 10
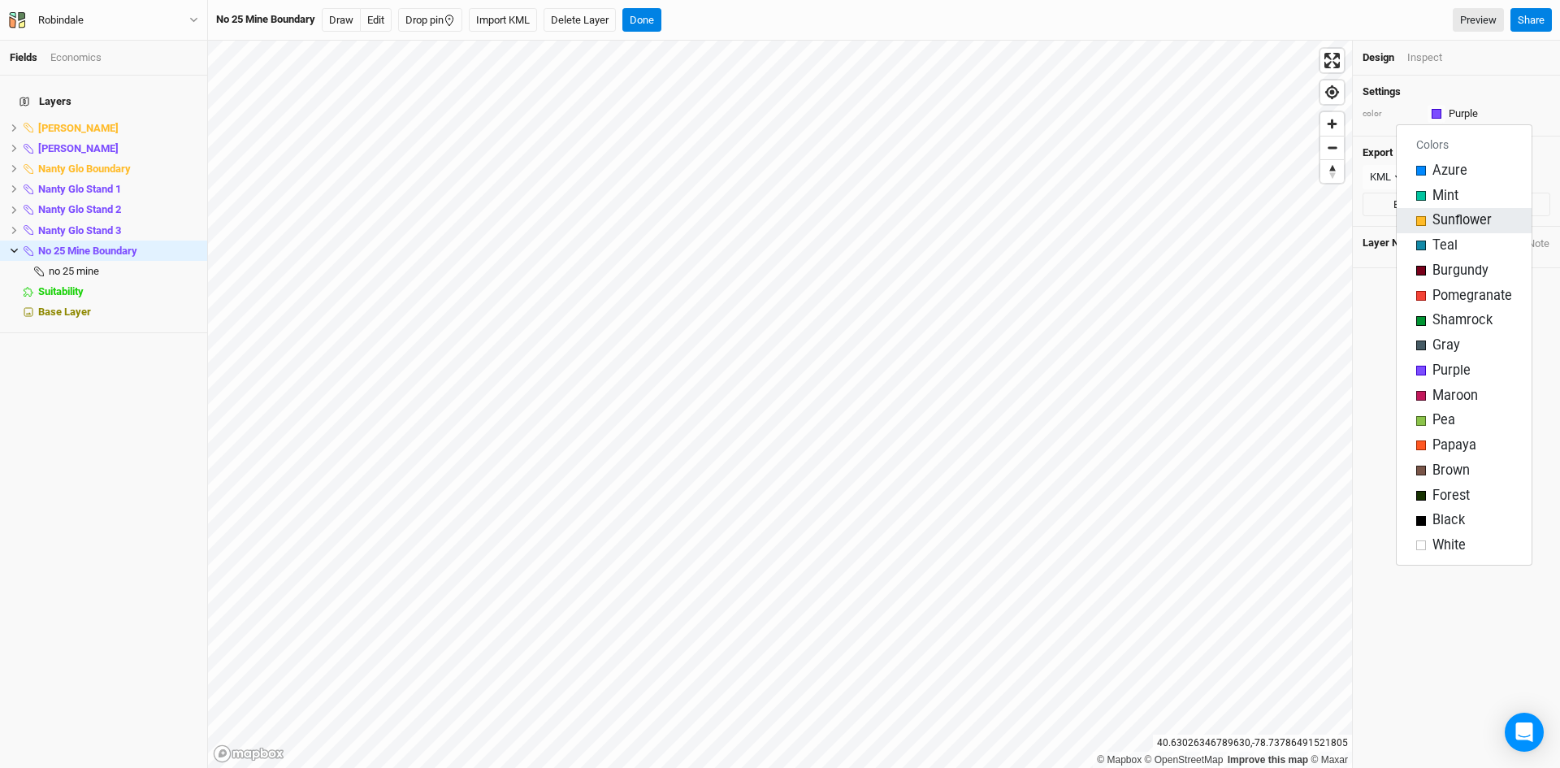
click at [1453, 219] on span "Sunflower" at bounding box center [1461, 220] width 59 height 19
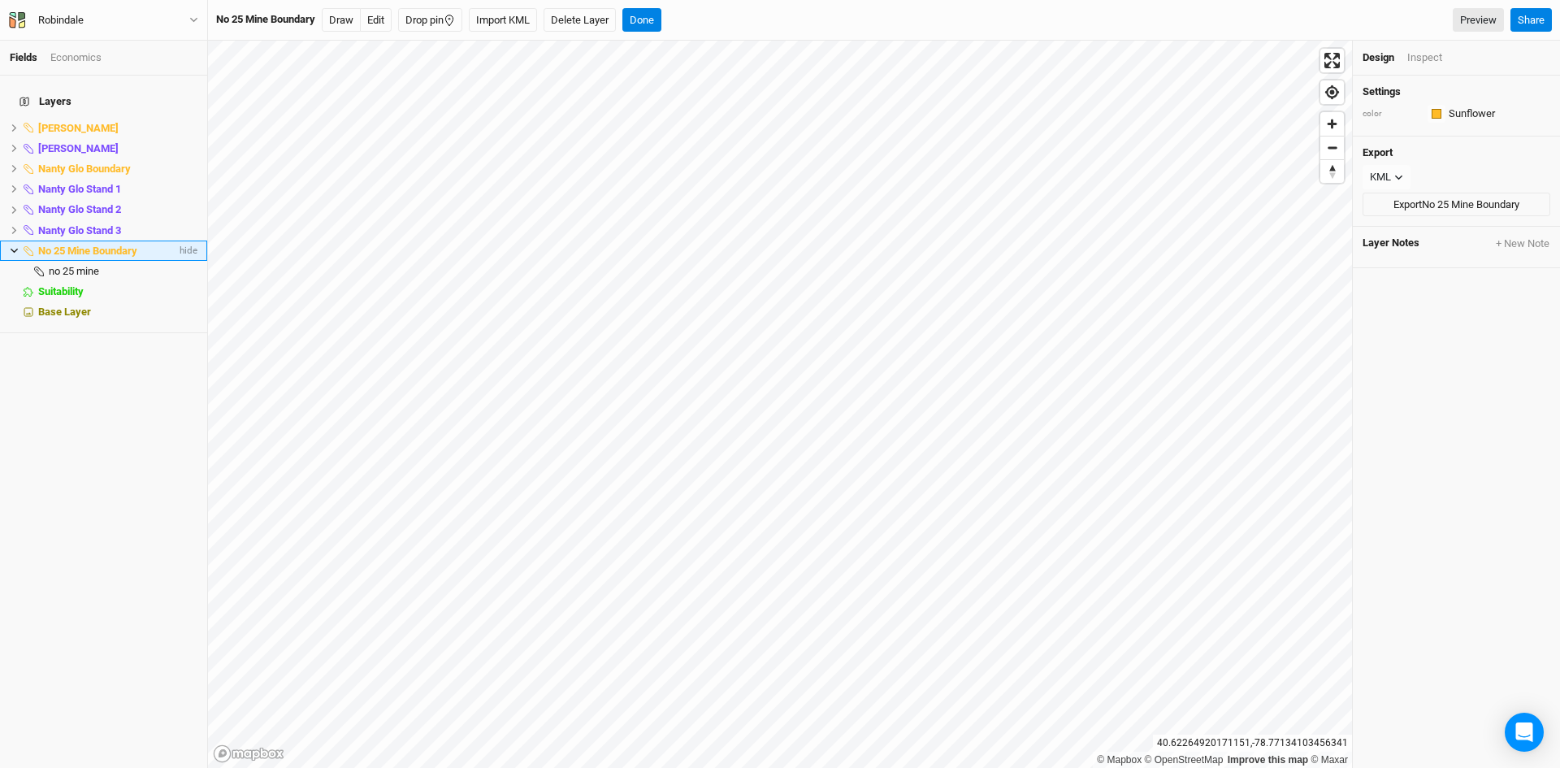
click at [11, 246] on icon at bounding box center [14, 250] width 9 height 9
click at [500, 24] on button "Import KML" at bounding box center [503, 20] width 68 height 24
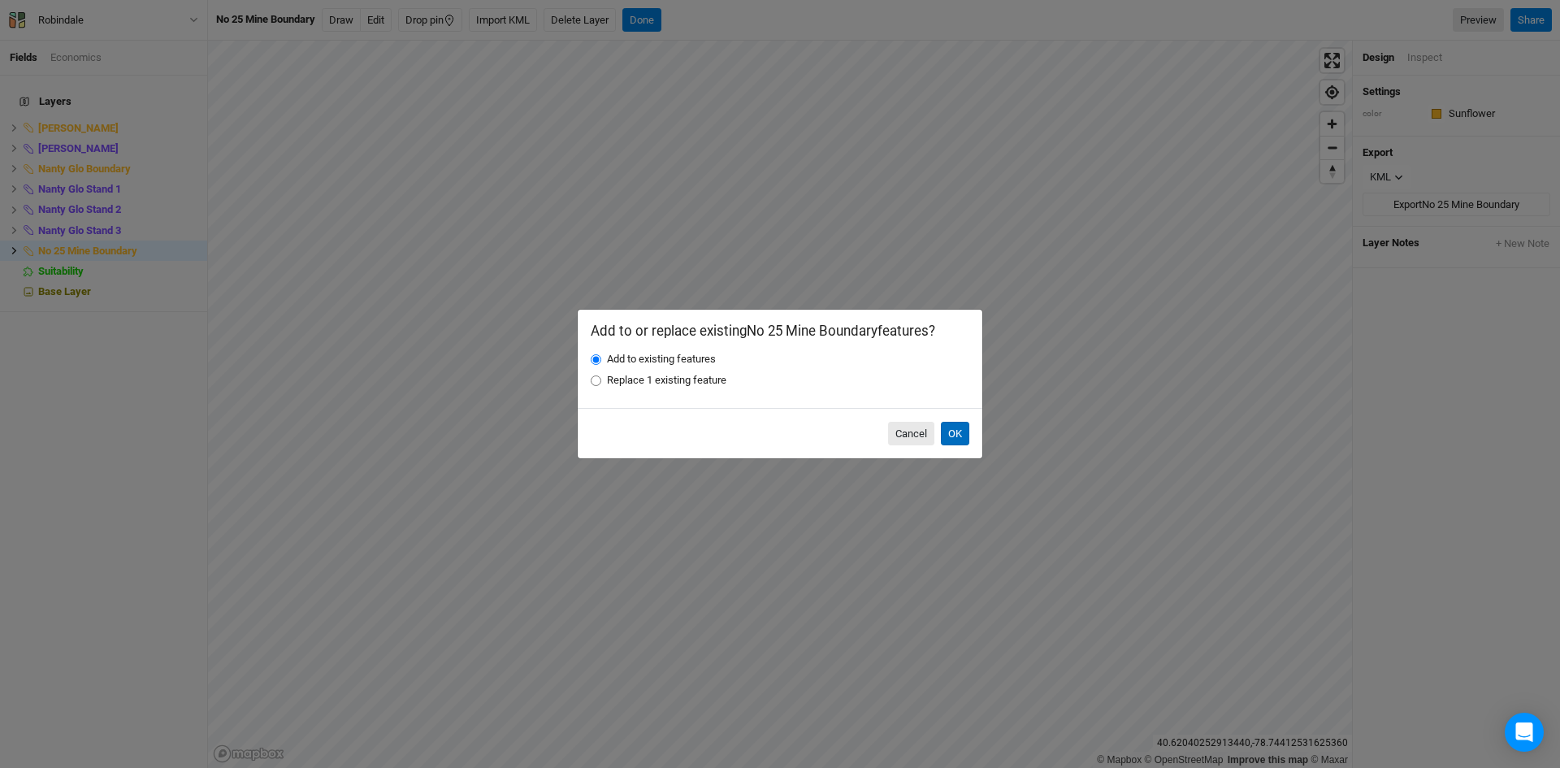
click at [955, 431] on button "OK" at bounding box center [955, 434] width 28 height 24
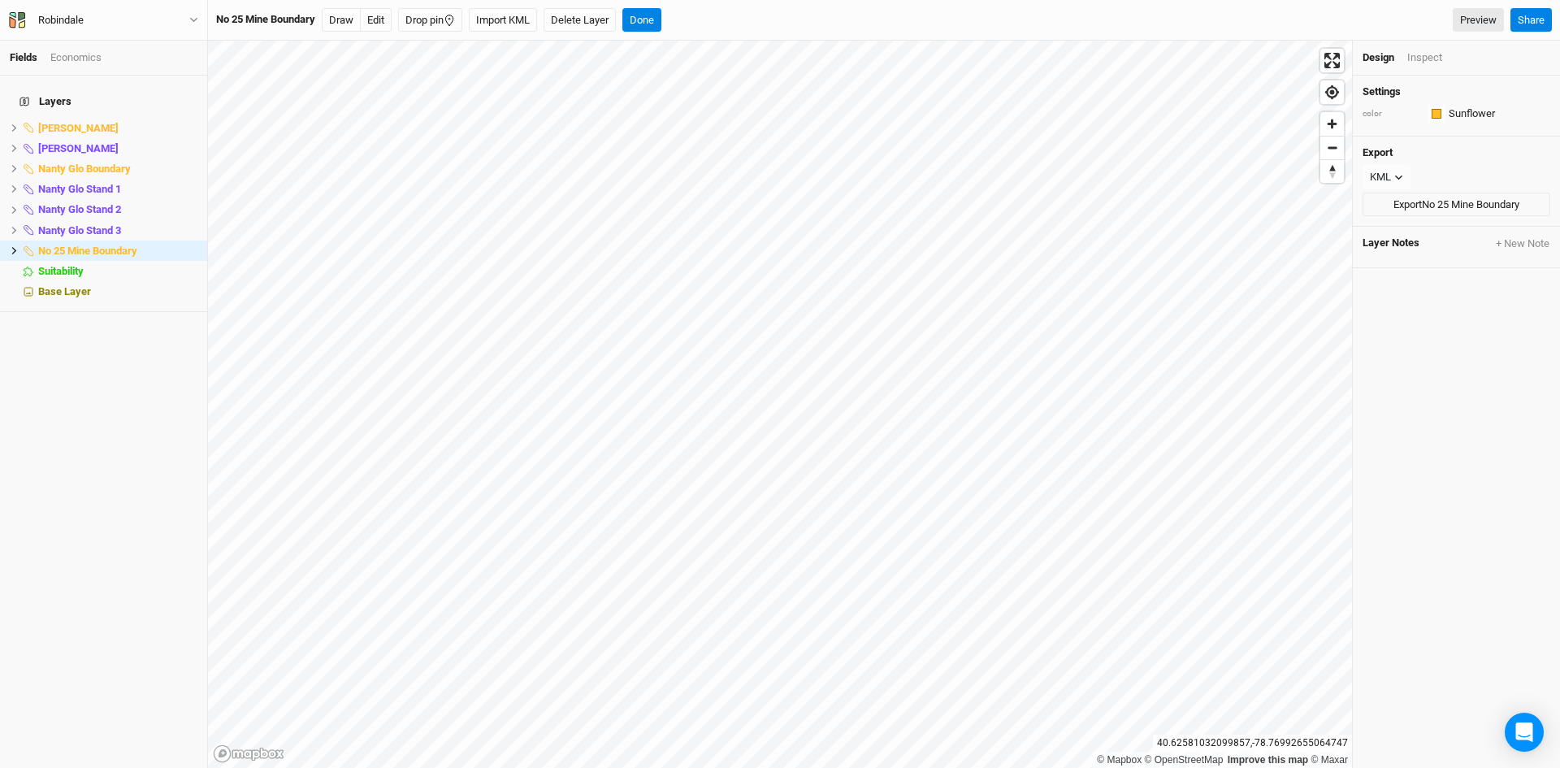
click at [113, 383] on div "Layers [PERSON_NAME] hide [PERSON_NAME] Stands hide Nanty [PERSON_NAME] hide Na…" at bounding box center [103, 422] width 207 height 692
click at [55, 473] on div "Layers [PERSON_NAME] hide [PERSON_NAME] Stands hide Nanty [PERSON_NAME] hide Na…" at bounding box center [103, 422] width 207 height 692
click at [512, 14] on button "Import KML" at bounding box center [503, 20] width 68 height 24
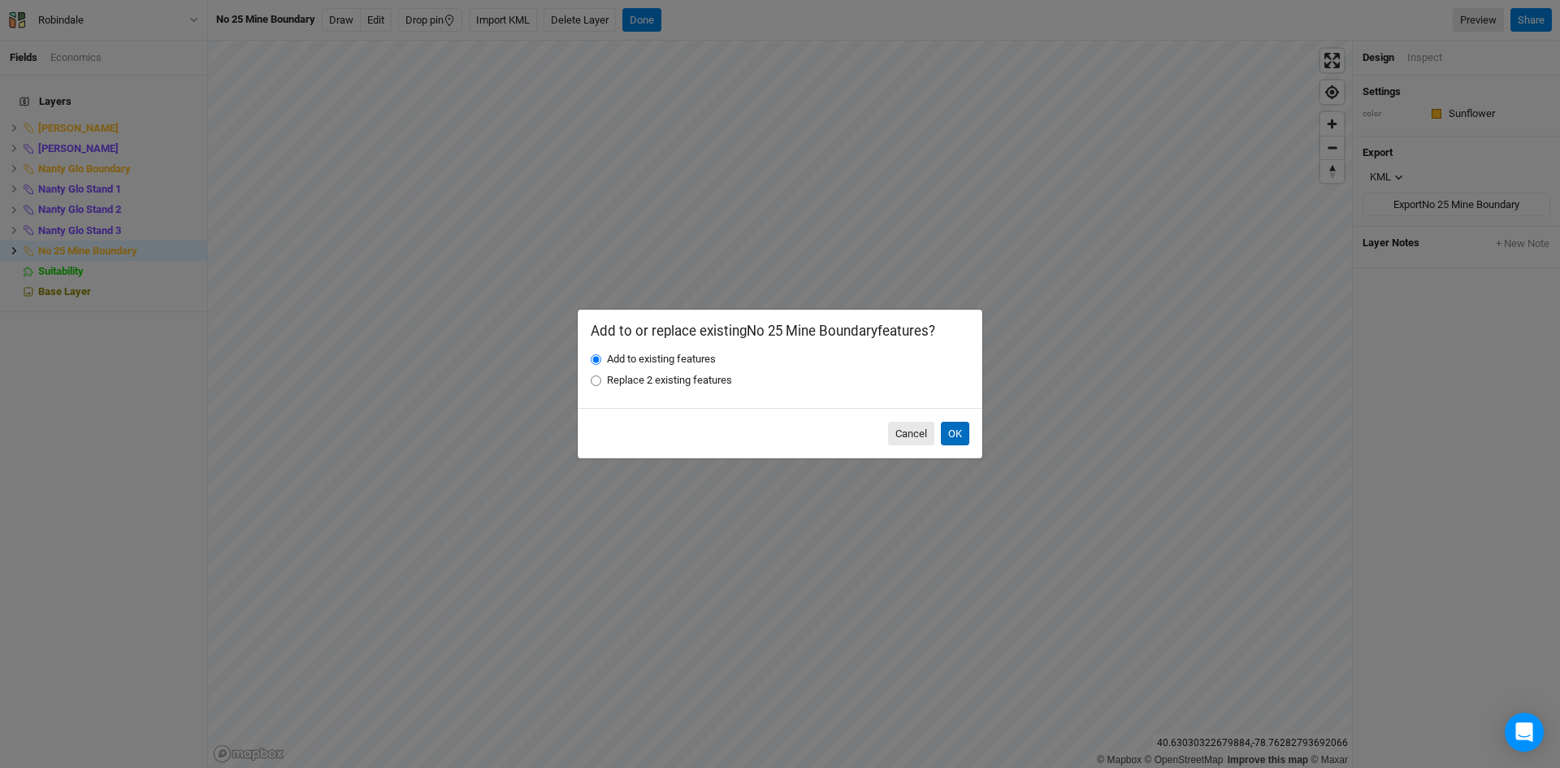
click at [952, 431] on button "OK" at bounding box center [955, 434] width 28 height 24
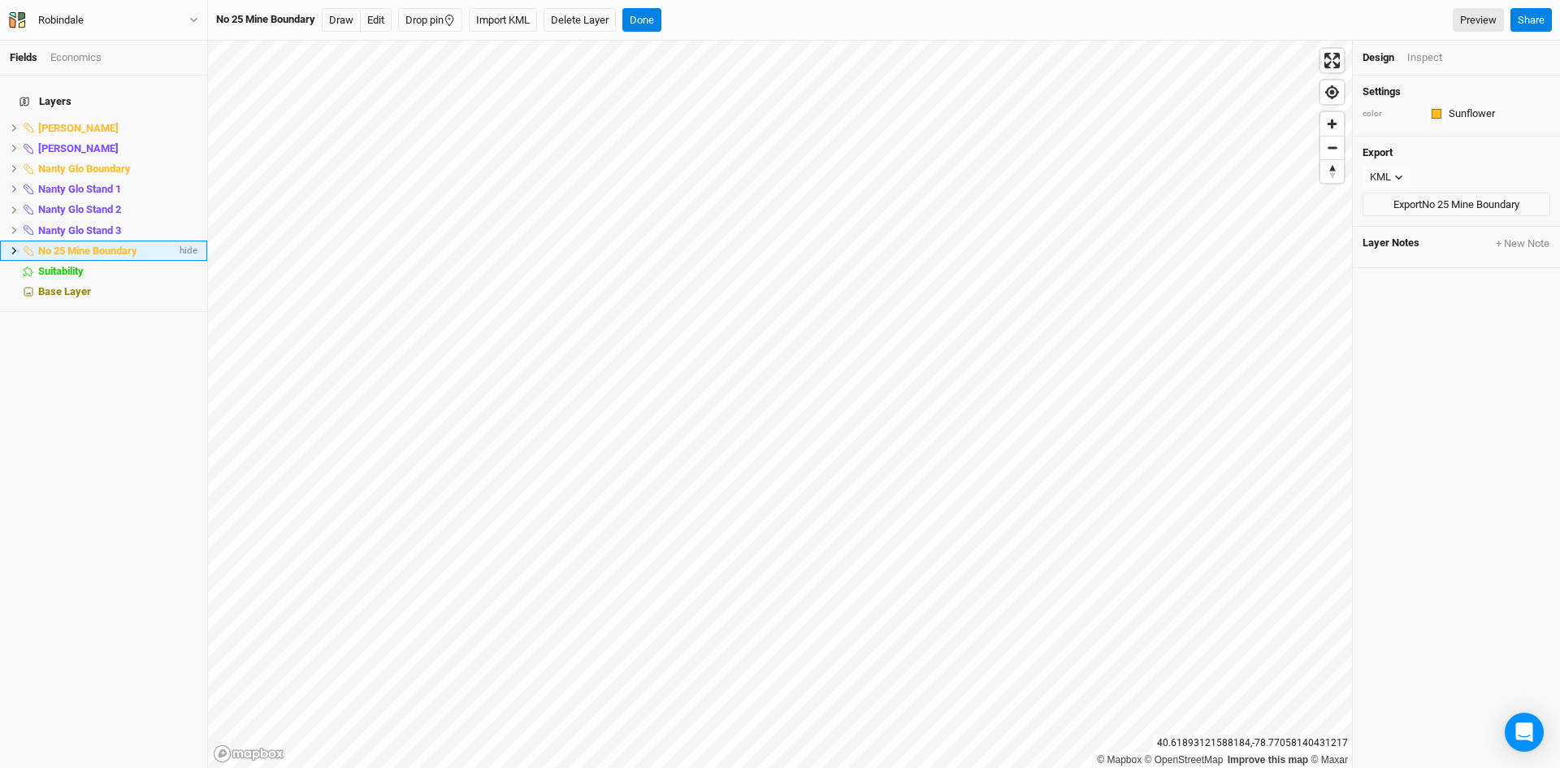
click at [5, 244] on li "No 25 Mine Boundary hide" at bounding box center [103, 250] width 207 height 20
click at [12, 246] on icon at bounding box center [14, 250] width 9 height 9
click at [111, 285] on span "New No. 25 Mine Planting Area" at bounding box center [119, 291] width 141 height 12
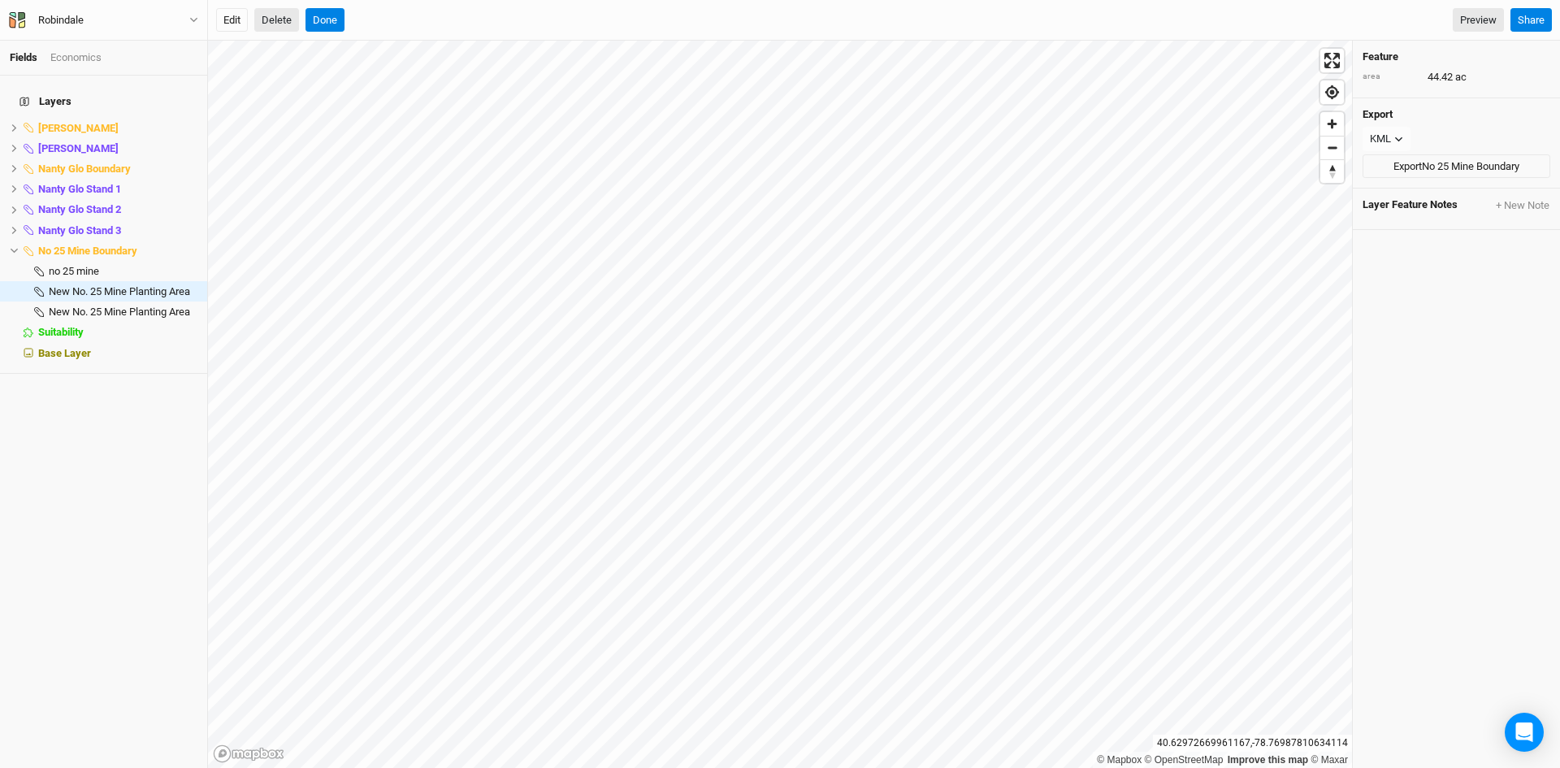
click at [270, 22] on button "Delete" at bounding box center [276, 20] width 45 height 24
click at [606, 16] on button "Confirm" at bounding box center [592, 20] width 50 height 24
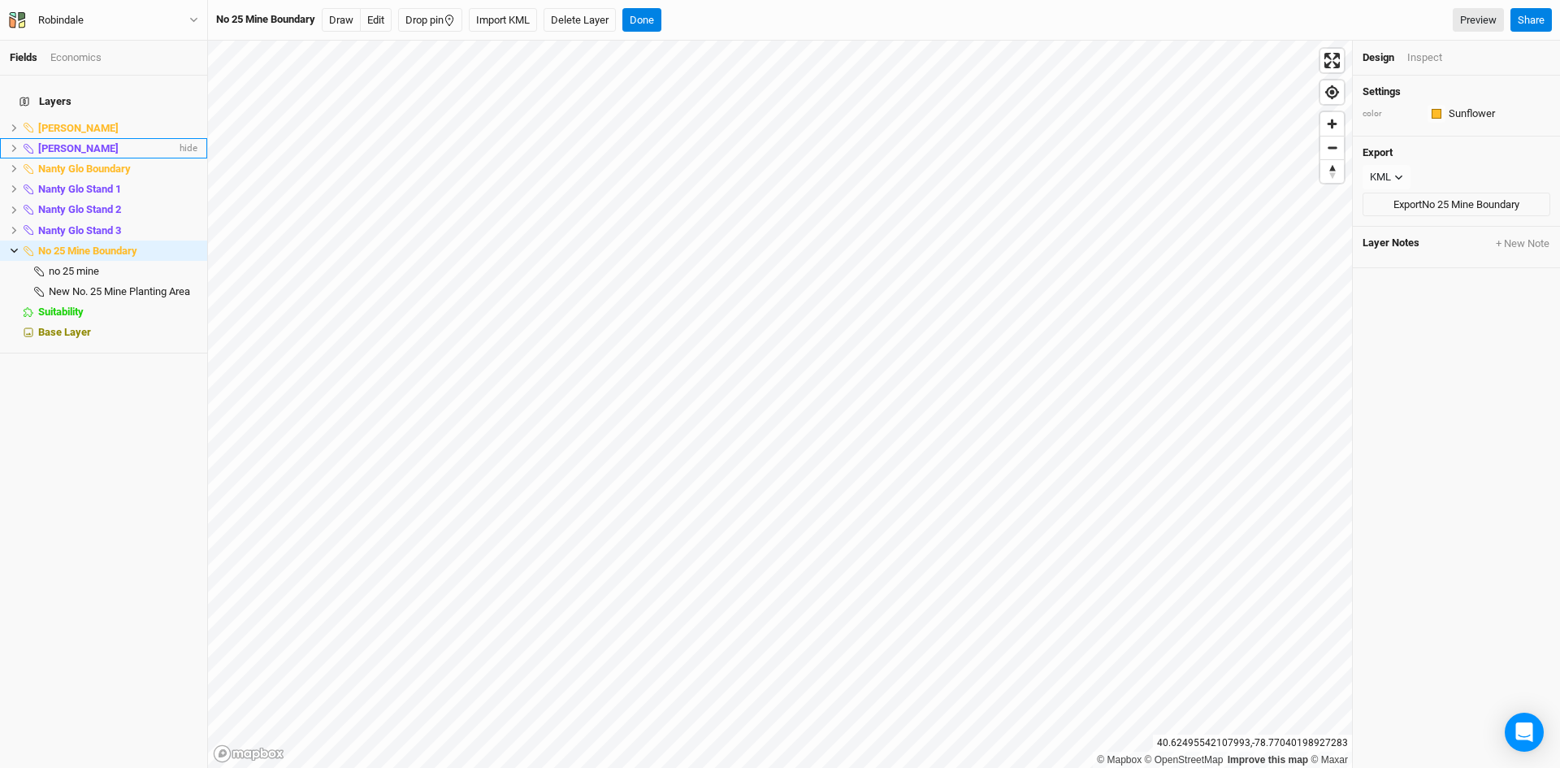
click at [10, 144] on icon at bounding box center [14, 148] width 9 height 9
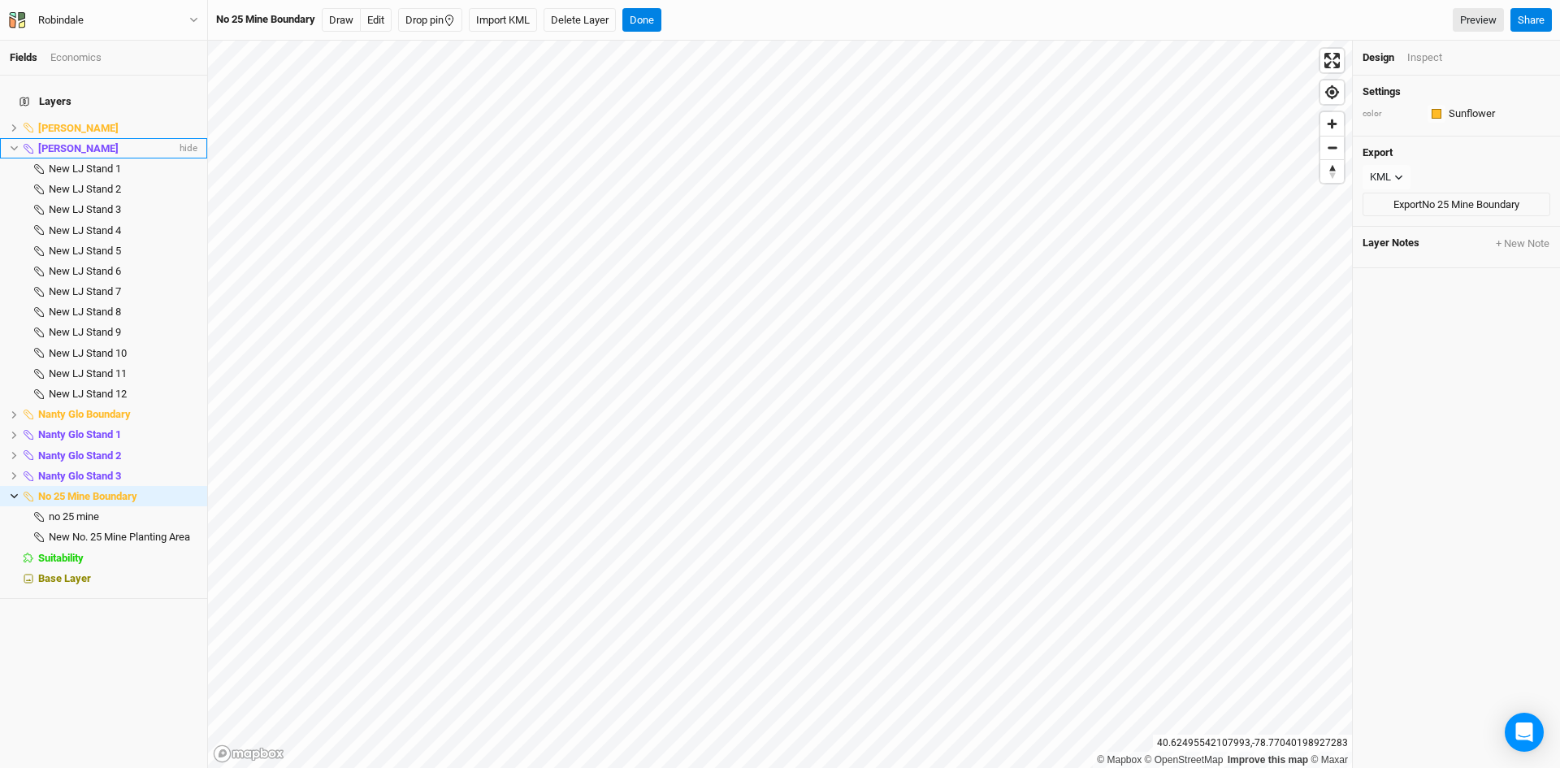
click at [8, 138] on li "[PERSON_NAME] Stands hide" at bounding box center [103, 148] width 207 height 20
click at [13, 144] on icon at bounding box center [14, 148] width 9 height 9
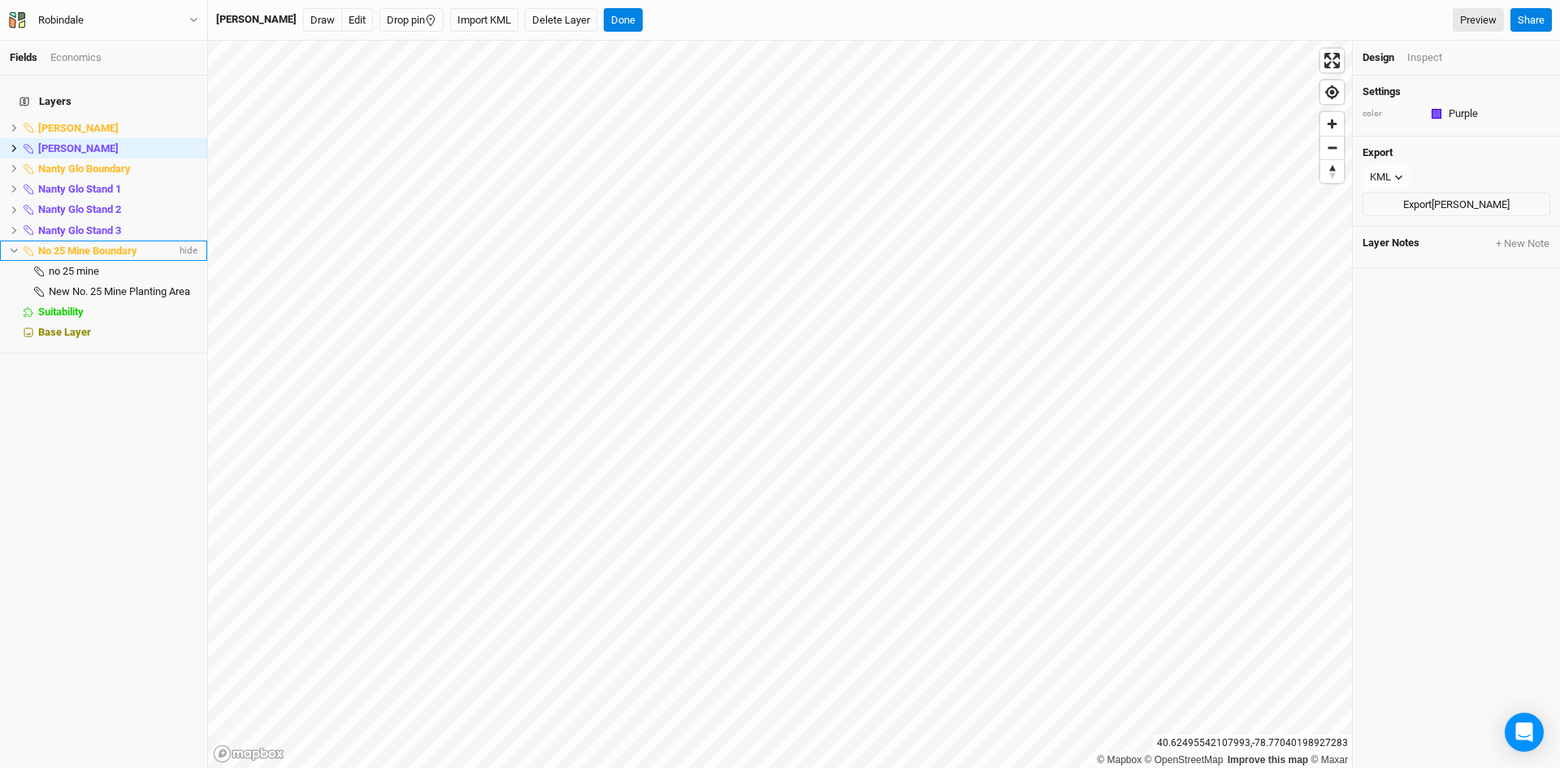
click at [91, 245] on span "No 25 Mine Boundary" at bounding box center [87, 251] width 99 height 12
click at [136, 244] on input "No 25 Mine Boundary" at bounding box center [104, 251] width 134 height 15
drag, startPoint x: 138, startPoint y: 242, endPoint x: 96, endPoint y: 248, distance: 42.6
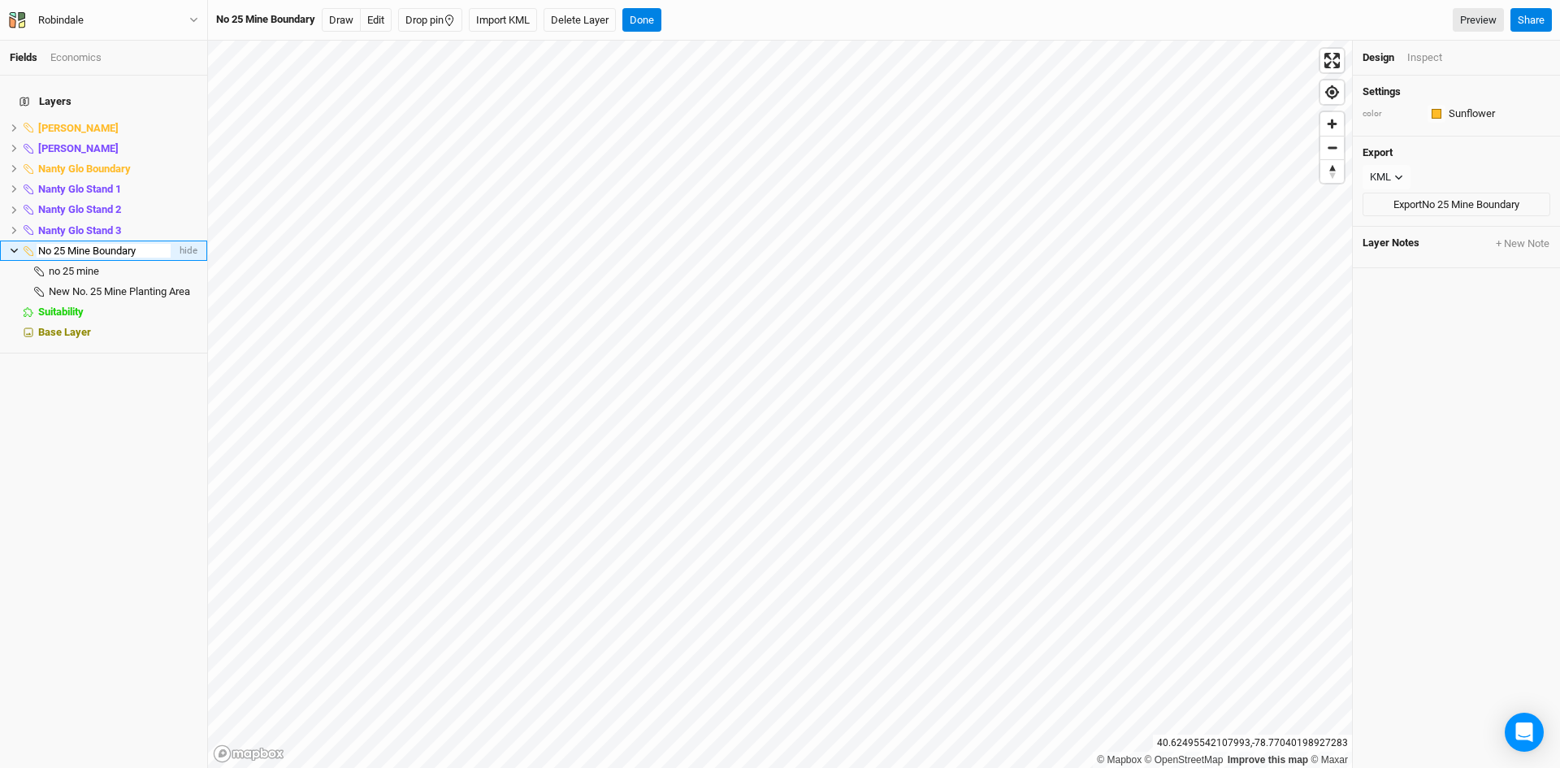
click at [96, 248] on input "No 25 Mine Boundary" at bounding box center [104, 251] width 134 height 15
type input "No 25 Mine"
click at [128, 497] on div "Layers [PERSON_NAME] hide [PERSON_NAME] Stands hide [PERSON_NAME] hide Nanty Gl…" at bounding box center [103, 422] width 207 height 692
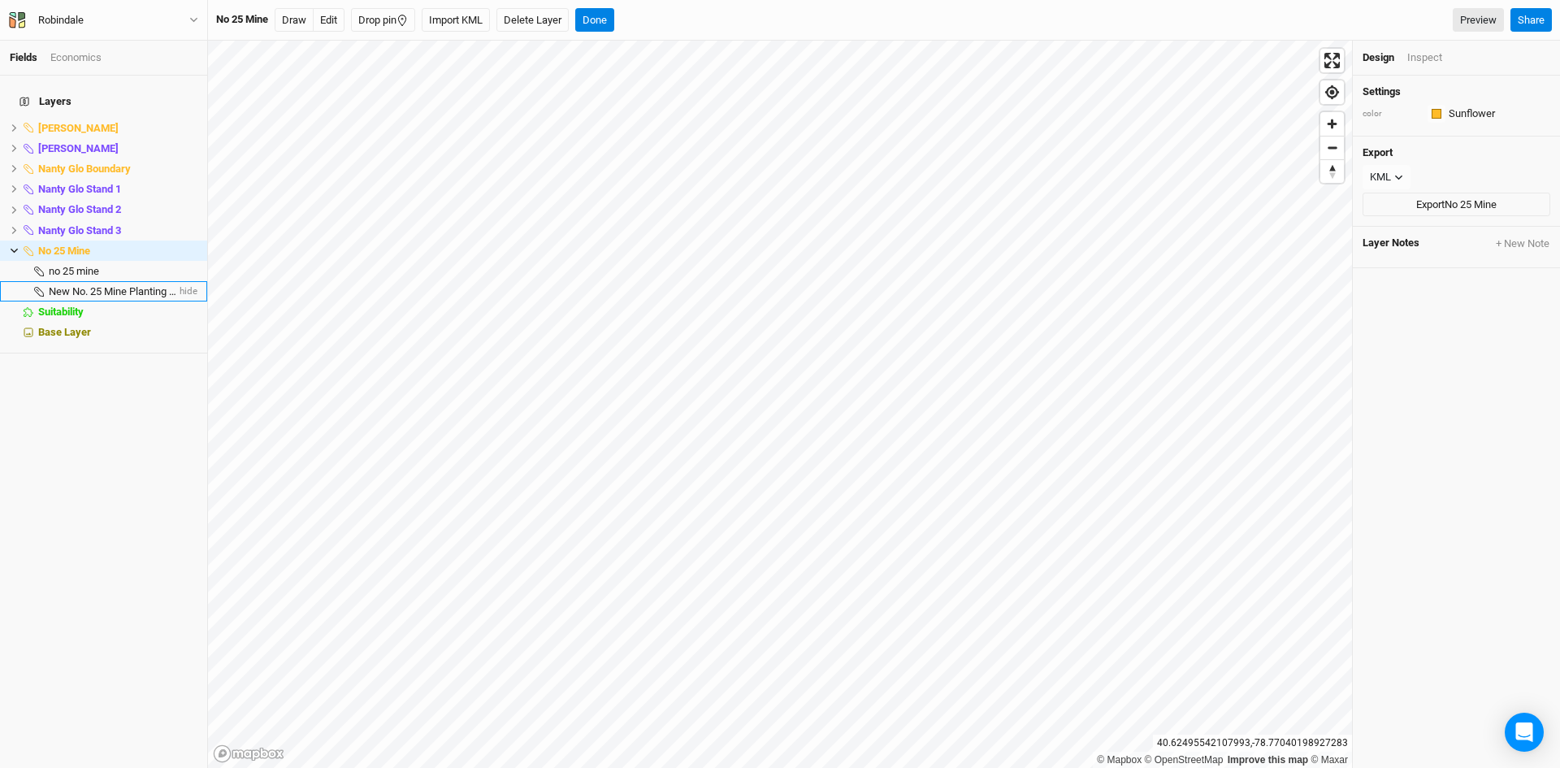
click at [94, 285] on span "New No. 25 Mine Planting Area" at bounding box center [119, 291] width 141 height 12
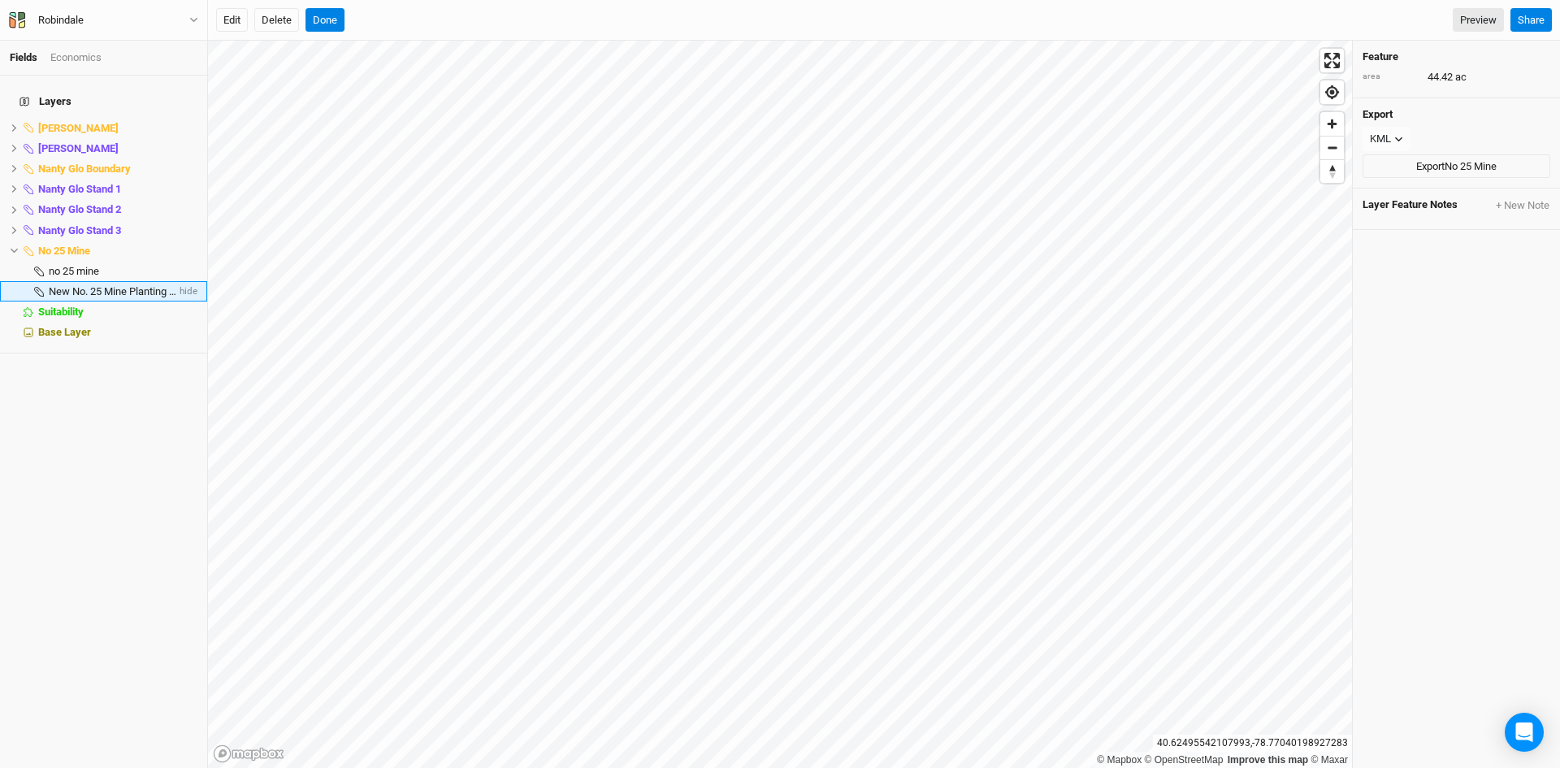
click at [91, 285] on span "New No. 25 Mine Planting Area" at bounding box center [119, 291] width 141 height 12
click at [136, 284] on input "New No. 25 Mine Planting Area" at bounding box center [109, 291] width 124 height 15
drag, startPoint x: 109, startPoint y: 278, endPoint x: 205, endPoint y: 283, distance: 96.0
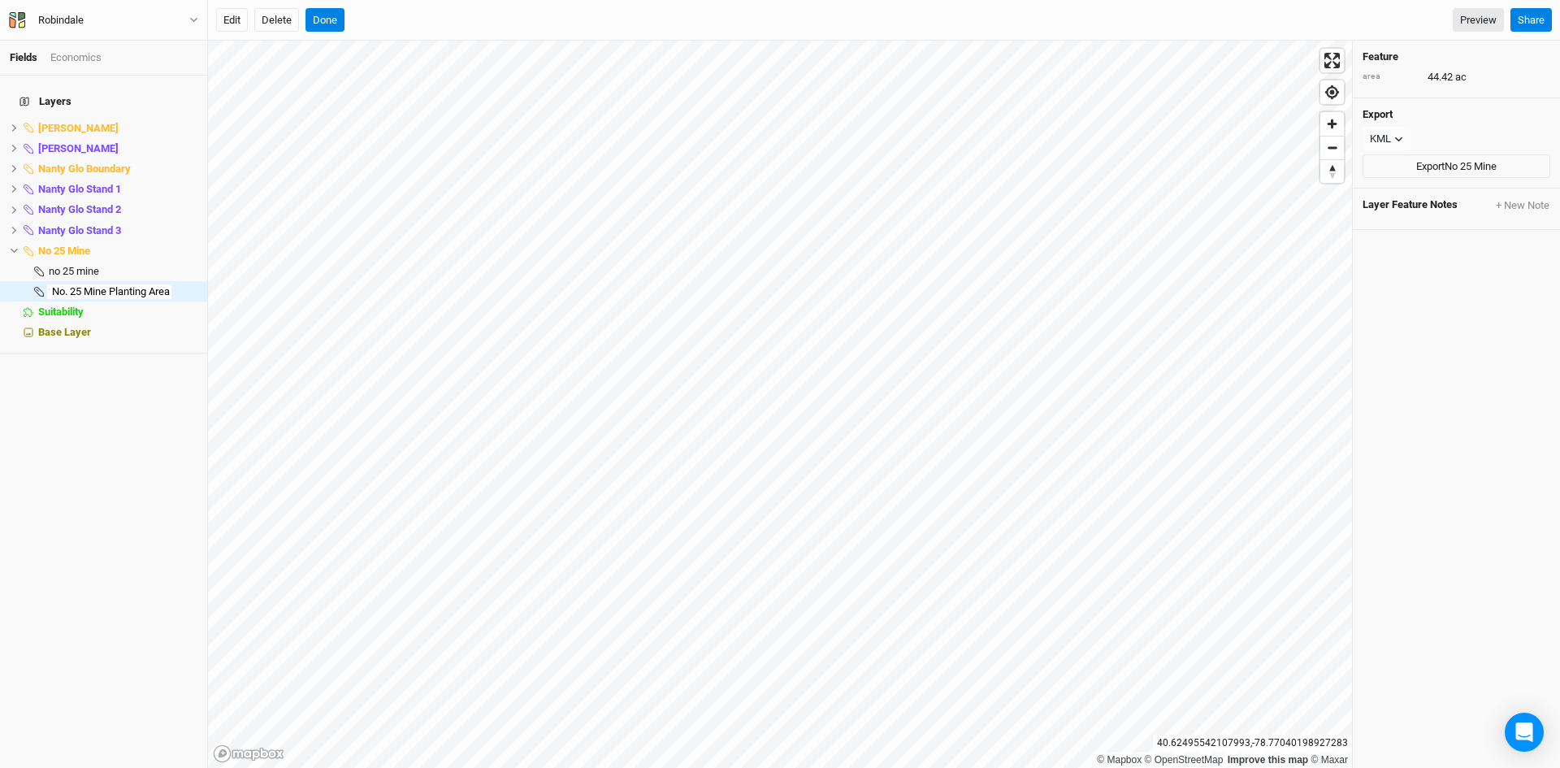
click at [205, 283] on div "Layers [PERSON_NAME] hide [PERSON_NAME] Stands hide [PERSON_NAME] hide Nanty Gl…" at bounding box center [103, 422] width 207 height 692
type input "New No. 25 Mine Stand 1"
click at [153, 378] on div "Layers [PERSON_NAME] hide [PERSON_NAME] Stands hide [PERSON_NAME] hide Nanty Gl…" at bounding box center [103, 422] width 207 height 692
click at [97, 285] on span "New No. 25 Mine Stand 1" at bounding box center [106, 291] width 115 height 12
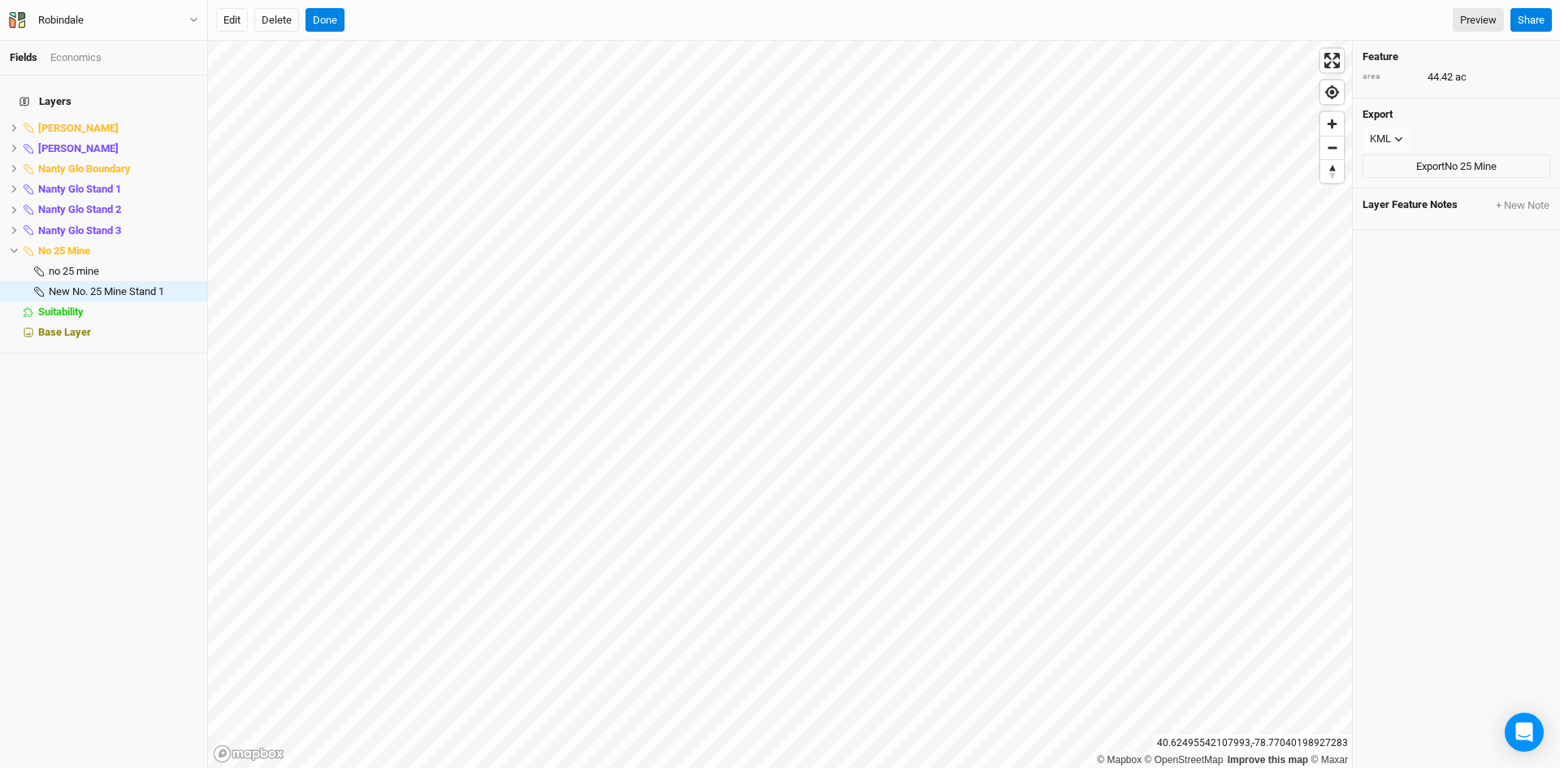
drag, startPoint x: 97, startPoint y: 278, endPoint x: 70, endPoint y: 456, distance: 180.0
click at [70, 456] on div "Layers [PERSON_NAME] hide [PERSON_NAME] Stands hide [PERSON_NAME] hide Nanty Gl…" at bounding box center [103, 422] width 207 height 692
click at [98, 285] on span "New No. 25 Mine Stand 1" at bounding box center [106, 291] width 115 height 12
click at [80, 281] on li "New No. 25 Mine Stand 1 hide" at bounding box center [103, 291] width 207 height 20
click at [80, 265] on span "no 25 mine" at bounding box center [74, 271] width 50 height 12
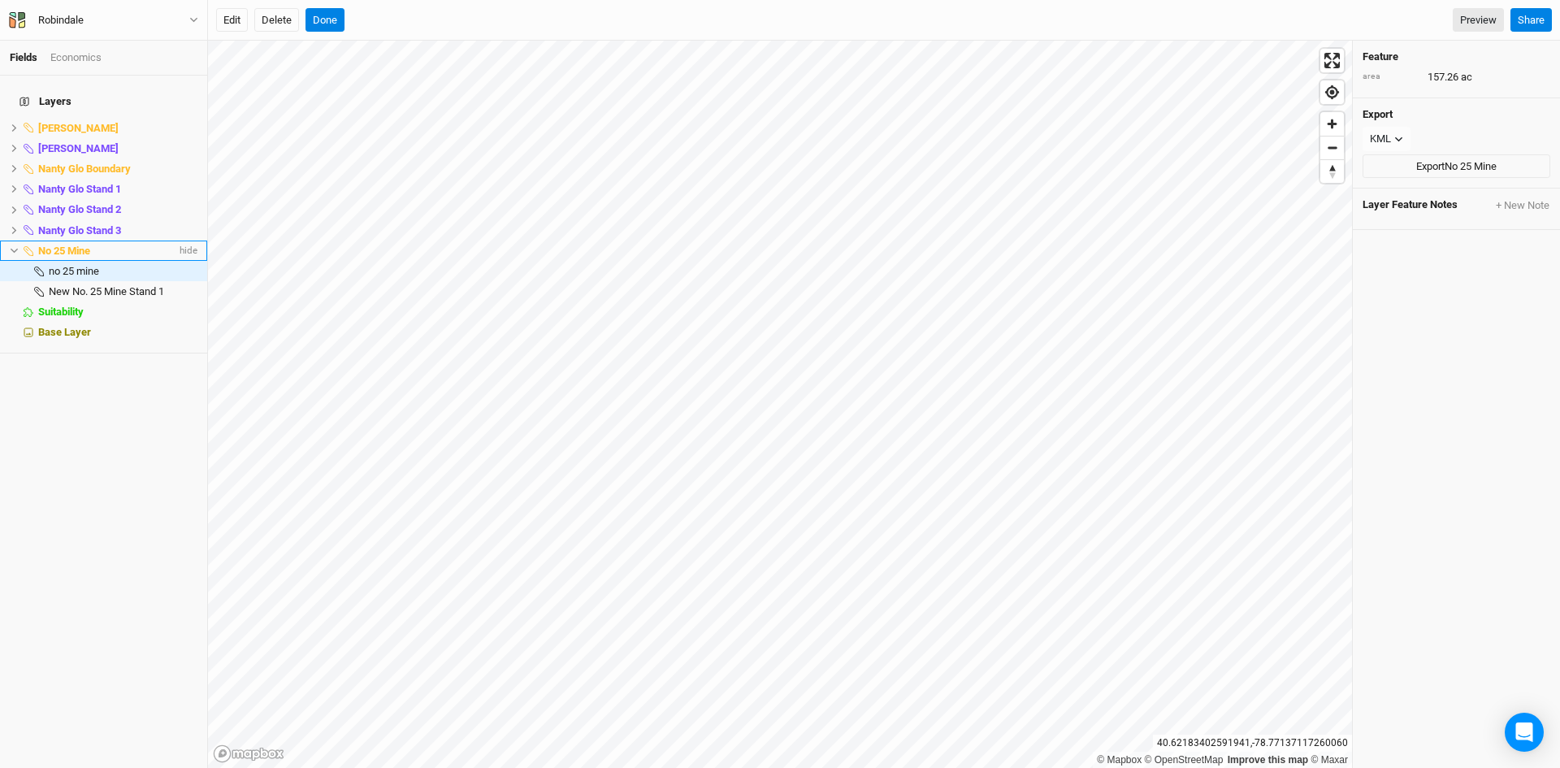
click at [73, 245] on span "No 25 Mine" at bounding box center [64, 251] width 52 height 12
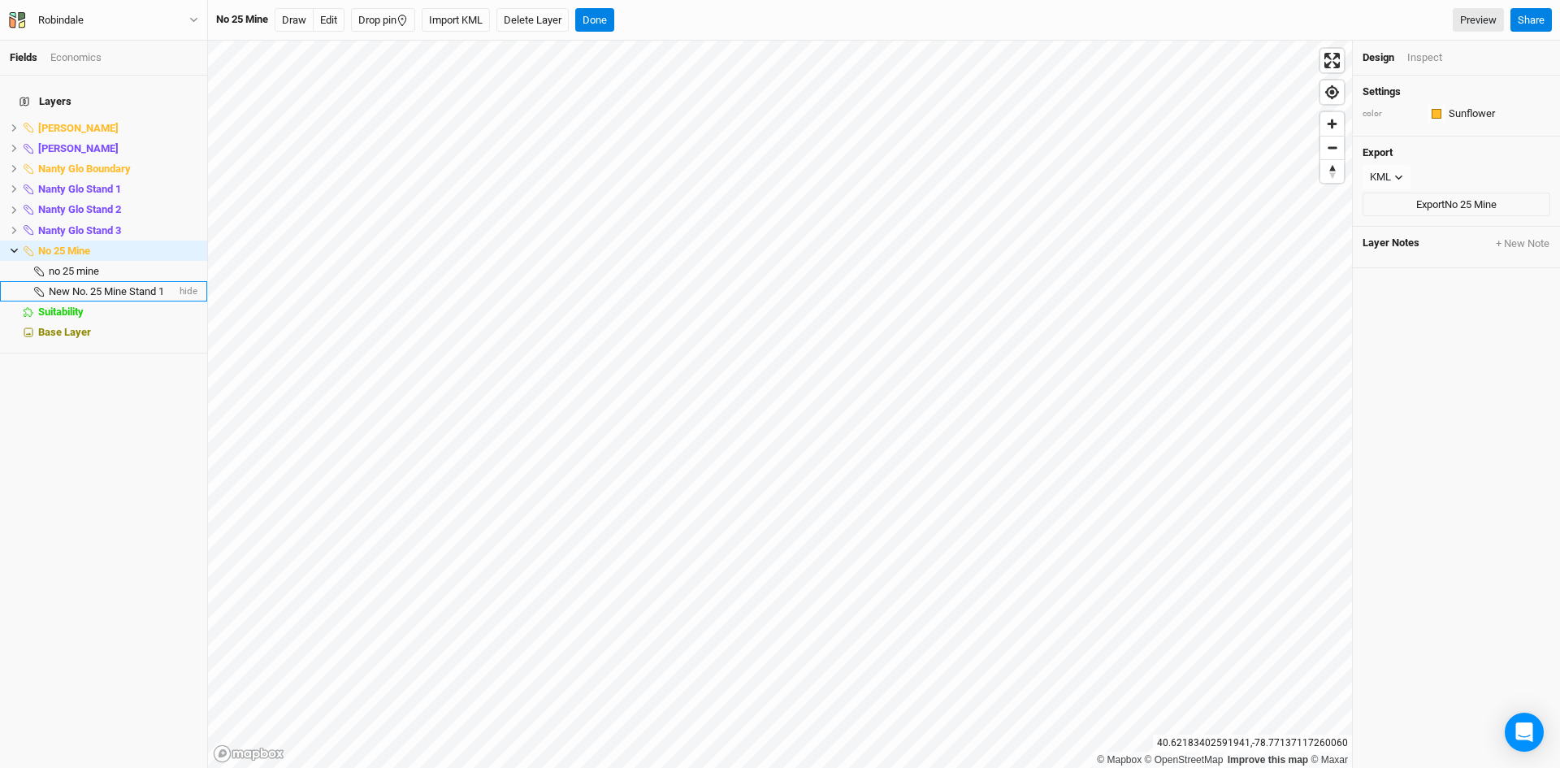
click at [65, 285] on span "New No. 25 Mine Stand 1" at bounding box center [106, 291] width 115 height 12
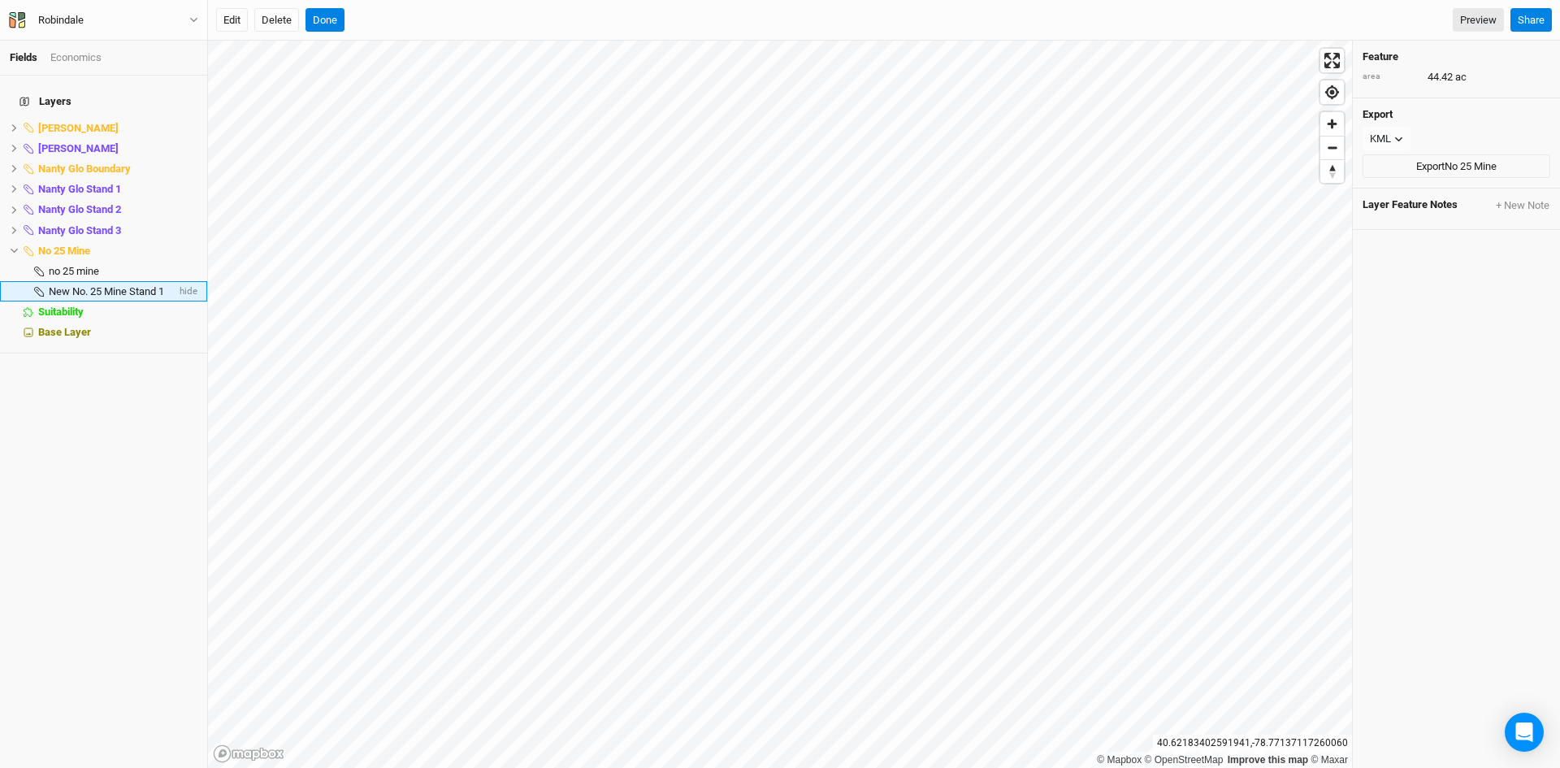
click at [64, 285] on span "New No. 25 Mine Stand 1" at bounding box center [106, 291] width 115 height 12
click at [36, 287] on icon at bounding box center [39, 292] width 10 height 10
click at [132, 285] on span "New No. 25 Mine Stand 1" at bounding box center [106, 291] width 115 height 12
click at [328, 14] on button "Done" at bounding box center [324, 20] width 39 height 24
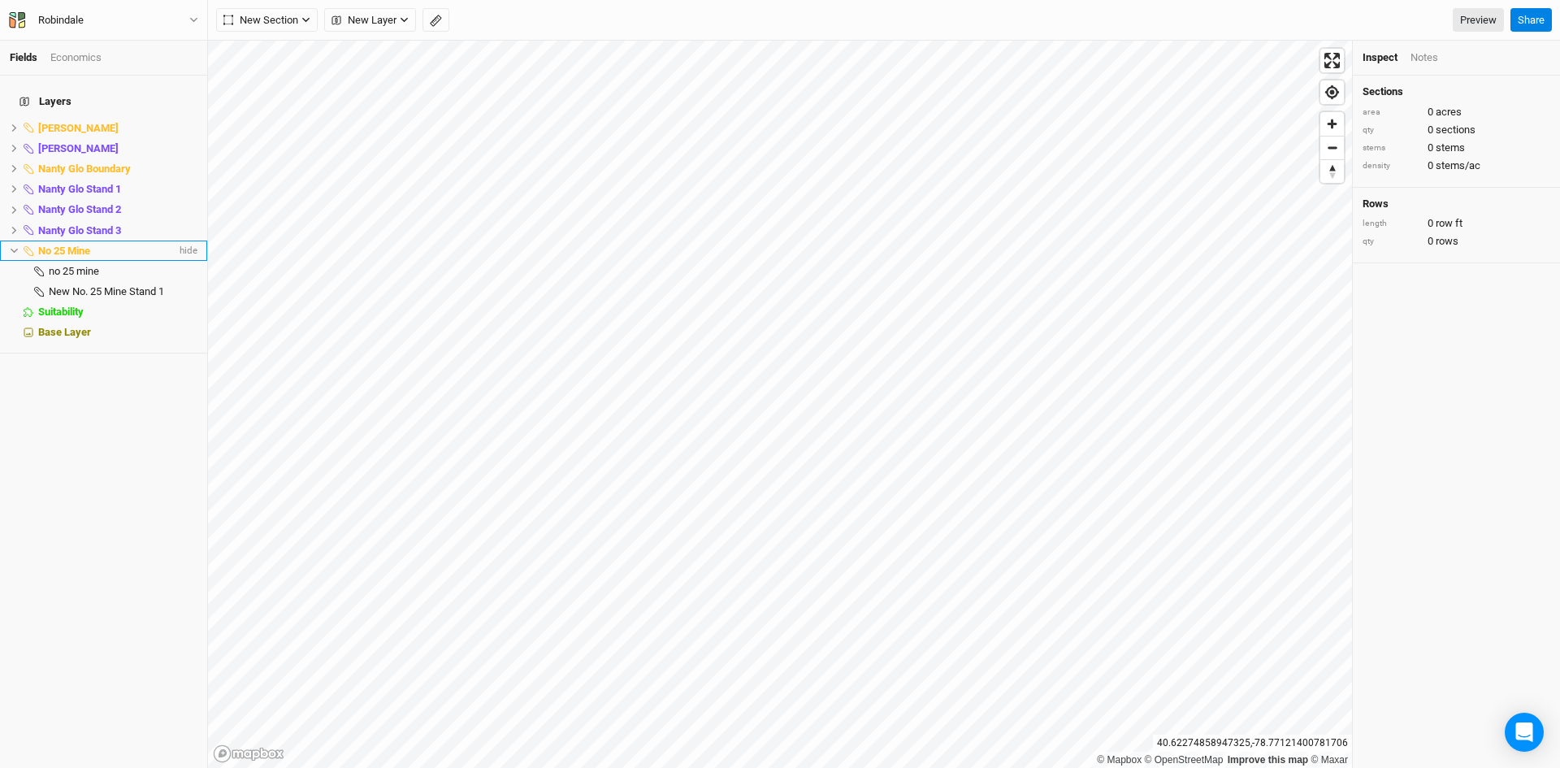
click at [11, 246] on icon at bounding box center [14, 250] width 9 height 9
click at [6, 242] on li "No 25 Mine hide" at bounding box center [103, 250] width 207 height 20
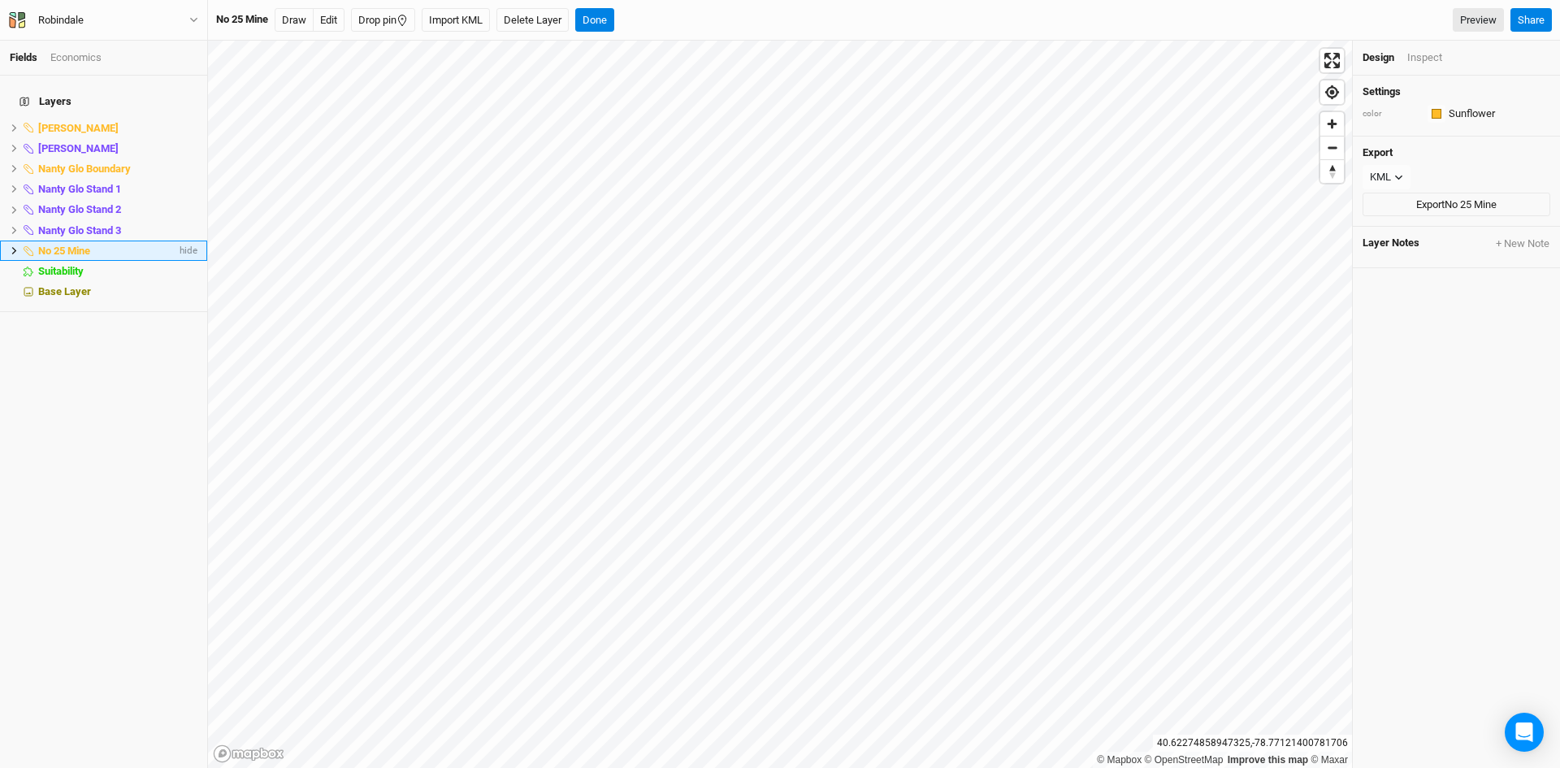
click at [11, 246] on icon at bounding box center [14, 250] width 9 height 9
click at [75, 142] on span "[PERSON_NAME]" at bounding box center [78, 148] width 80 height 12
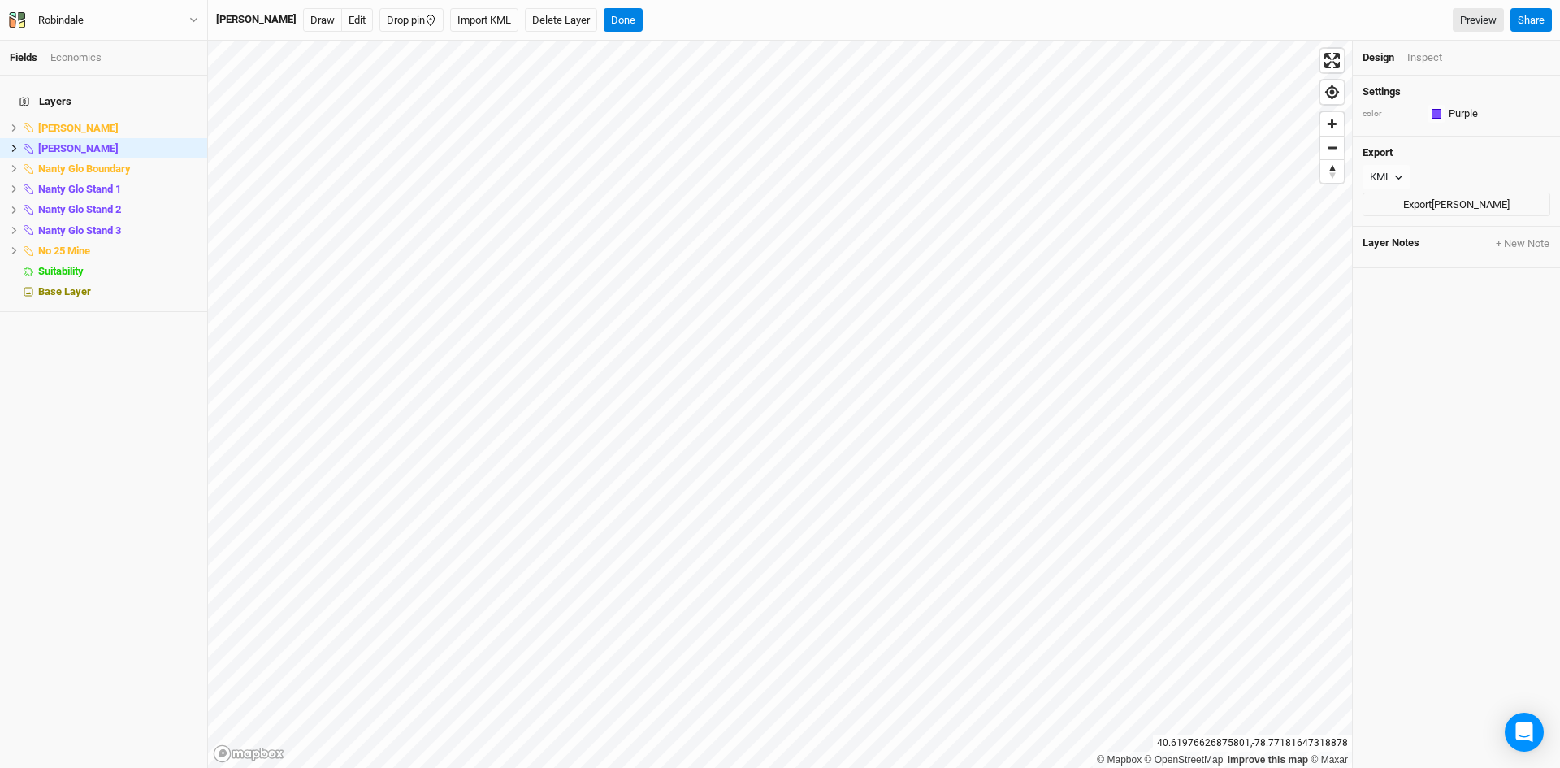
click at [122, 503] on div "Layers [PERSON_NAME] hide [PERSON_NAME] Stands hide Nanty Glo Boundary hide Nan…" at bounding box center [103, 422] width 207 height 692
click at [8, 241] on li "No 25 Mine hide" at bounding box center [103, 250] width 207 height 20
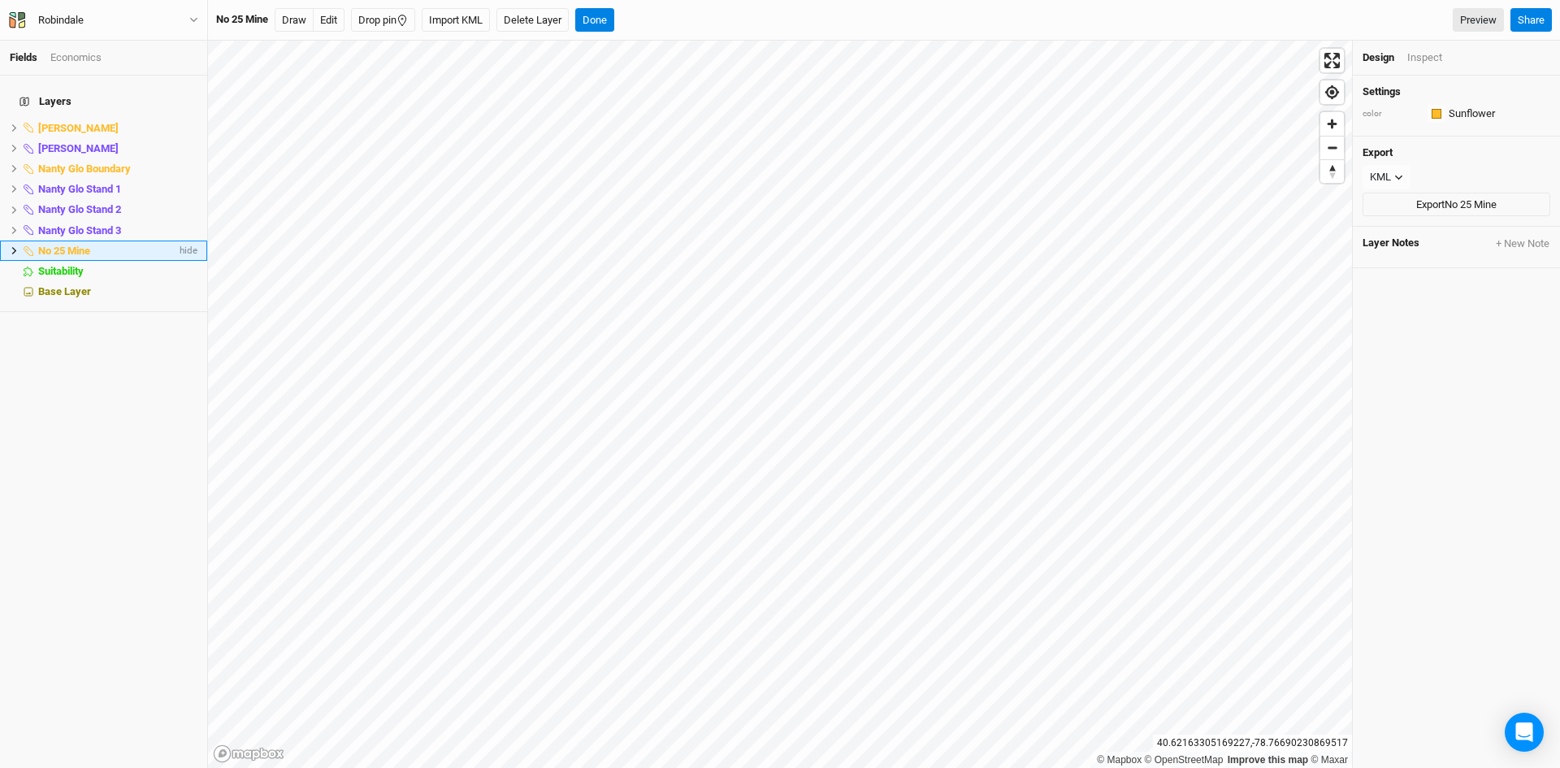
click at [12, 246] on icon at bounding box center [14, 250] width 9 height 9
click at [177, 261] on span "hide" at bounding box center [186, 271] width 21 height 20
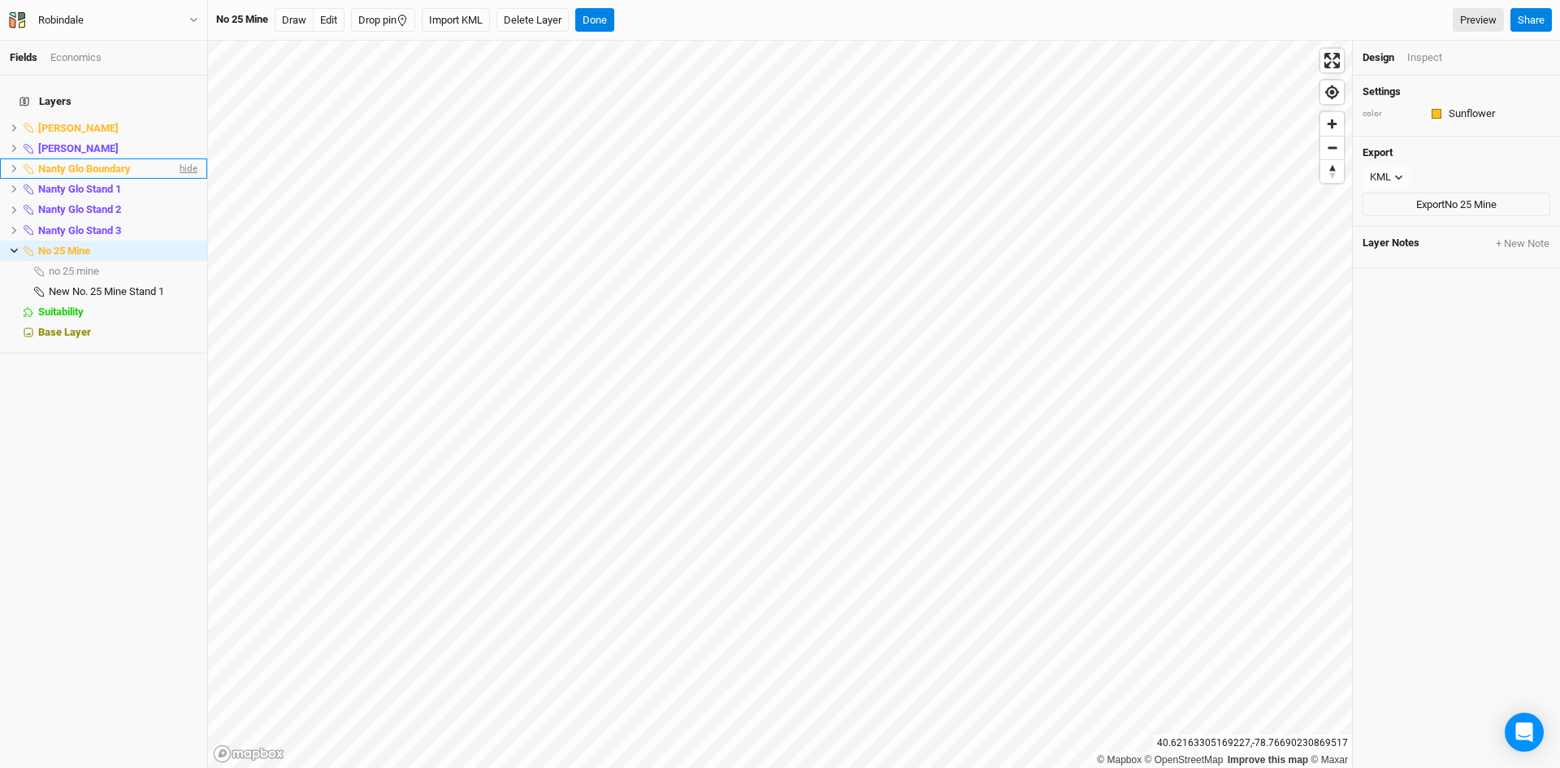
click at [176, 158] on span "hide" at bounding box center [186, 168] width 21 height 20
click at [176, 118] on span "hide" at bounding box center [186, 128] width 21 height 20
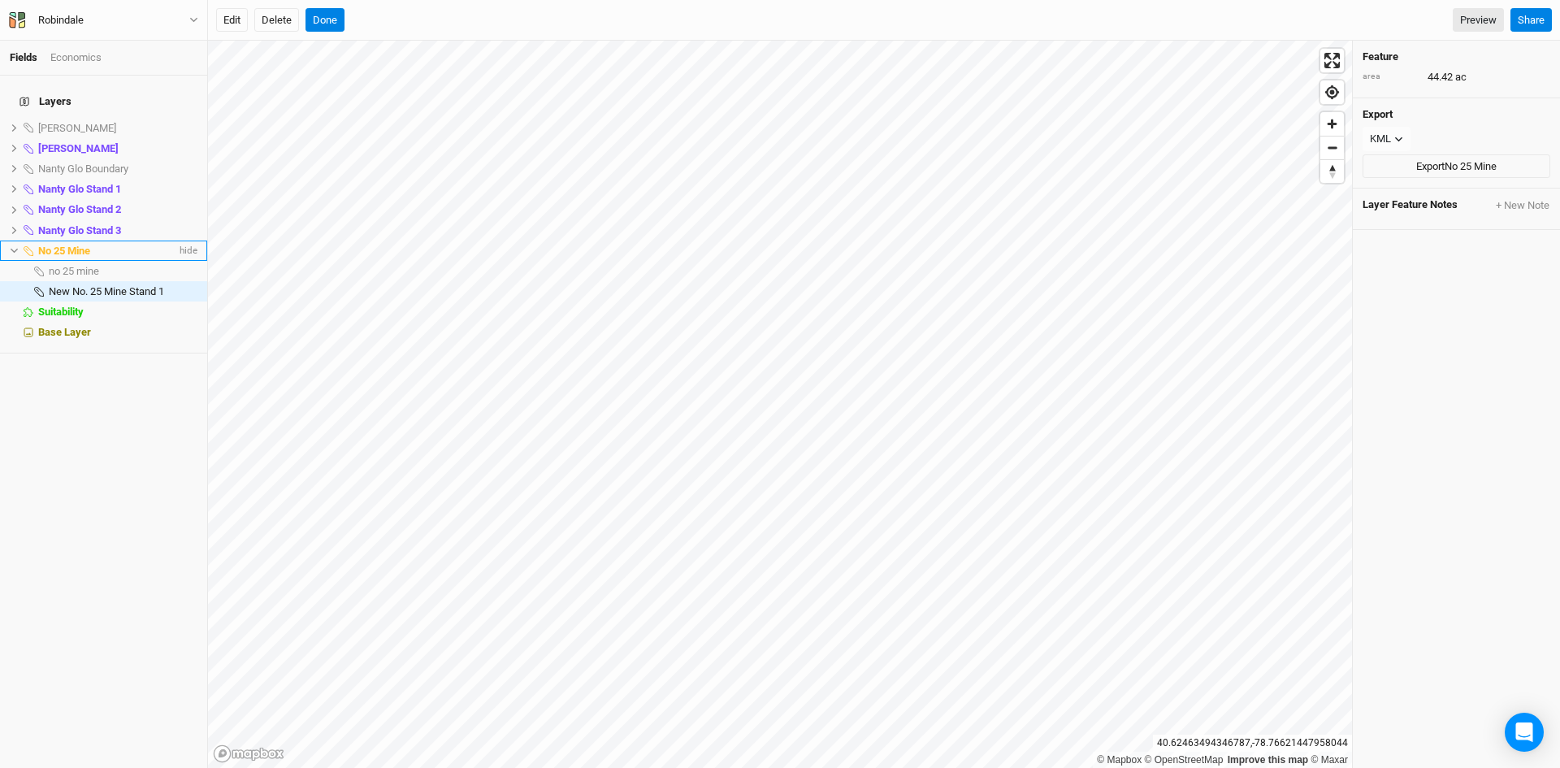
click at [72, 245] on span "No 25 Mine" at bounding box center [64, 251] width 52 height 12
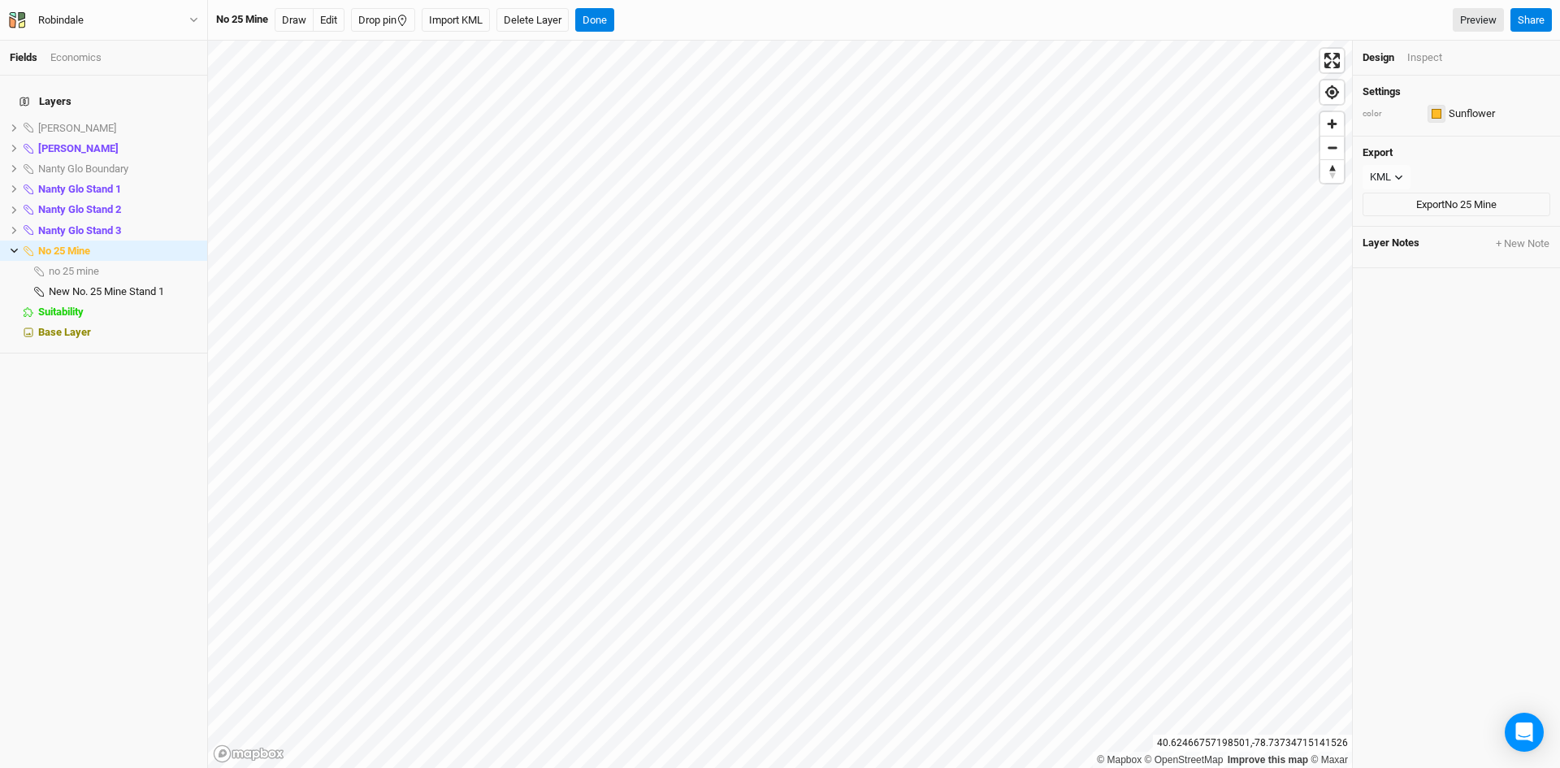
click at [1434, 110] on div "button" at bounding box center [1436, 114] width 10 height 10
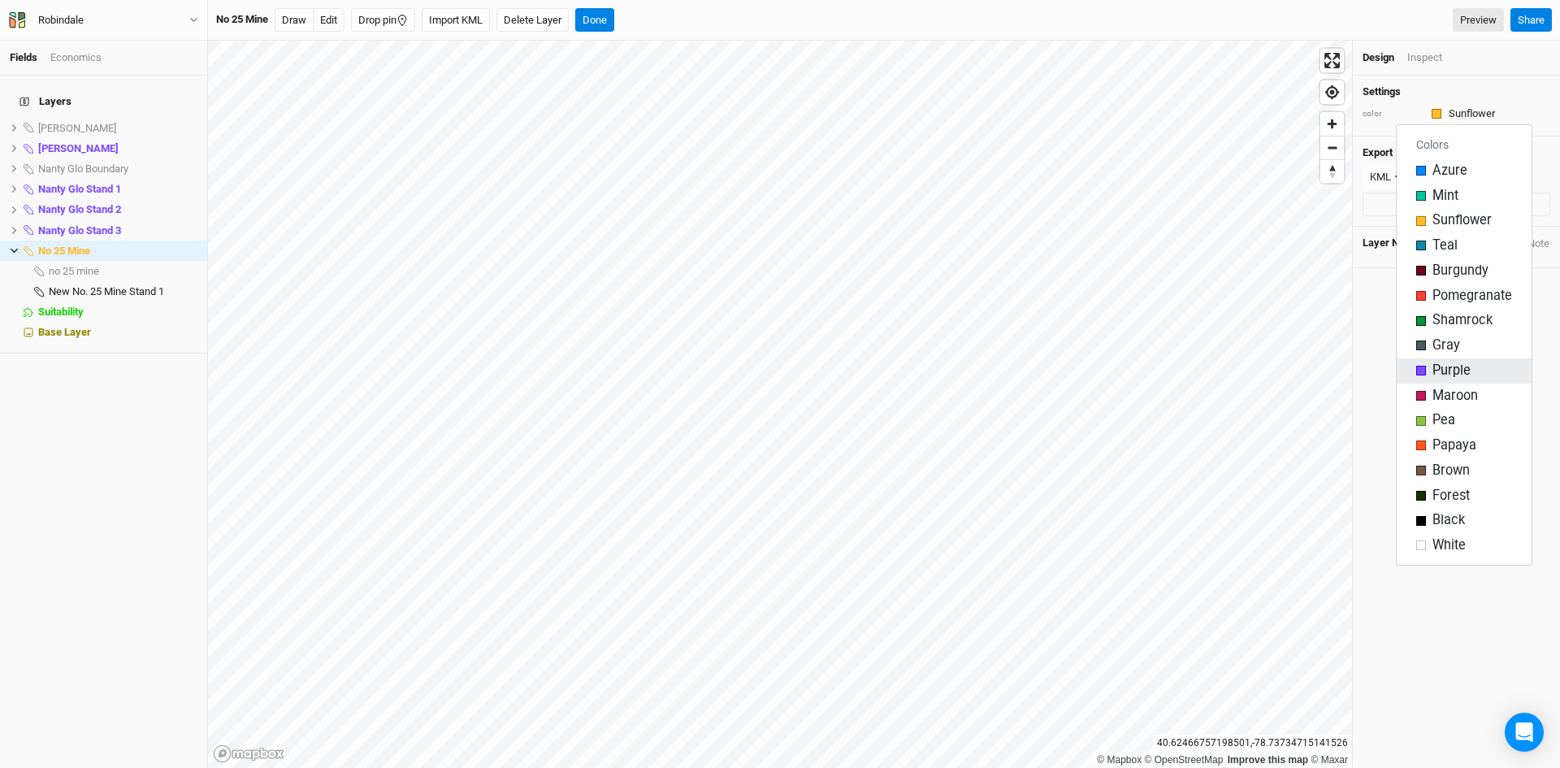
click at [1436, 370] on span "Purple" at bounding box center [1451, 371] width 38 height 19
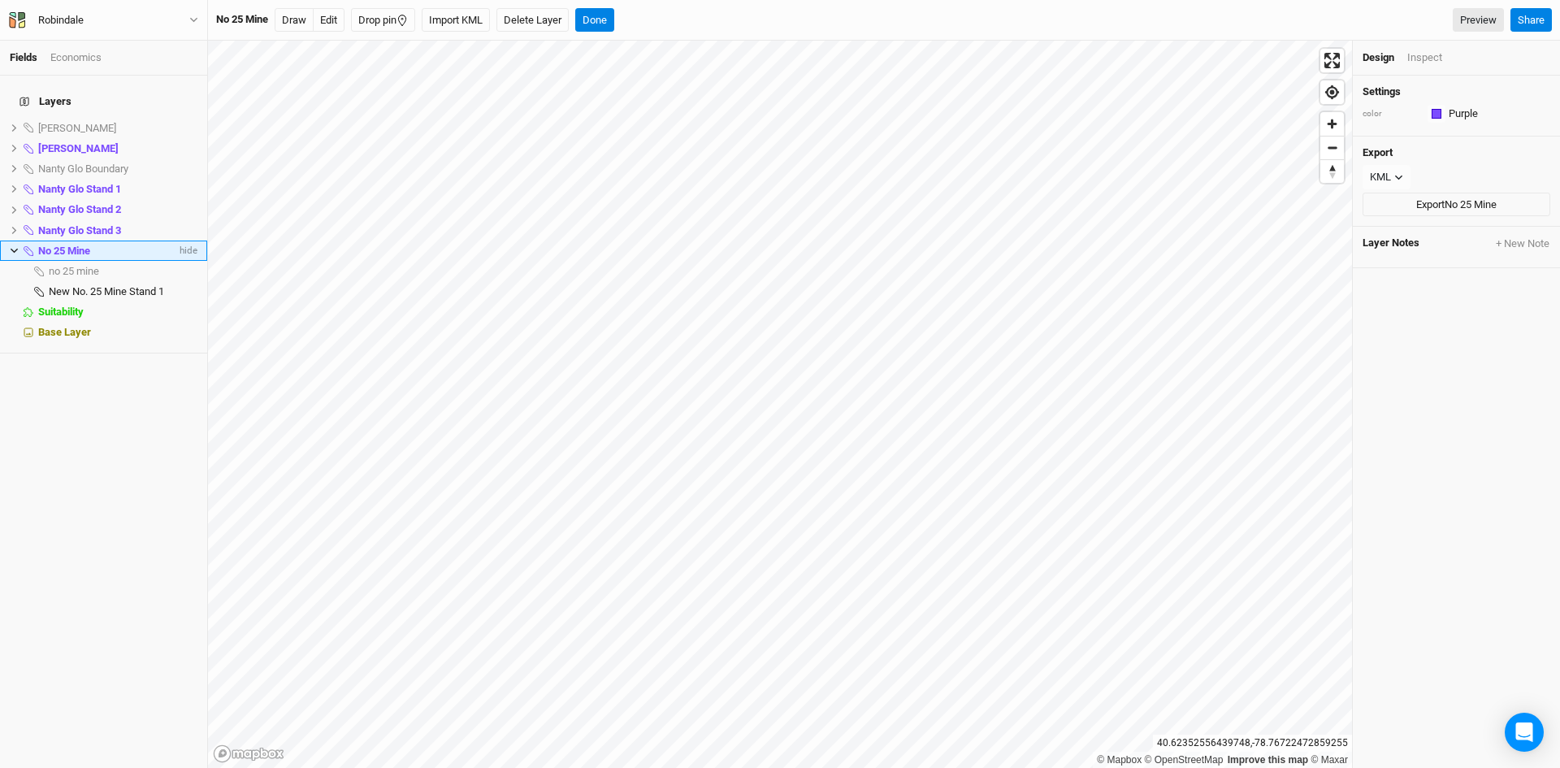
click at [12, 249] on icon at bounding box center [14, 251] width 7 height 5
click at [65, 285] on span "Base Layer" at bounding box center [64, 291] width 53 height 12
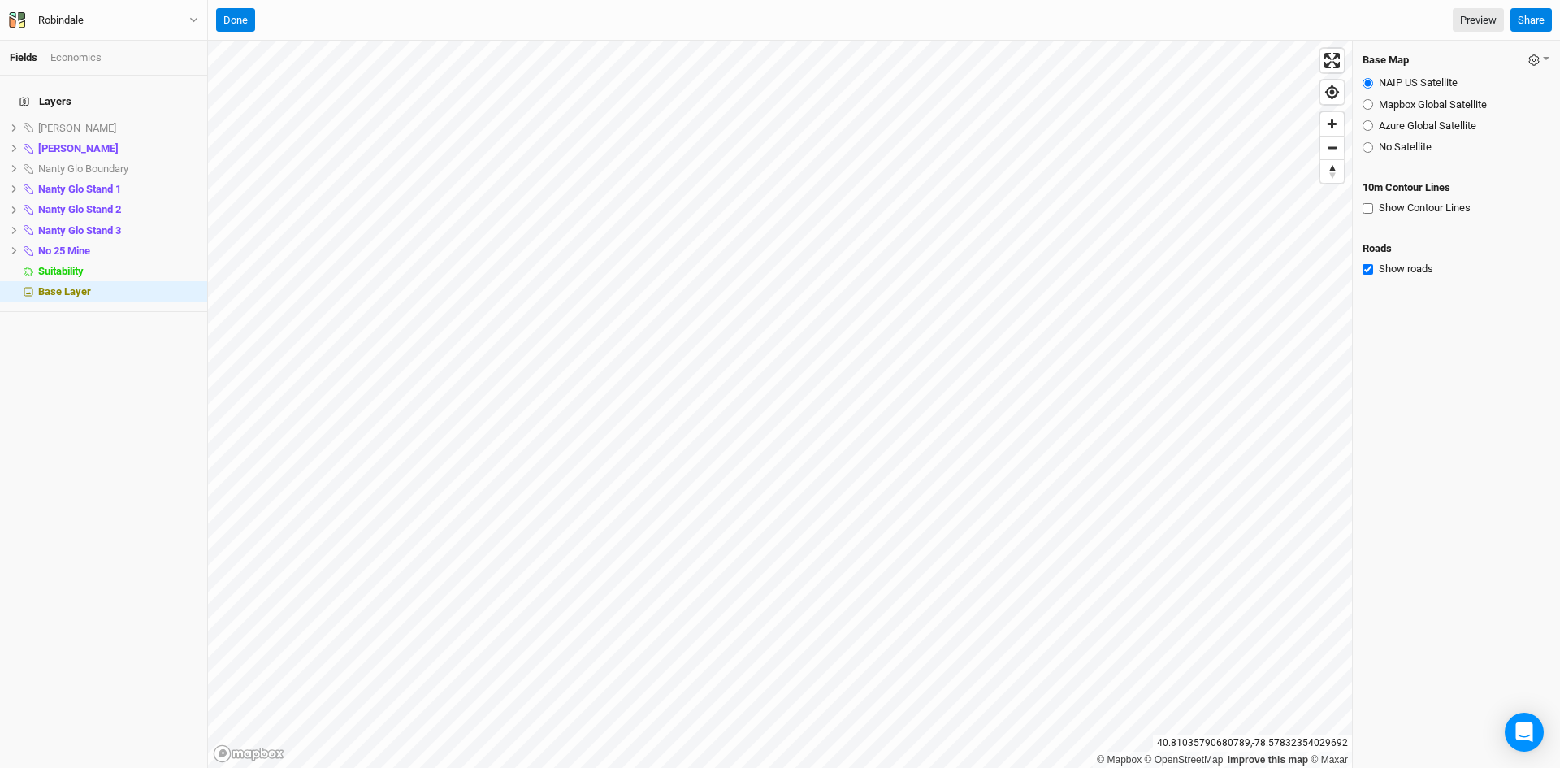
click at [1366, 150] on input "No Satellite" at bounding box center [1367, 147] width 11 height 11
radio input "true"
click at [1366, 127] on input "Azure Global Satellite" at bounding box center [1367, 125] width 11 height 11
radio input "true"
click at [245, 23] on button "Done" at bounding box center [235, 20] width 39 height 24
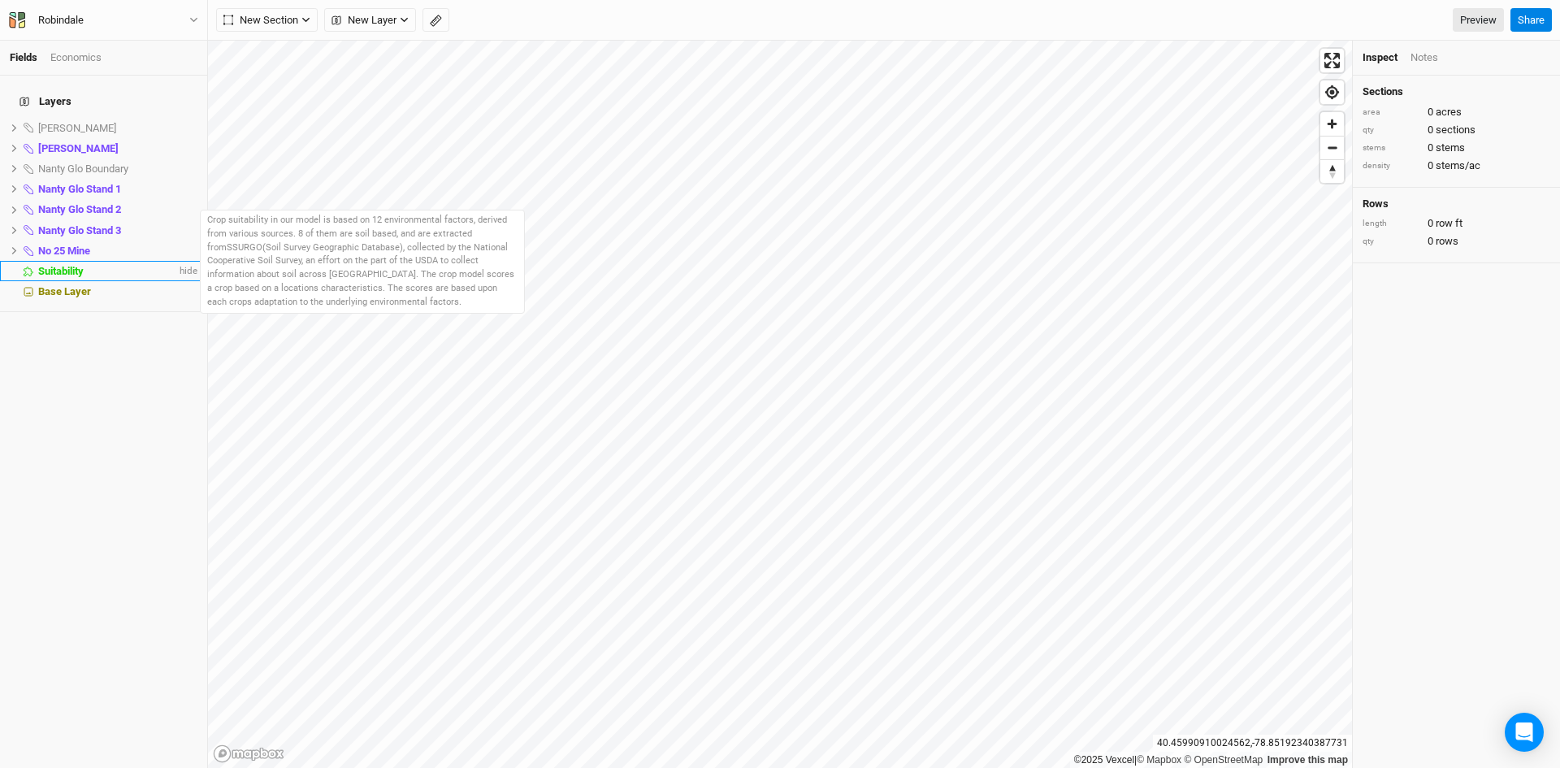
click at [71, 261] on li "Suitability hide" at bounding box center [103, 271] width 207 height 20
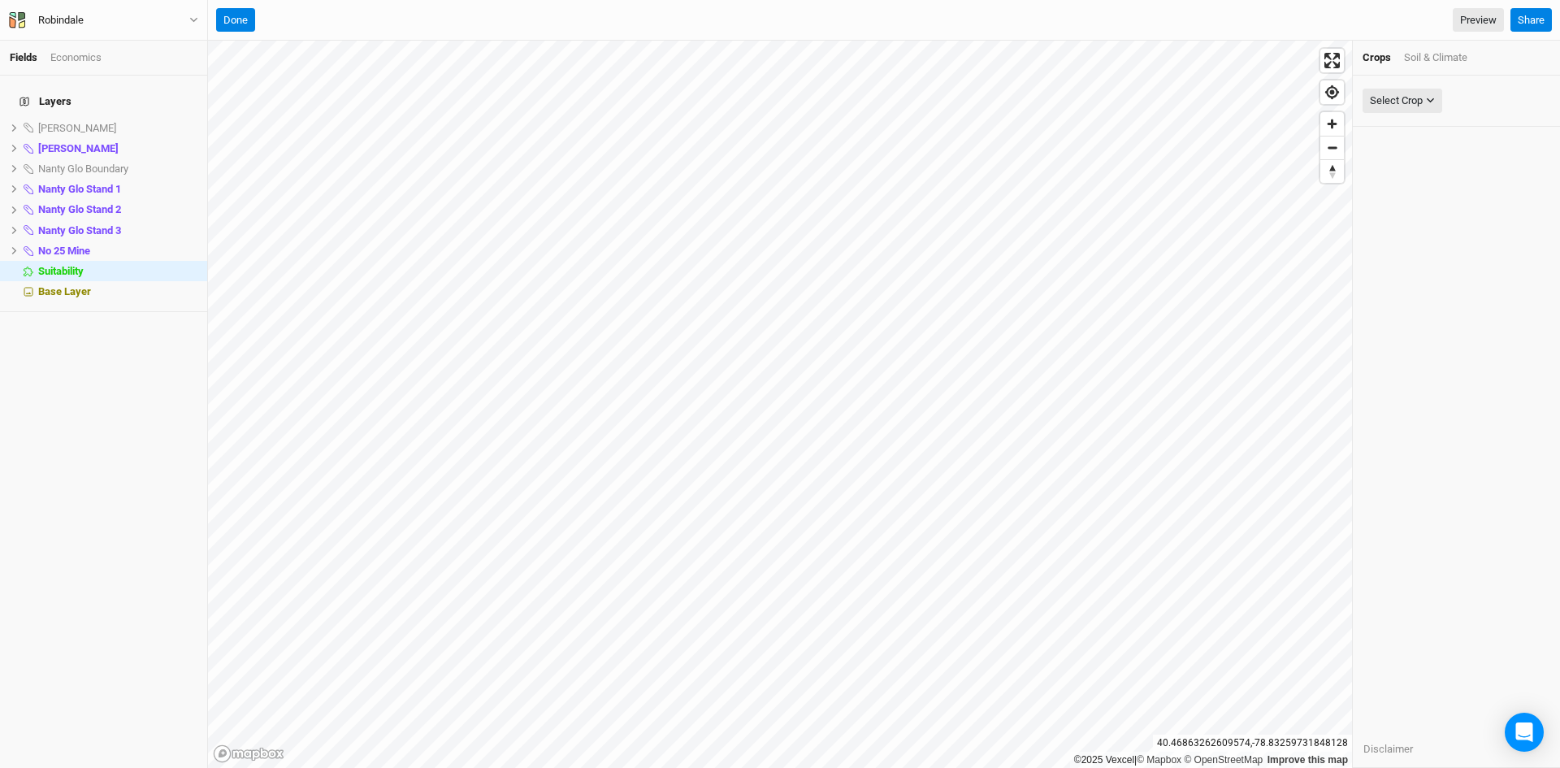
click at [1431, 53] on div "Soil & Climate" at bounding box center [1435, 57] width 63 height 15
click at [1401, 101] on div "Select Attribute" at bounding box center [1405, 101] width 71 height 16
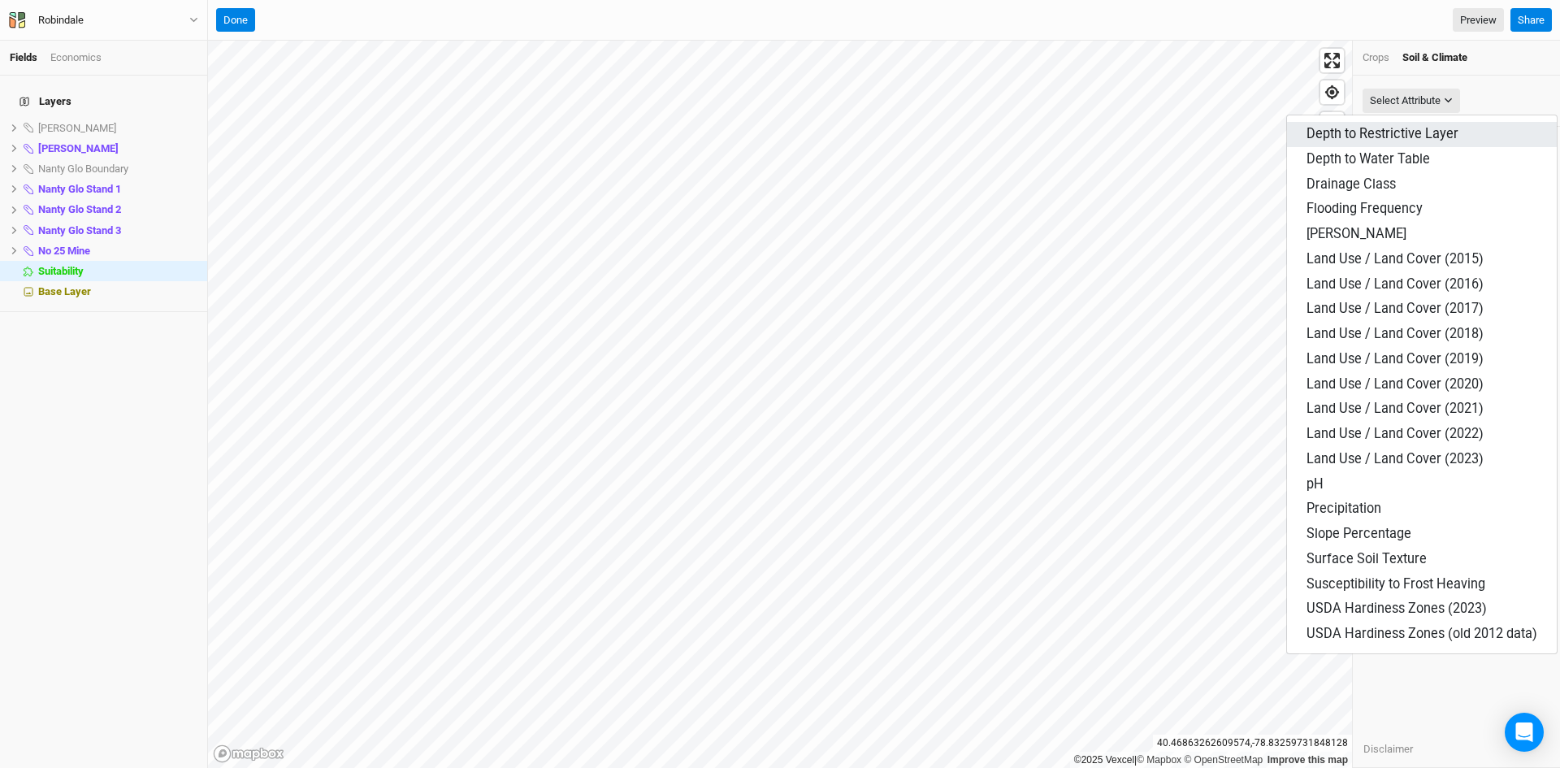
click at [1364, 136] on span "Depth to Restrictive Layer" at bounding box center [1382, 133] width 152 height 15
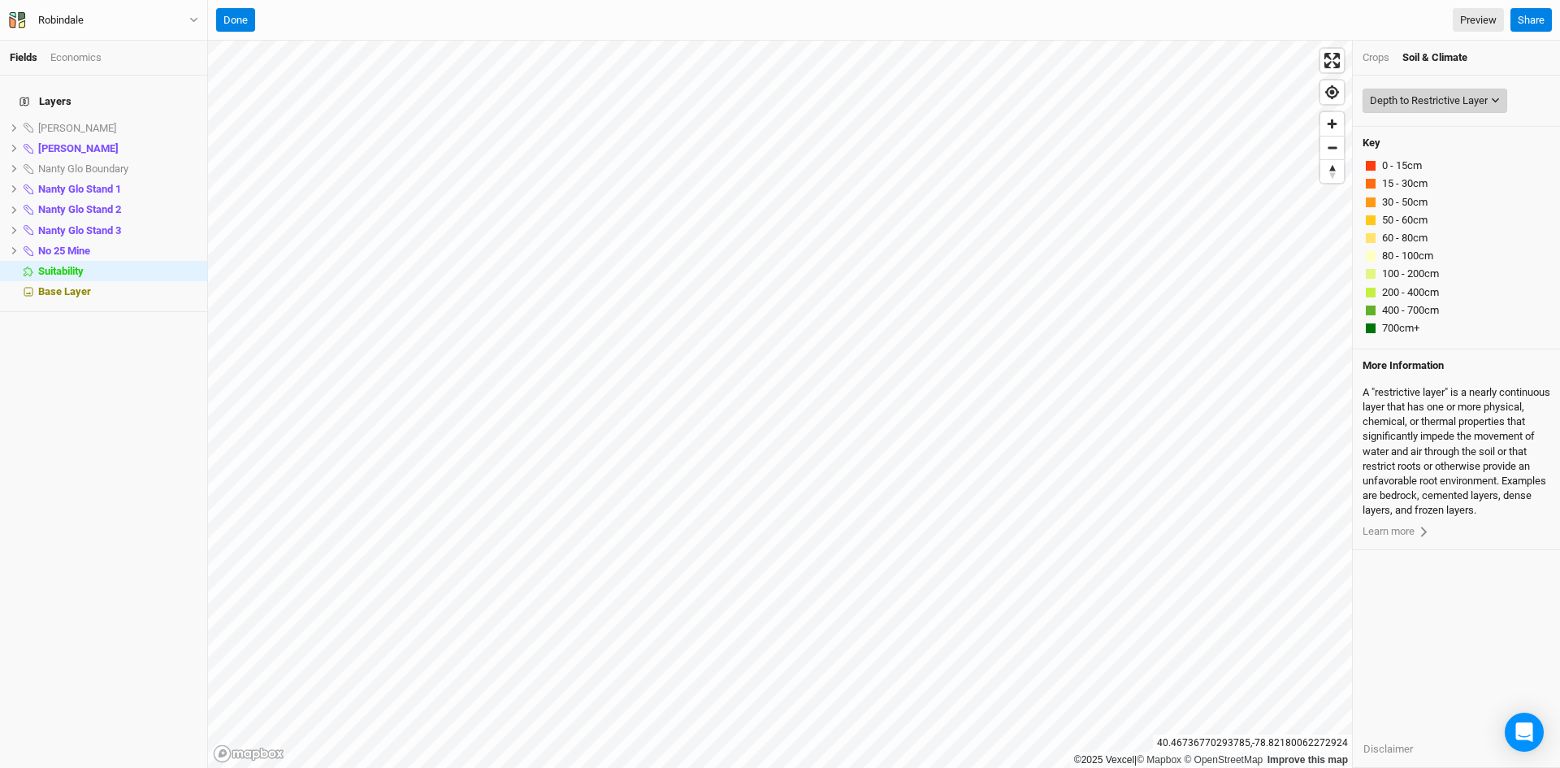
click at [1440, 100] on div "Depth to Restrictive Layer" at bounding box center [1429, 101] width 118 height 16
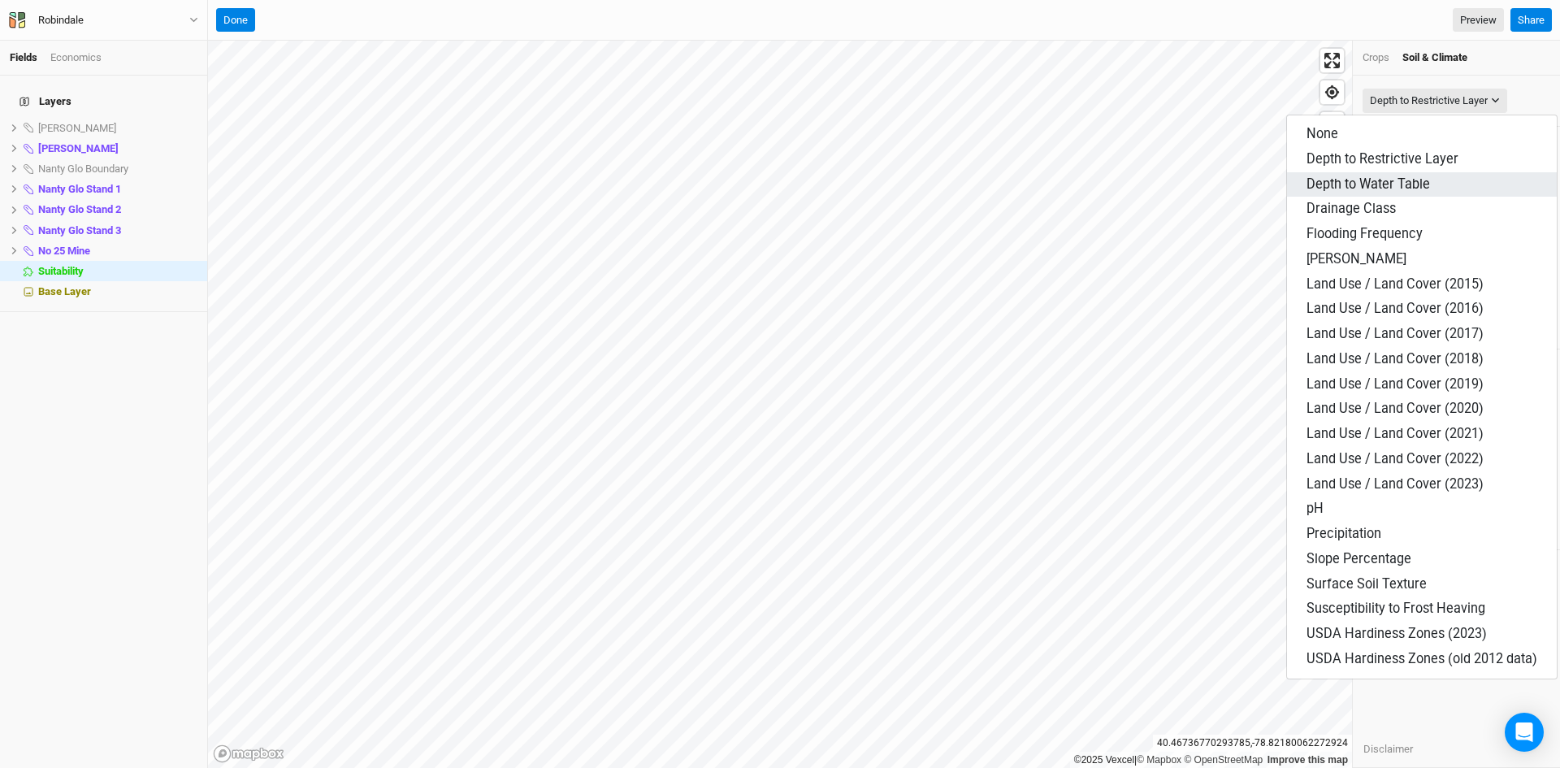
click at [1342, 187] on span "Depth to Water Table" at bounding box center [1367, 183] width 123 height 15
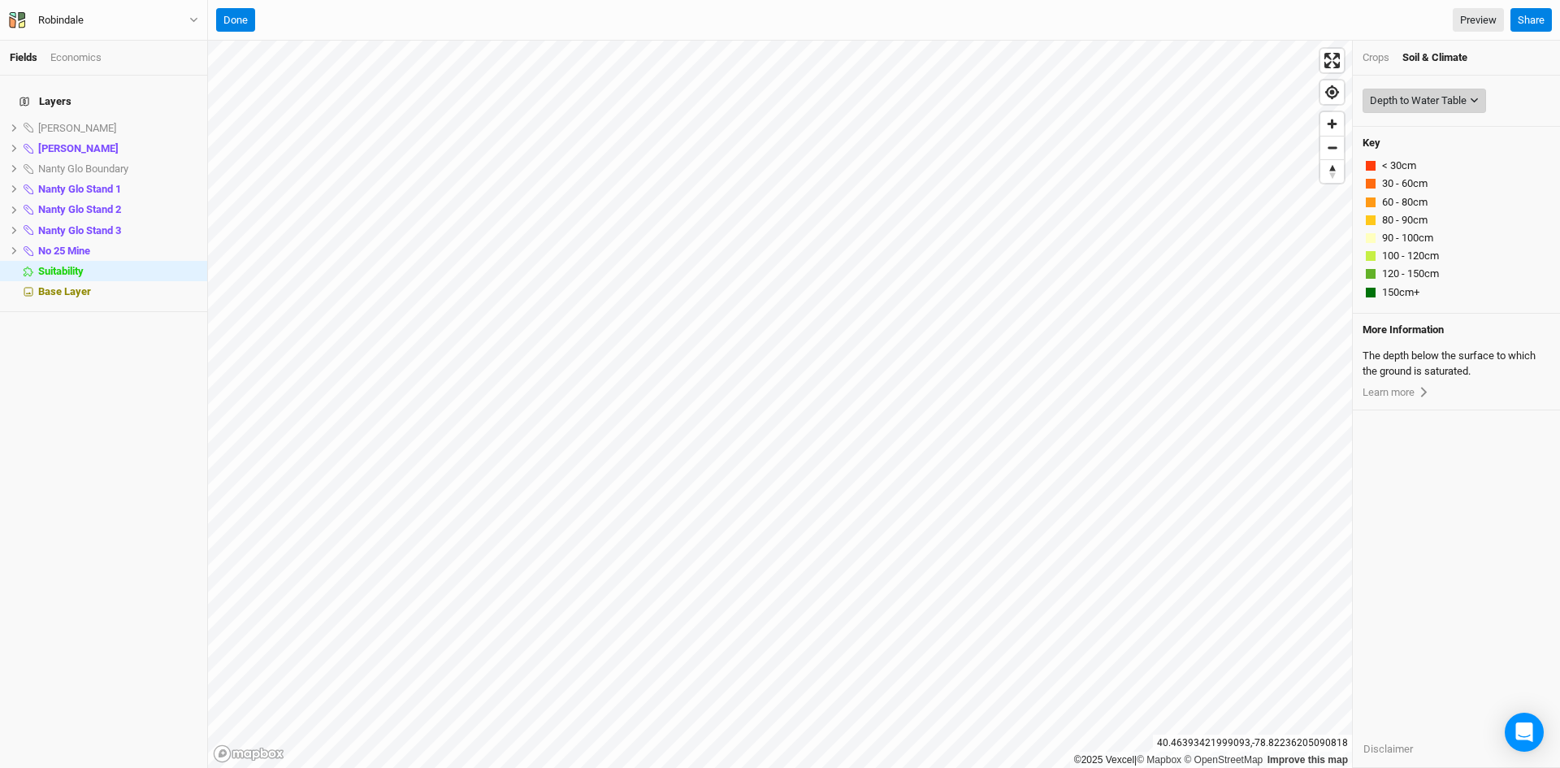
click at [1429, 97] on div "Depth to Water Table" at bounding box center [1418, 101] width 97 height 16
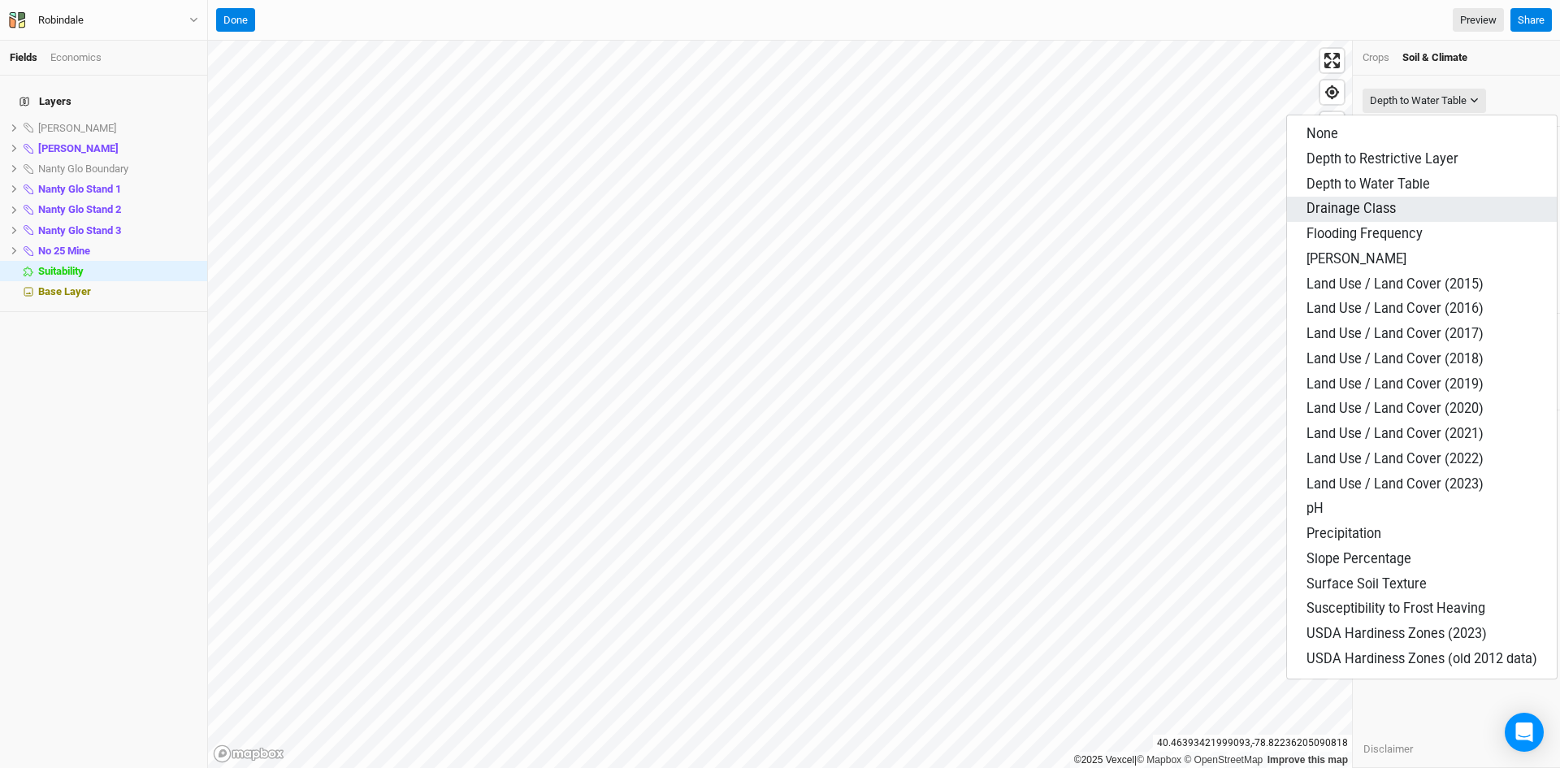
click at [1344, 213] on span "Drainage Class" at bounding box center [1350, 208] width 89 height 15
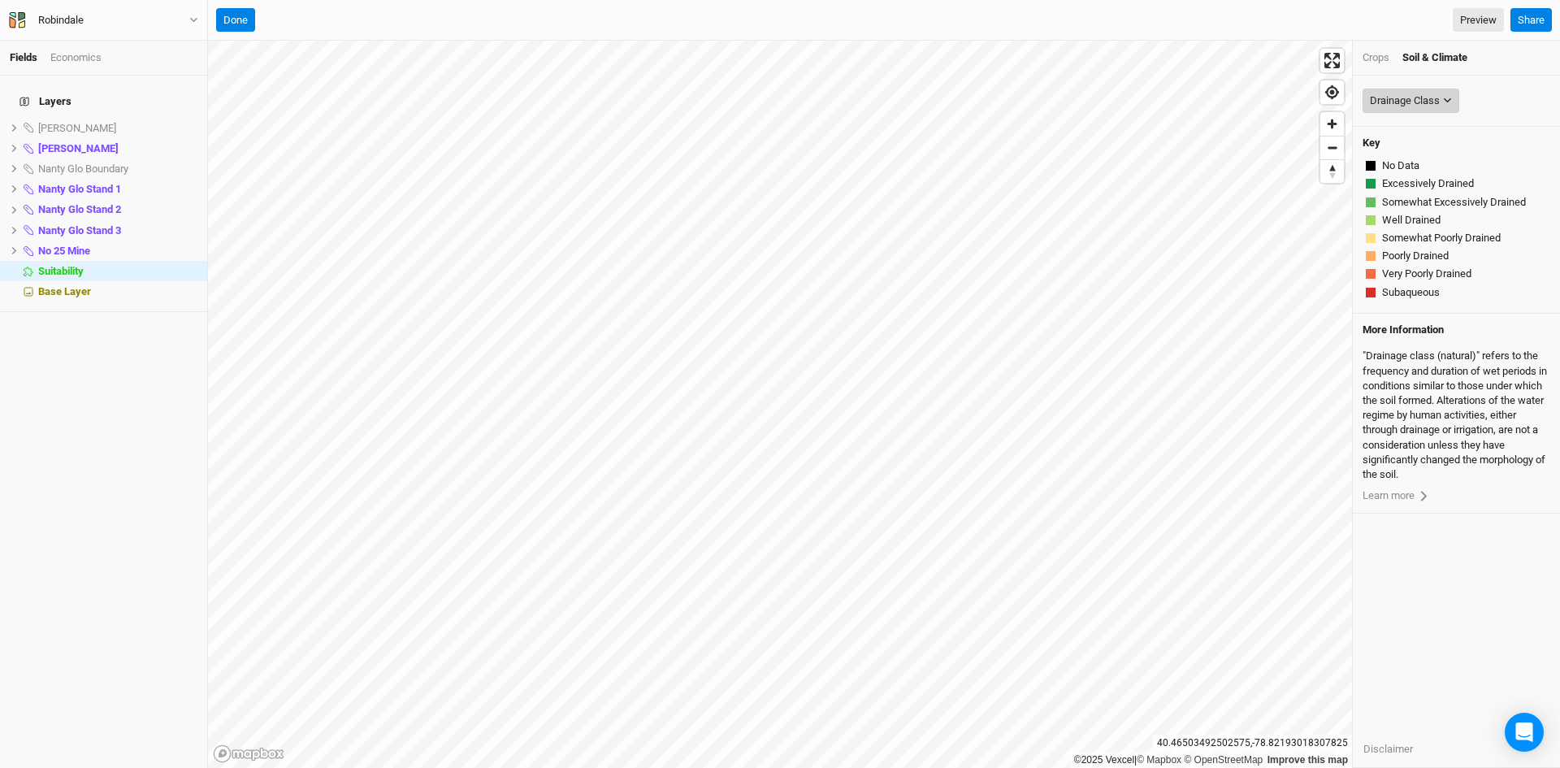
click at [1411, 93] on div "Drainage Class" at bounding box center [1405, 101] width 70 height 16
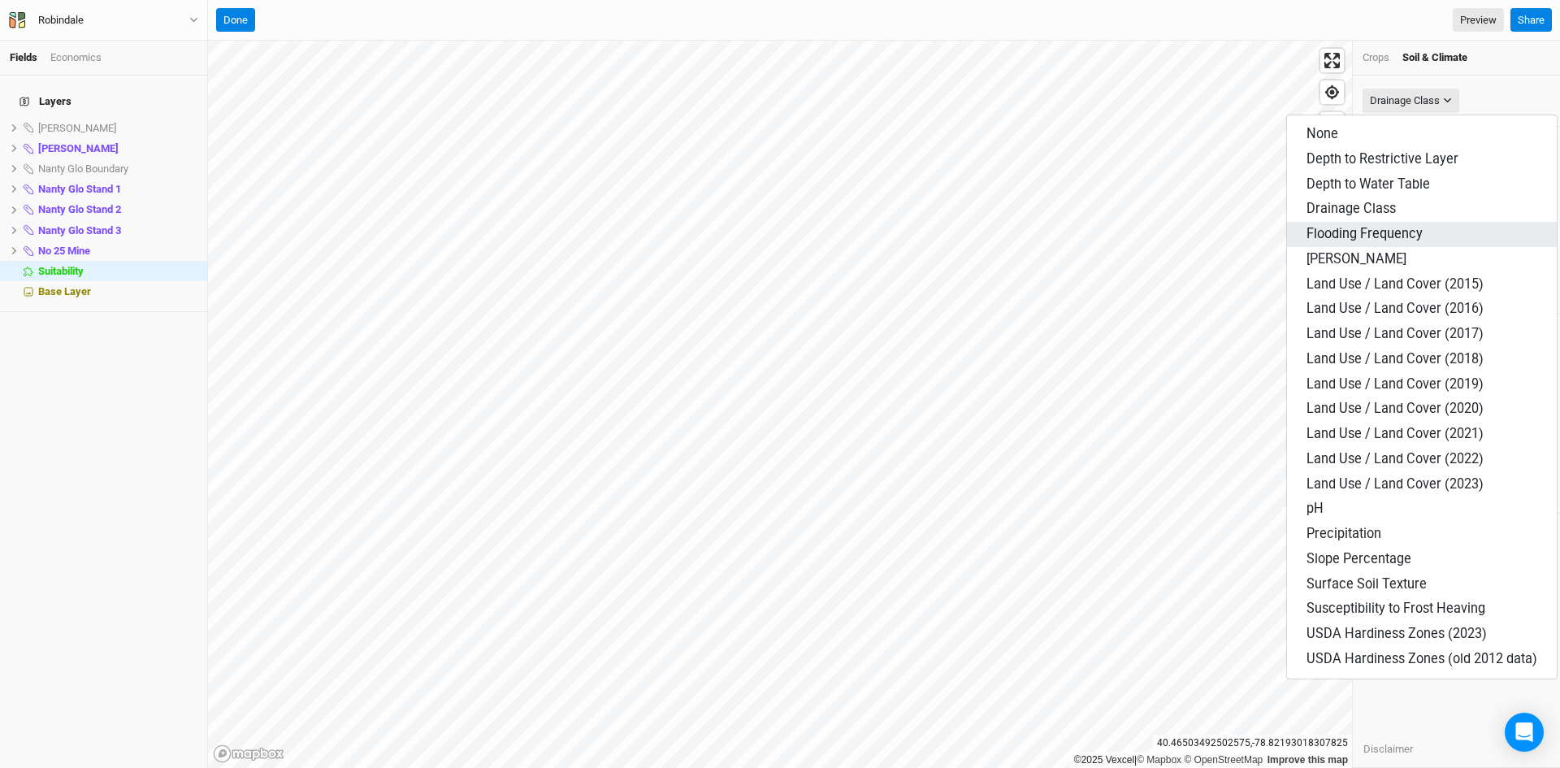
click at [1392, 238] on span "Flooding Frequency" at bounding box center [1364, 233] width 116 height 15
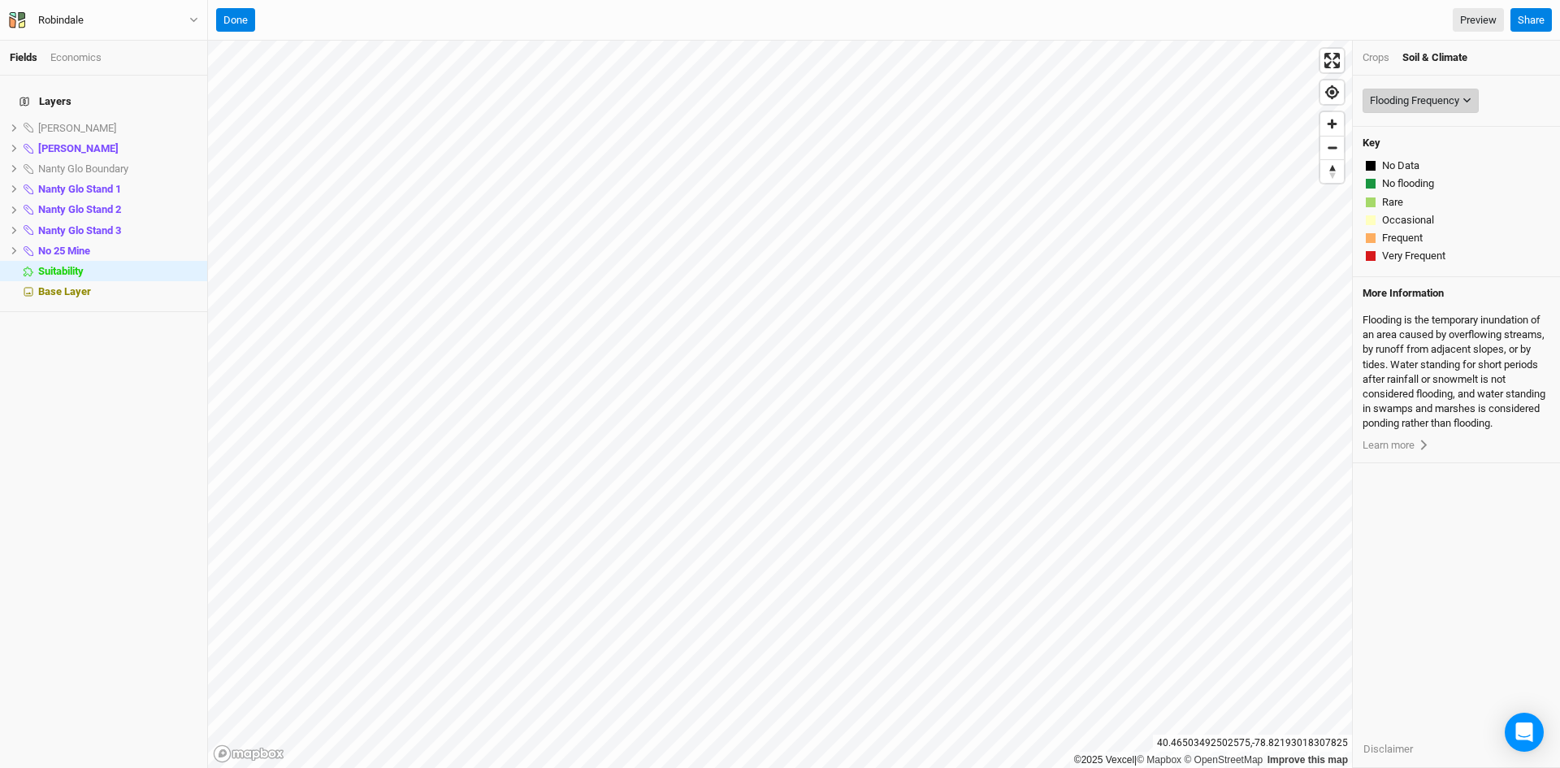
click at [1417, 96] on div "Flooding Frequency" at bounding box center [1414, 101] width 89 height 16
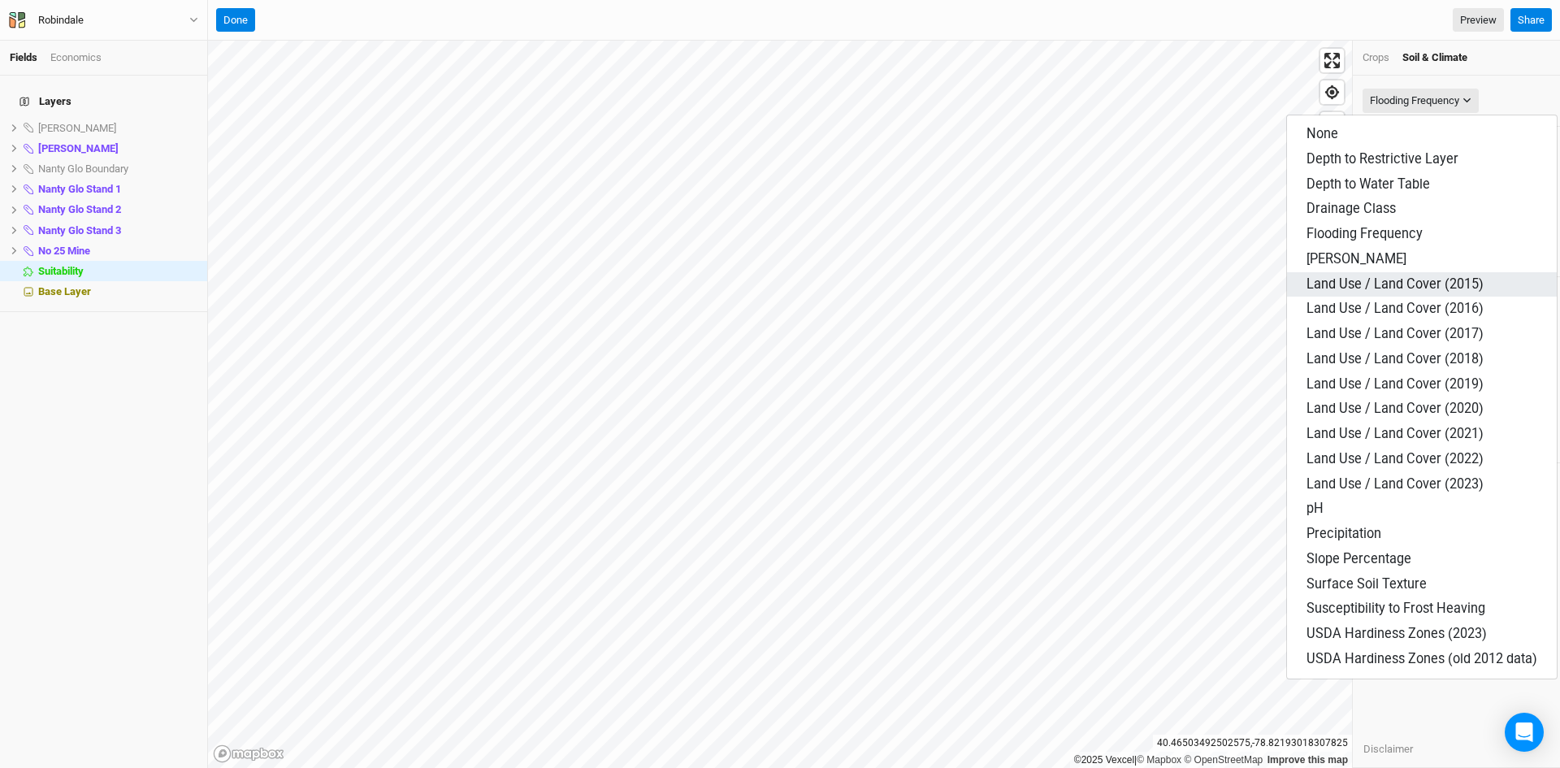
click at [1361, 280] on span "Land Use / Land Cover (2015)" at bounding box center [1394, 283] width 177 height 15
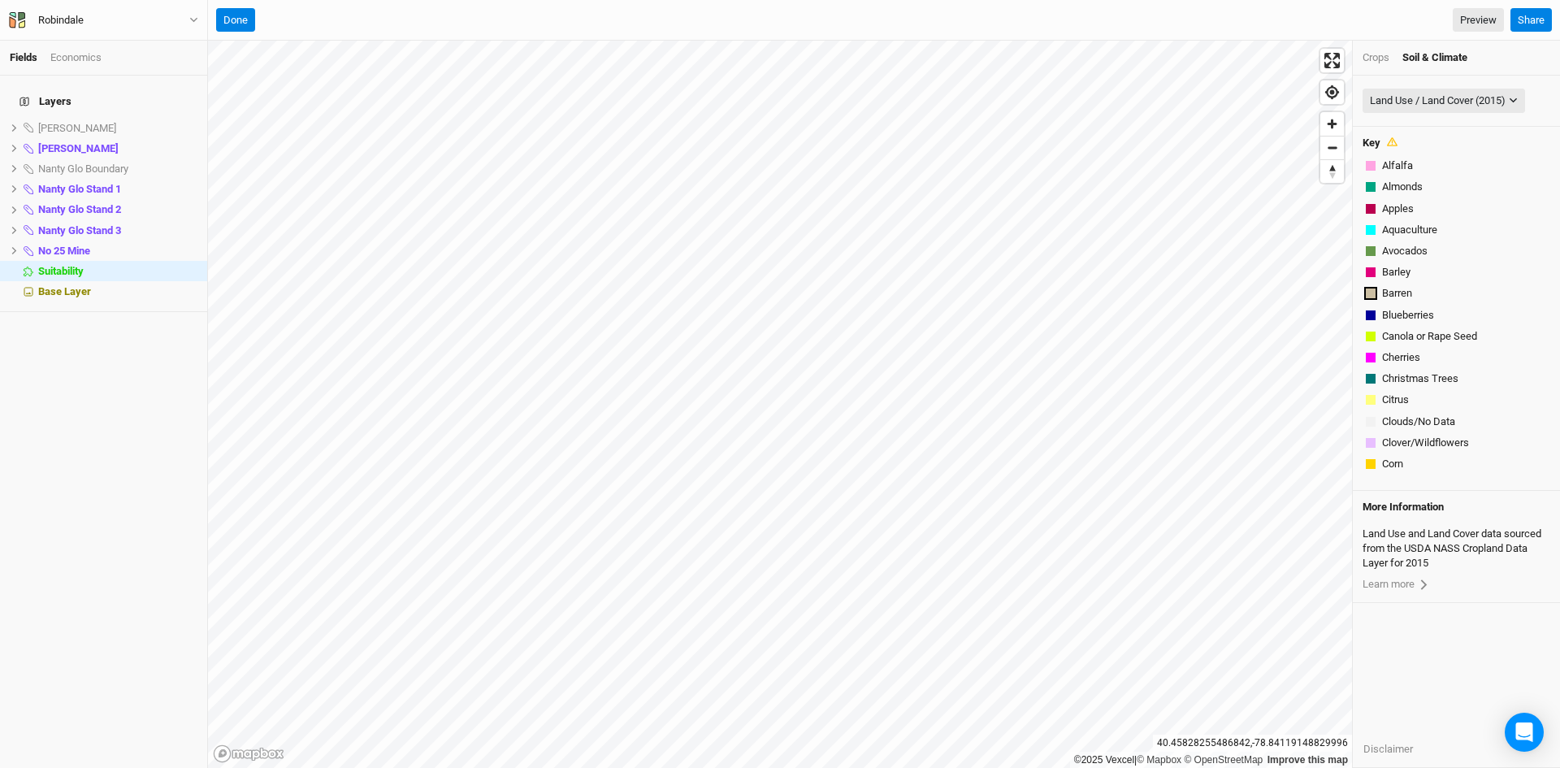
scroll to position [316, 0]
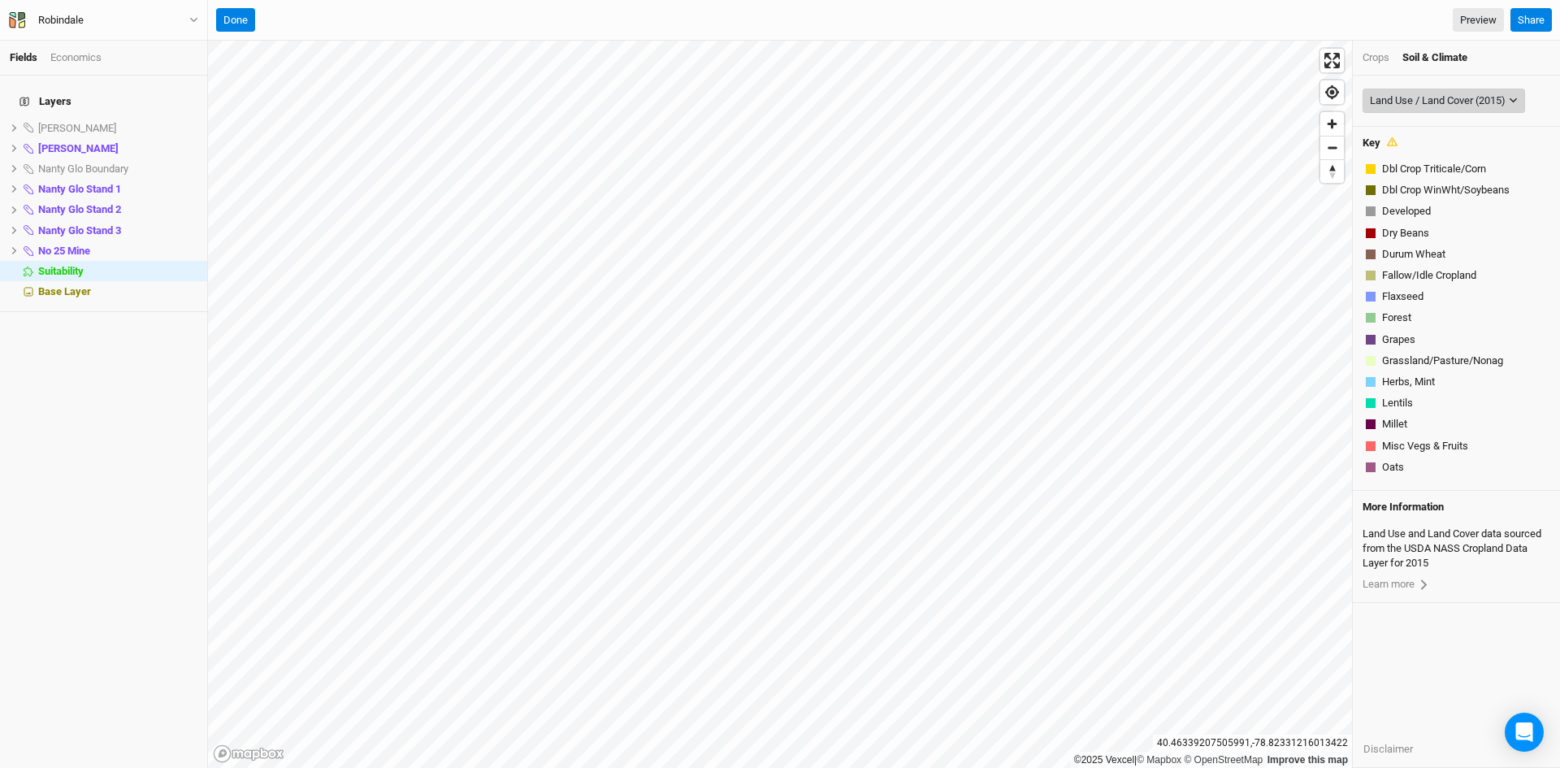
click at [1448, 98] on div "Land Use / Land Cover (2015)" at bounding box center [1438, 101] width 136 height 16
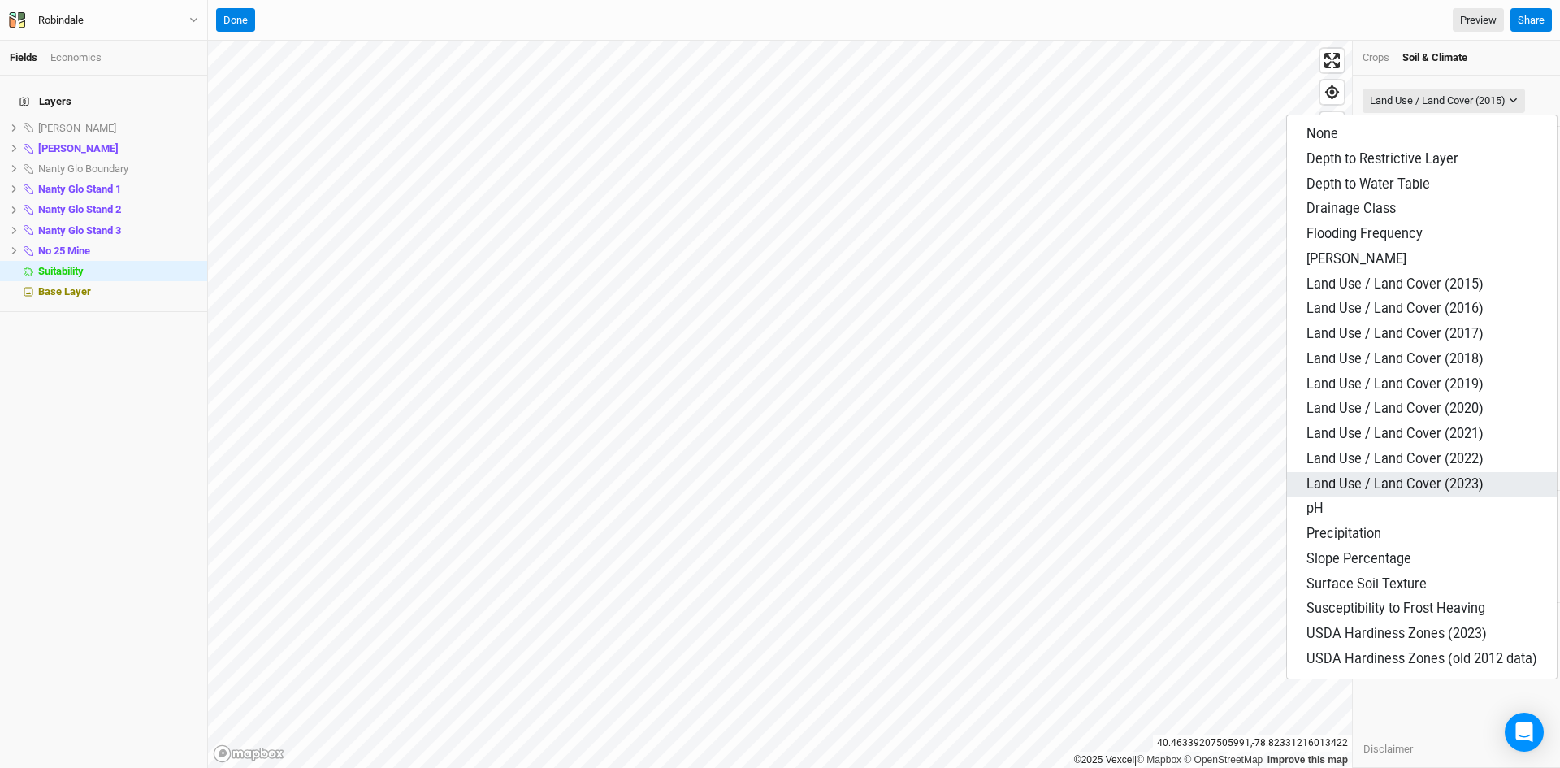
click at [1395, 488] on span "Land Use / Land Cover (2023)" at bounding box center [1394, 483] width 177 height 15
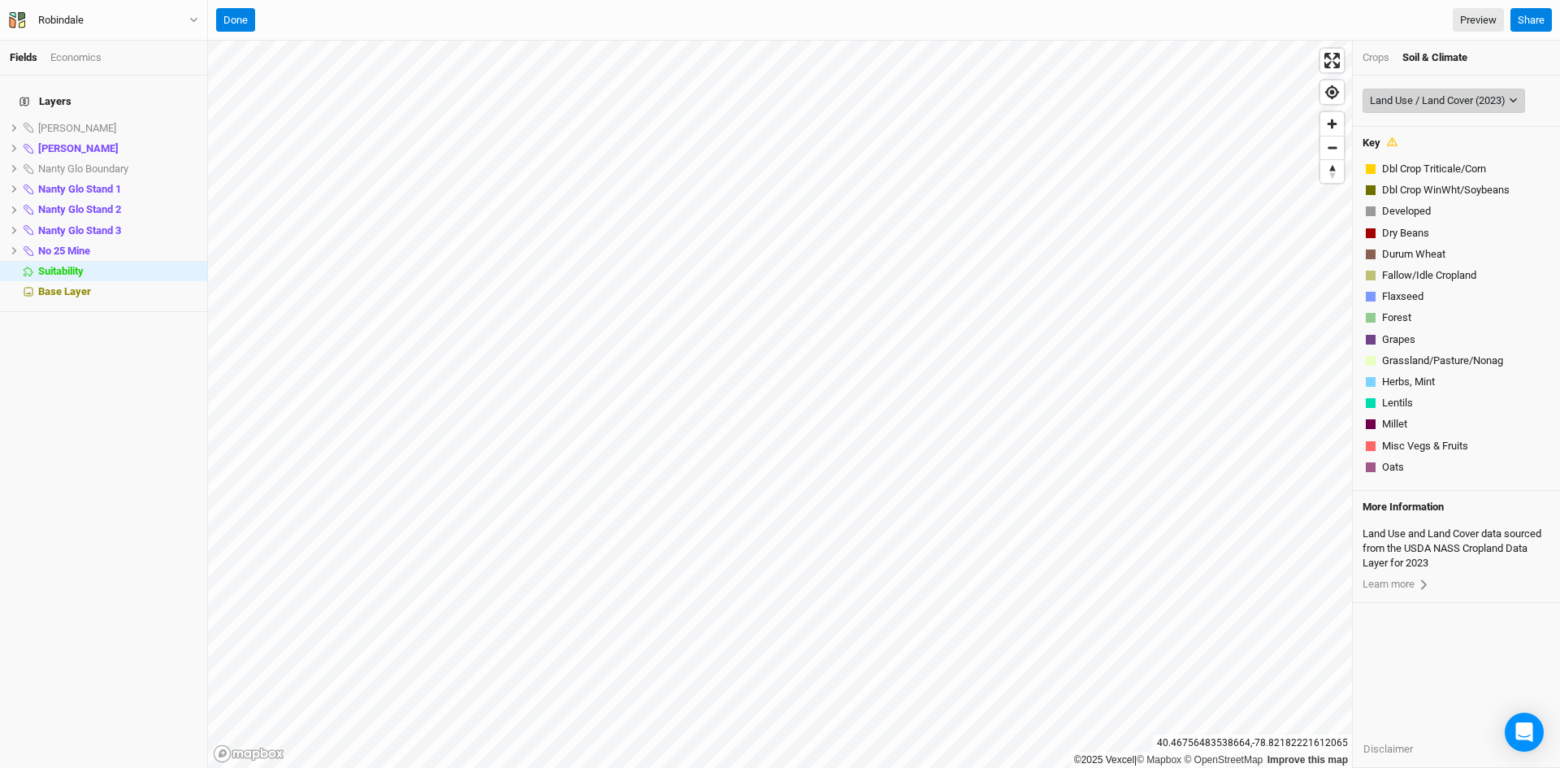
click at [1482, 91] on button "Land Use / Land Cover (2023)" at bounding box center [1443, 101] width 162 height 24
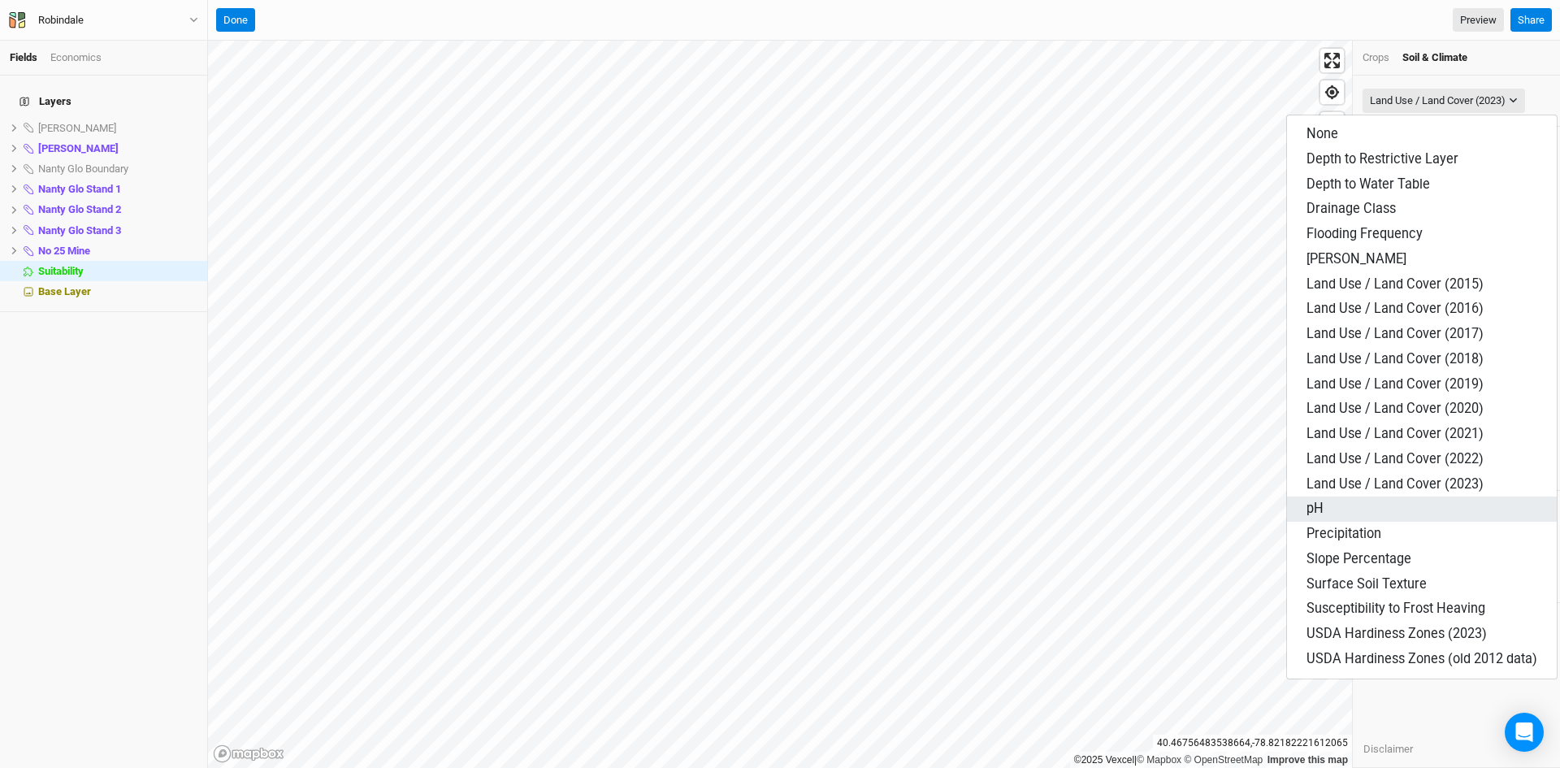
click at [1318, 504] on span "pH" at bounding box center [1314, 507] width 17 height 15
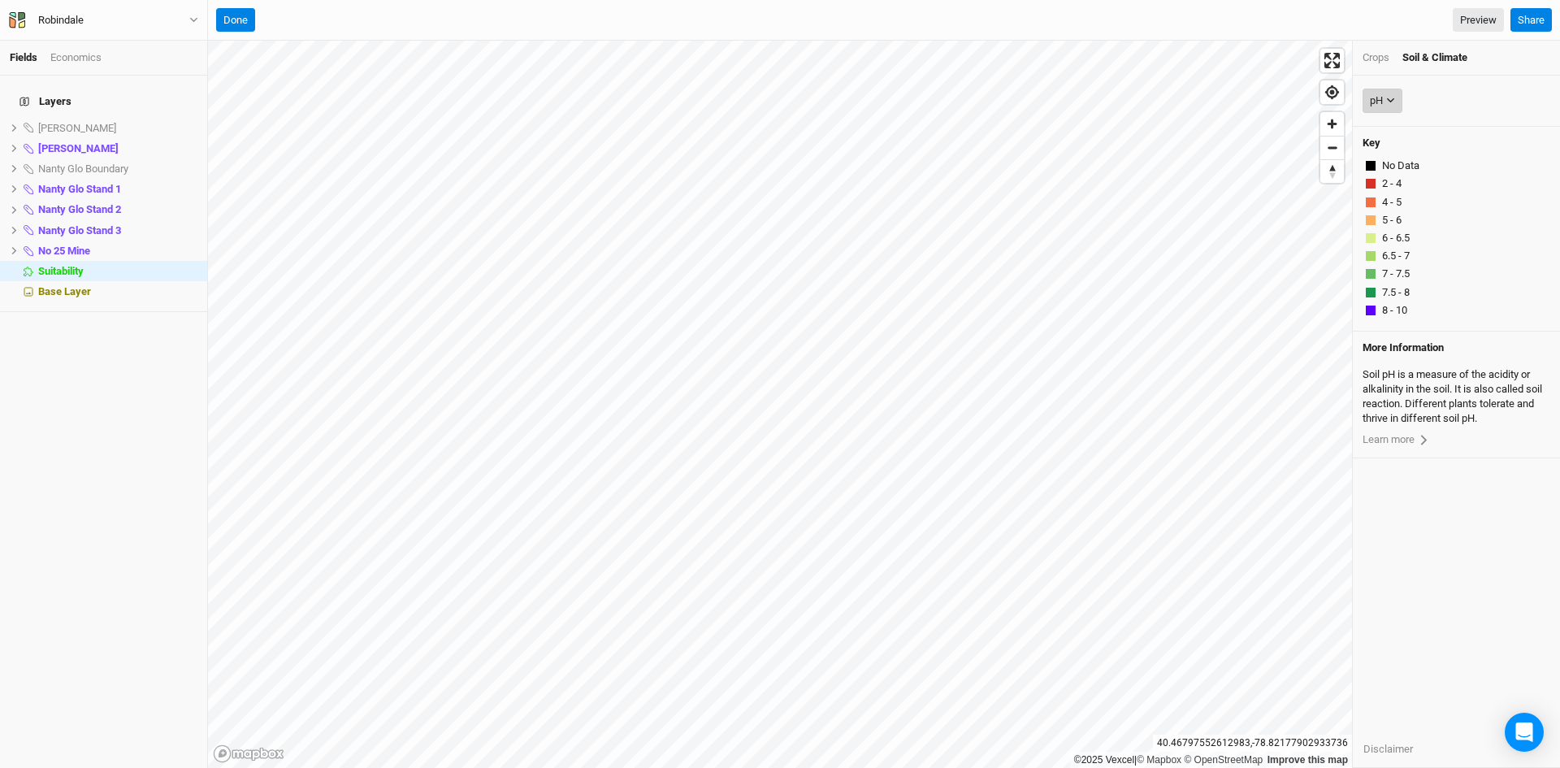
click at [1381, 104] on div "pH" at bounding box center [1376, 101] width 13 height 16
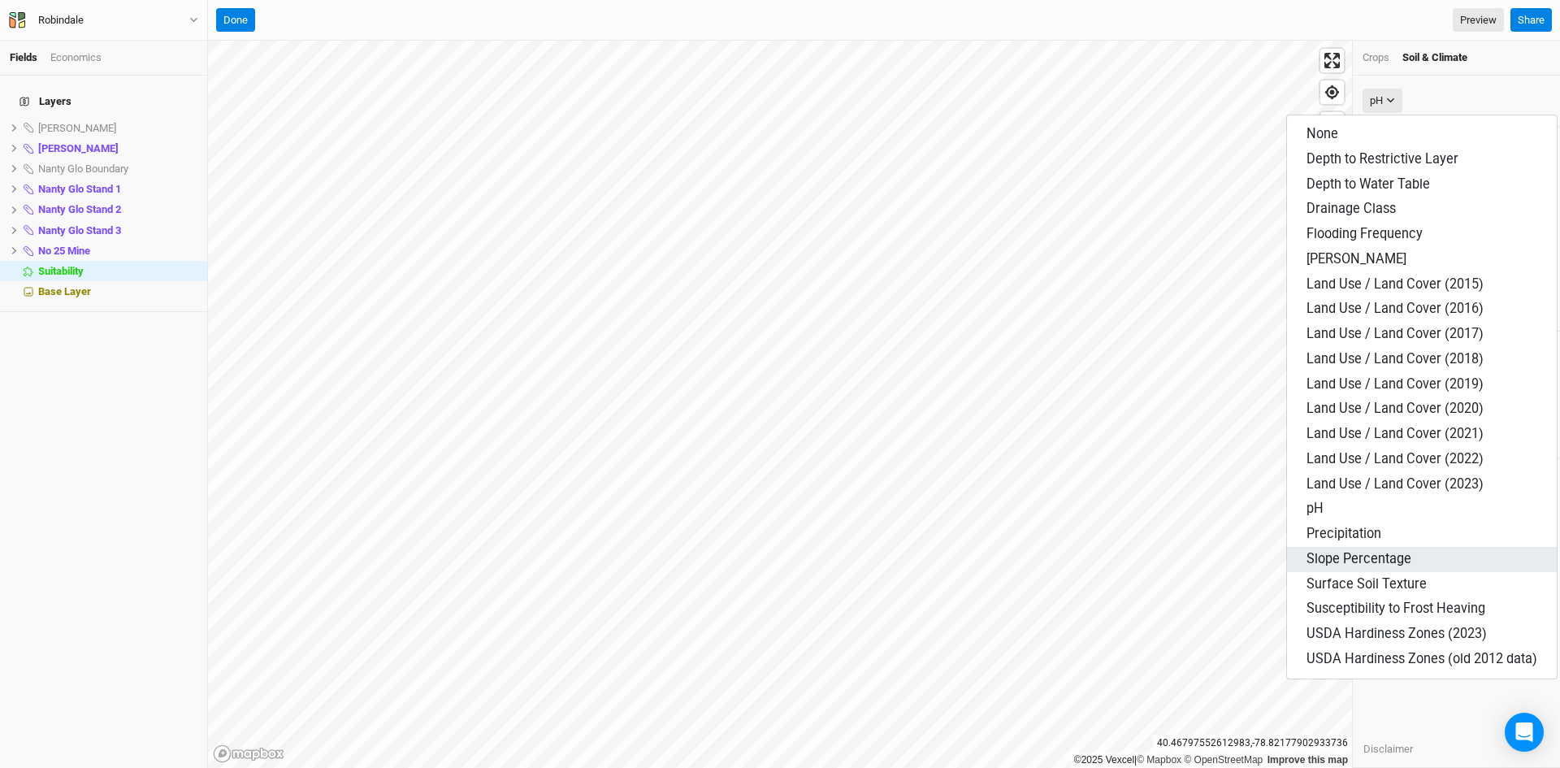
click at [1344, 556] on span "Slope Percentage" at bounding box center [1358, 558] width 105 height 15
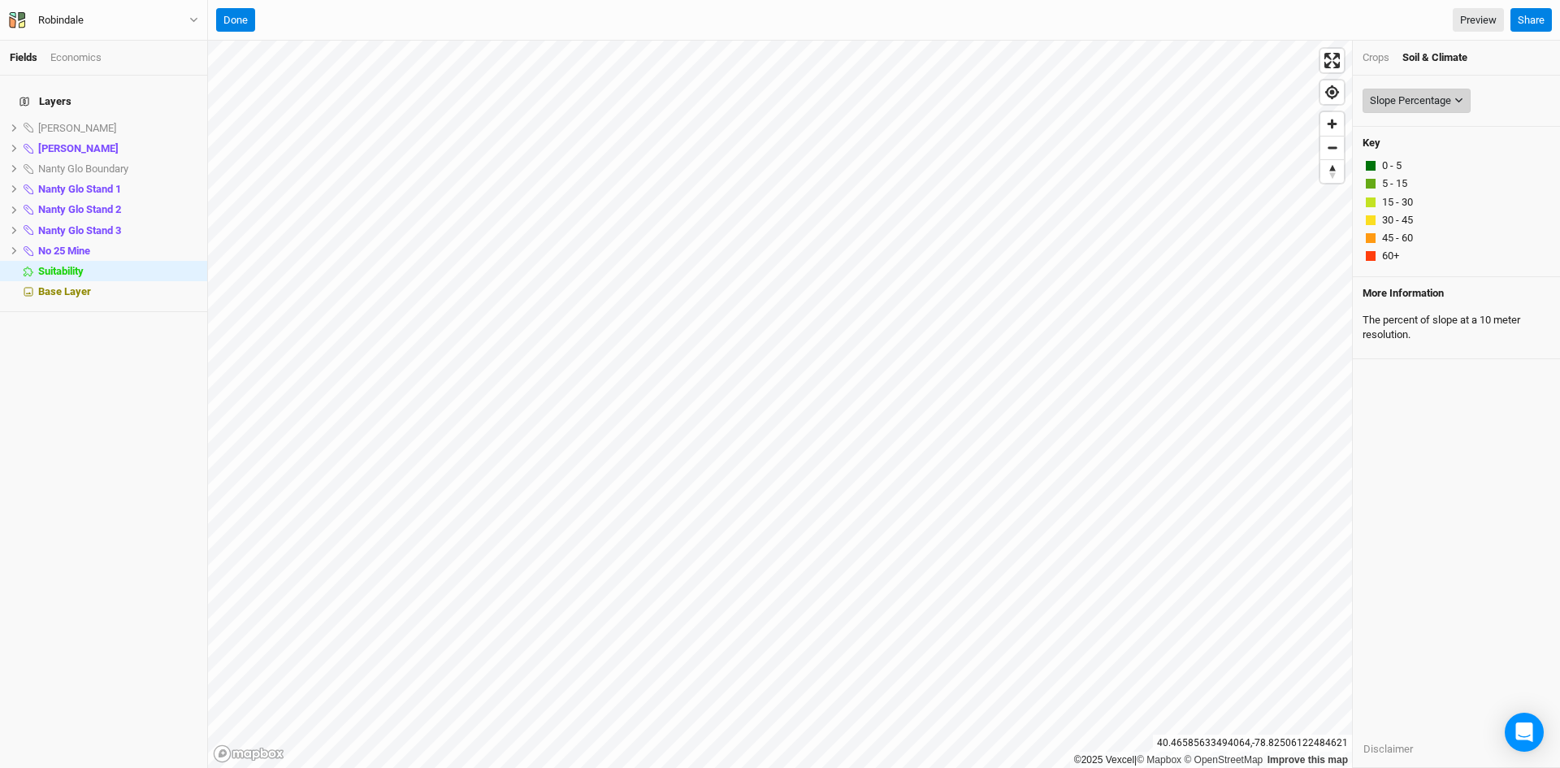
click at [1422, 97] on div "Slope Percentage" at bounding box center [1410, 101] width 81 height 16
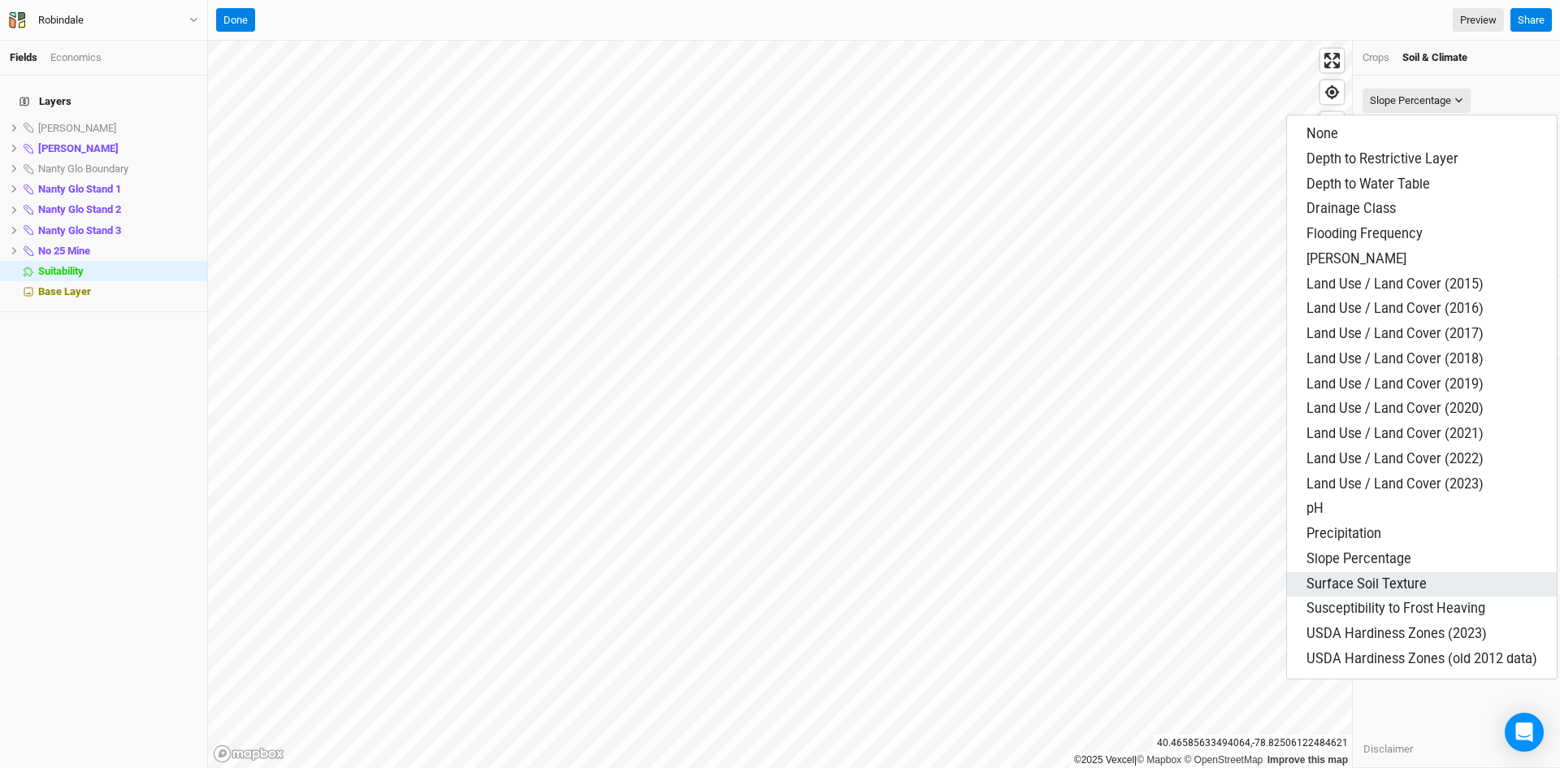
click at [1371, 582] on span "Surface Soil Texture" at bounding box center [1366, 583] width 120 height 15
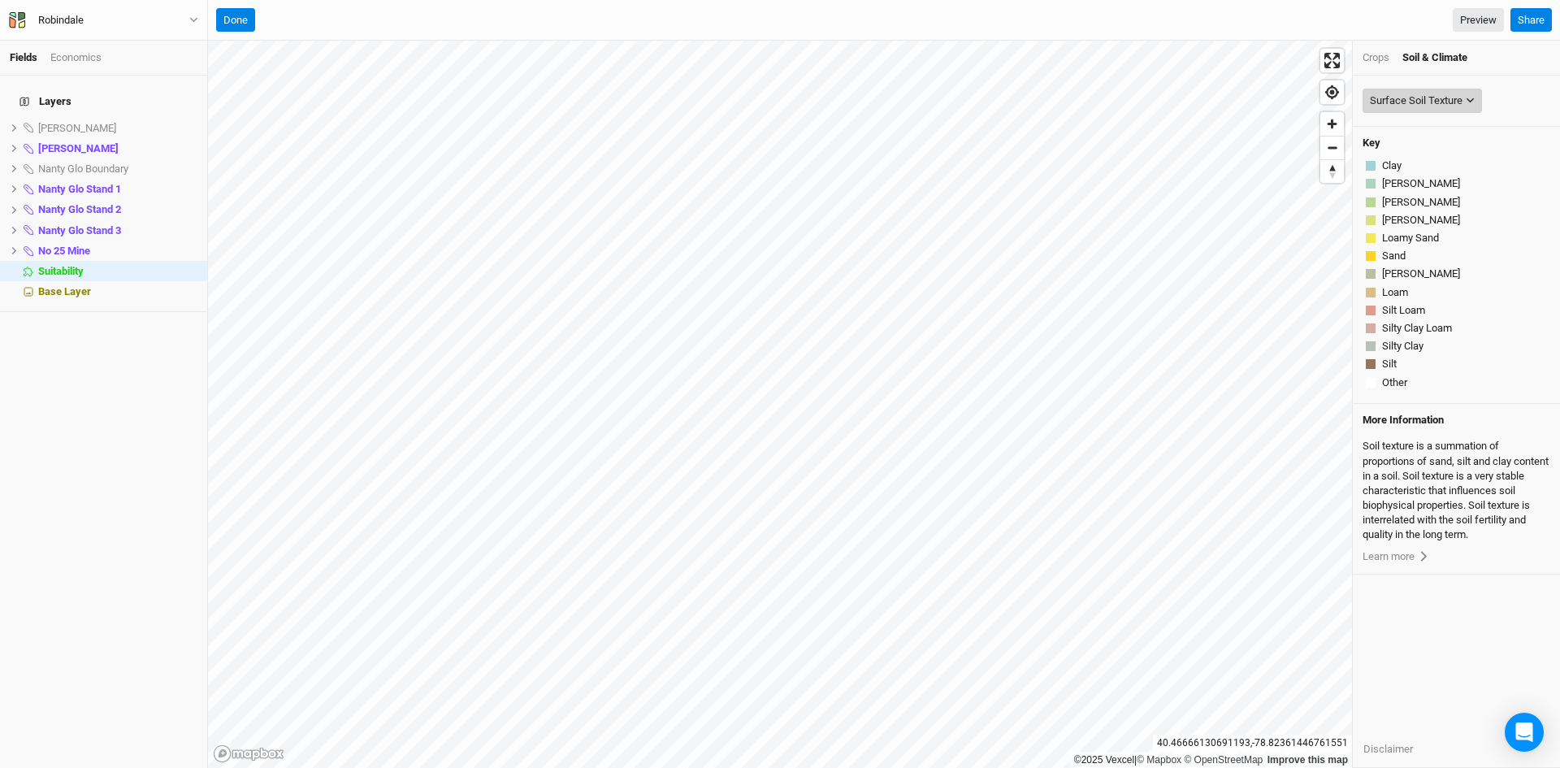
click at [1429, 104] on div "Surface Soil Texture" at bounding box center [1416, 101] width 93 height 16
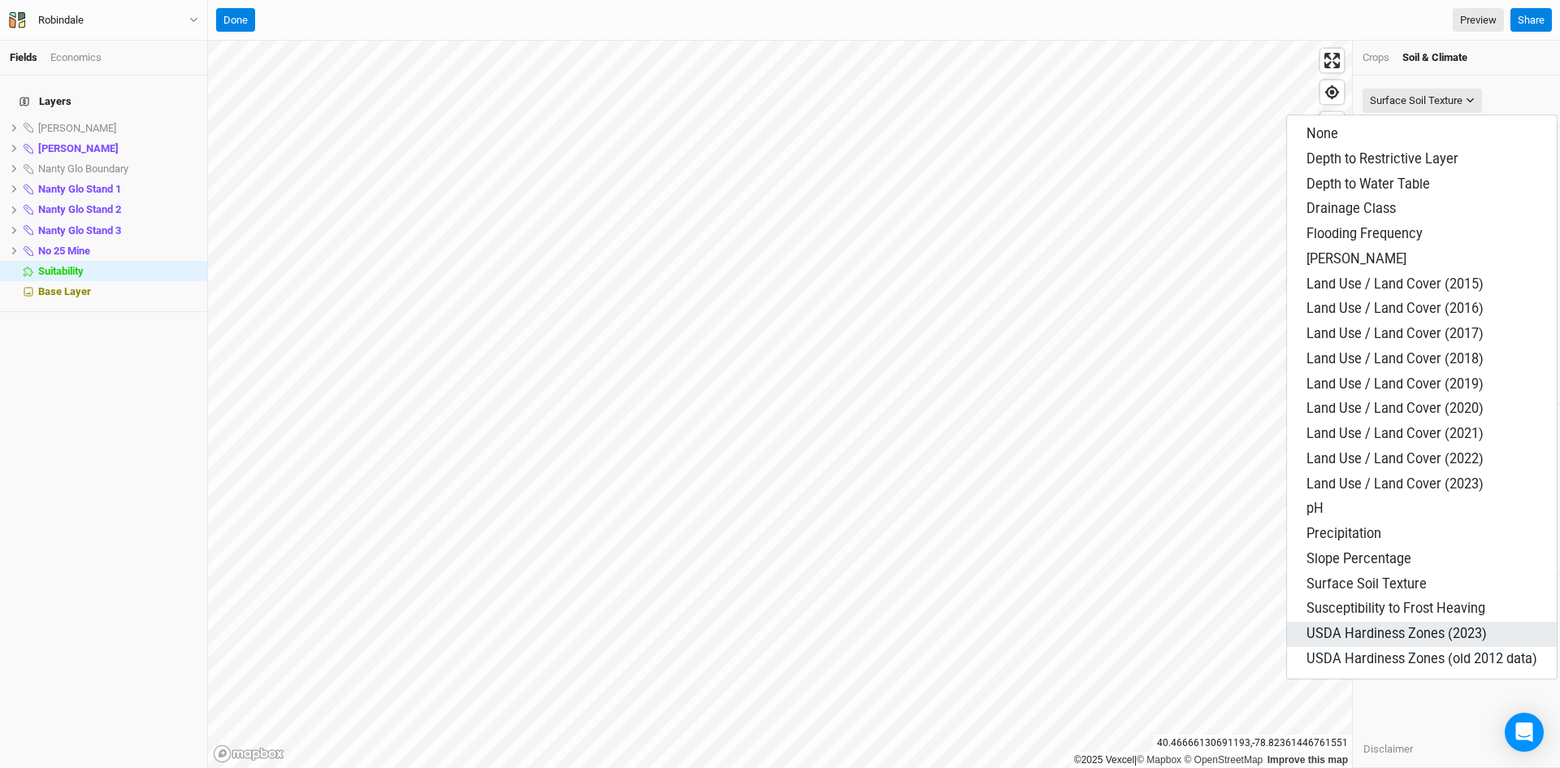
click at [1386, 629] on span "USDA Hardiness Zones (2023)" at bounding box center [1396, 633] width 180 height 15
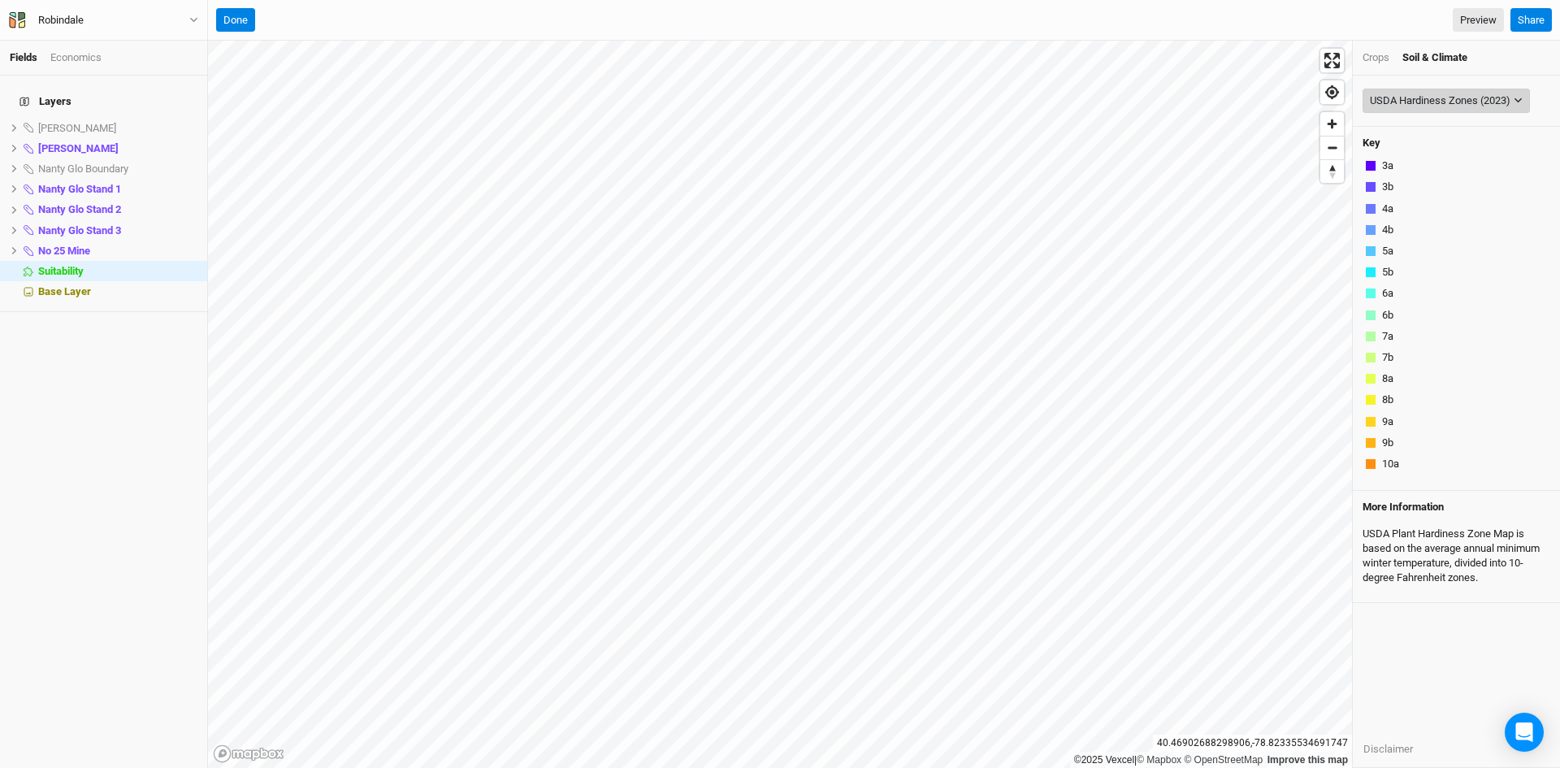
click at [1453, 98] on div "USDA Hardiness Zones (2023)" at bounding box center [1440, 101] width 141 height 16
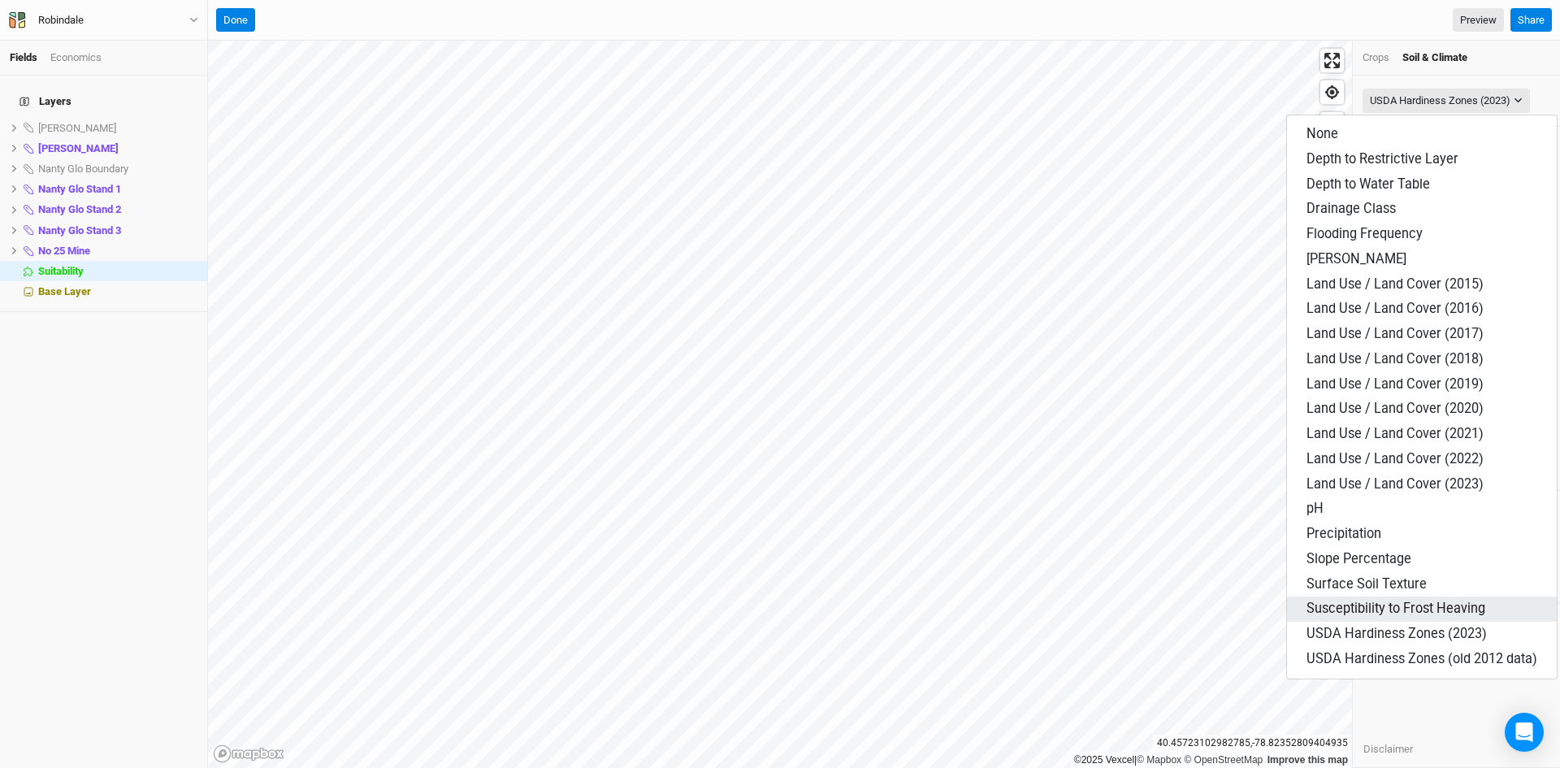
click at [1375, 610] on span "Susceptibility to Frost Heaving" at bounding box center [1395, 607] width 179 height 15
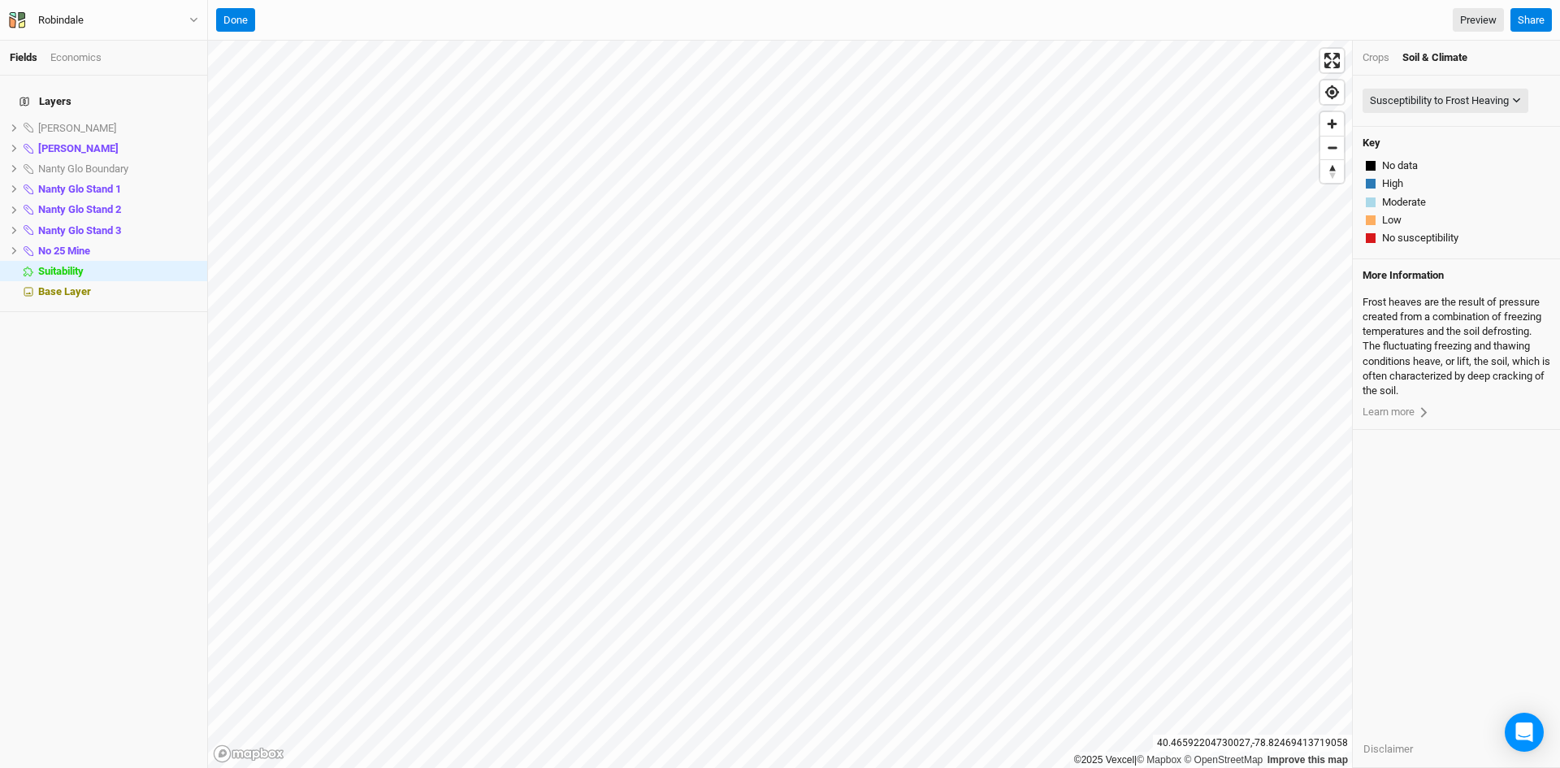
click at [1432, 54] on div "Soil & Climate" at bounding box center [1434, 57] width 65 height 15
click at [1373, 59] on div "Crops" at bounding box center [1375, 57] width 27 height 15
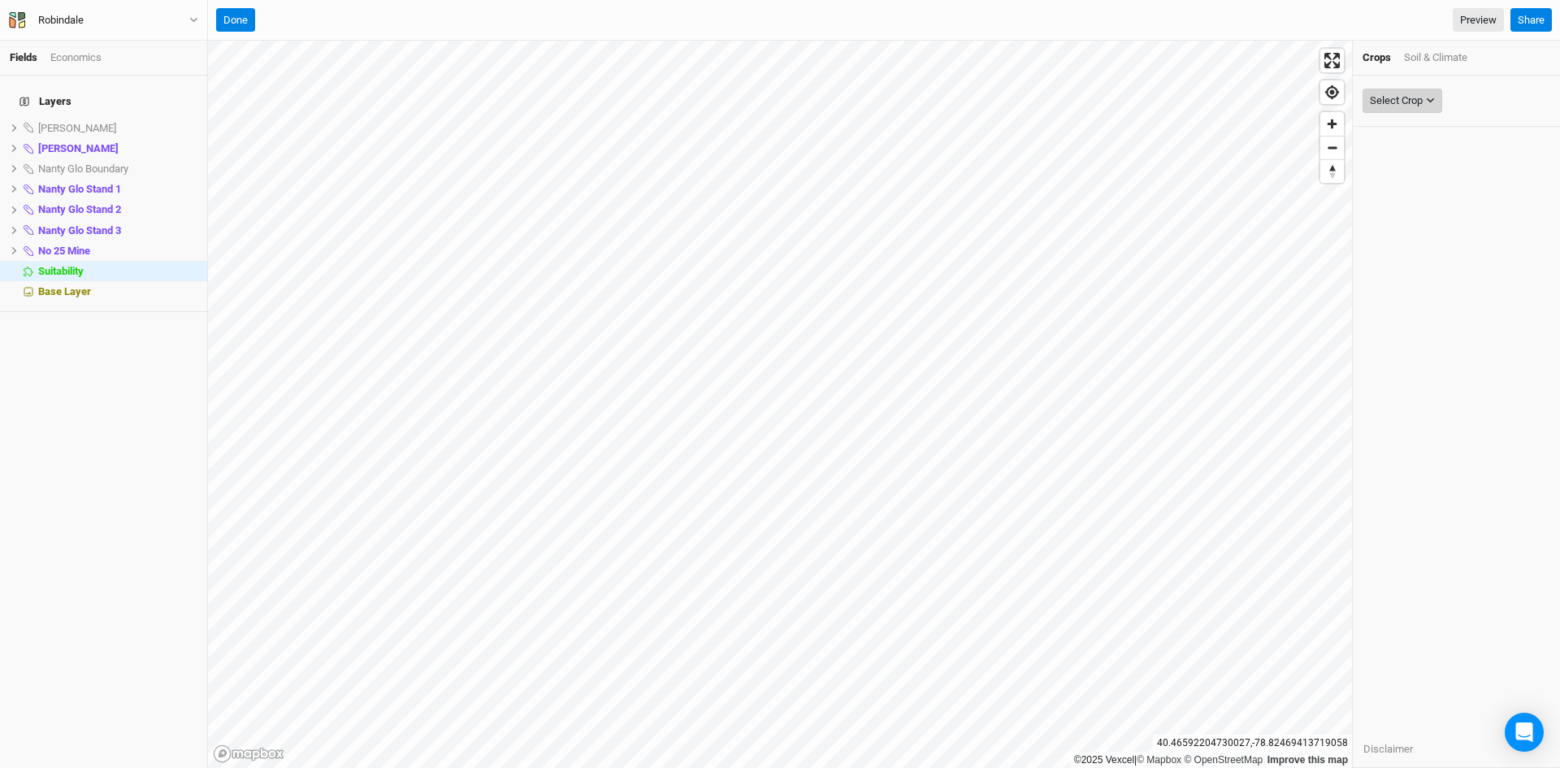
click at [1392, 95] on div "Select Crop" at bounding box center [1396, 101] width 53 height 16
click at [1418, 177] on span "Black Locust" at bounding box center [1421, 183] width 76 height 15
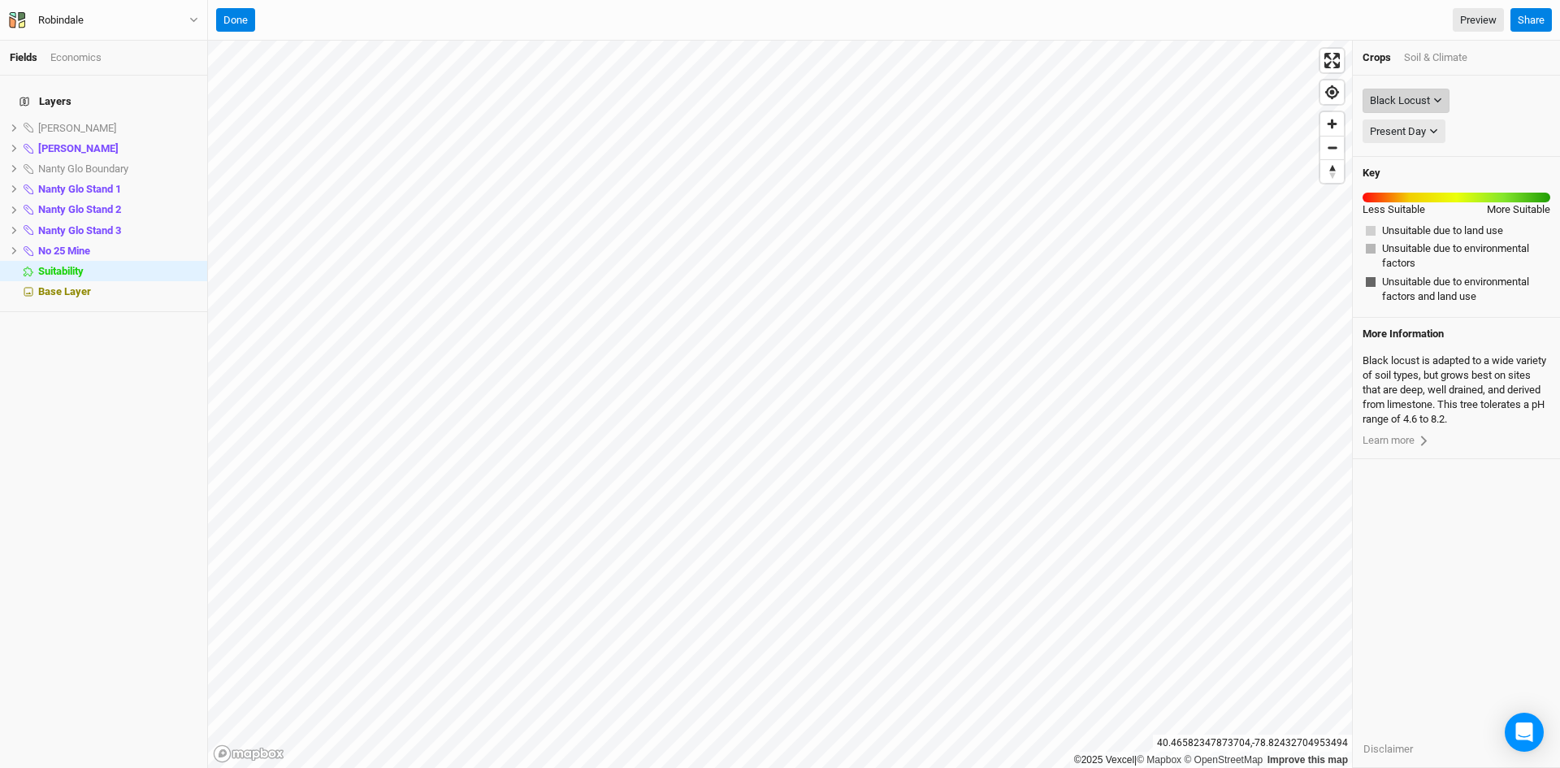
click at [1392, 100] on div "Black Locust" at bounding box center [1400, 101] width 60 height 16
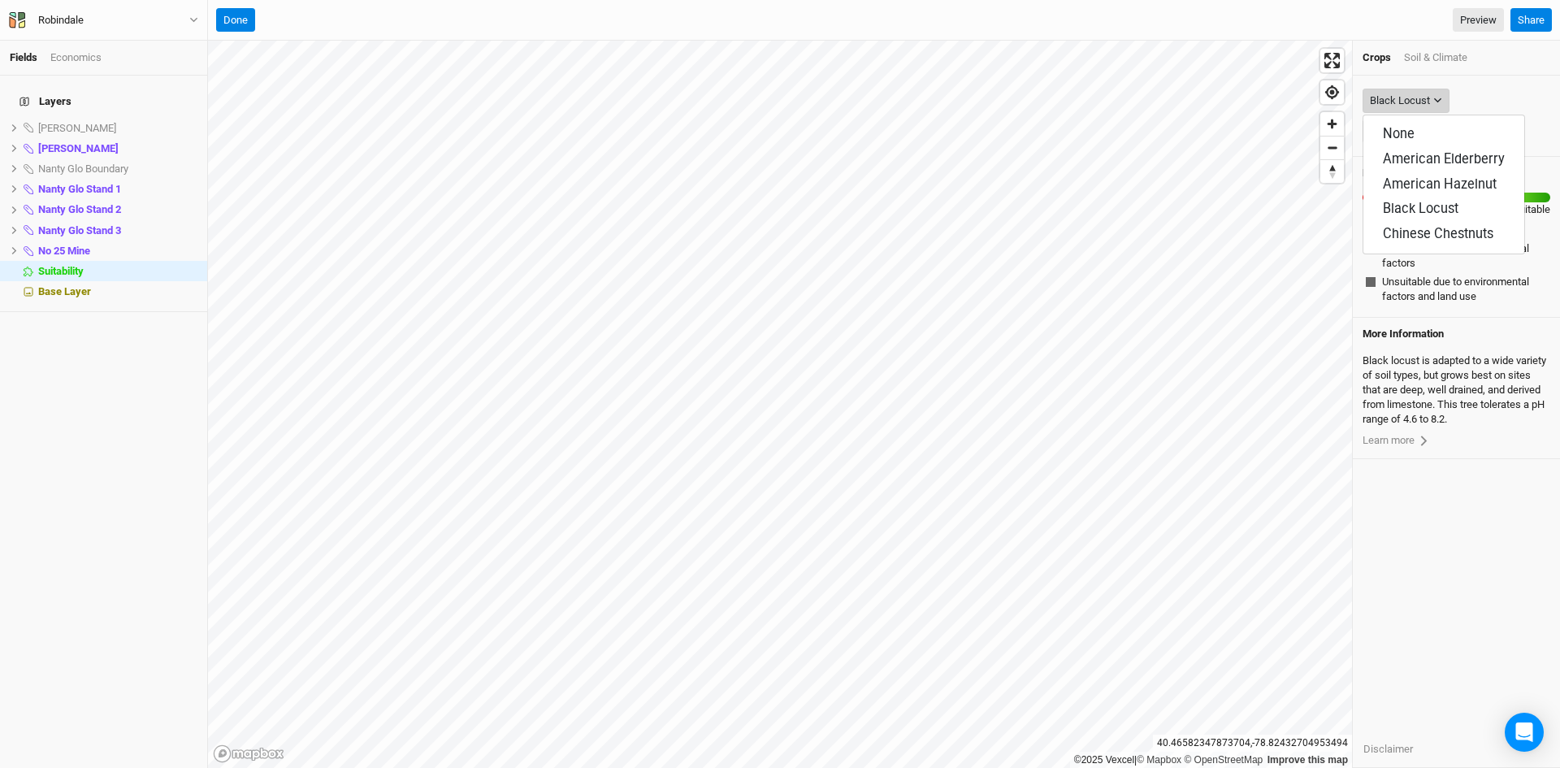
click at [1391, 97] on div "Black Locust" at bounding box center [1400, 101] width 60 height 16
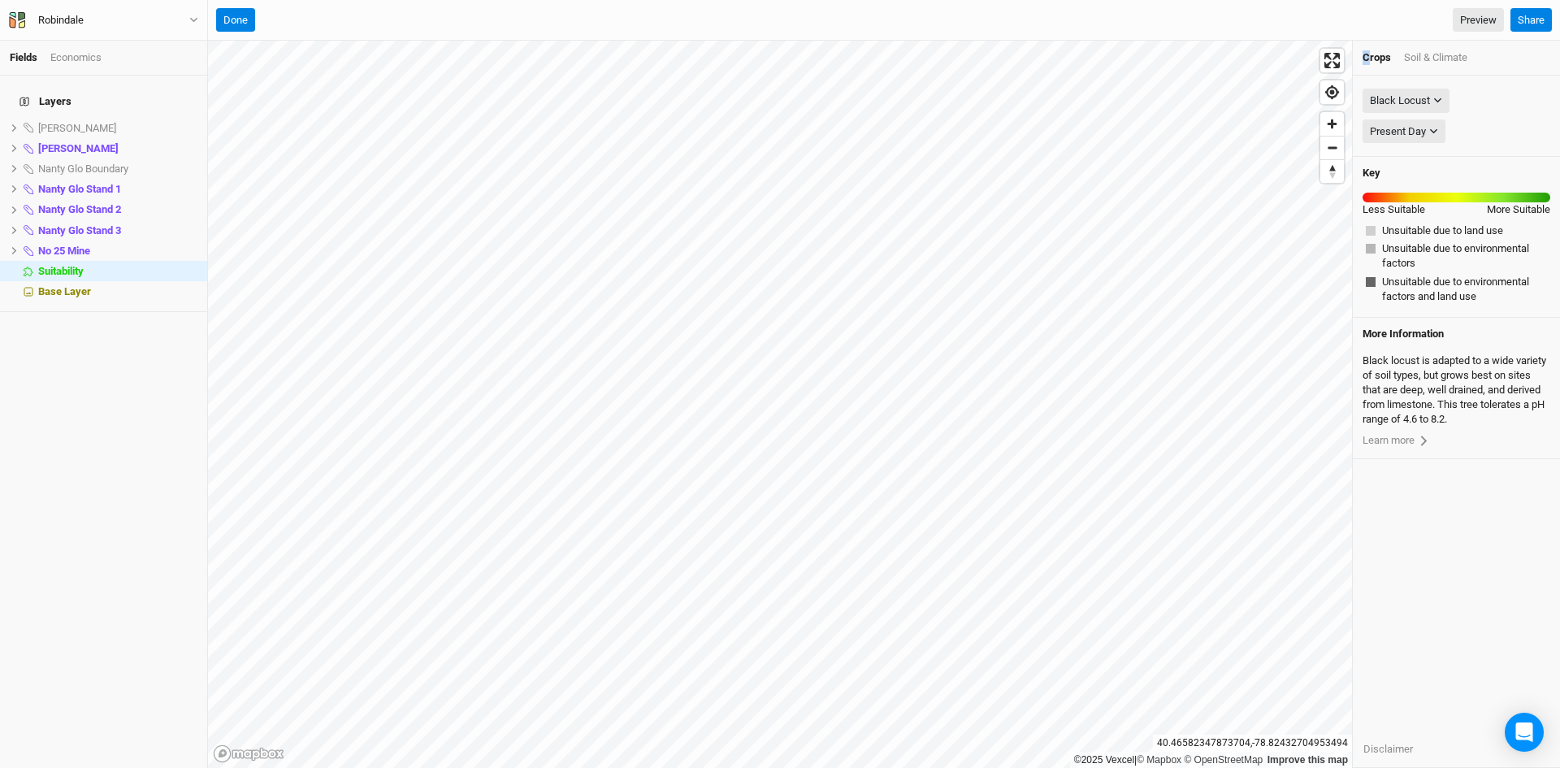
click at [1367, 53] on div "Crops" at bounding box center [1376, 57] width 28 height 15
click at [1383, 58] on div "Crops" at bounding box center [1376, 57] width 28 height 15
drag, startPoint x: 1500, startPoint y: 123, endPoint x: 1455, endPoint y: 105, distance: 48.1
click at [1496, 119] on div "Present Day Present Day" at bounding box center [1456, 131] width 188 height 31
click at [1422, 102] on div "Black Locust" at bounding box center [1400, 101] width 60 height 16
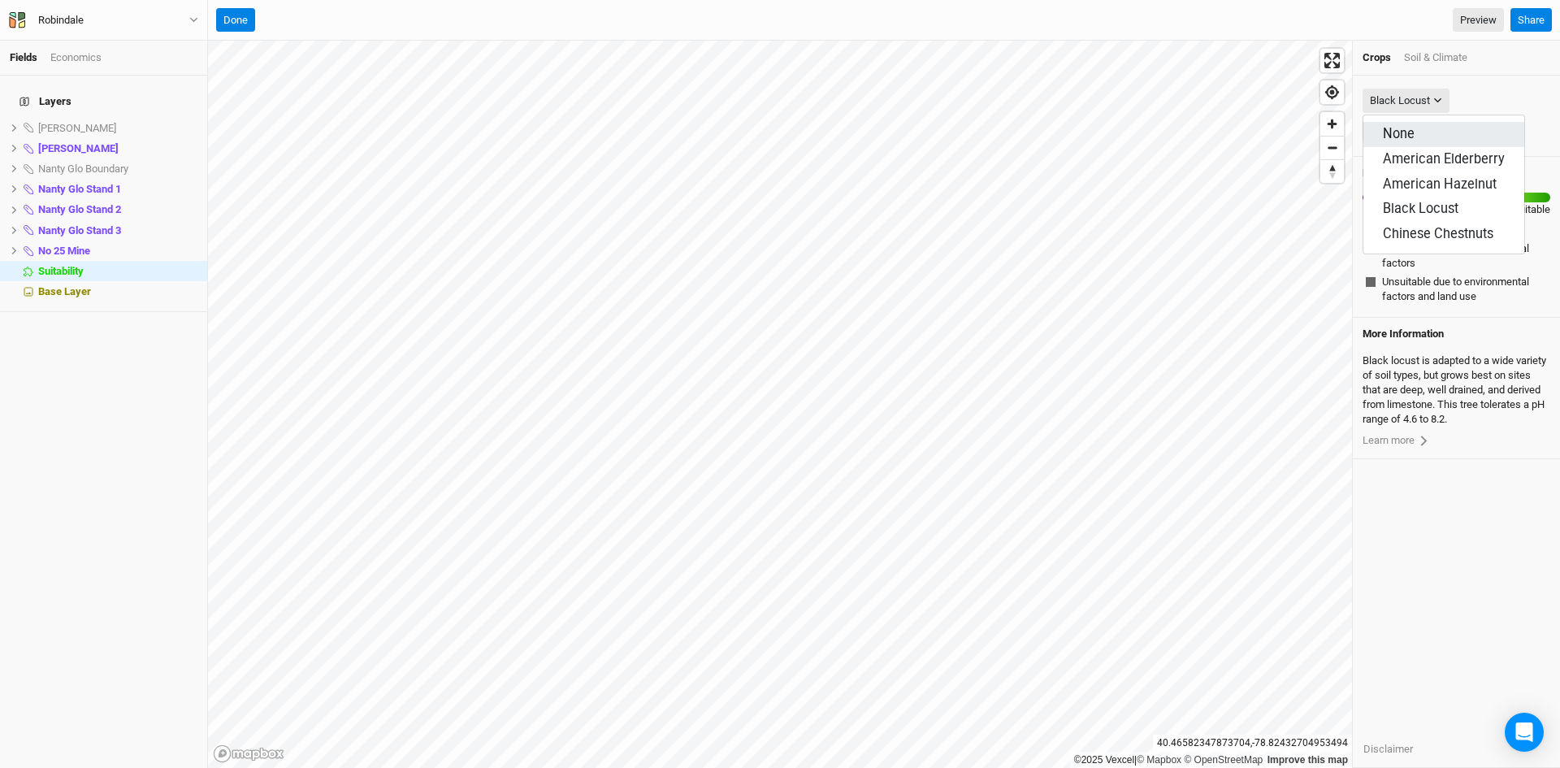
click at [1401, 127] on span "None" at bounding box center [1399, 133] width 32 height 15
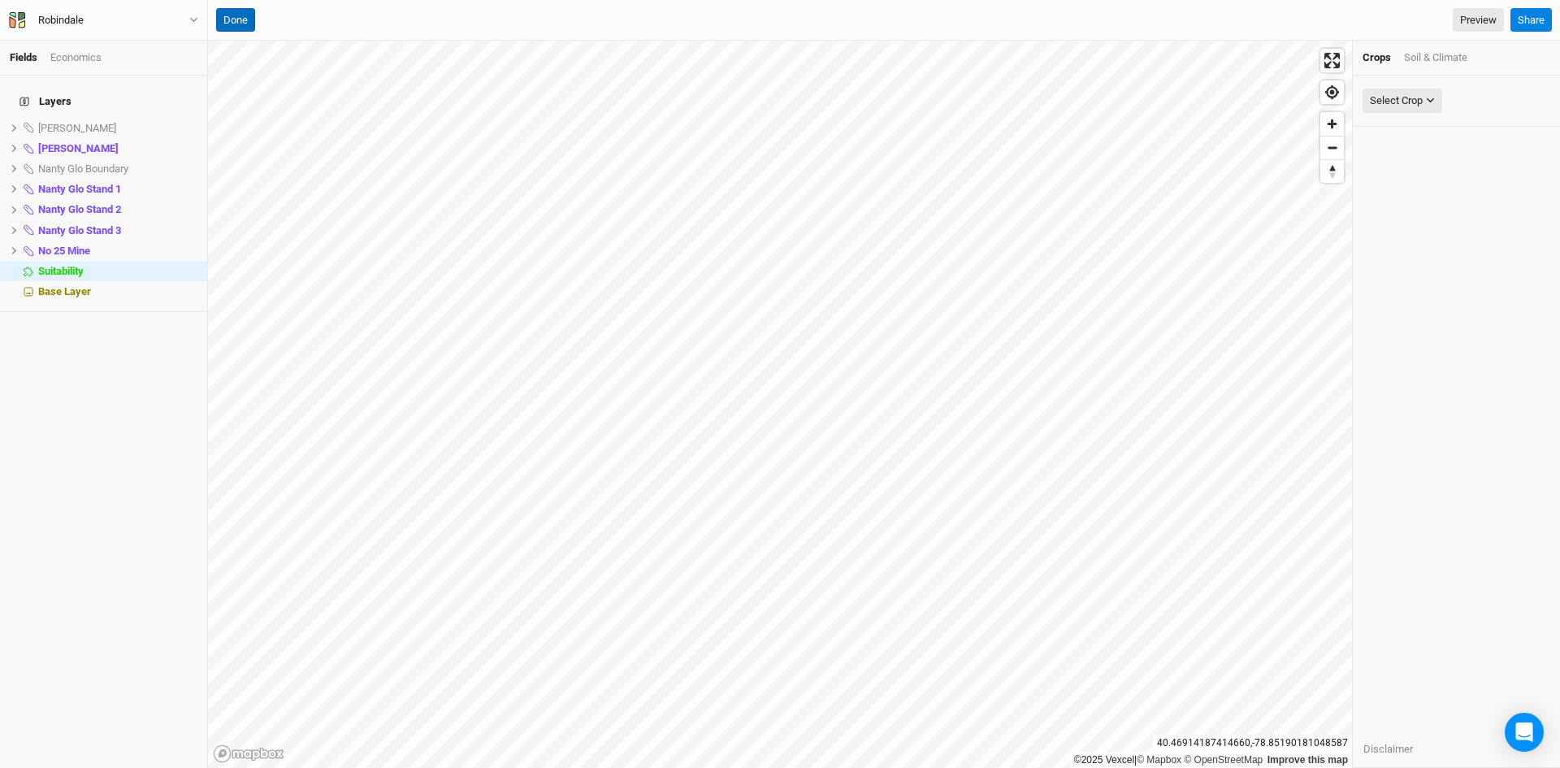
click at [236, 15] on button "Done" at bounding box center [235, 20] width 39 height 24
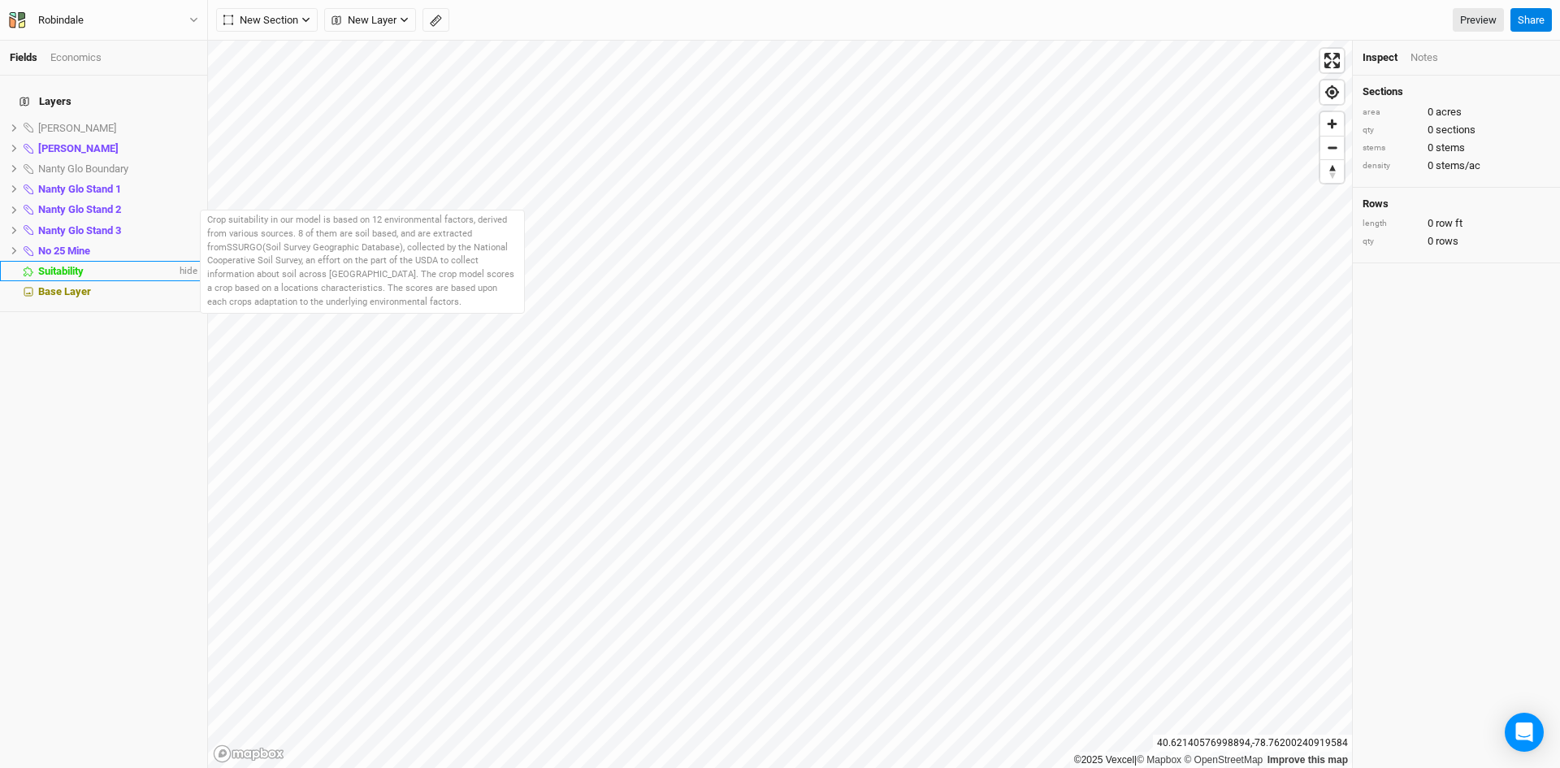
click at [66, 265] on span "Suitability" at bounding box center [60, 271] width 45 height 12
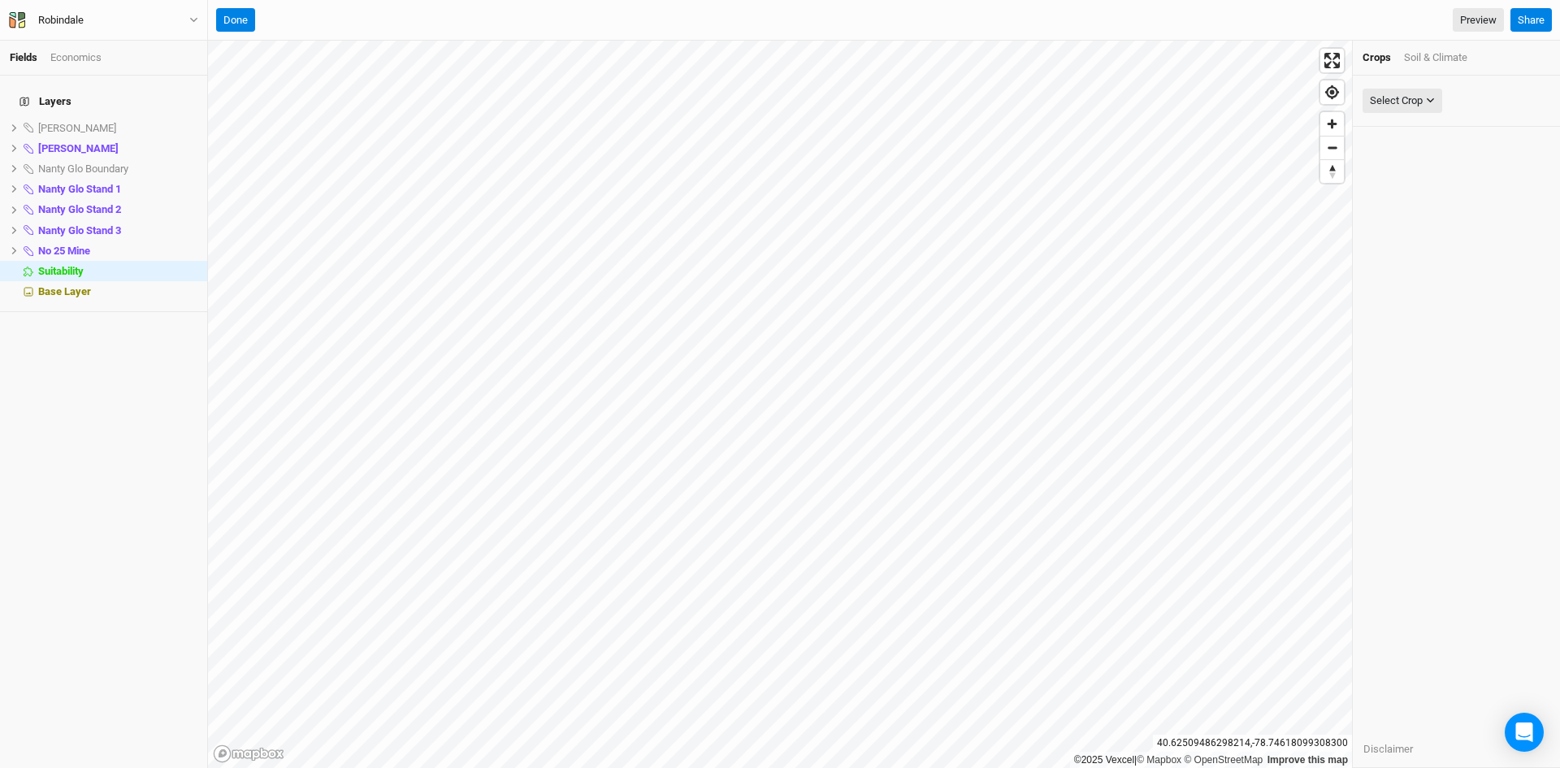
click at [1434, 53] on div "Soil & Climate" at bounding box center [1435, 57] width 63 height 15
click at [1428, 102] on div "Select Attribute" at bounding box center [1405, 101] width 71 height 16
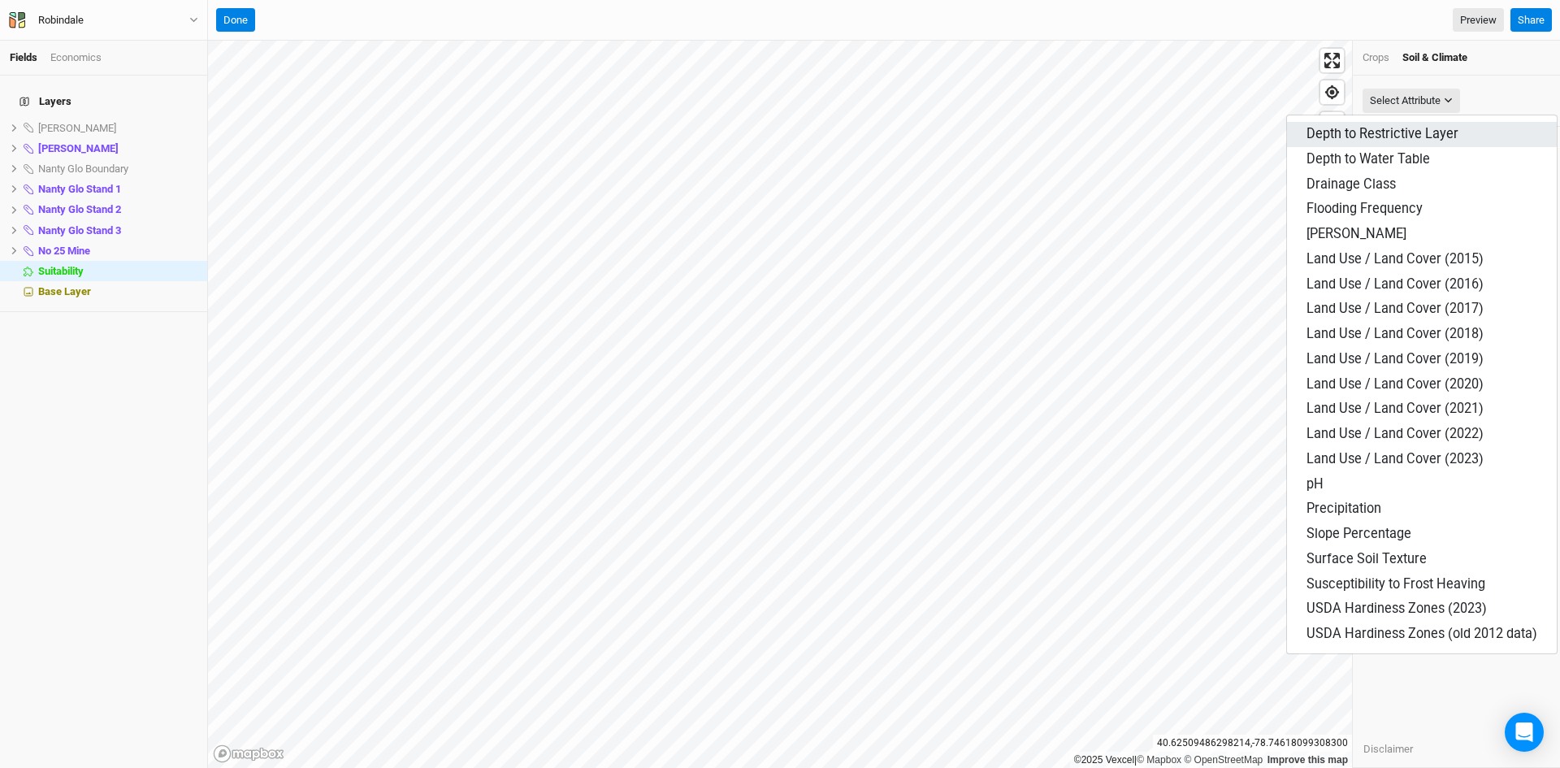
click at [1401, 135] on span "Depth to Restrictive Layer" at bounding box center [1382, 133] width 152 height 15
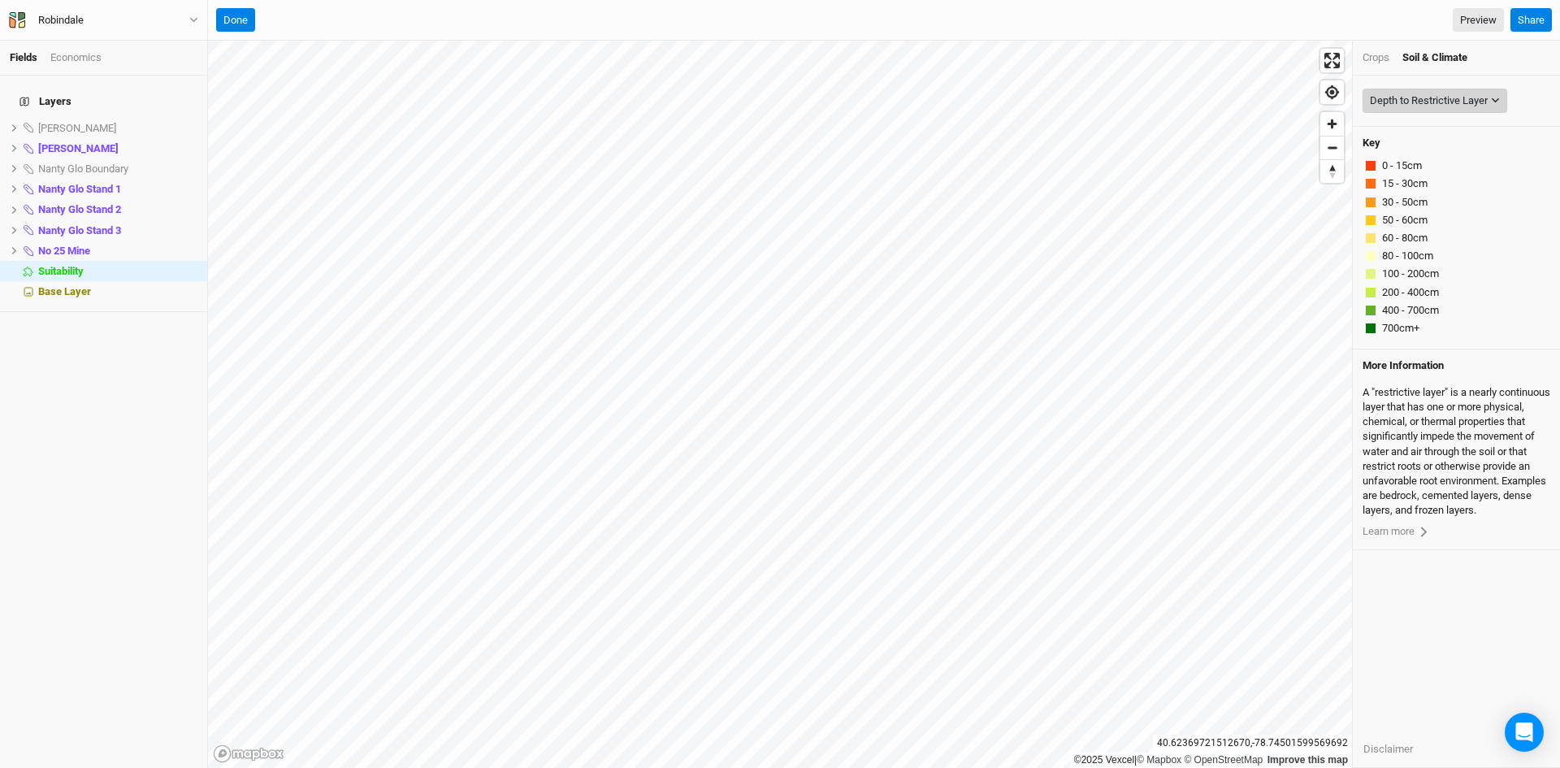
click at [1421, 102] on div "Depth to Restrictive Layer" at bounding box center [1429, 101] width 118 height 16
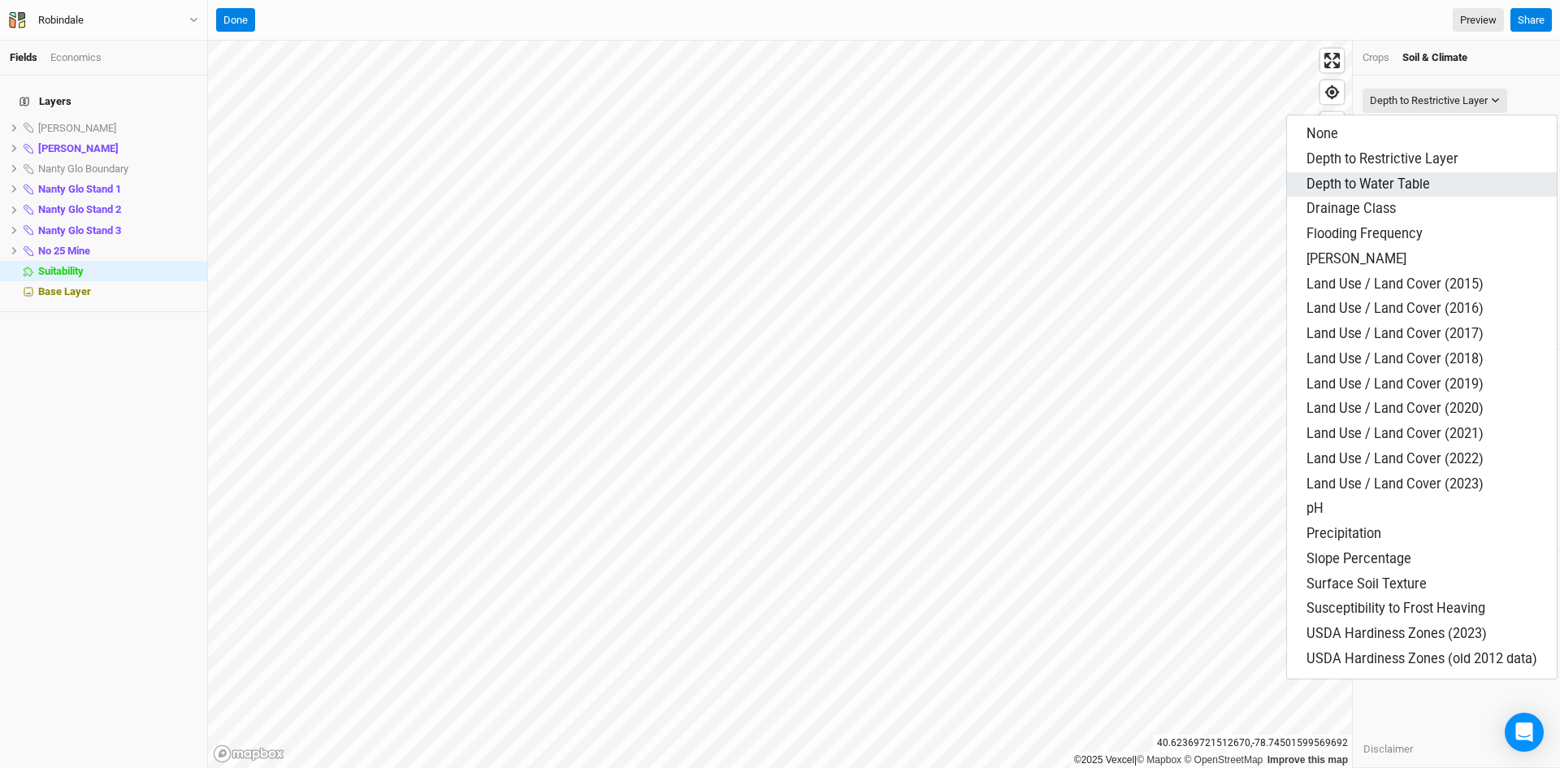
click at [1348, 188] on span "Depth to Water Table" at bounding box center [1367, 183] width 123 height 15
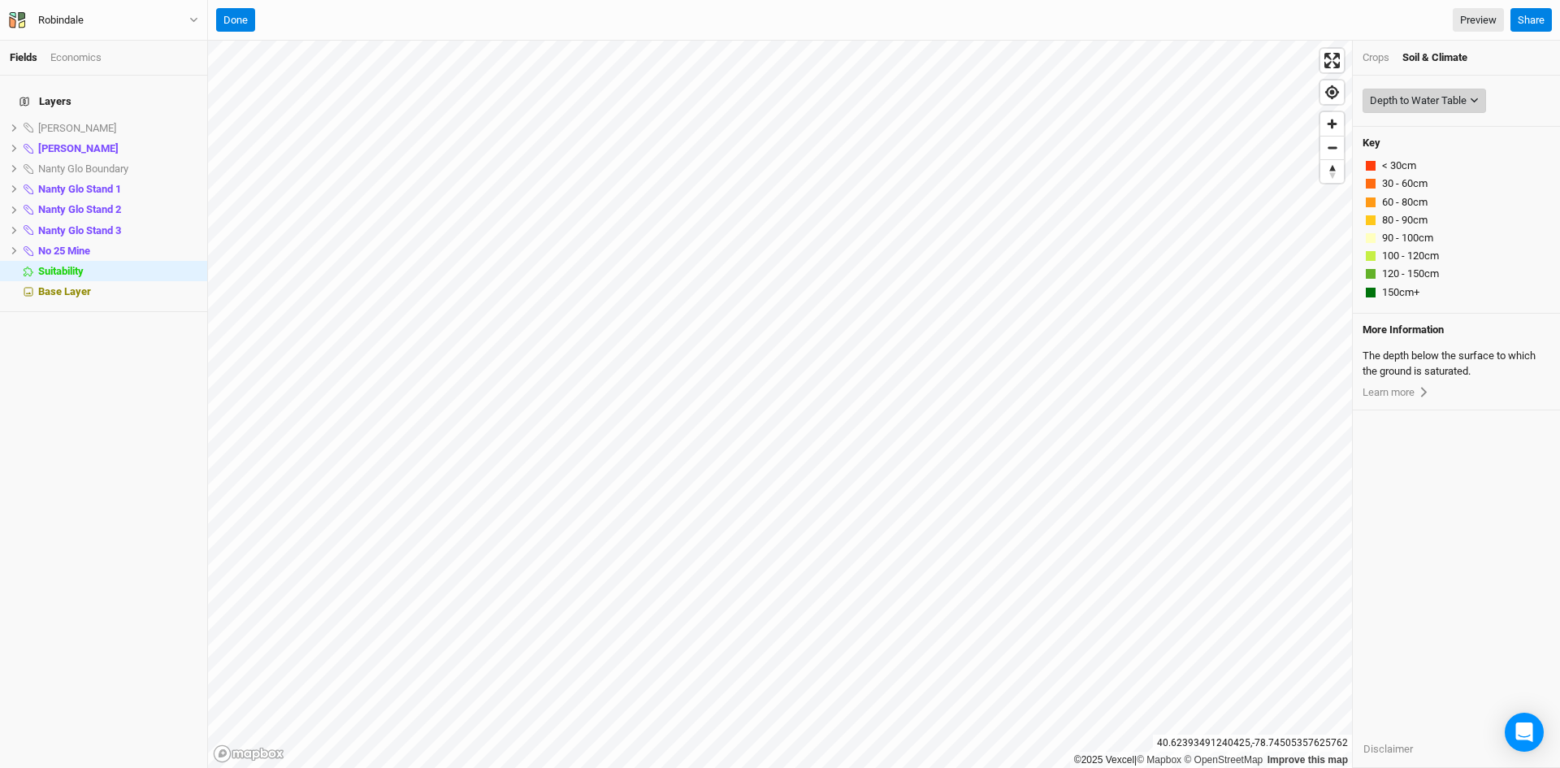
click at [1410, 99] on div "Depth to Water Table" at bounding box center [1418, 101] width 97 height 16
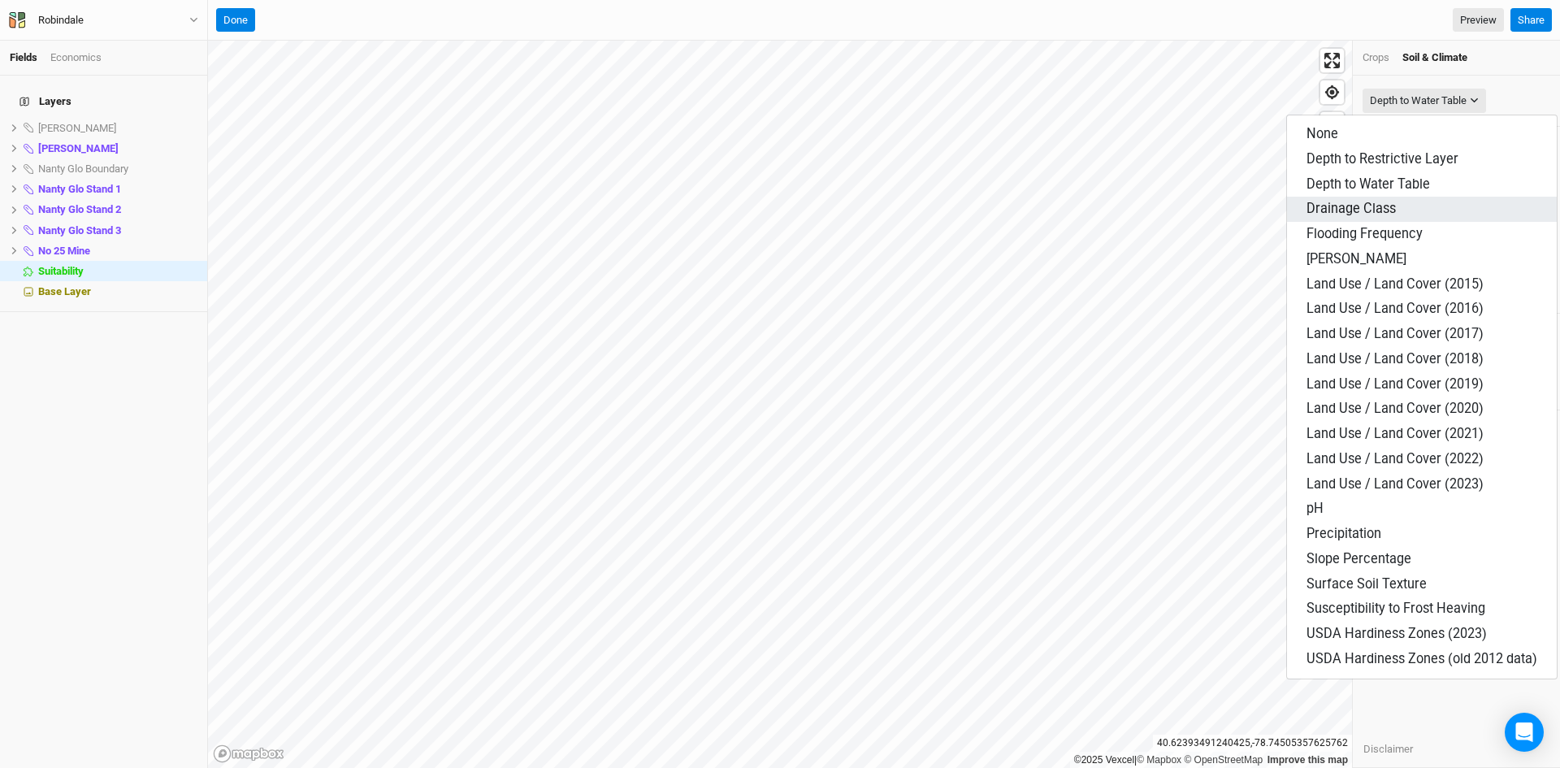
click at [1357, 210] on span "Drainage Class" at bounding box center [1350, 208] width 89 height 15
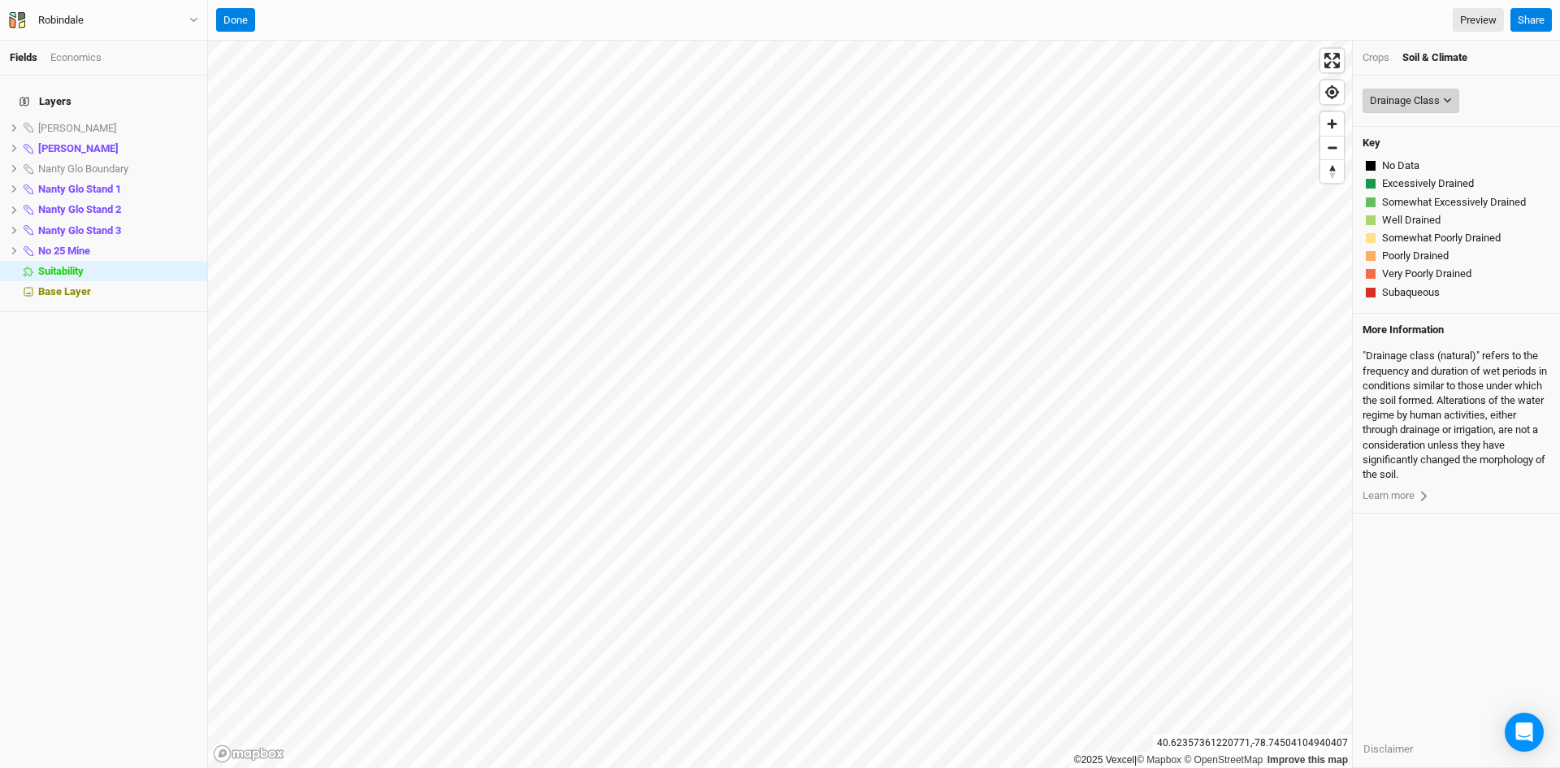
click at [1389, 106] on div "Drainage Class" at bounding box center [1405, 101] width 70 height 16
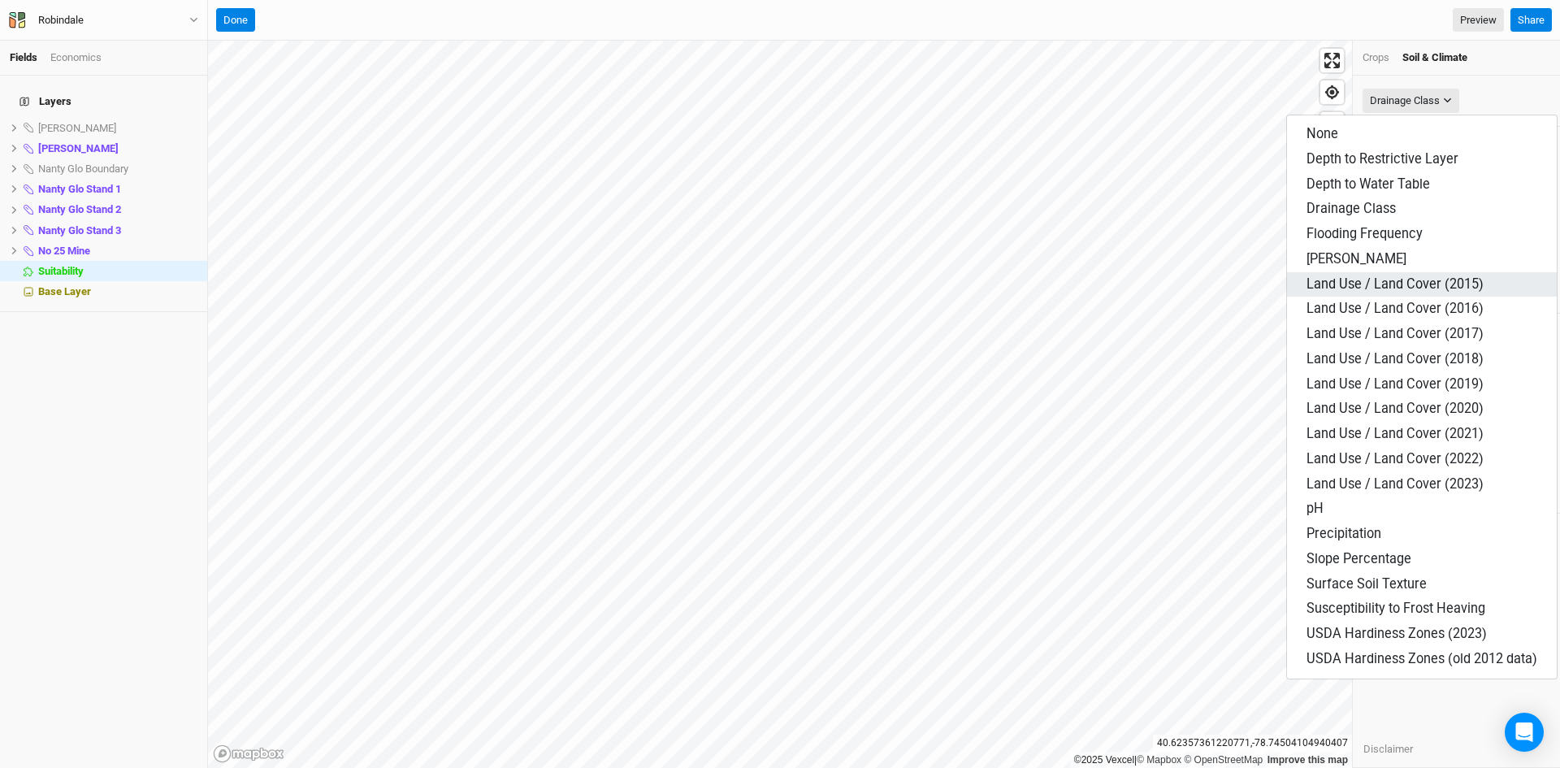
click at [1373, 280] on span "Land Use / Land Cover (2015)" at bounding box center [1394, 283] width 177 height 15
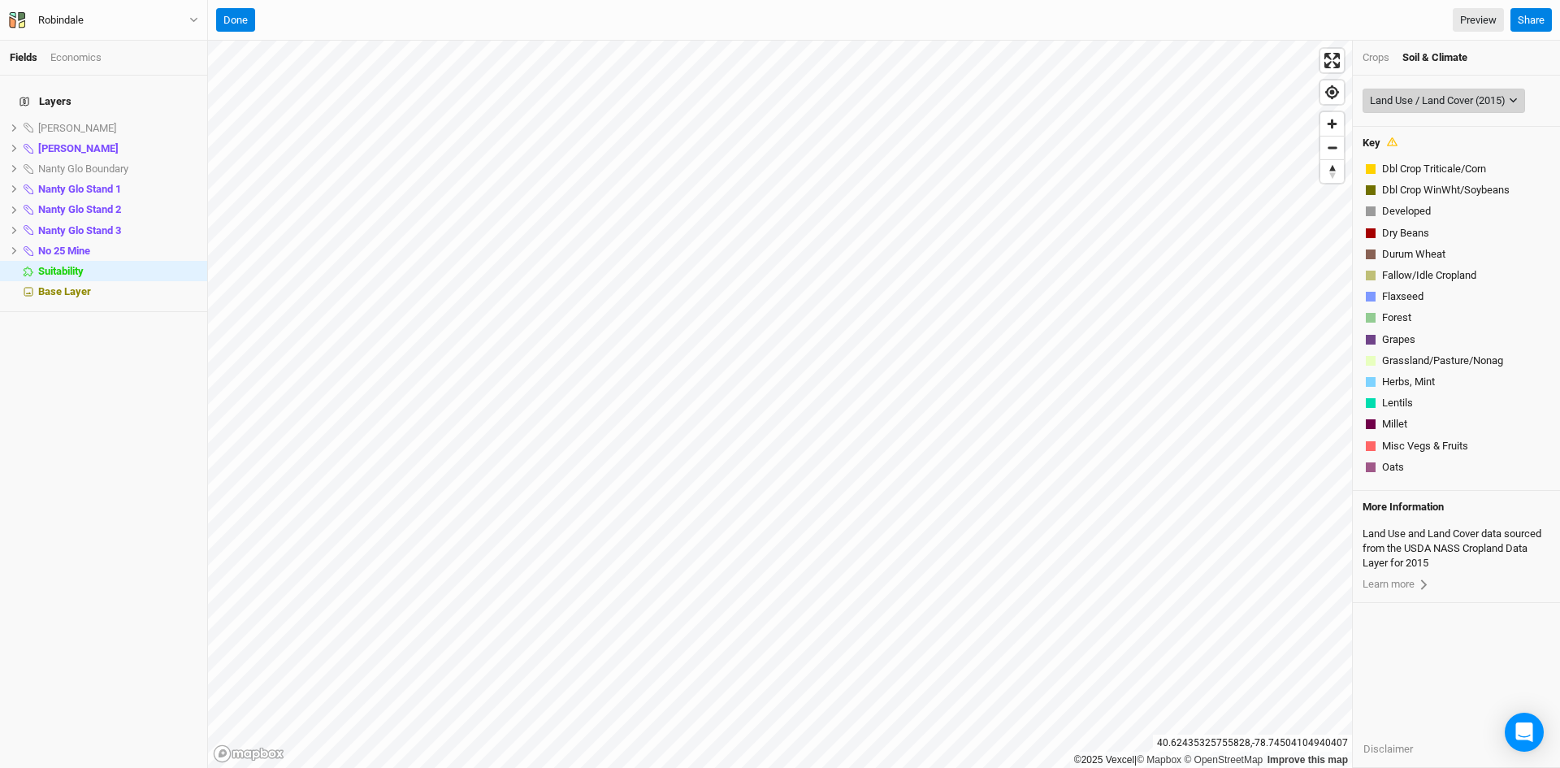
click at [1444, 100] on div "Land Use / Land Cover (2015)" at bounding box center [1438, 101] width 136 height 16
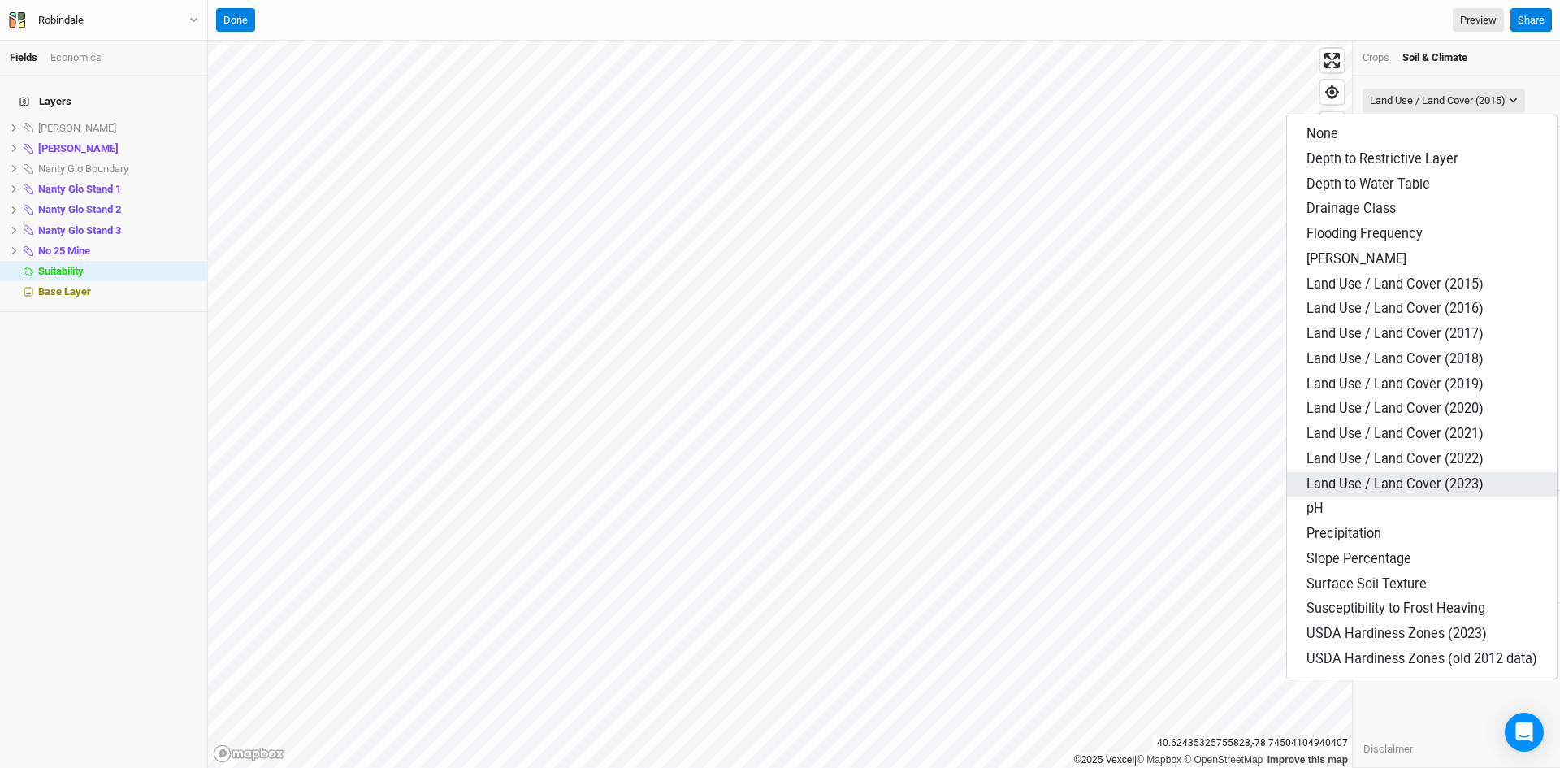
click at [1402, 490] on span "Land Use / Land Cover (2023)" at bounding box center [1394, 483] width 177 height 15
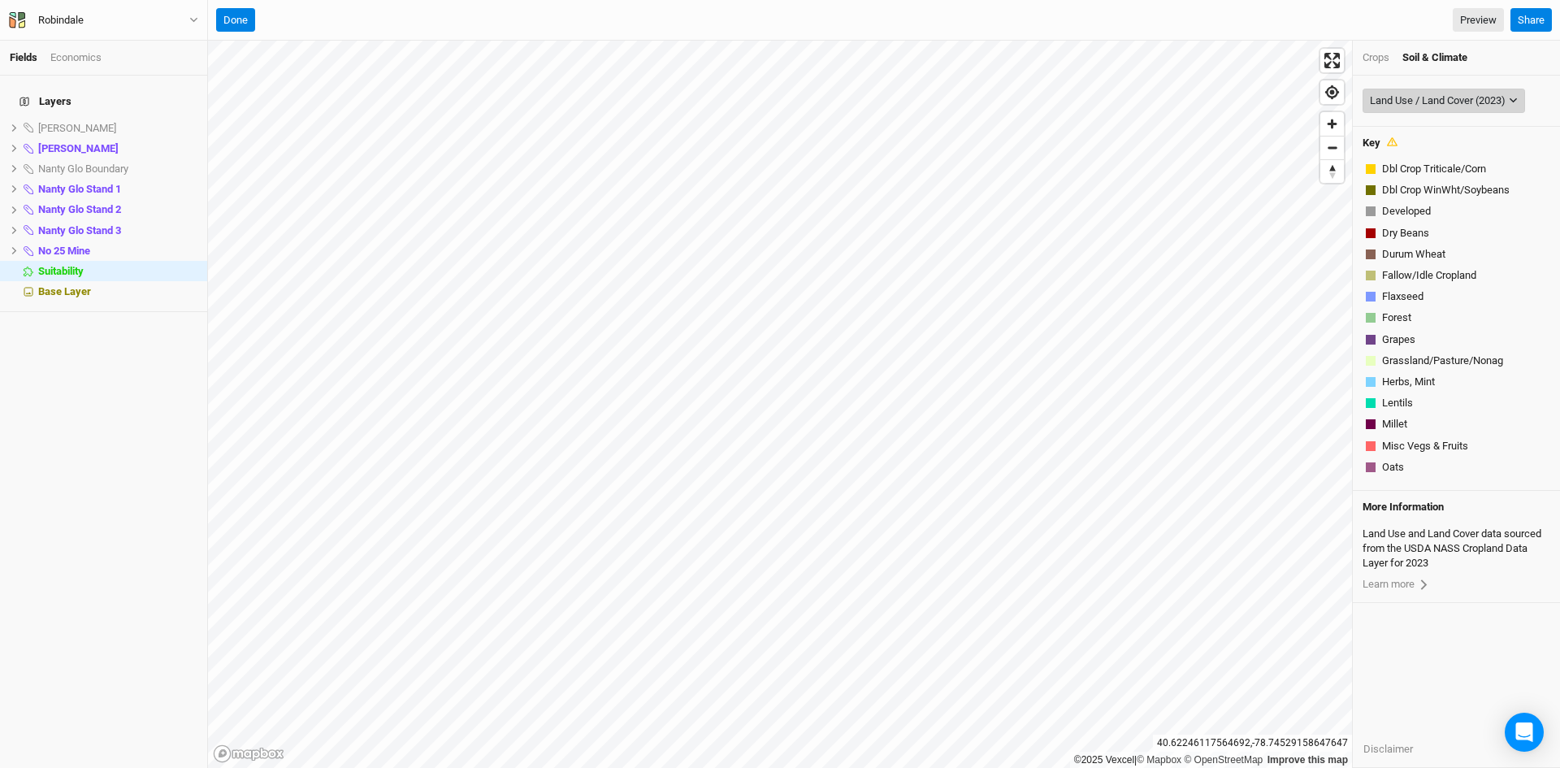
click at [1435, 99] on div "Land Use / Land Cover (2023)" at bounding box center [1438, 101] width 136 height 16
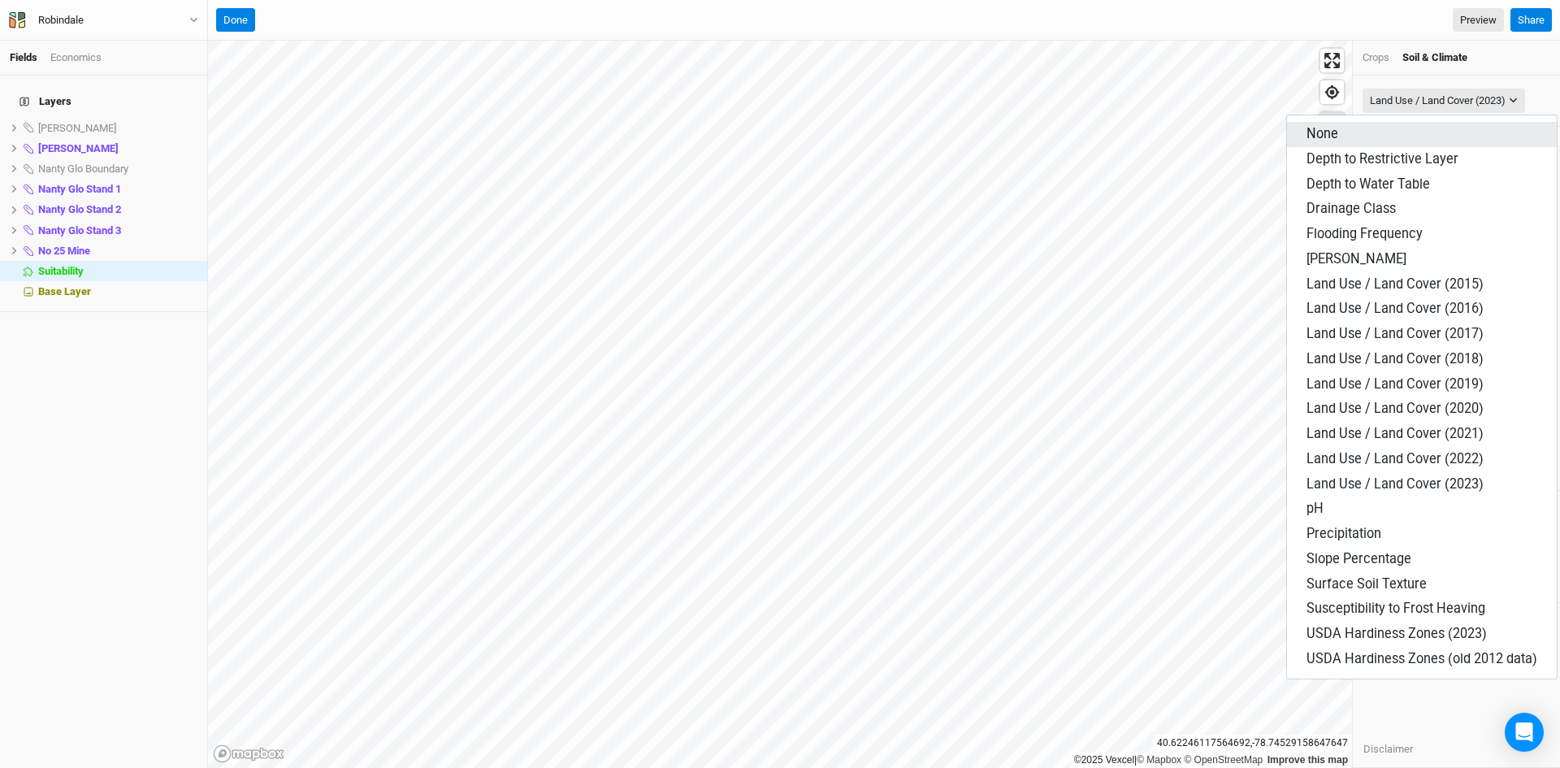
click at [1333, 132] on span "None" at bounding box center [1322, 133] width 32 height 15
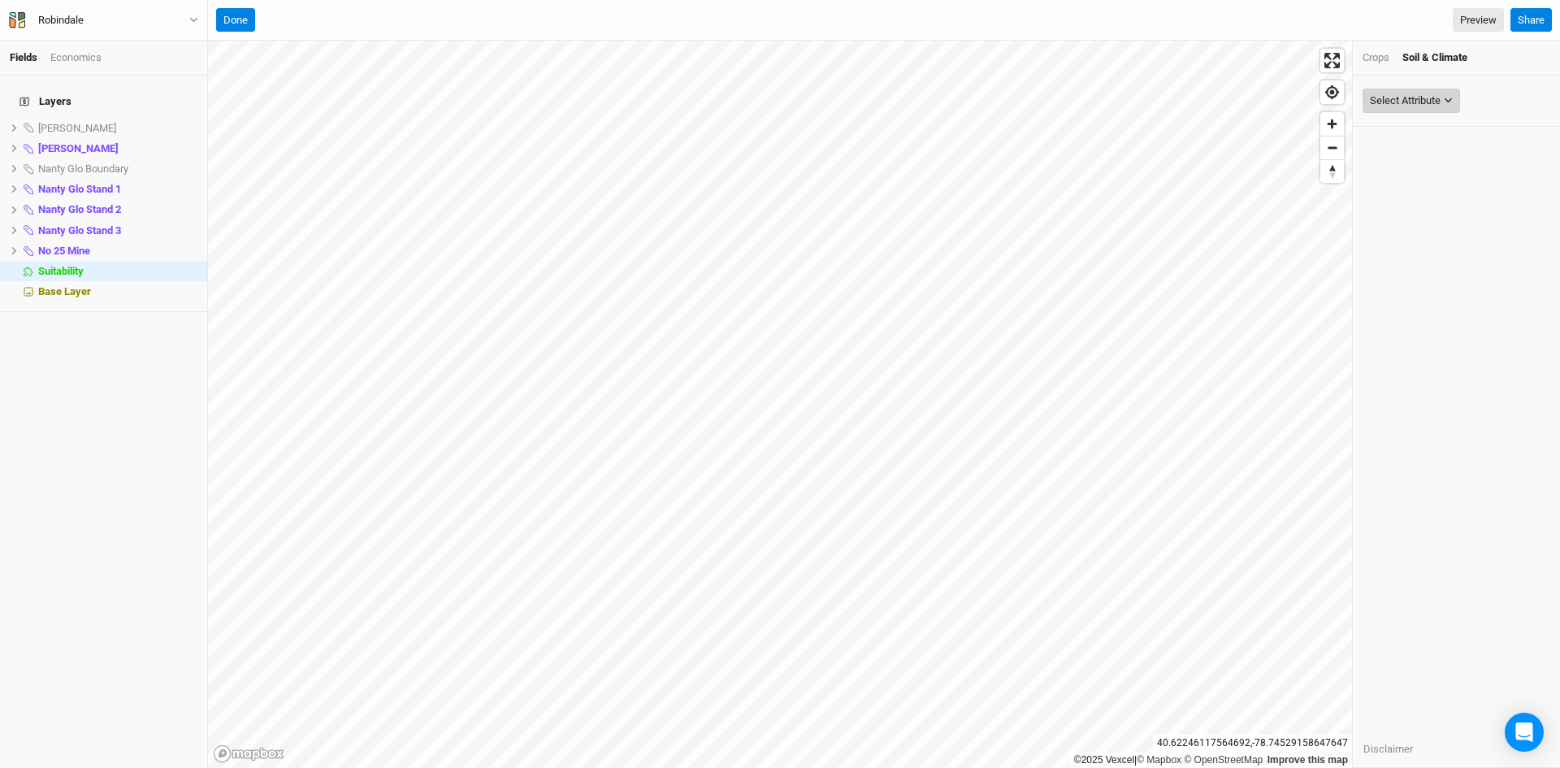
click at [1418, 93] on div "Select Attribute" at bounding box center [1405, 101] width 71 height 16
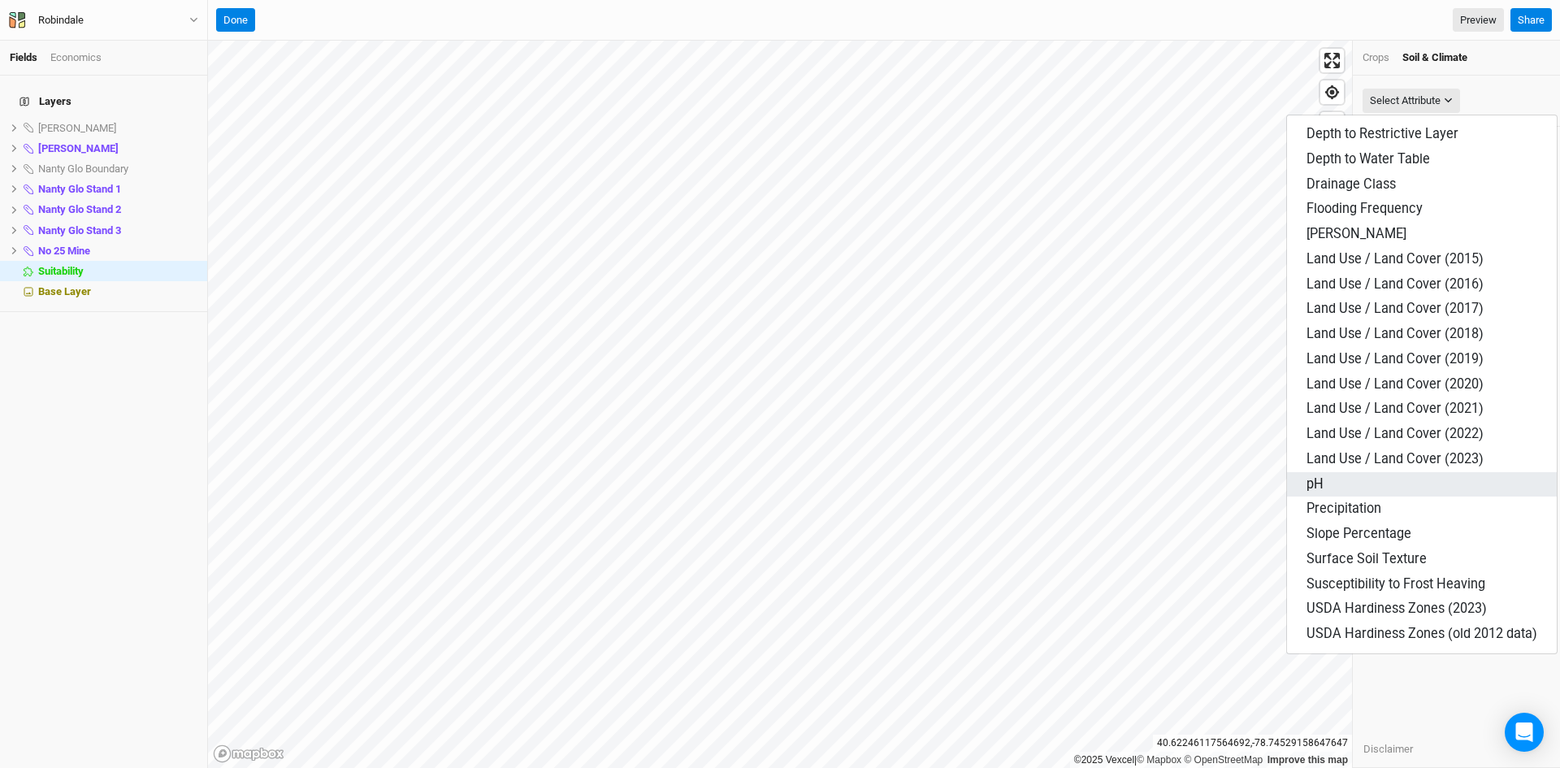
click at [1329, 489] on button "pH" at bounding box center [1422, 484] width 270 height 25
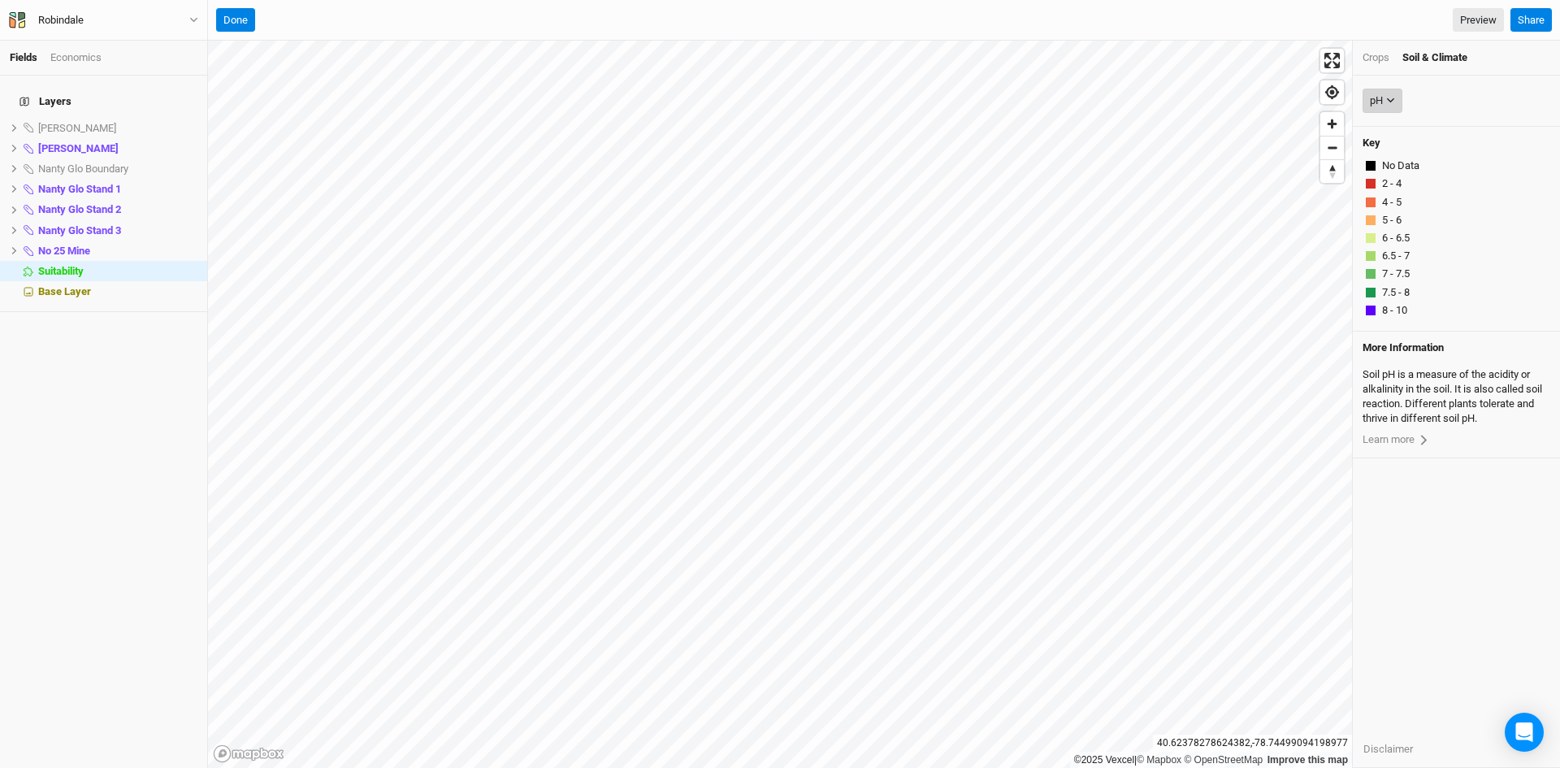
click at [1391, 97] on button "pH" at bounding box center [1382, 101] width 40 height 24
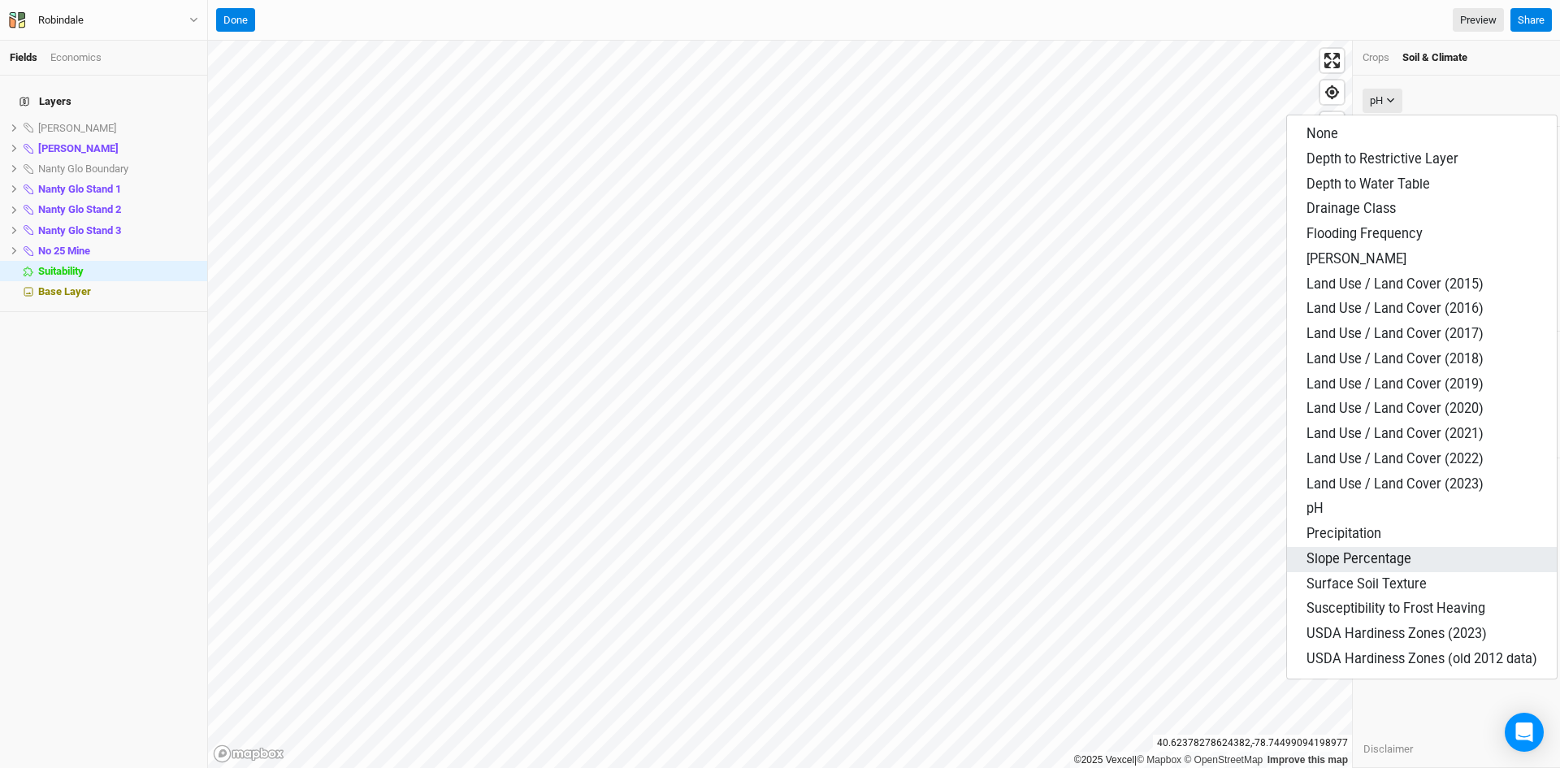
click at [1351, 562] on span "Slope Percentage" at bounding box center [1358, 558] width 105 height 15
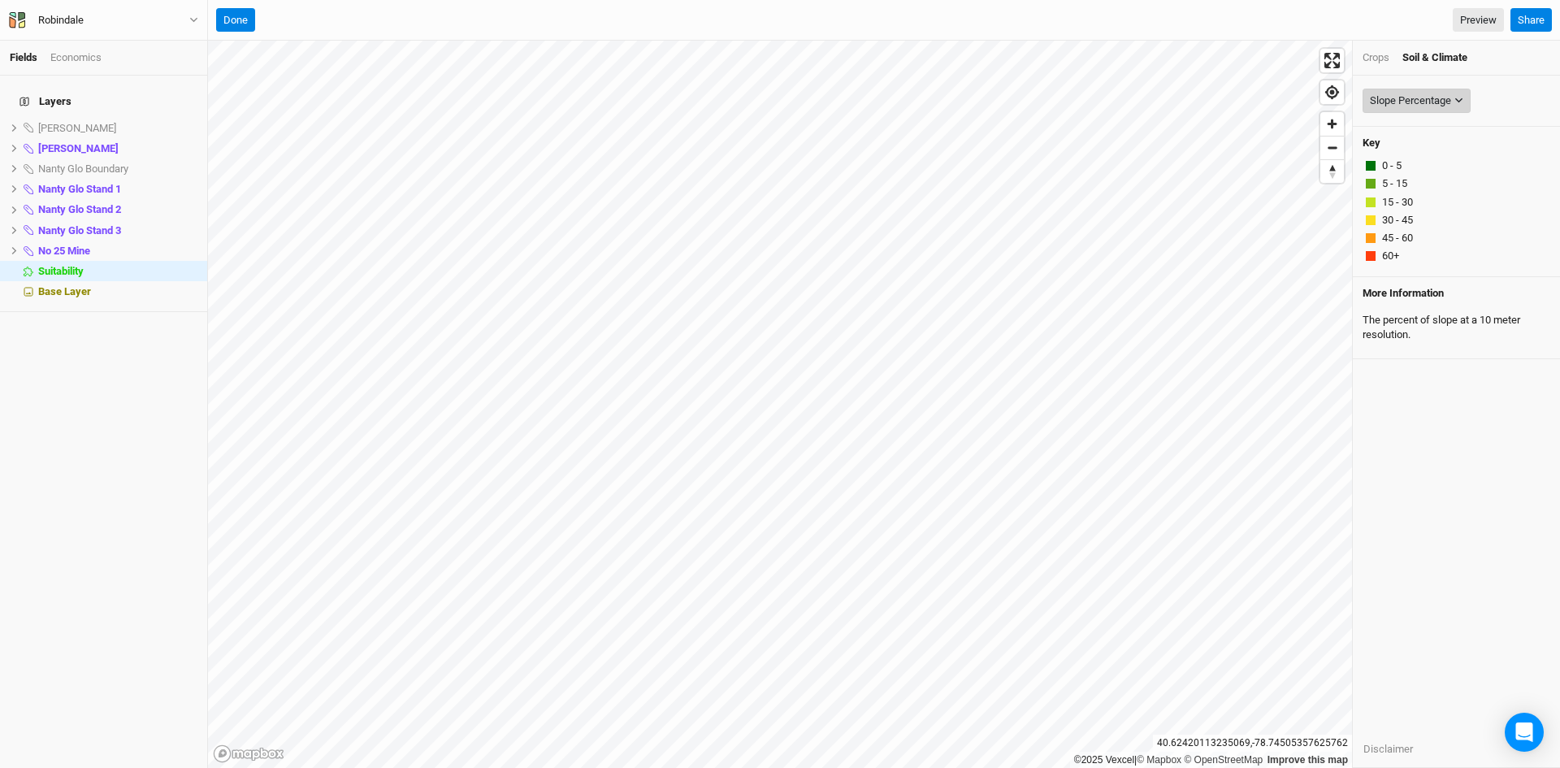
click at [1396, 98] on div "Slope Percentage" at bounding box center [1410, 101] width 81 height 16
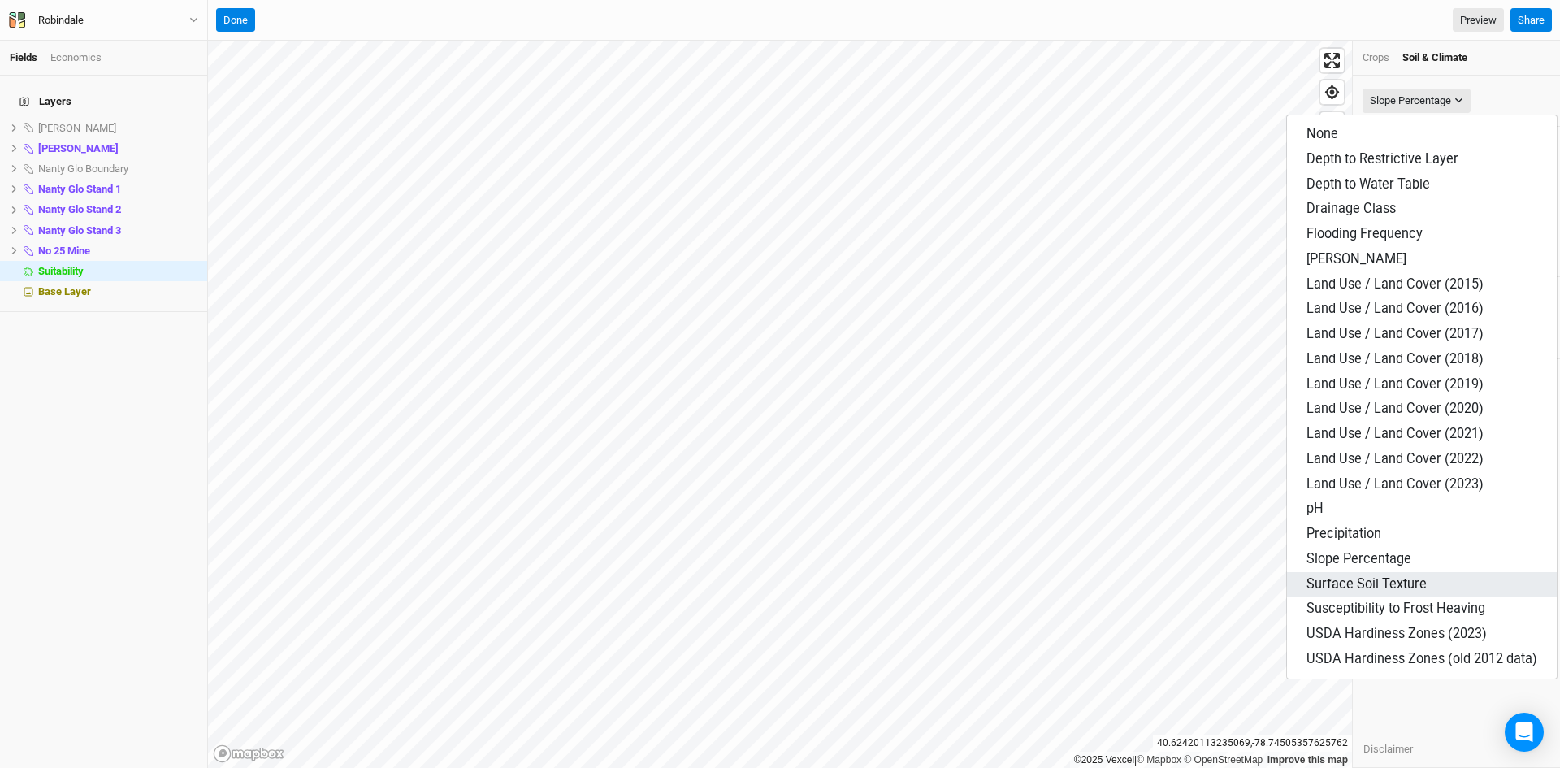
click at [1376, 584] on span "Surface Soil Texture" at bounding box center [1366, 583] width 120 height 15
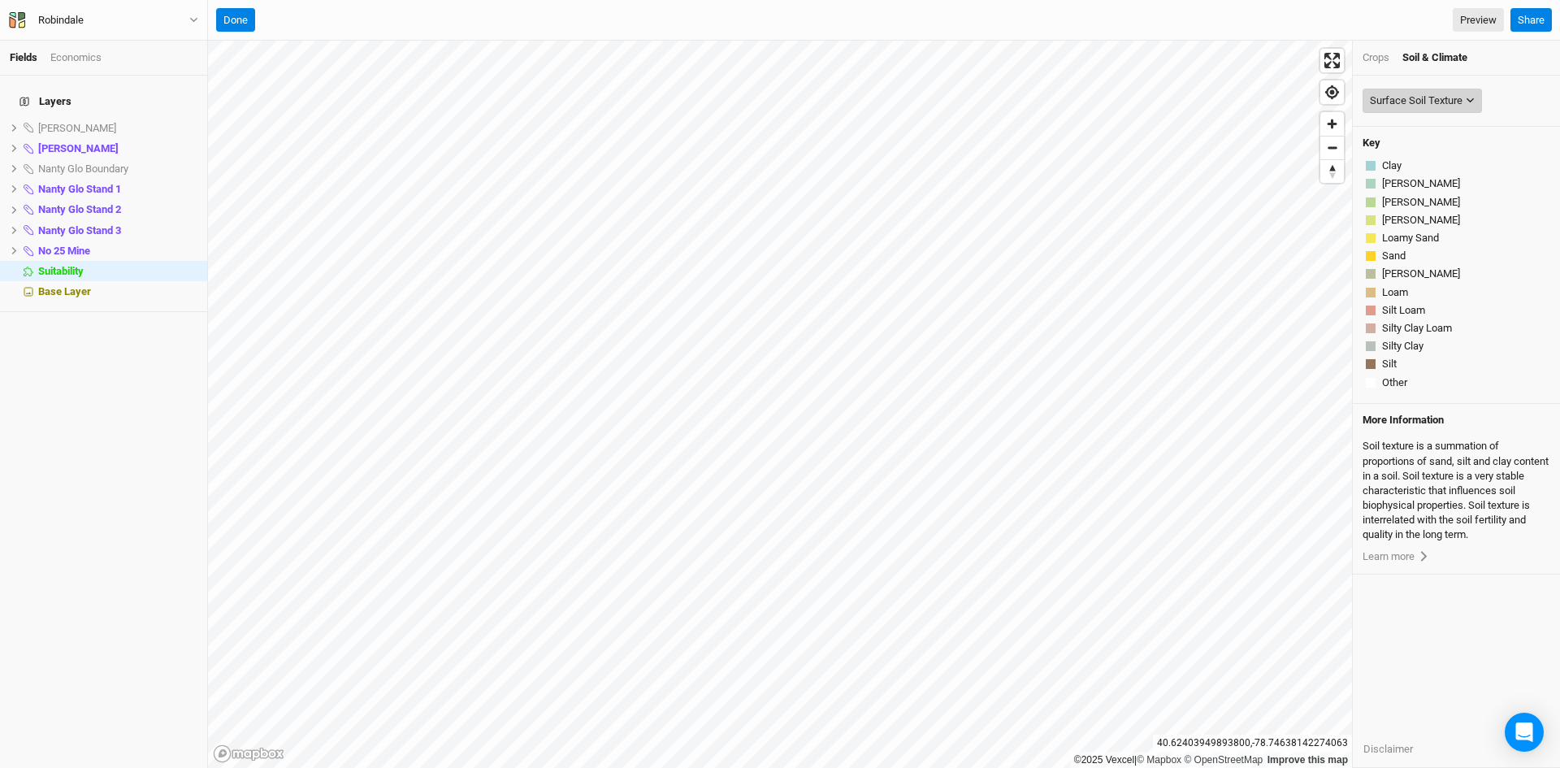
click at [1426, 103] on div "Surface Soil Texture" at bounding box center [1416, 101] width 93 height 16
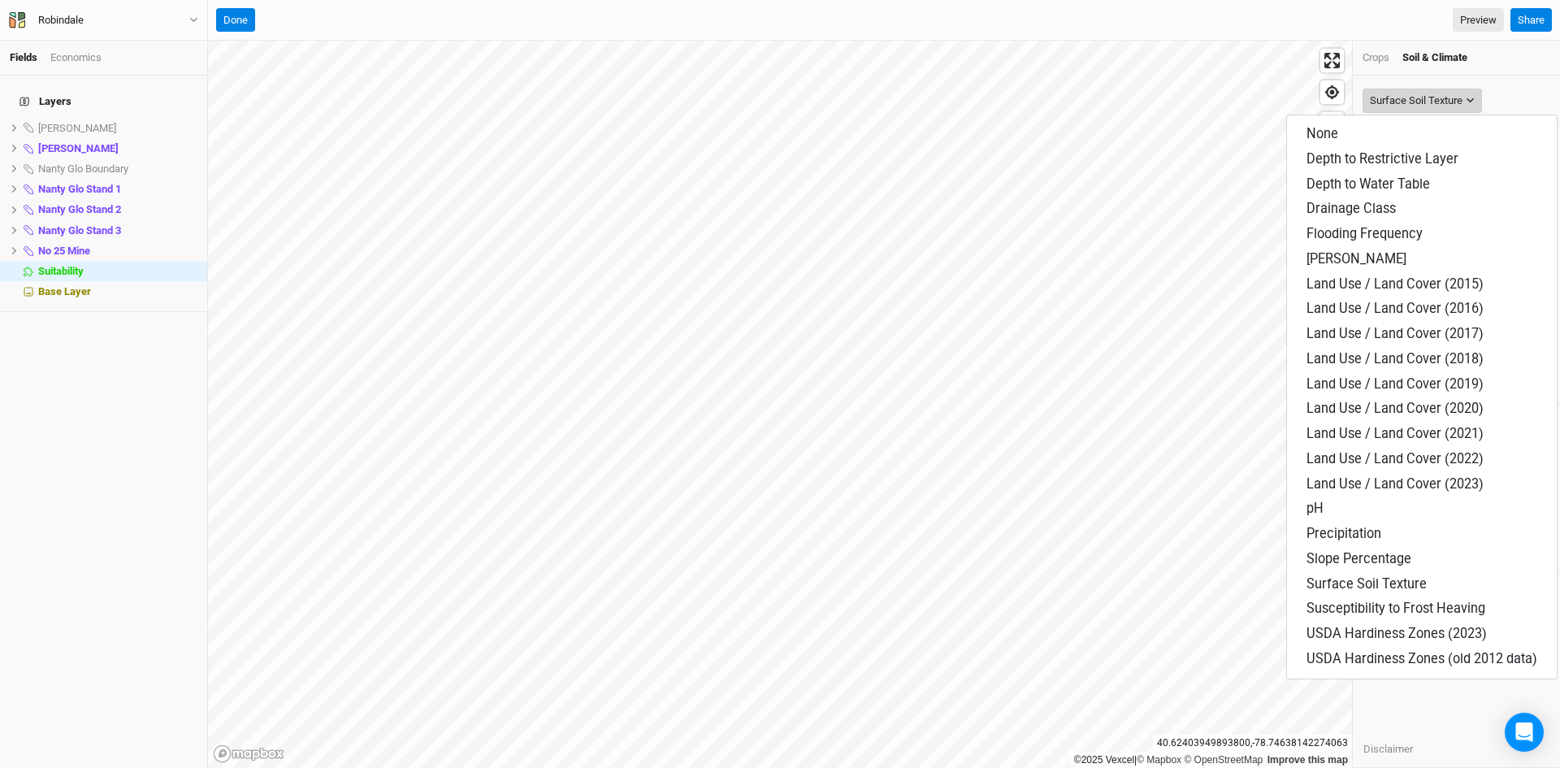
click at [1457, 89] on button "Surface Soil Texture" at bounding box center [1421, 101] width 119 height 24
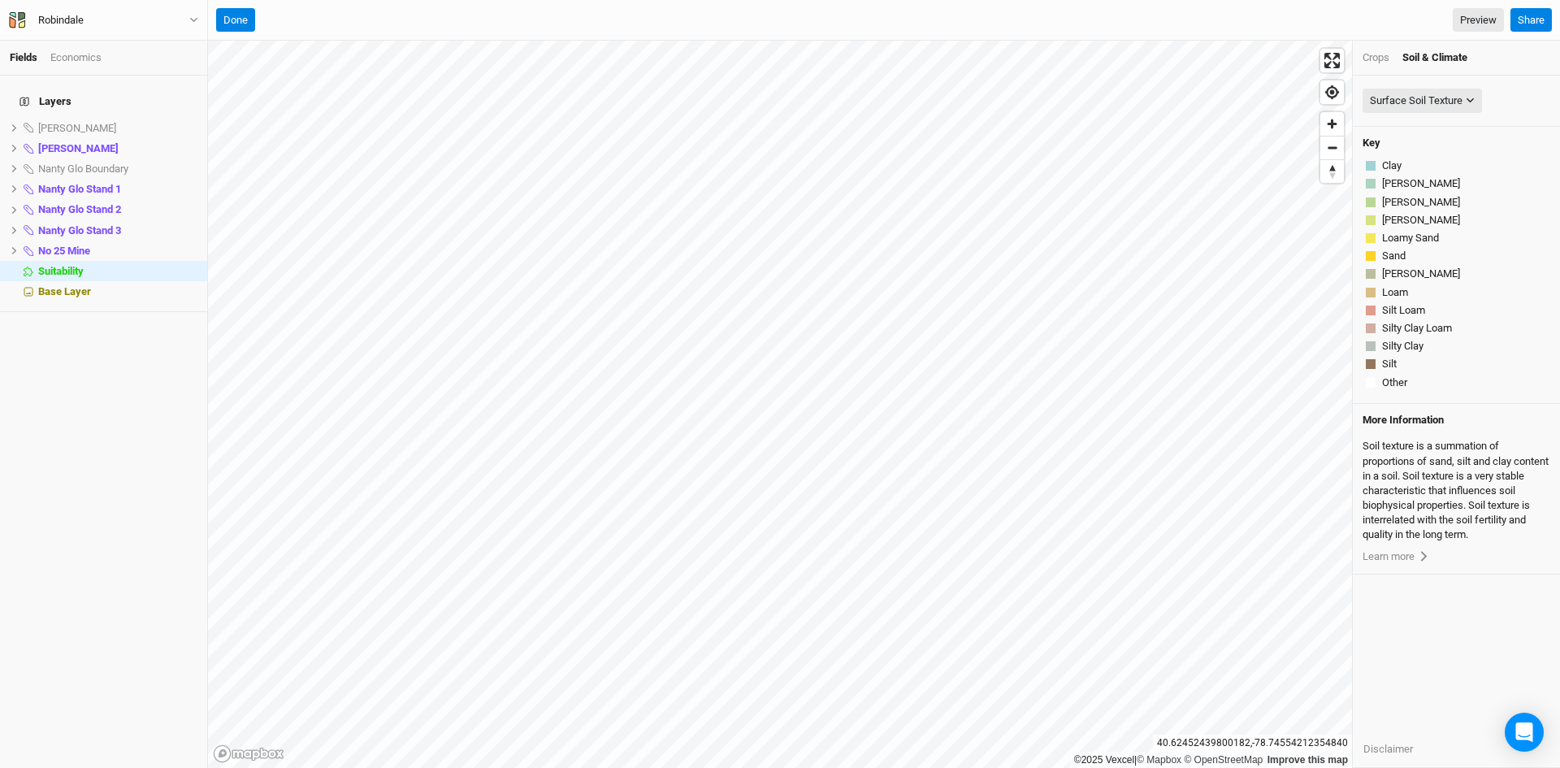
click at [1436, 55] on div "Soil & Climate" at bounding box center [1434, 57] width 65 height 15
click at [1420, 93] on div "Surface Soil Texture" at bounding box center [1416, 101] width 93 height 16
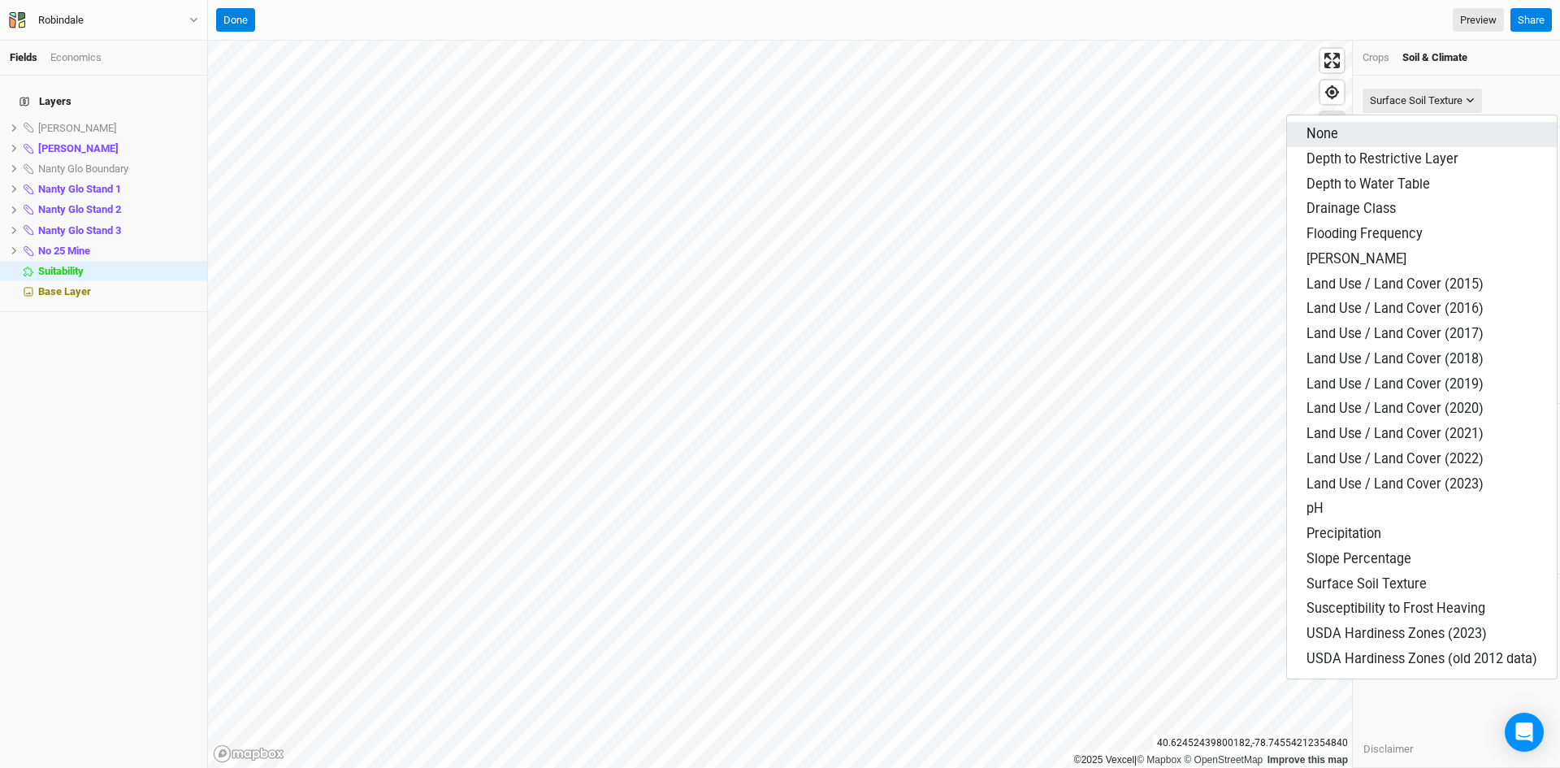
drag, startPoint x: 1328, startPoint y: 132, endPoint x: 1320, endPoint y: 130, distance: 8.3
click at [1327, 132] on span "None" at bounding box center [1322, 133] width 32 height 15
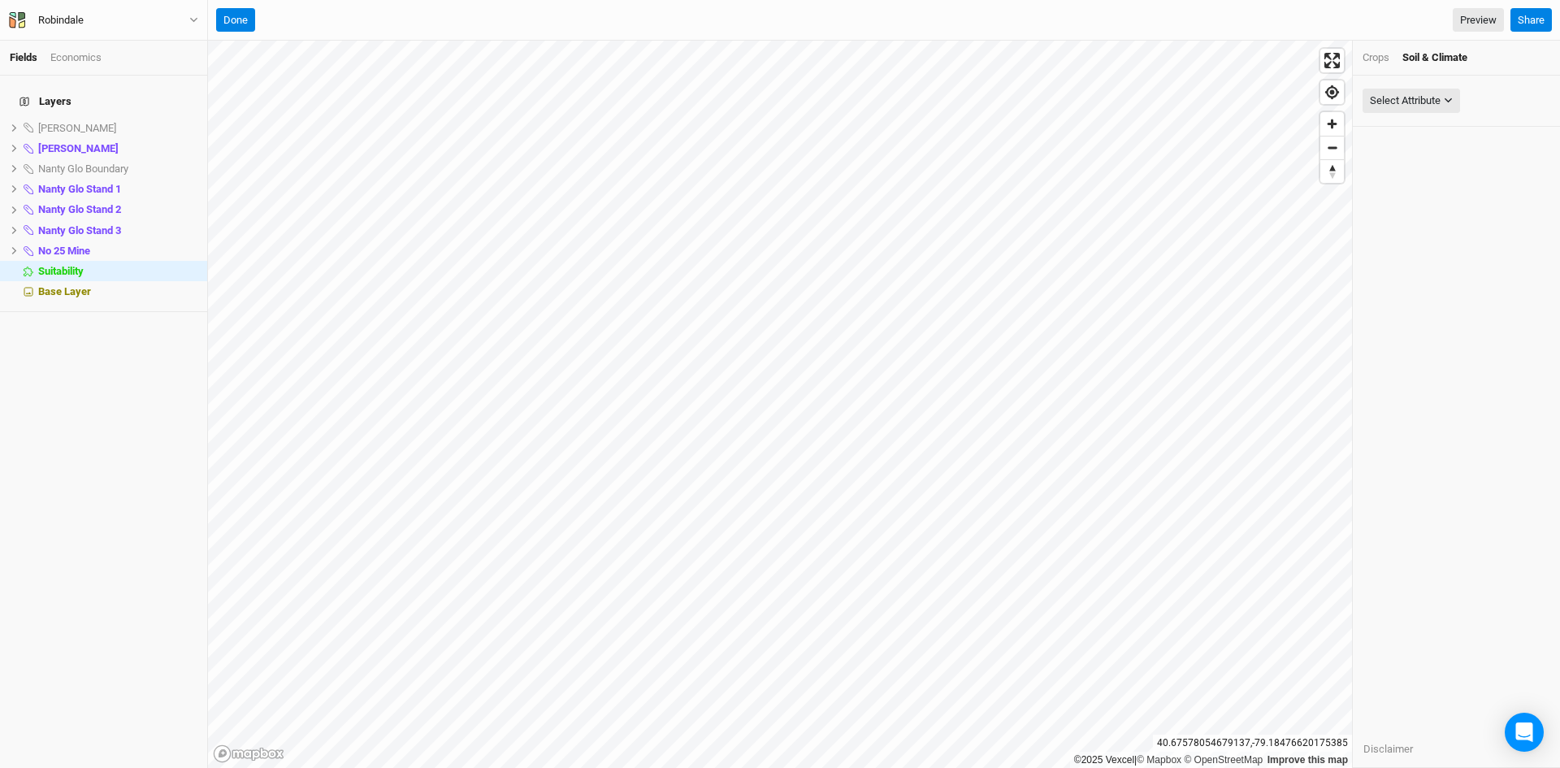
click at [235, 6] on div "Done Preview Share" at bounding box center [884, 20] width 1352 height 41
click at [1406, 102] on div "Select Attribute" at bounding box center [1405, 101] width 71 height 16
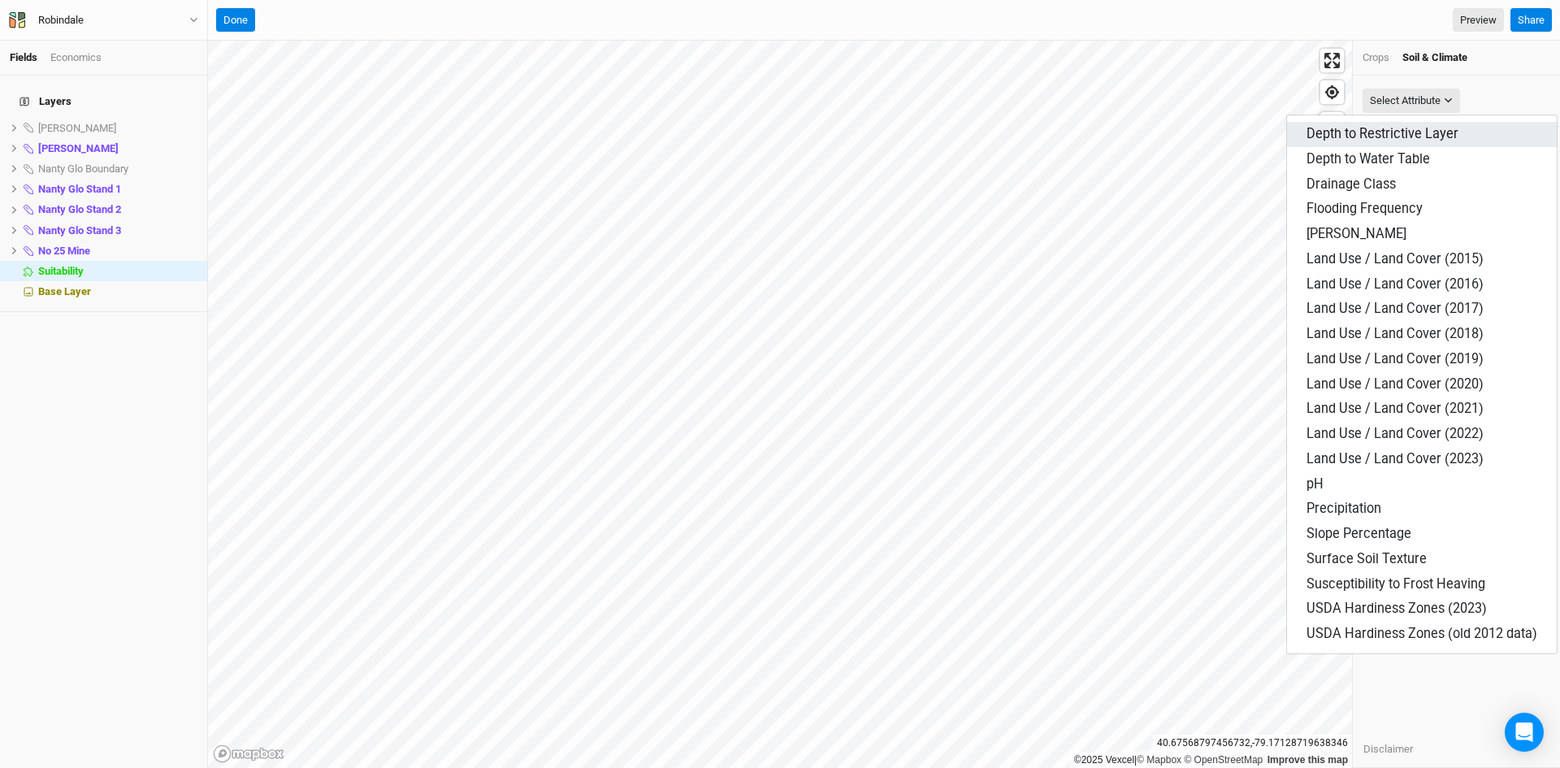
click at [1366, 133] on span "Depth to Restrictive Layer" at bounding box center [1382, 133] width 152 height 15
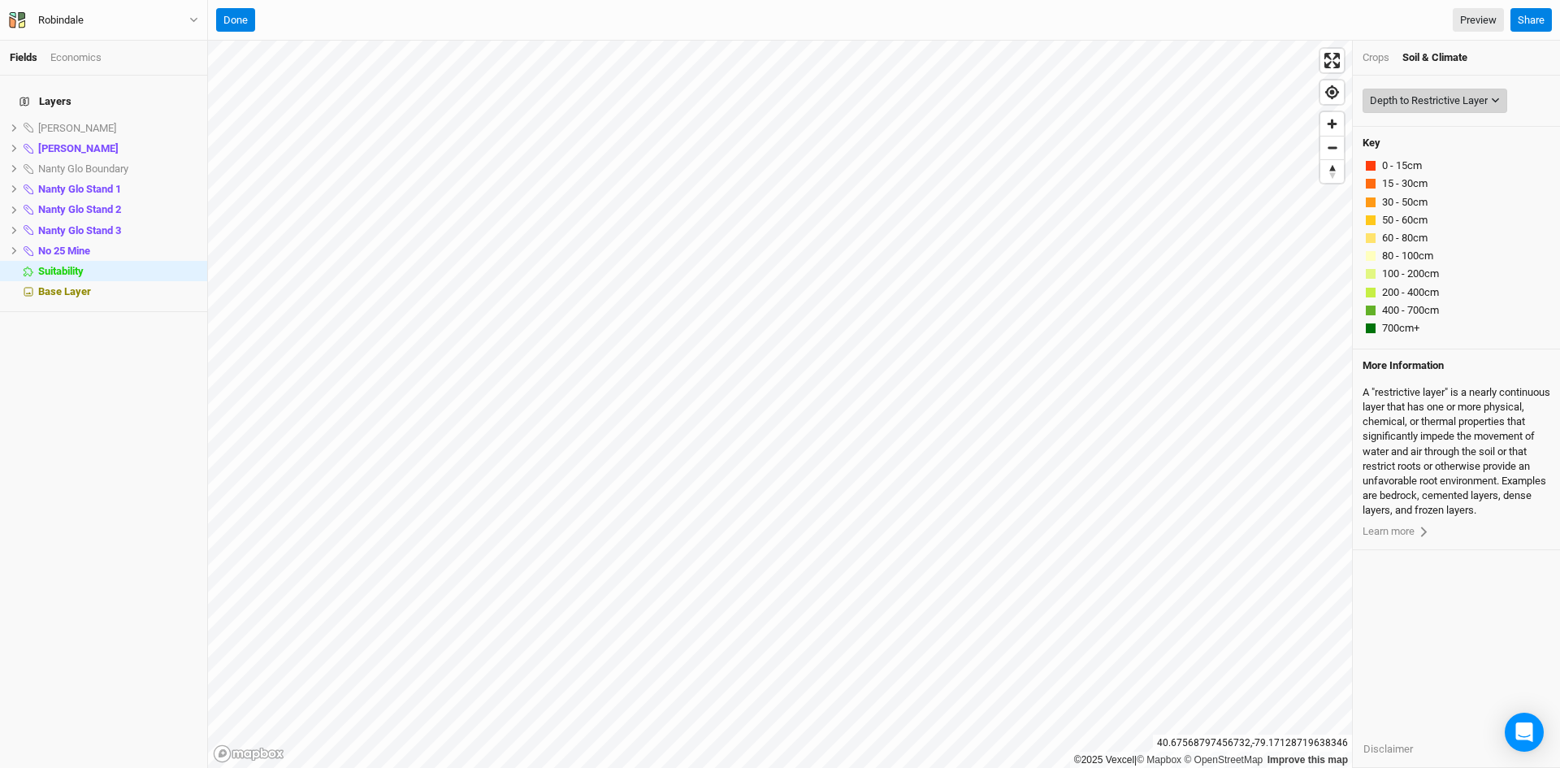
drag, startPoint x: 1404, startPoint y: 97, endPoint x: 1393, endPoint y: 101, distance: 11.0
click at [1401, 100] on div "Depth to Restrictive Layer" at bounding box center [1429, 101] width 118 height 16
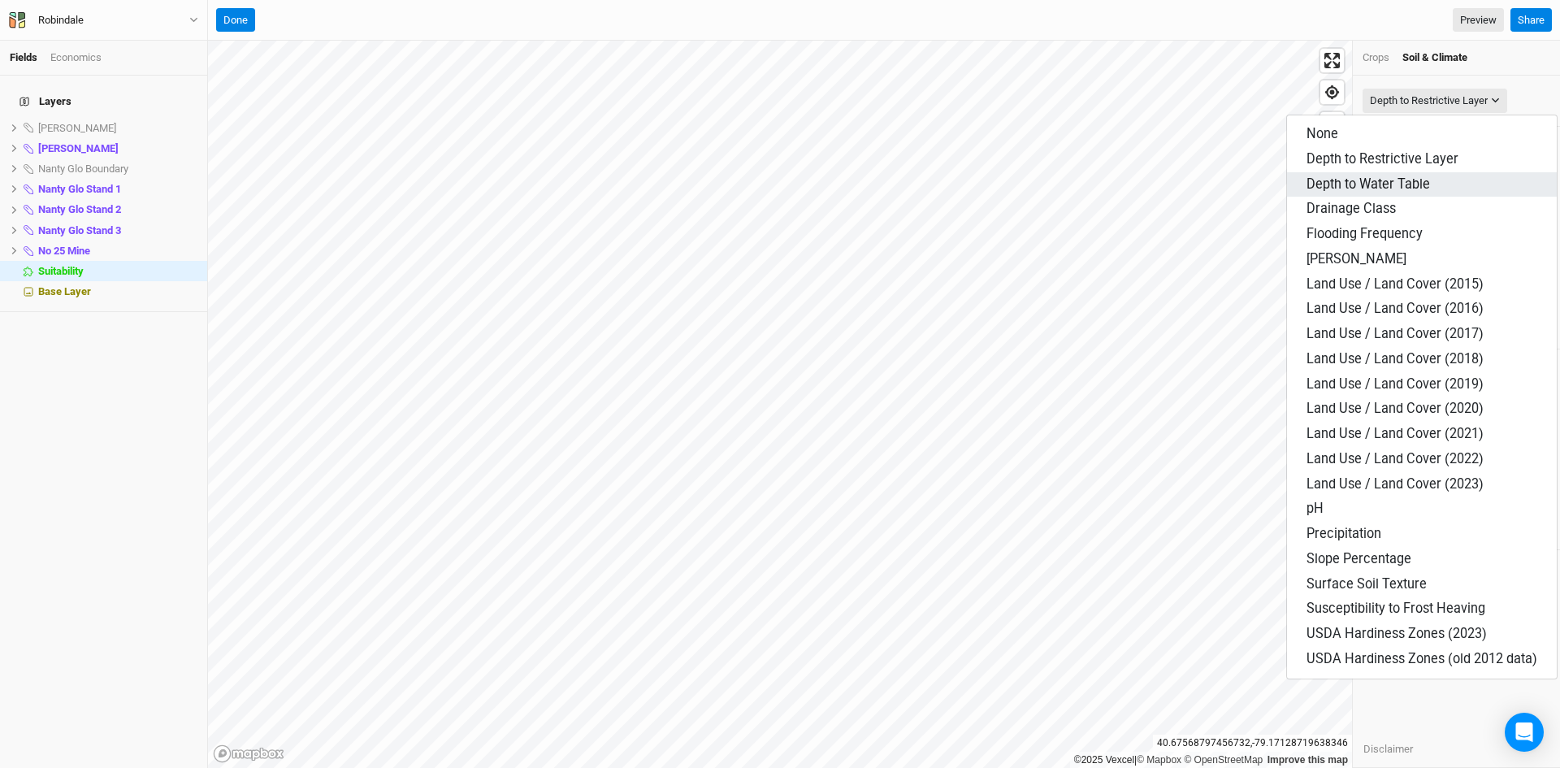
click at [1351, 188] on span "Depth to Water Table" at bounding box center [1367, 183] width 123 height 15
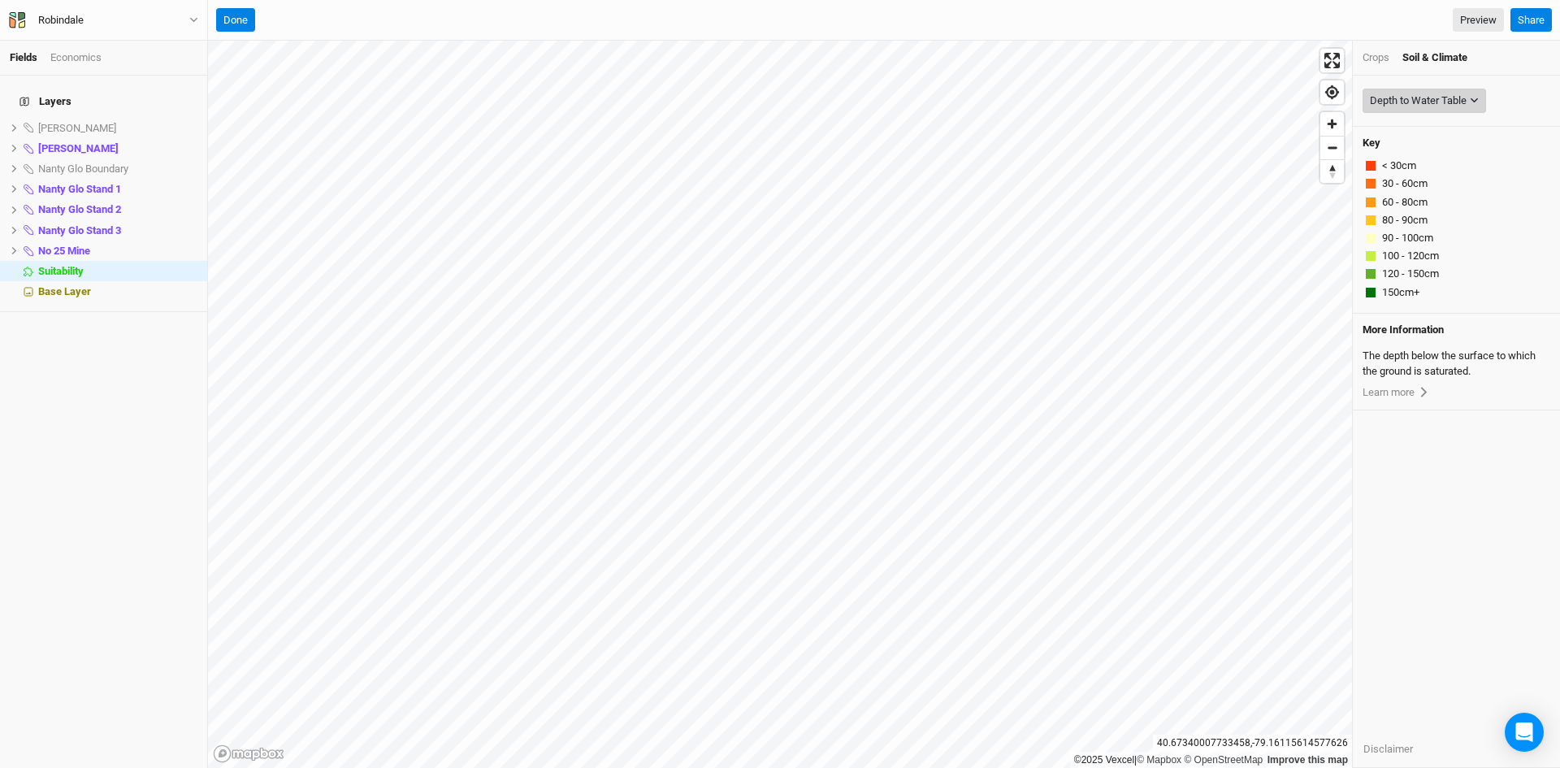
click at [1422, 100] on div "Depth to Water Table" at bounding box center [1418, 101] width 97 height 16
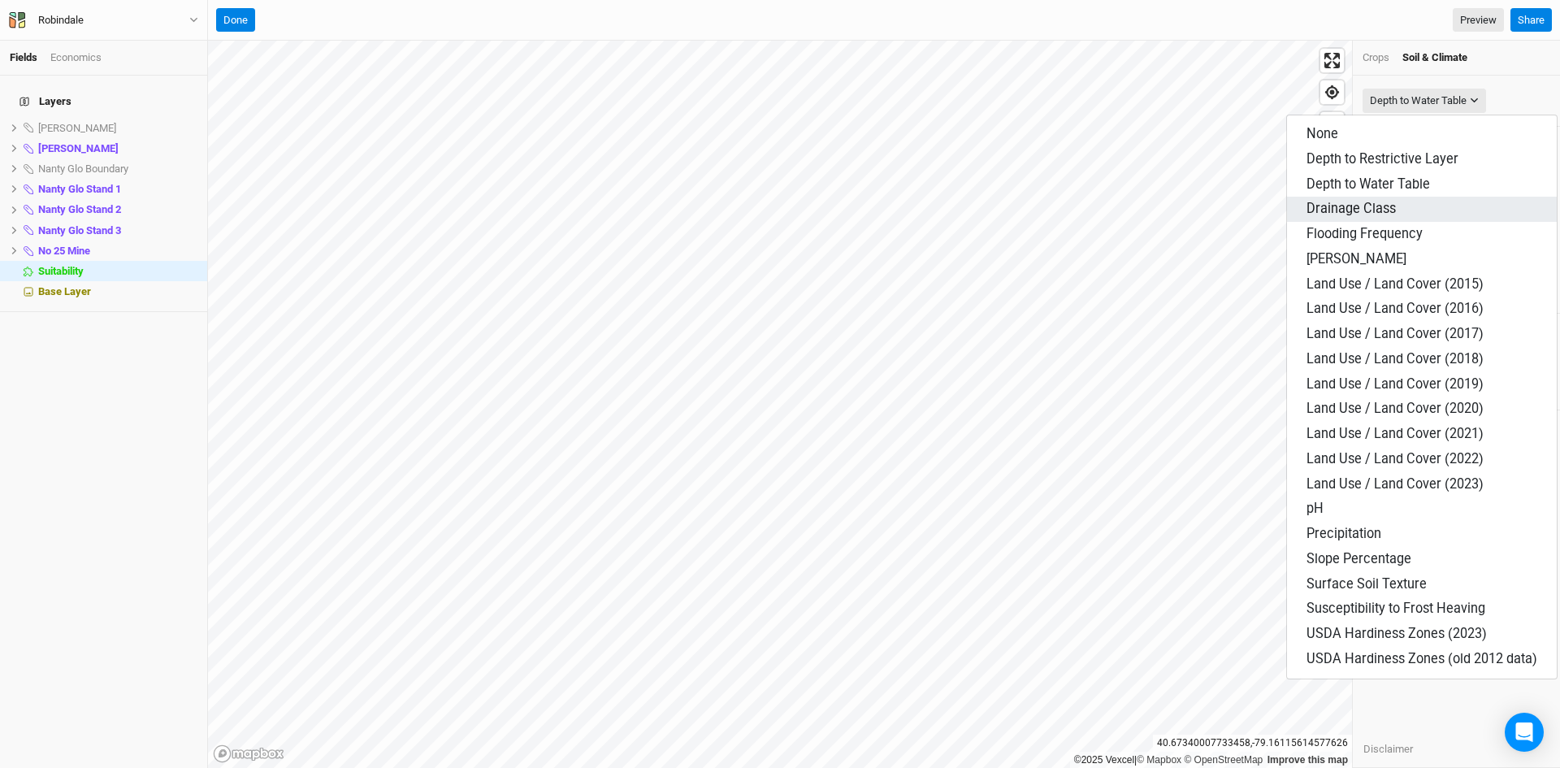
click at [1357, 211] on span "Drainage Class" at bounding box center [1350, 208] width 89 height 15
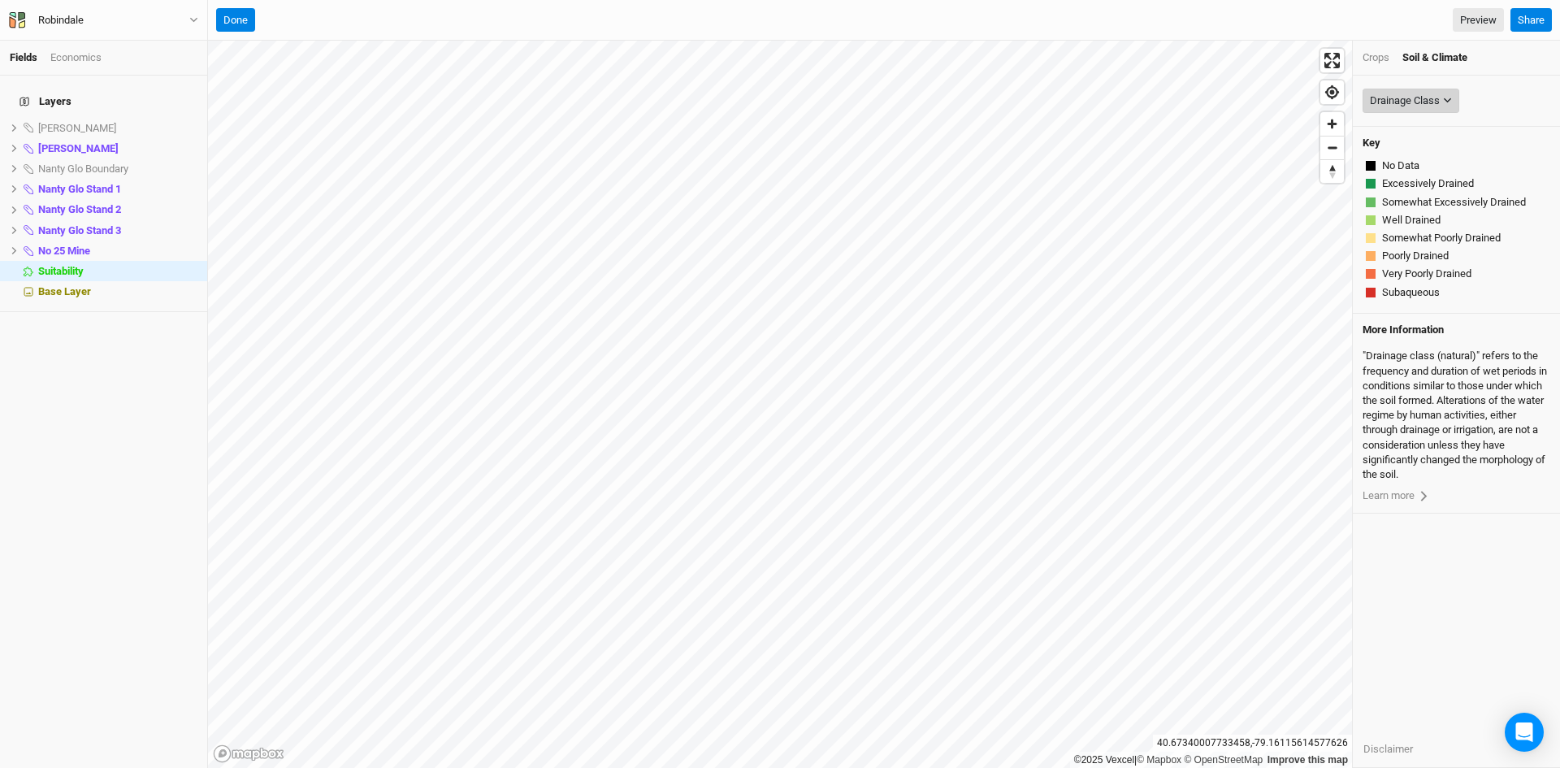
click at [1417, 106] on div "Drainage Class" at bounding box center [1405, 101] width 70 height 16
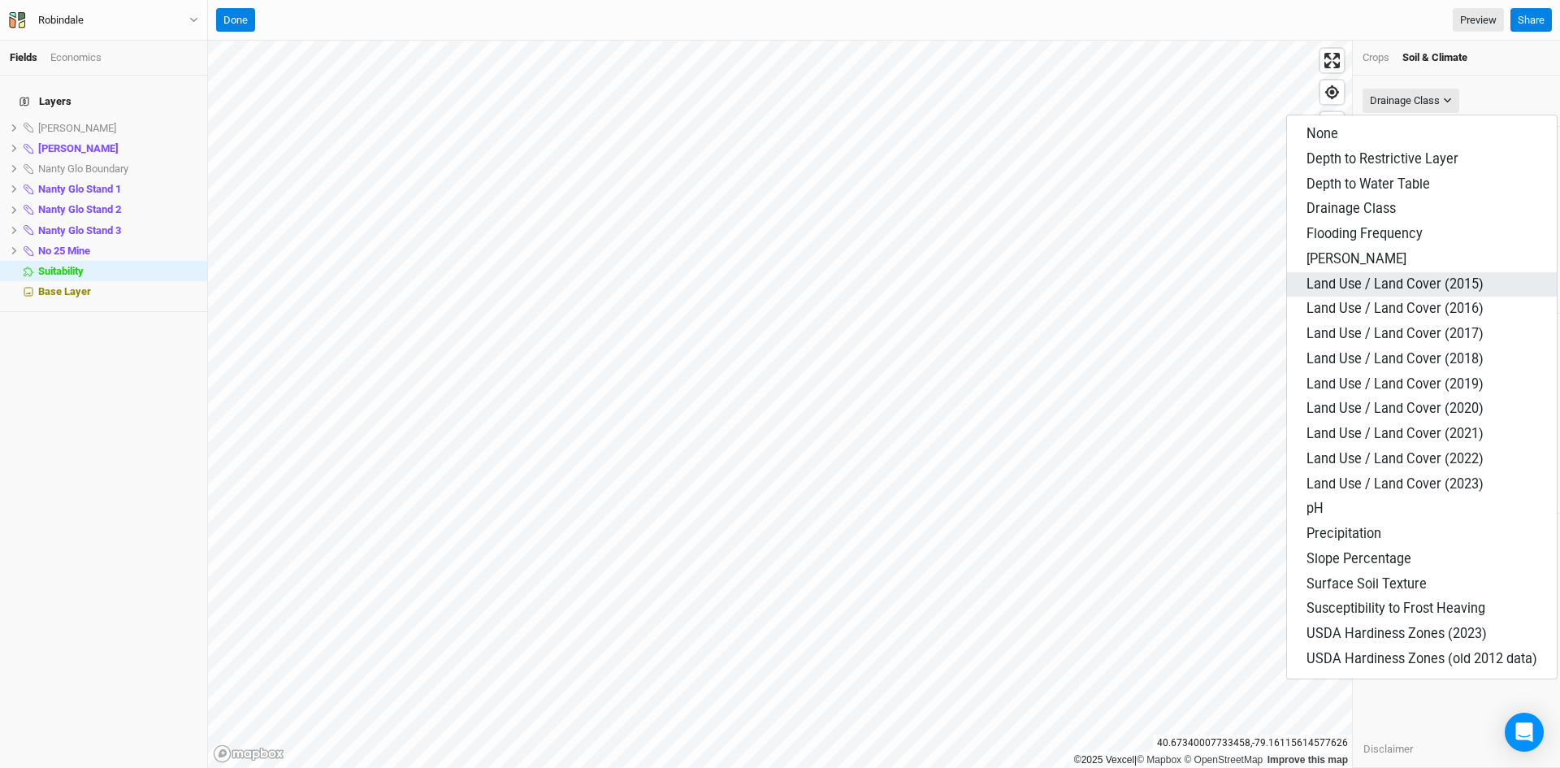
click at [1401, 279] on span "Land Use / Land Cover (2015)" at bounding box center [1394, 283] width 177 height 15
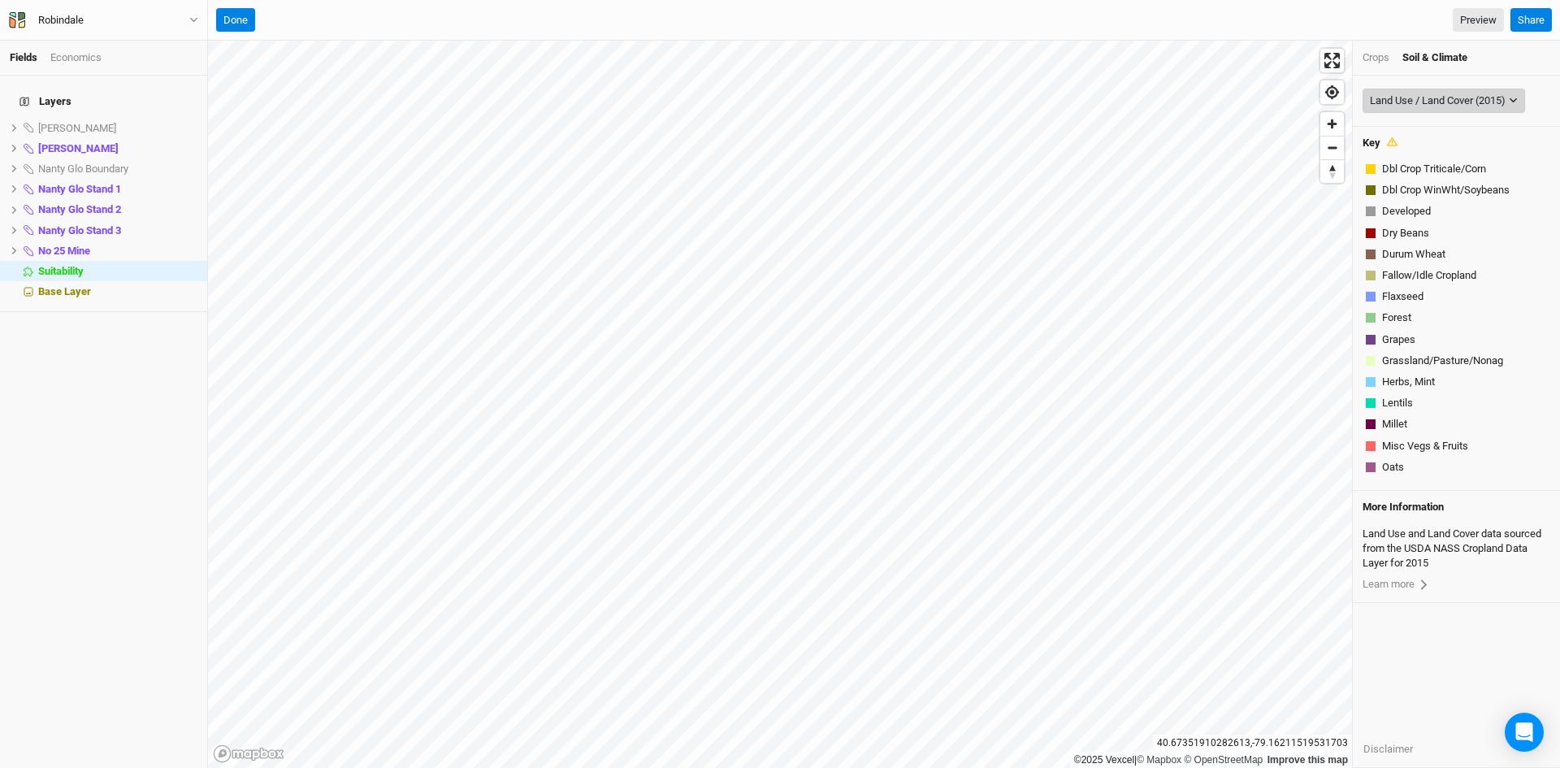
click at [1400, 96] on div "Land Use / Land Cover (2015)" at bounding box center [1438, 101] width 136 height 16
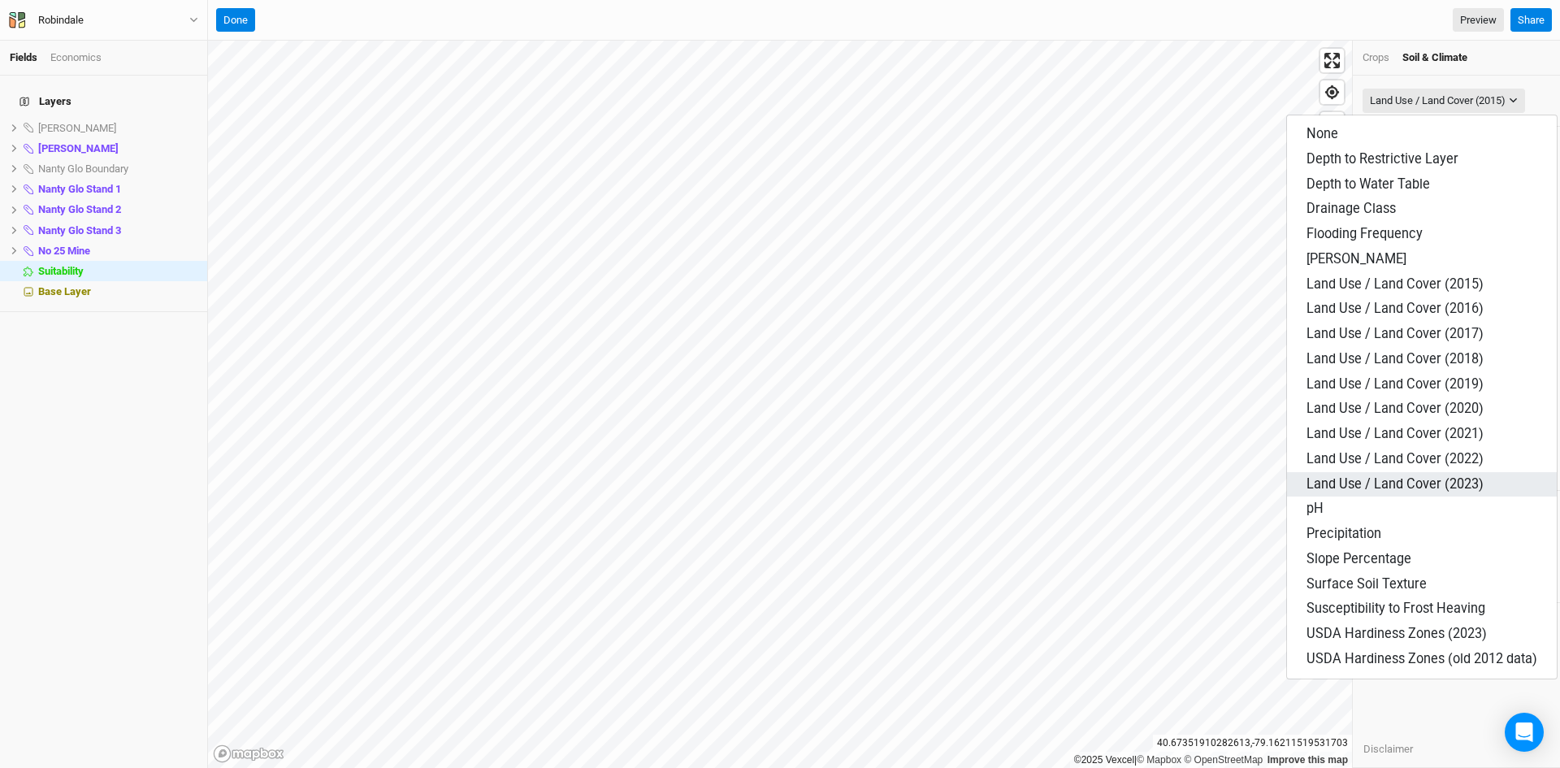
click at [1410, 477] on span "Land Use / Land Cover (2023)" at bounding box center [1394, 483] width 177 height 15
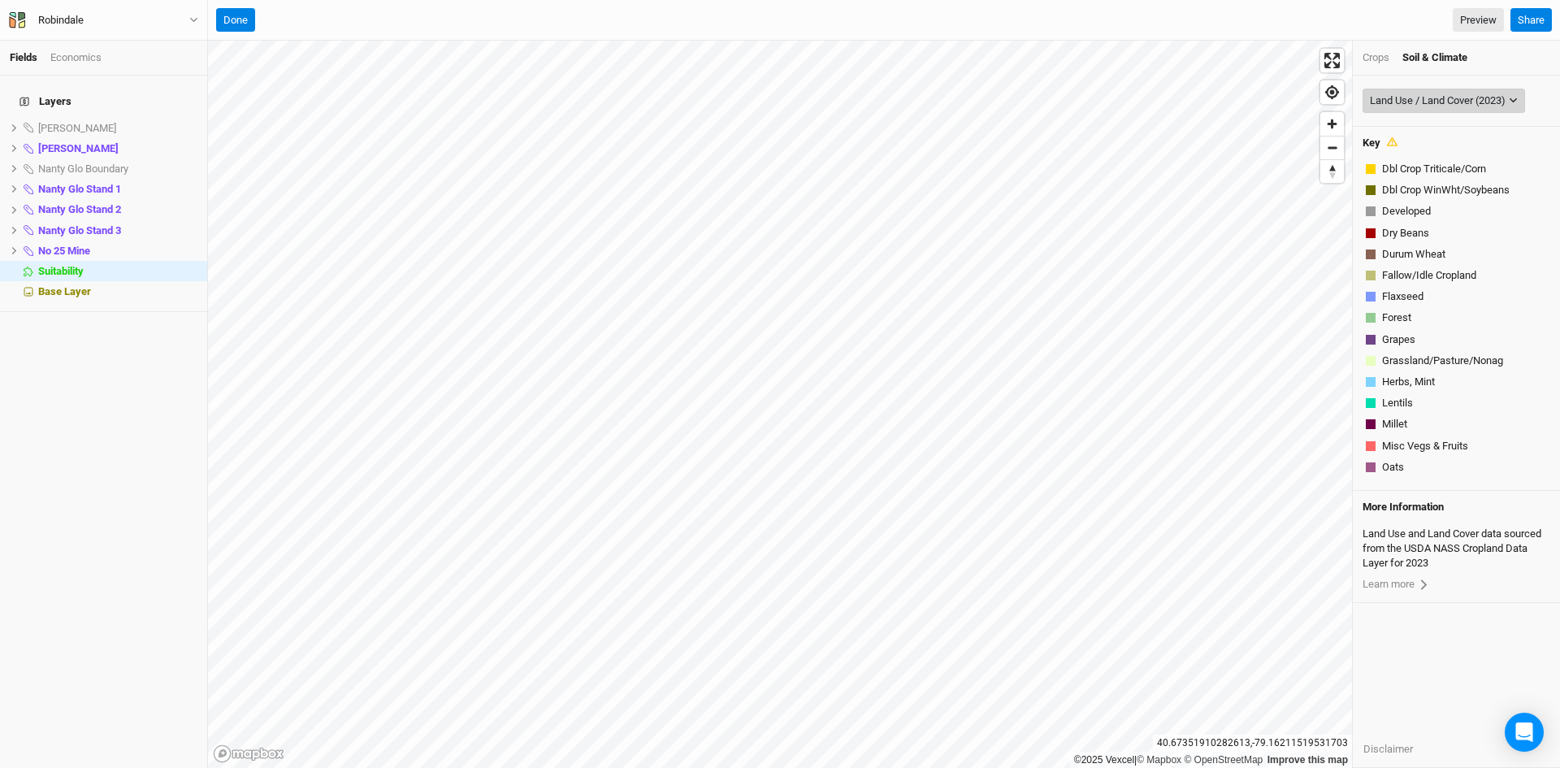
click at [1470, 95] on div "Land Use / Land Cover (2023)" at bounding box center [1438, 101] width 136 height 16
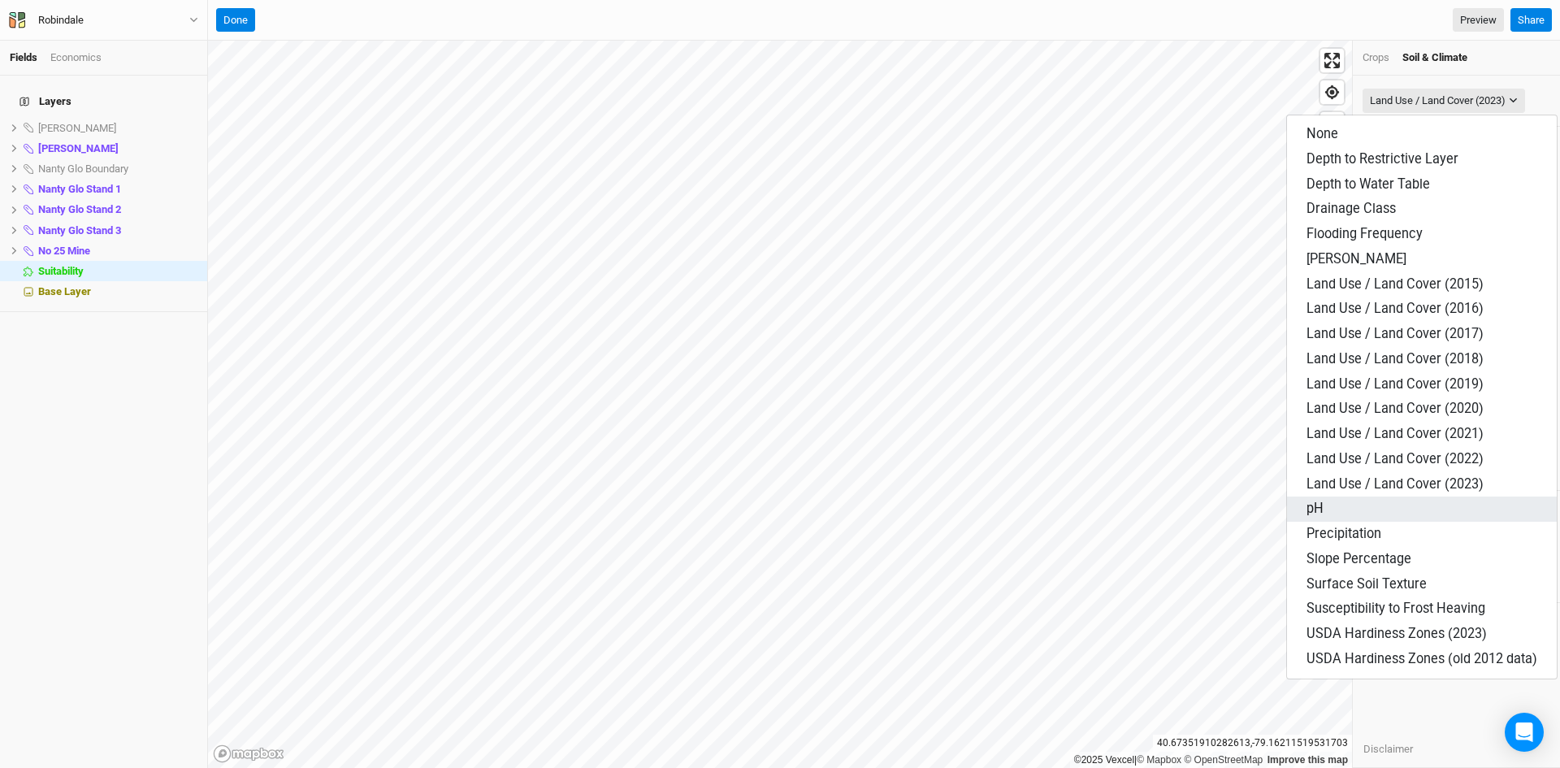
click at [1336, 515] on button "pH" at bounding box center [1422, 508] width 270 height 25
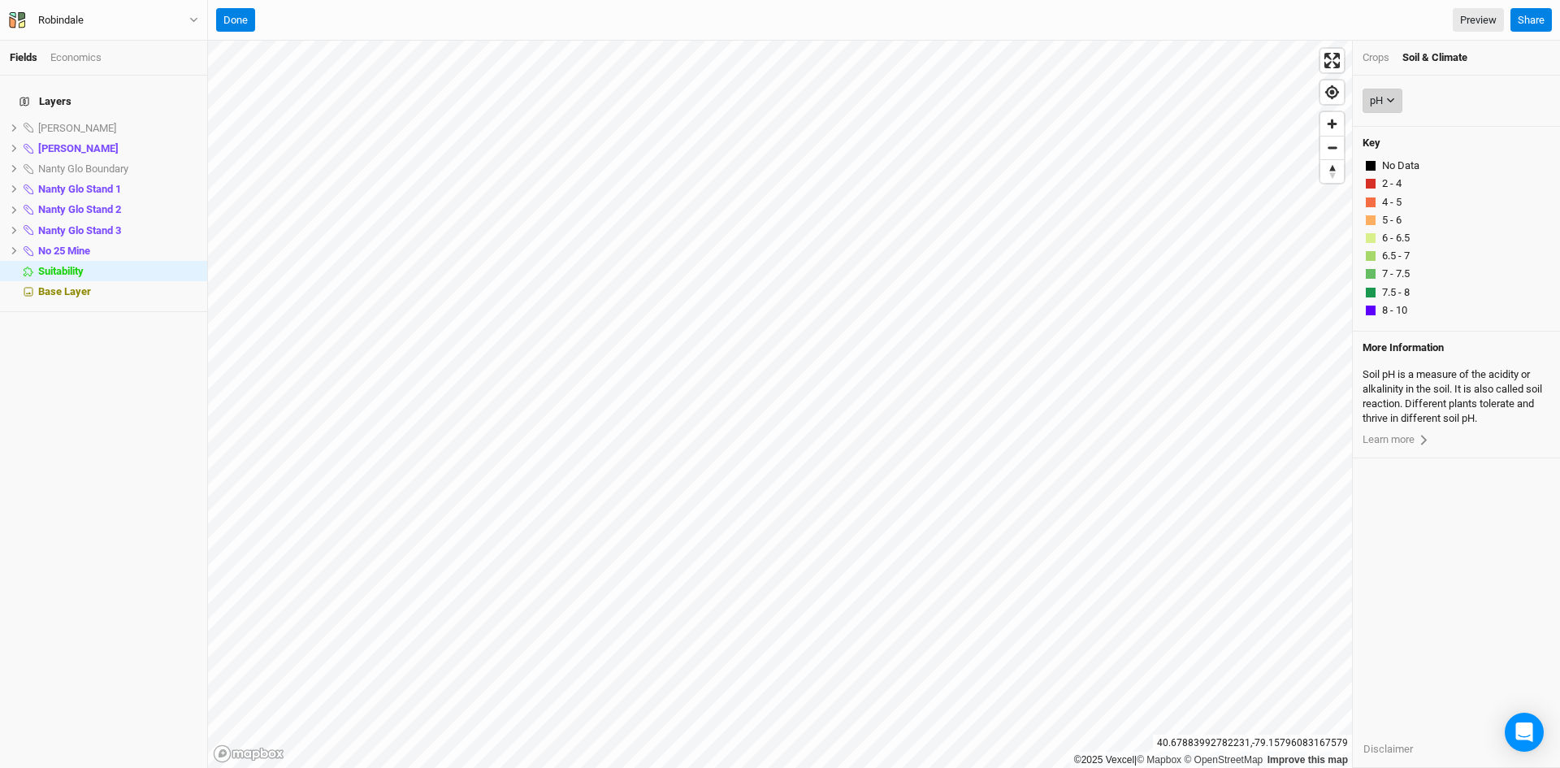
click at [1378, 98] on div "pH" at bounding box center [1376, 101] width 13 height 16
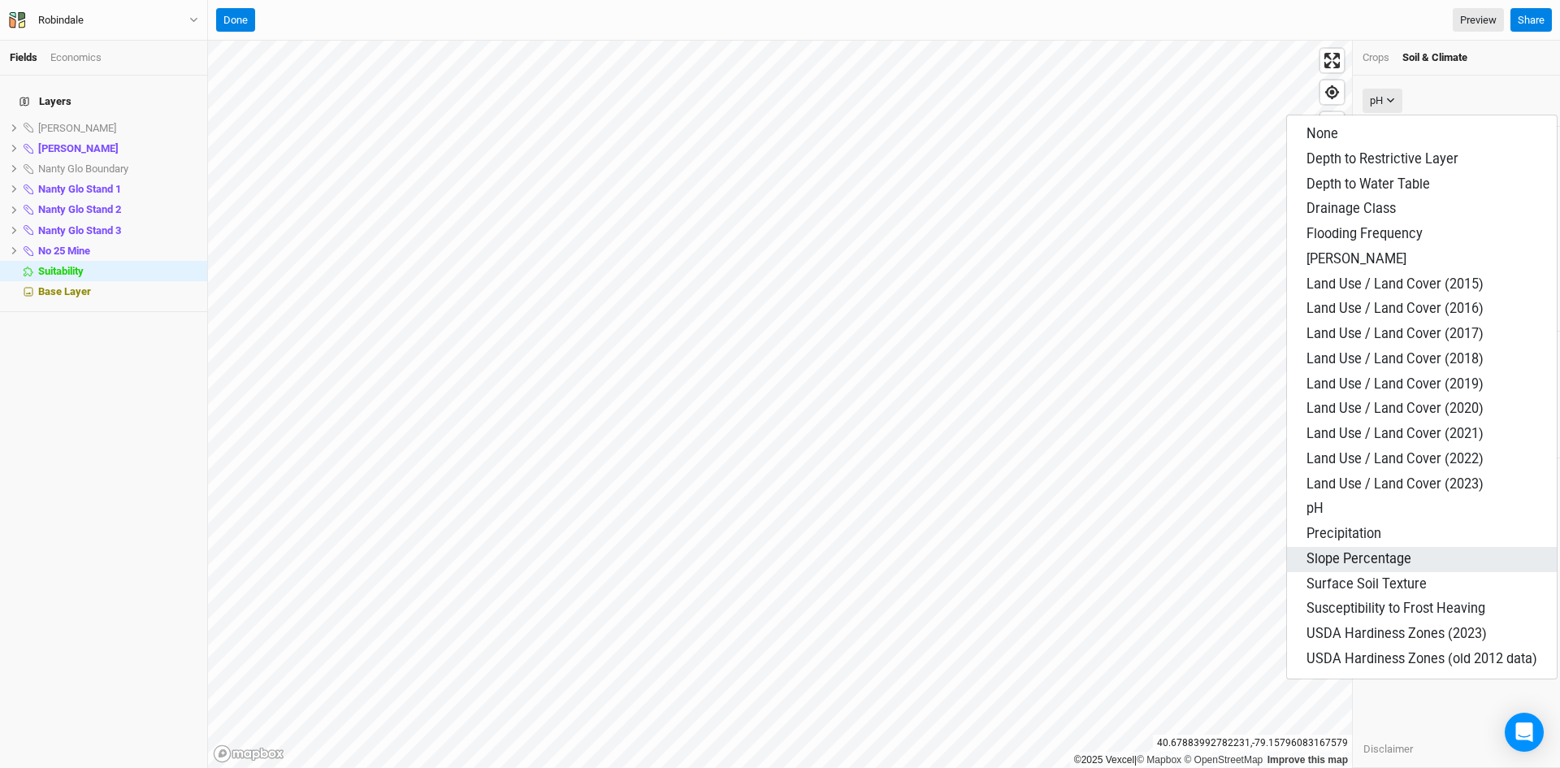
drag, startPoint x: 1346, startPoint y: 559, endPoint x: 1354, endPoint y: 561, distance: 8.3
click at [1352, 561] on span "Slope Percentage" at bounding box center [1358, 558] width 105 height 15
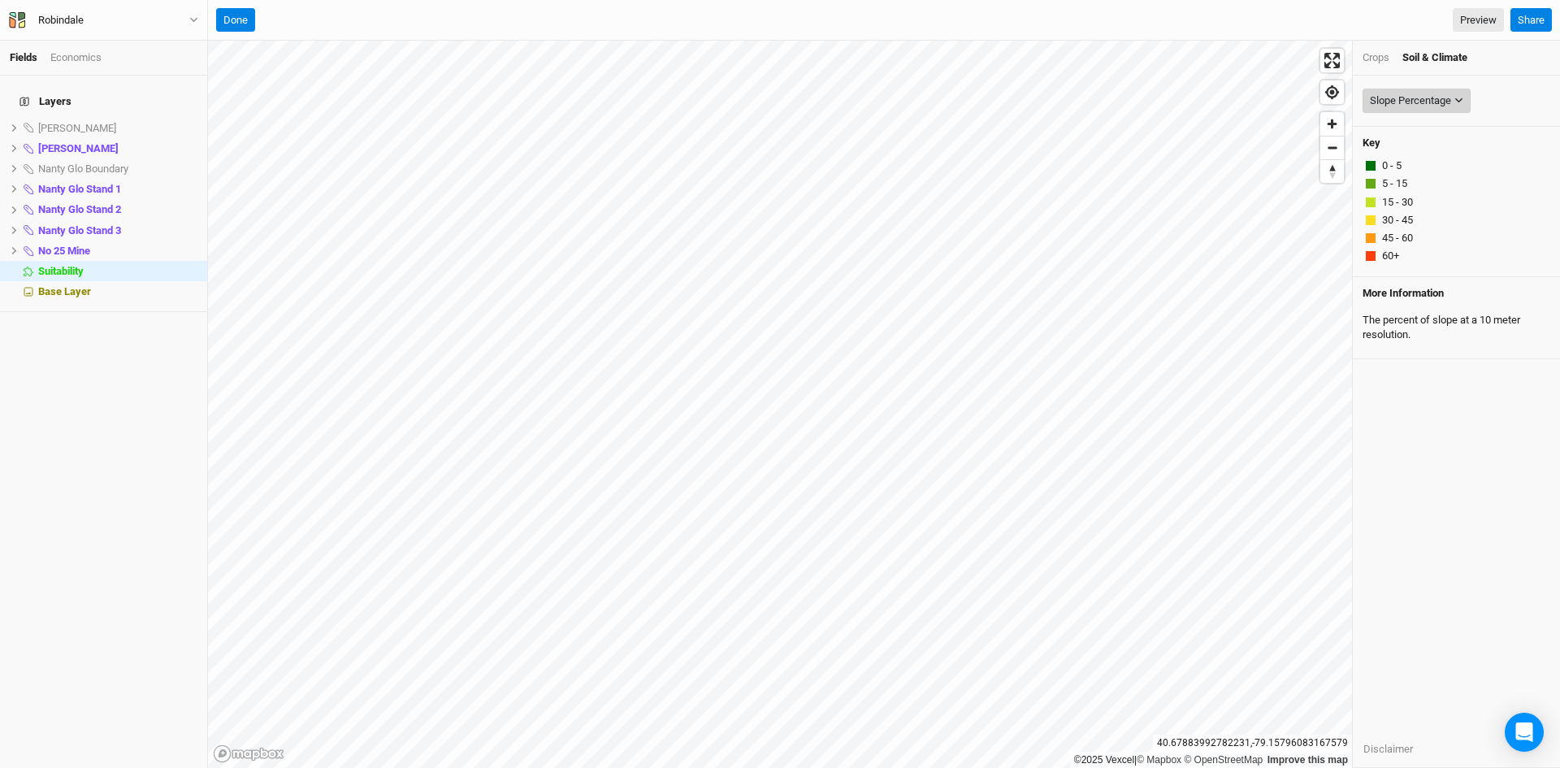
click at [1435, 89] on button "Slope Percentage" at bounding box center [1416, 101] width 108 height 24
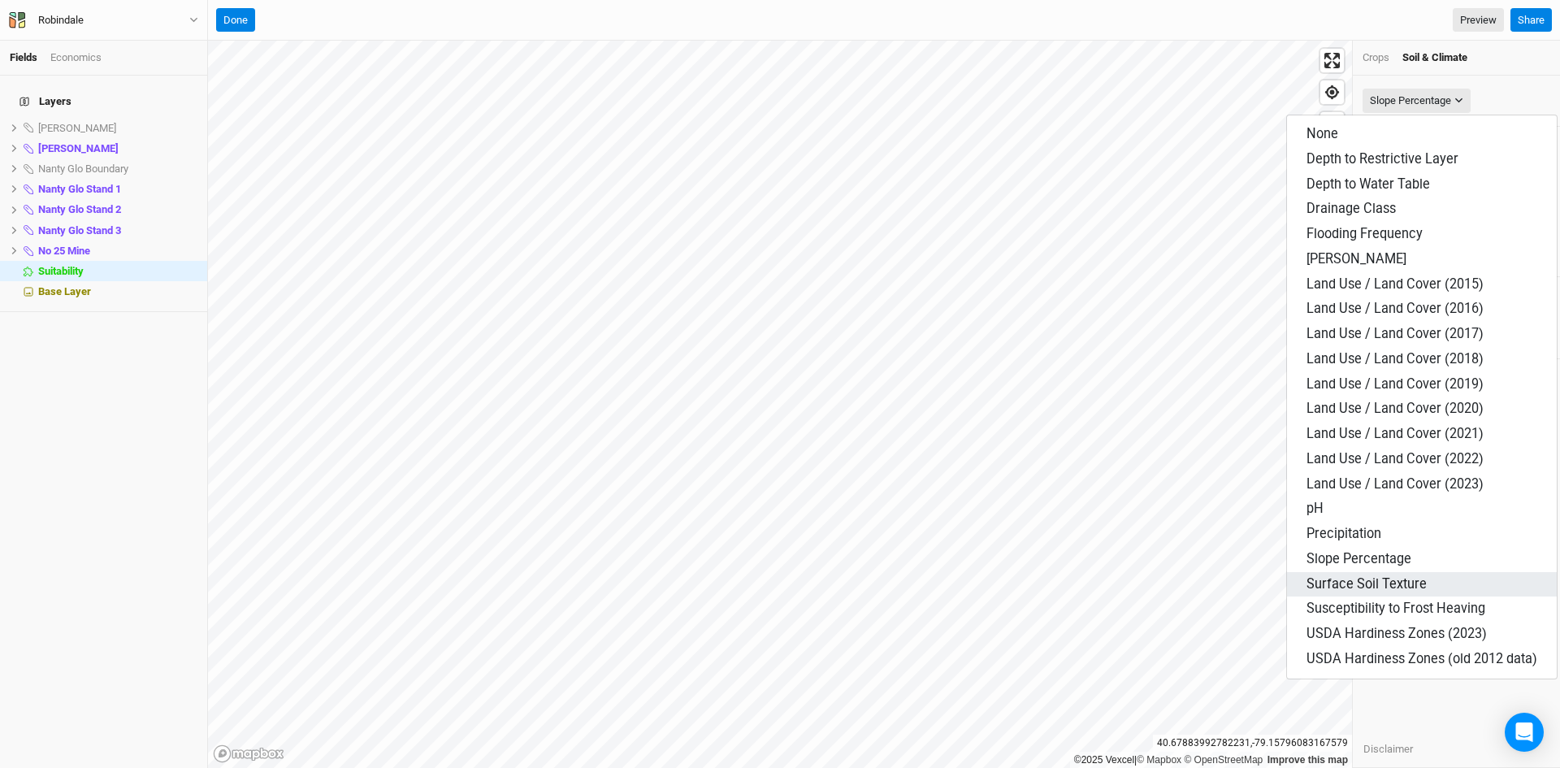
click at [1373, 582] on span "Surface Soil Texture" at bounding box center [1366, 583] width 120 height 15
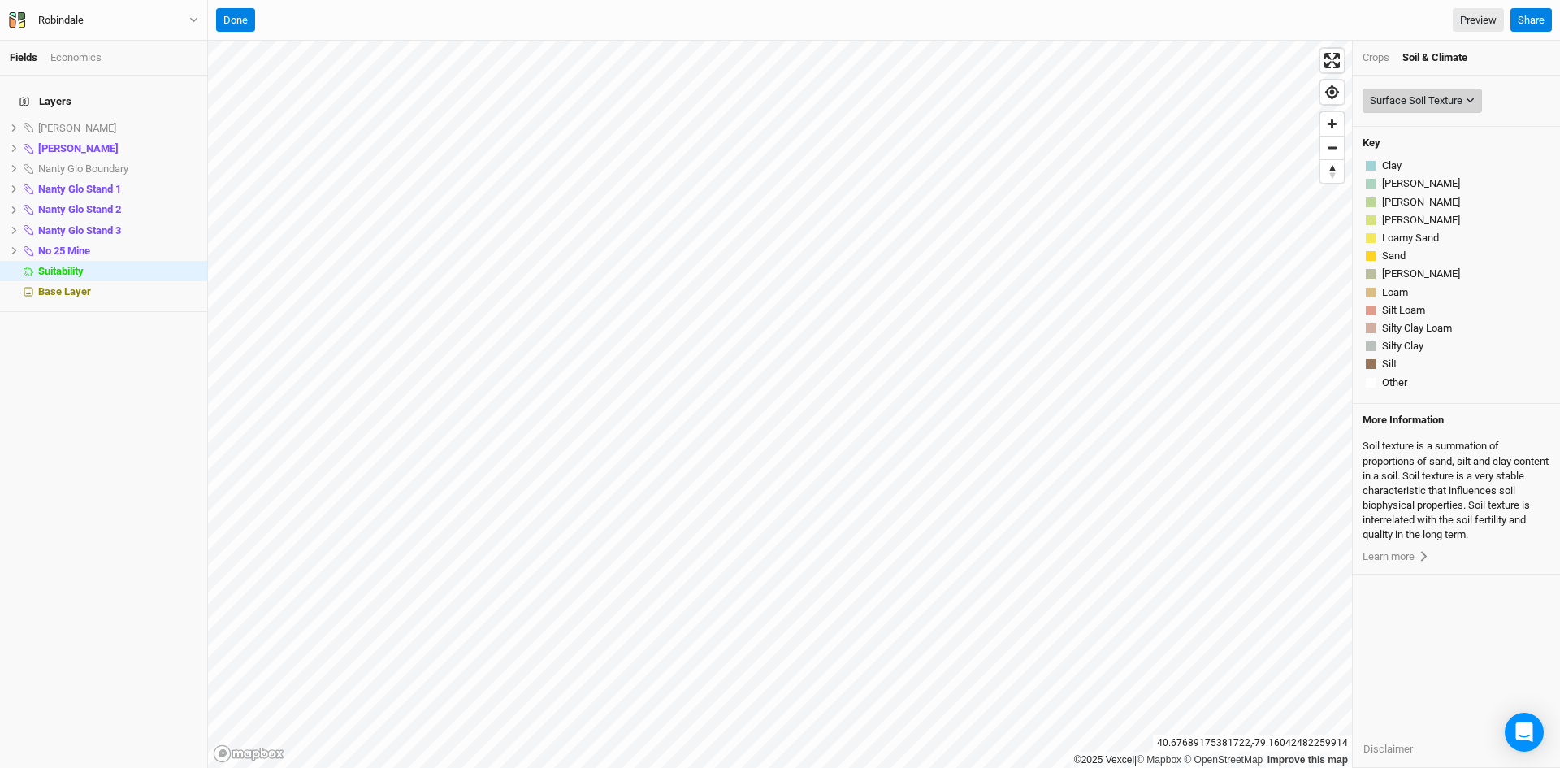
click at [1422, 104] on div "Surface Soil Texture" at bounding box center [1416, 101] width 93 height 16
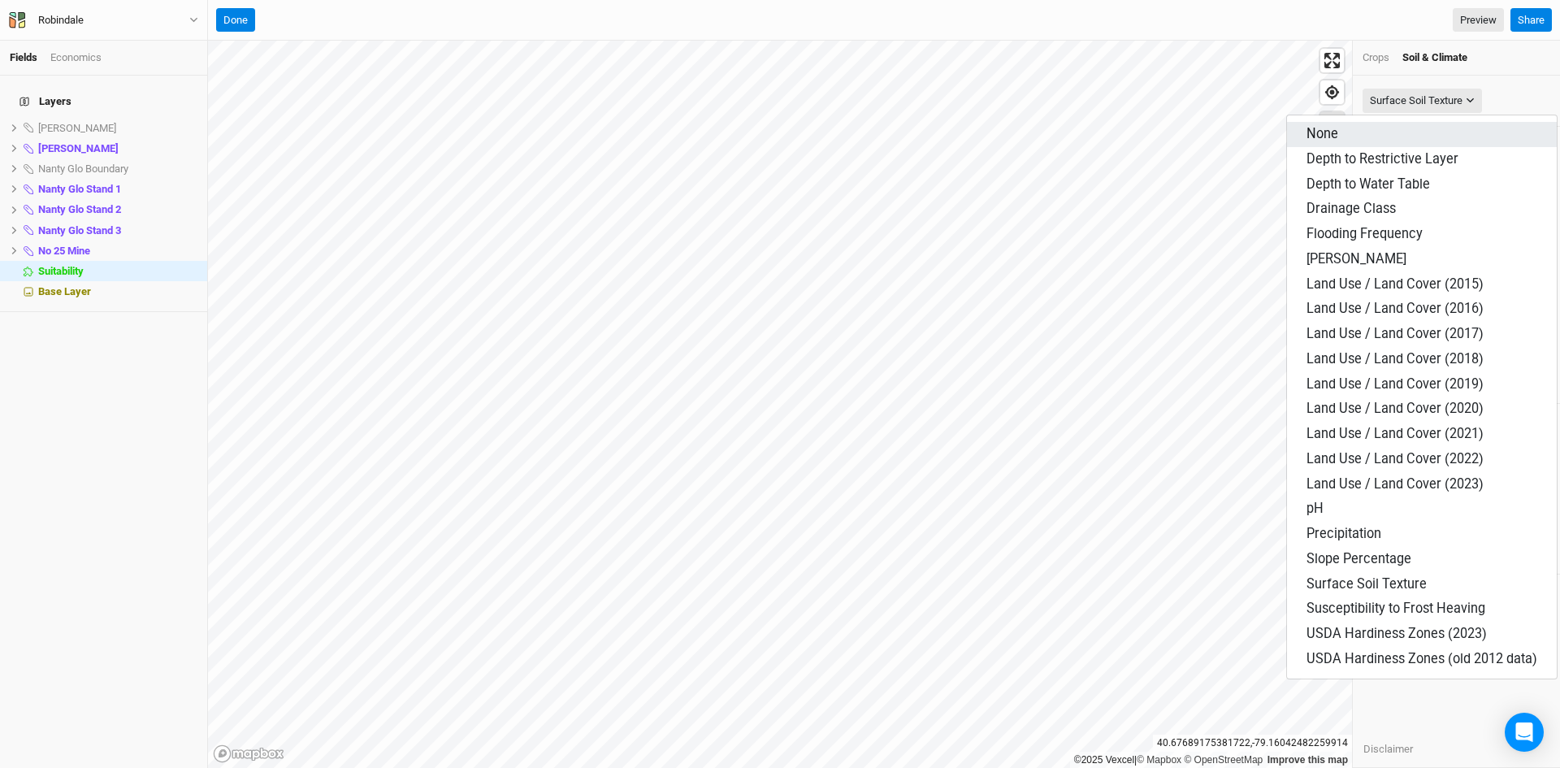
click at [1337, 133] on span "None" at bounding box center [1322, 133] width 32 height 15
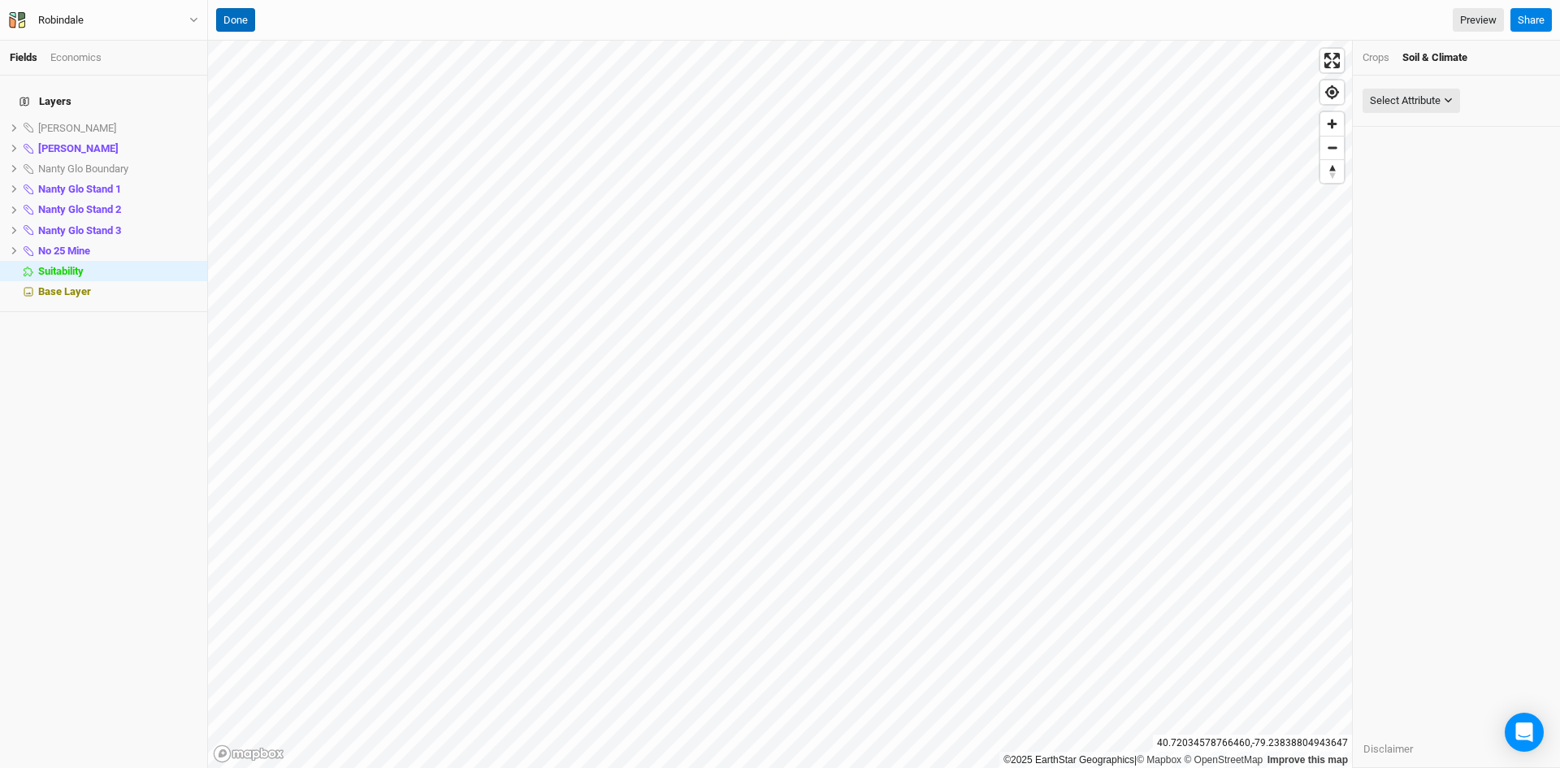
click at [236, 17] on button "Done" at bounding box center [235, 20] width 39 height 24
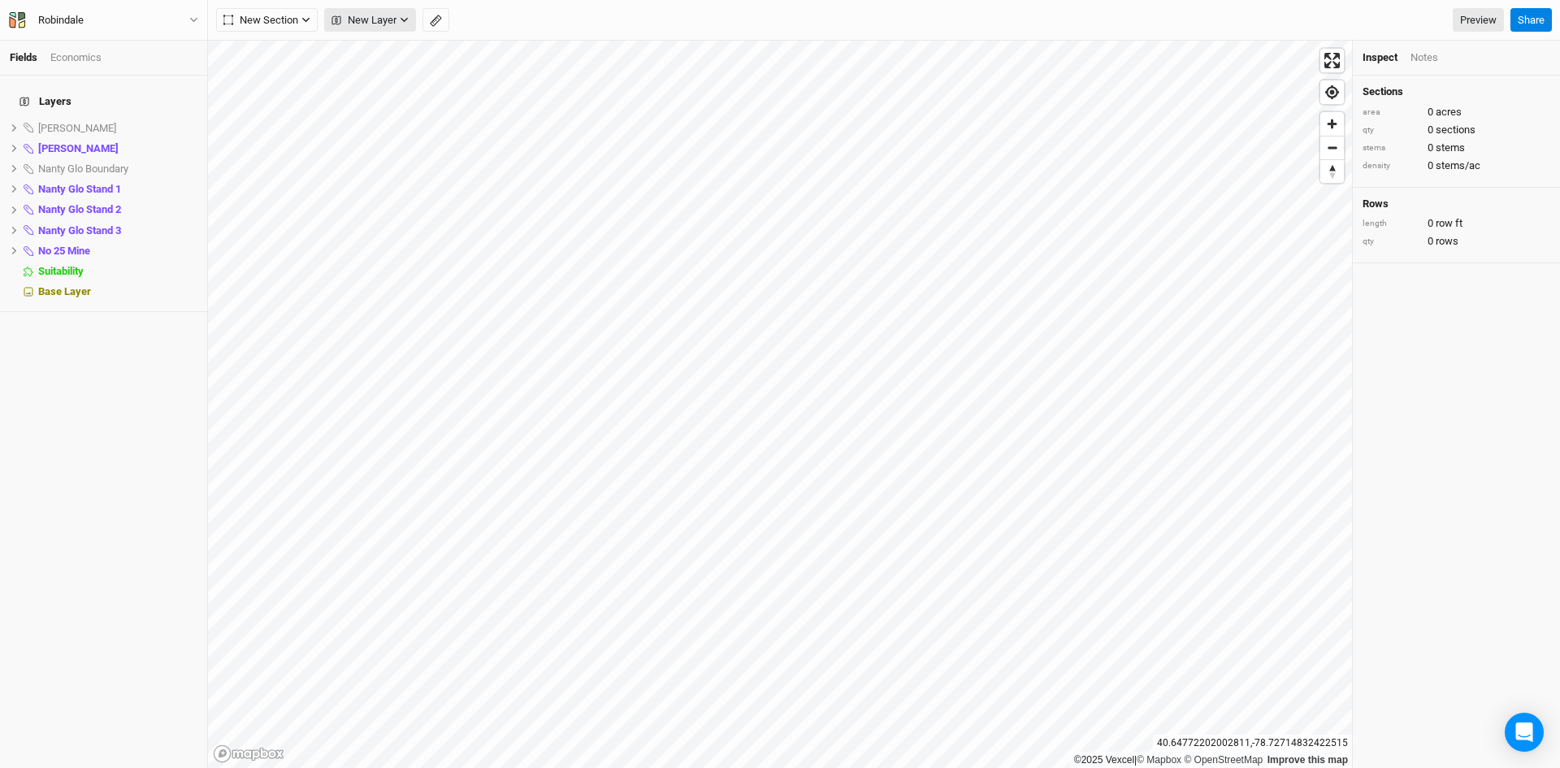
click at [365, 20] on span "New Layer" at bounding box center [363, 20] width 65 height 16
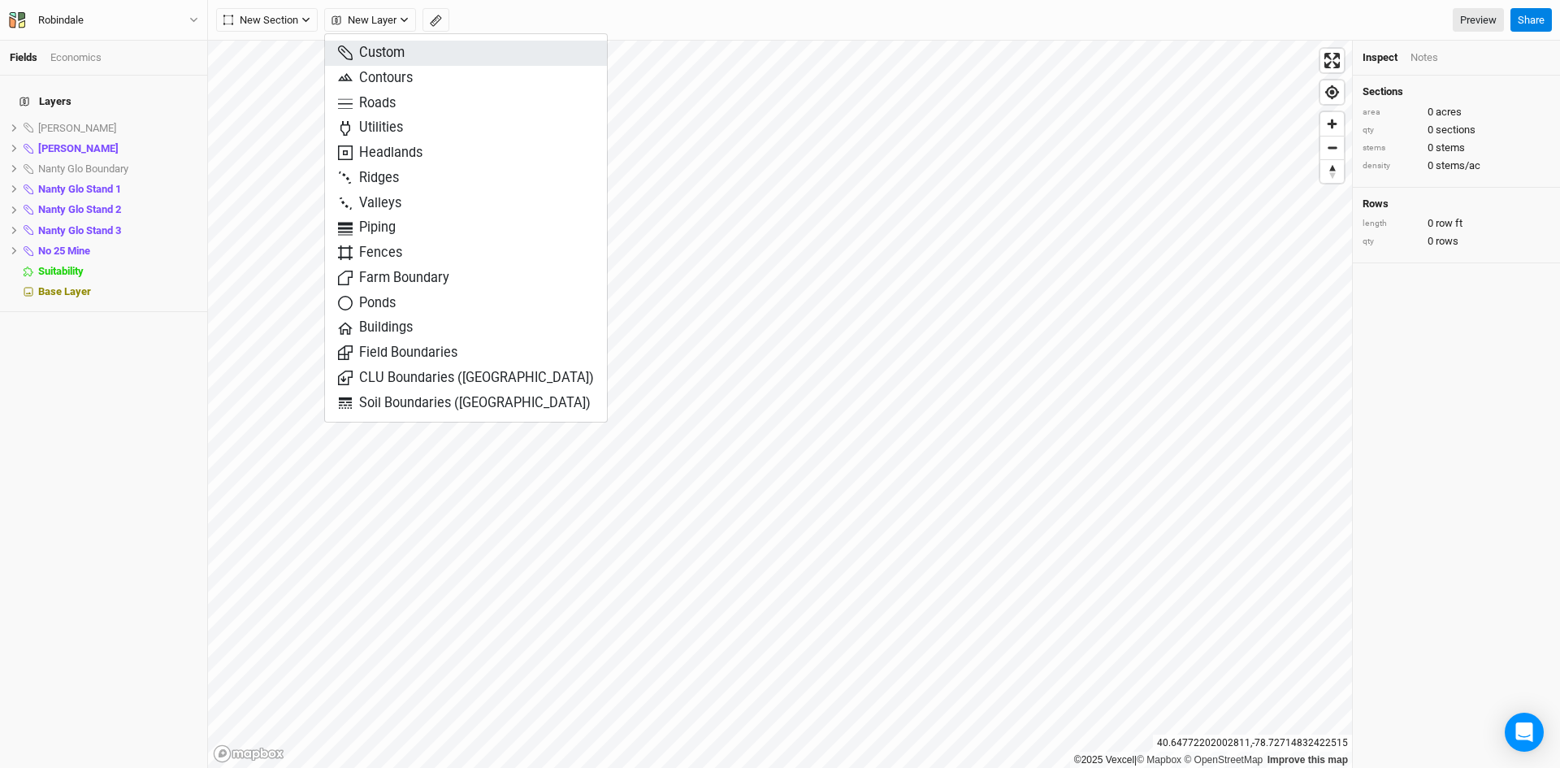
click at [379, 54] on span "Custom" at bounding box center [371, 53] width 67 height 19
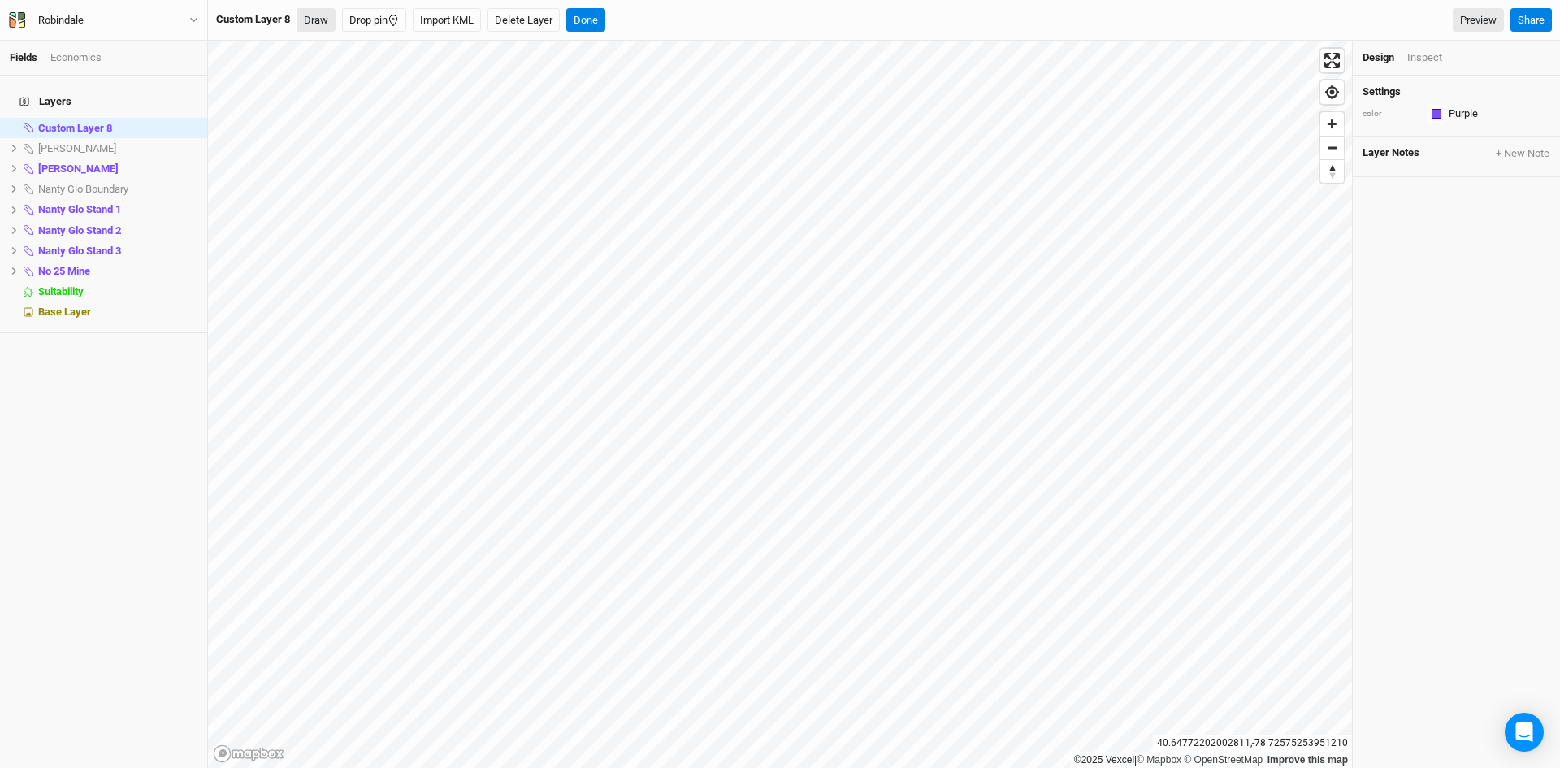
click at [318, 20] on button "Draw" at bounding box center [316, 20] width 39 height 24
click at [409, 18] on icon "button" at bounding box center [409, 20] width 11 height 11
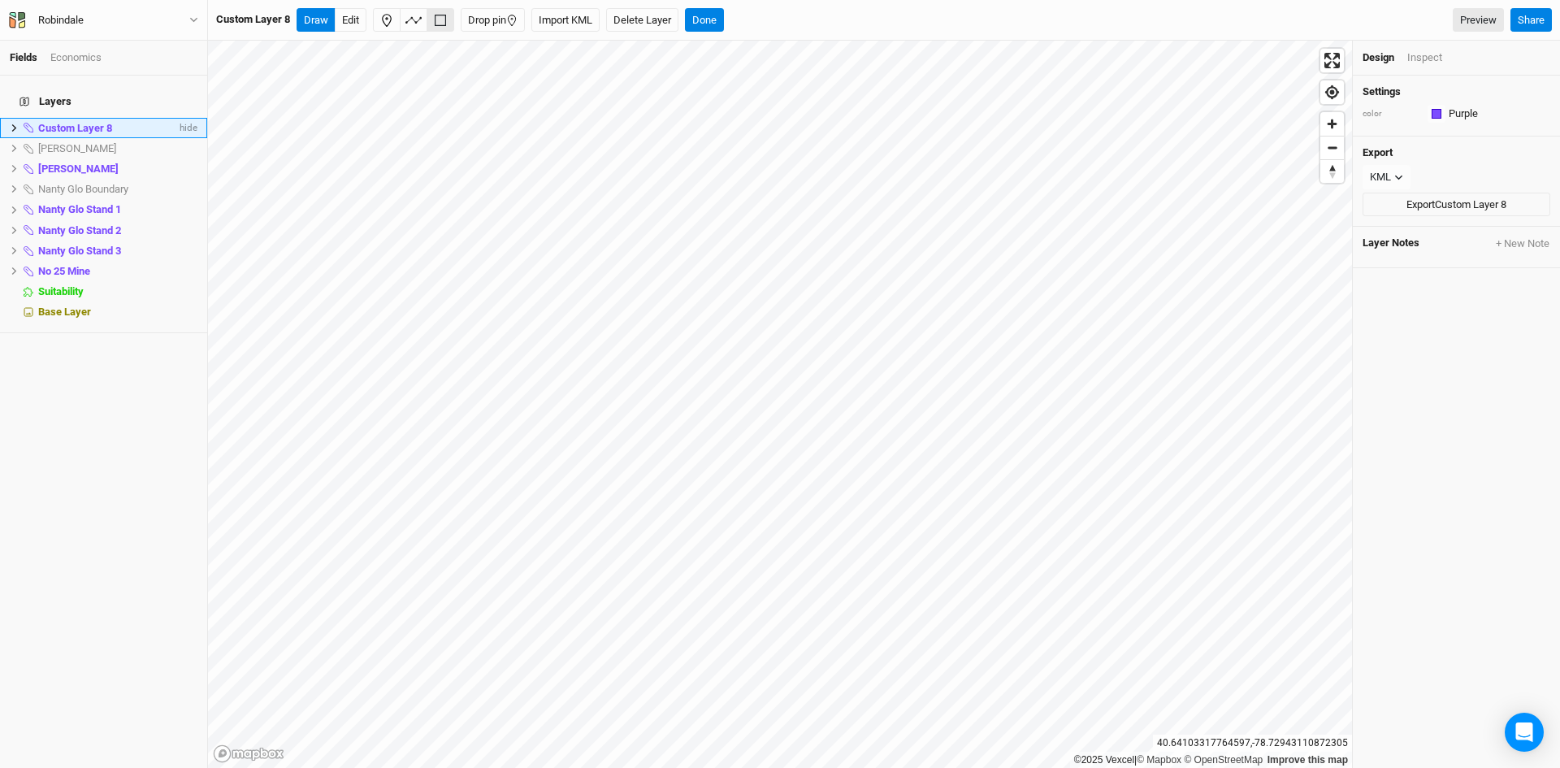
click at [84, 122] on span "Custom Layer 8" at bounding box center [75, 128] width 74 height 12
type input "[PERSON_NAME]"
click at [138, 434] on div "[PERSON_NAME] hide [PERSON_NAME] show [PERSON_NAME] Stands hide [PERSON_NAME] s…" at bounding box center [103, 422] width 207 height 692
click at [604, 12] on button "Done" at bounding box center [623, 20] width 39 height 24
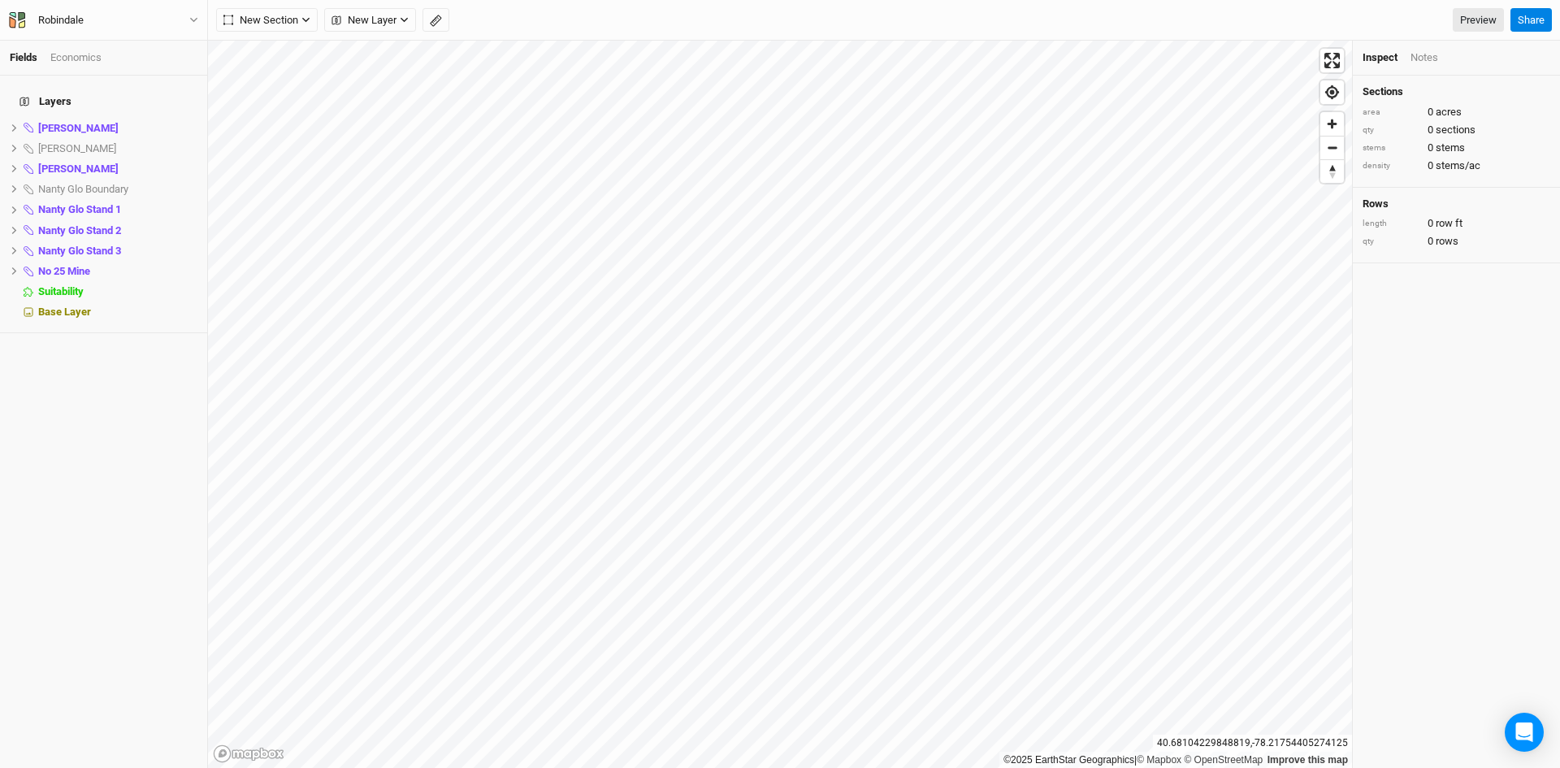
click at [1383, 57] on div "Inspect" at bounding box center [1379, 57] width 35 height 15
click at [1475, 14] on link "Preview" at bounding box center [1478, 20] width 51 height 24
